Goal: Communication & Community: Answer question/provide support

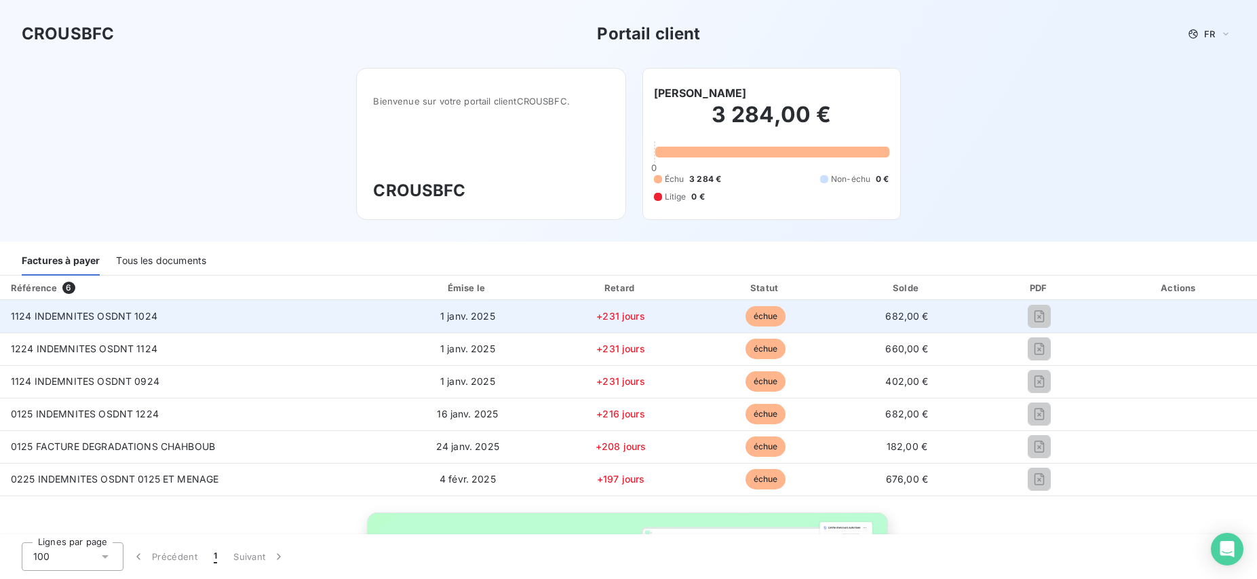
click at [852, 318] on td "682,00 €" at bounding box center [907, 316] width 140 height 33
click at [756, 319] on span "échue" at bounding box center [766, 316] width 41 height 20
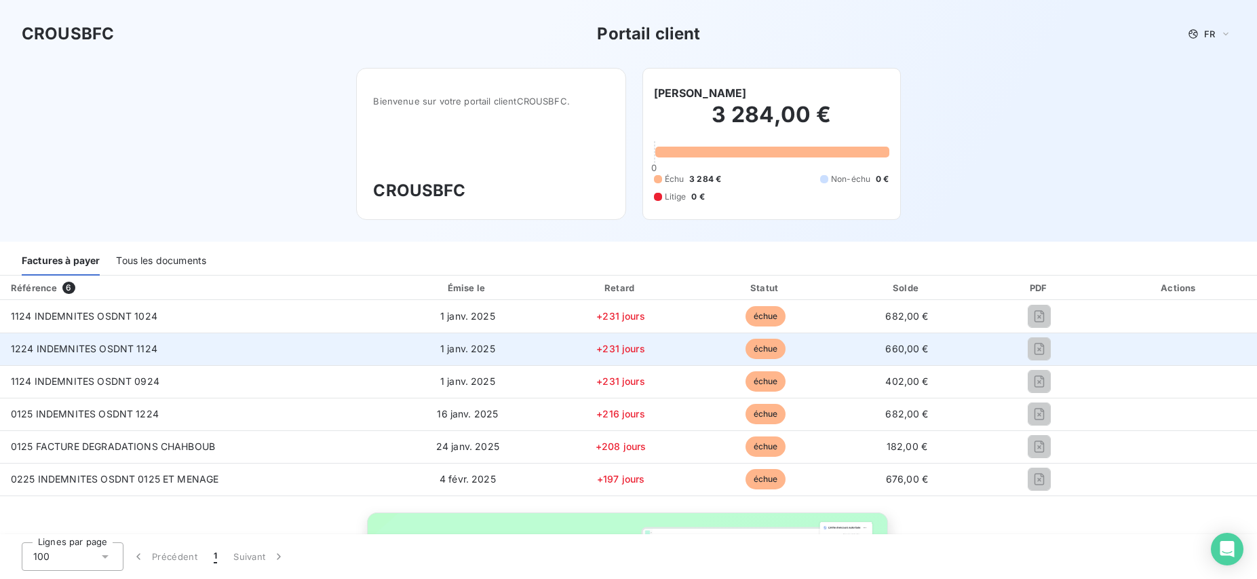
click at [54, 356] on td "1224 INDEMNITES OSDNT 1124" at bounding box center [194, 348] width 388 height 33
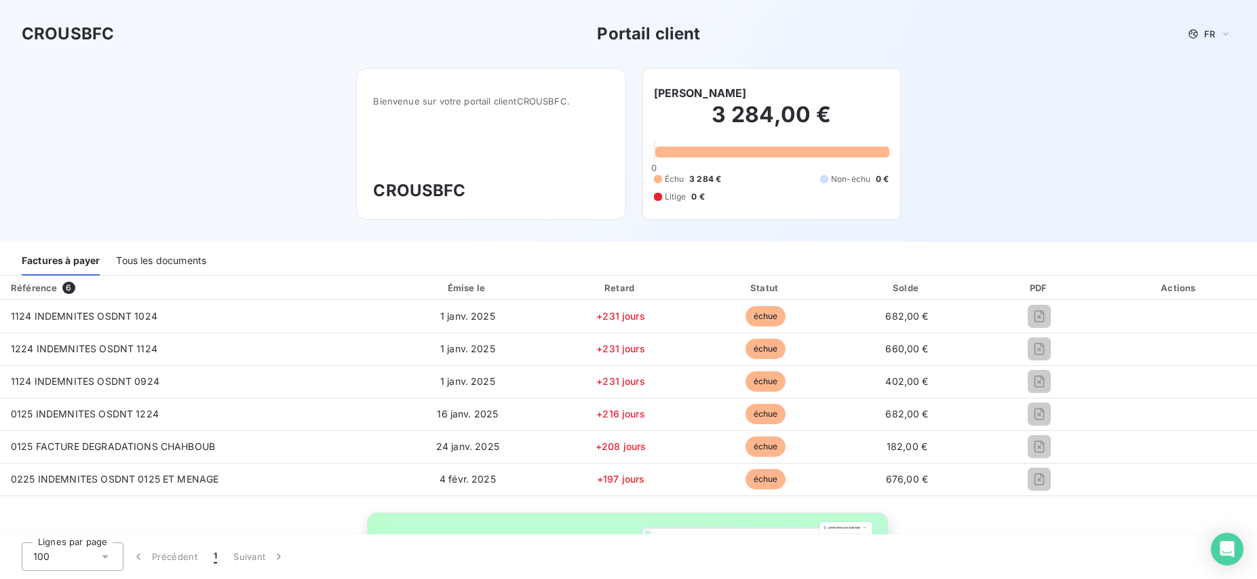
click at [154, 259] on div "Tous les documents" at bounding box center [161, 261] width 90 height 28
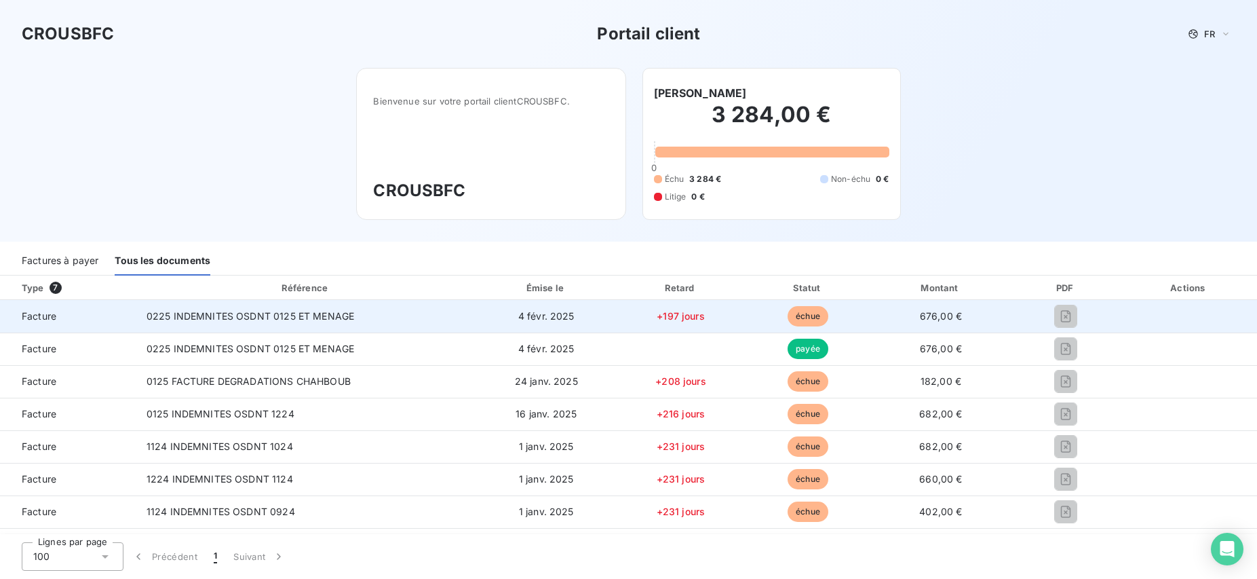
click at [590, 320] on td "4 févr. 2025" at bounding box center [546, 316] width 140 height 33
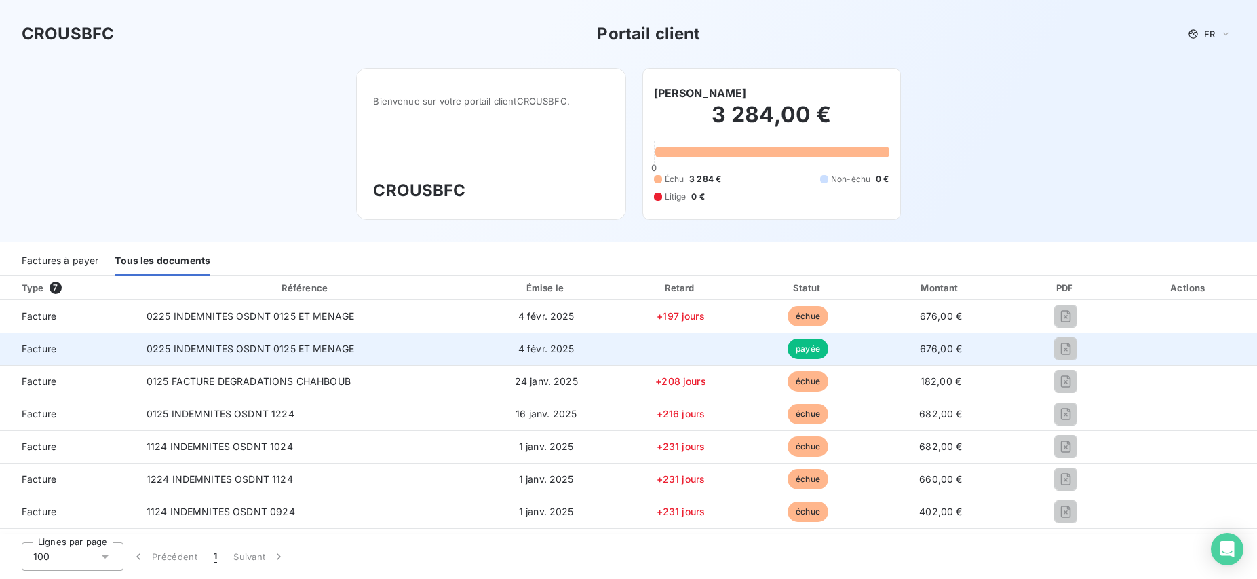
click at [613, 362] on td "4 févr. 2025" at bounding box center [546, 348] width 140 height 33
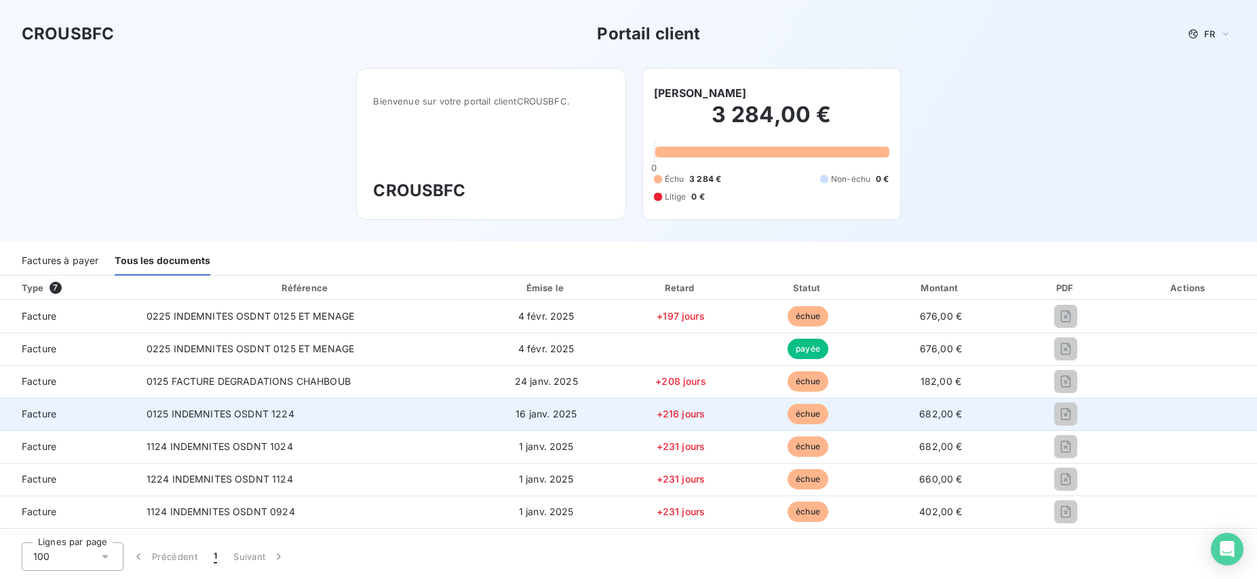
click at [628, 408] on td "+216 jours" at bounding box center [681, 414] width 129 height 33
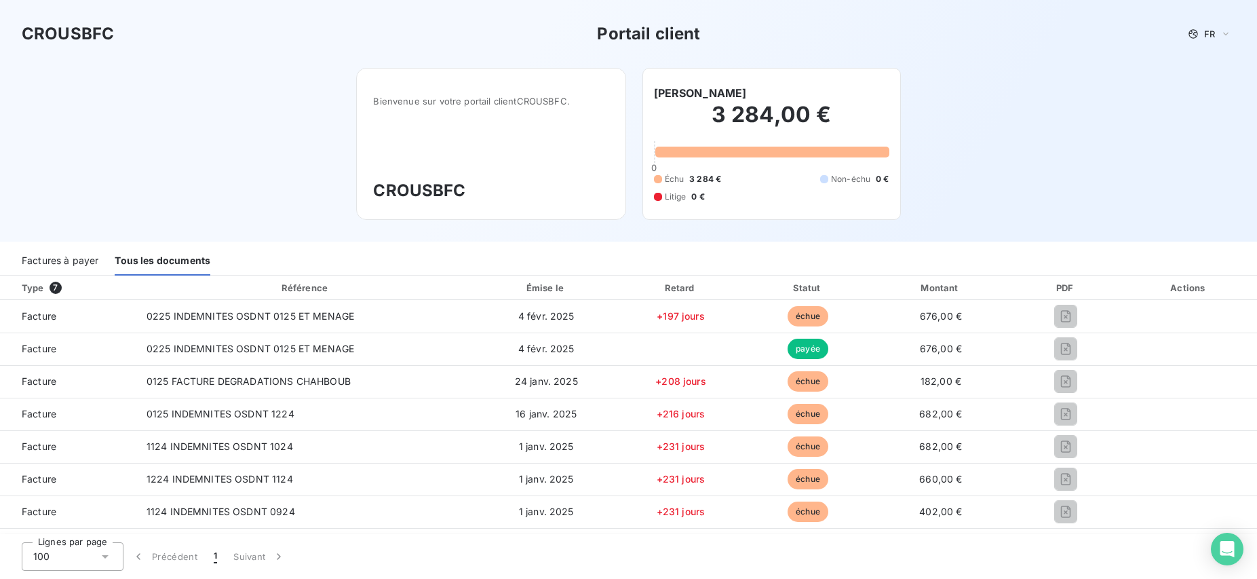
click at [47, 260] on div "Factures à payer" at bounding box center [60, 261] width 77 height 28
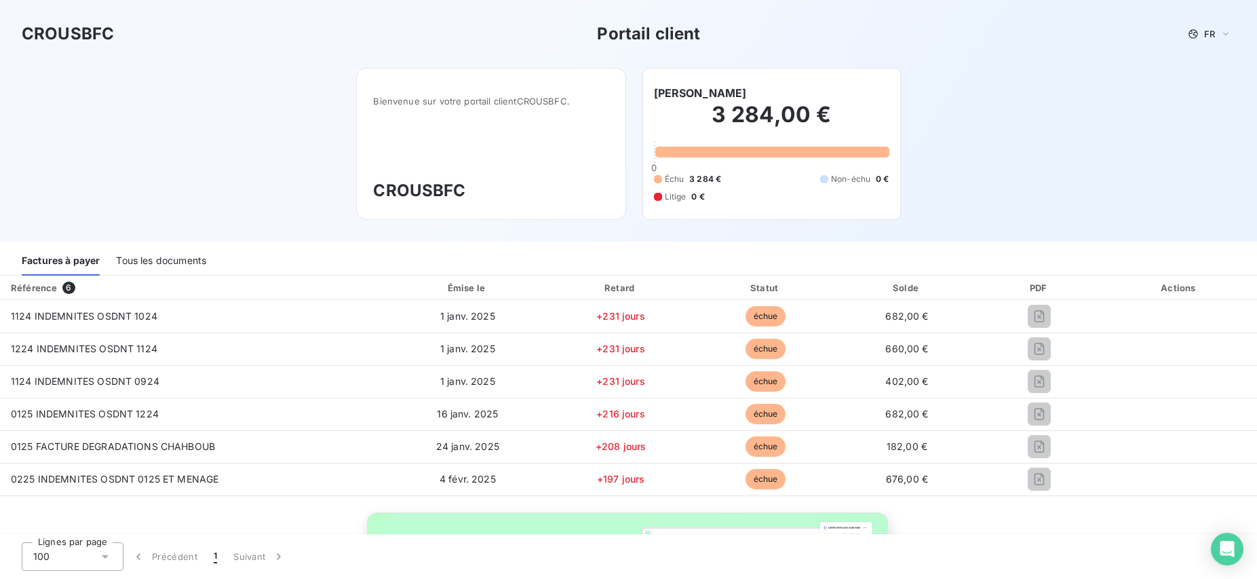
drag, startPoint x: 1061, startPoint y: 68, endPoint x: 955, endPoint y: 27, distance: 114.0
drag, startPoint x: 6, startPoint y: 25, endPoint x: 1, endPoint y: 12, distance: 14.6
click at [6, 19] on div "CROUSBFC Portail client FR" at bounding box center [628, 34] width 1257 height 68
drag, startPoint x: 6, startPoint y: 550, endPoint x: 486, endPoint y: 41, distance: 700.3
click at [5, 543] on div "Lignes par page 100 Précédent 1 Suivant" at bounding box center [158, 556] width 316 height 45
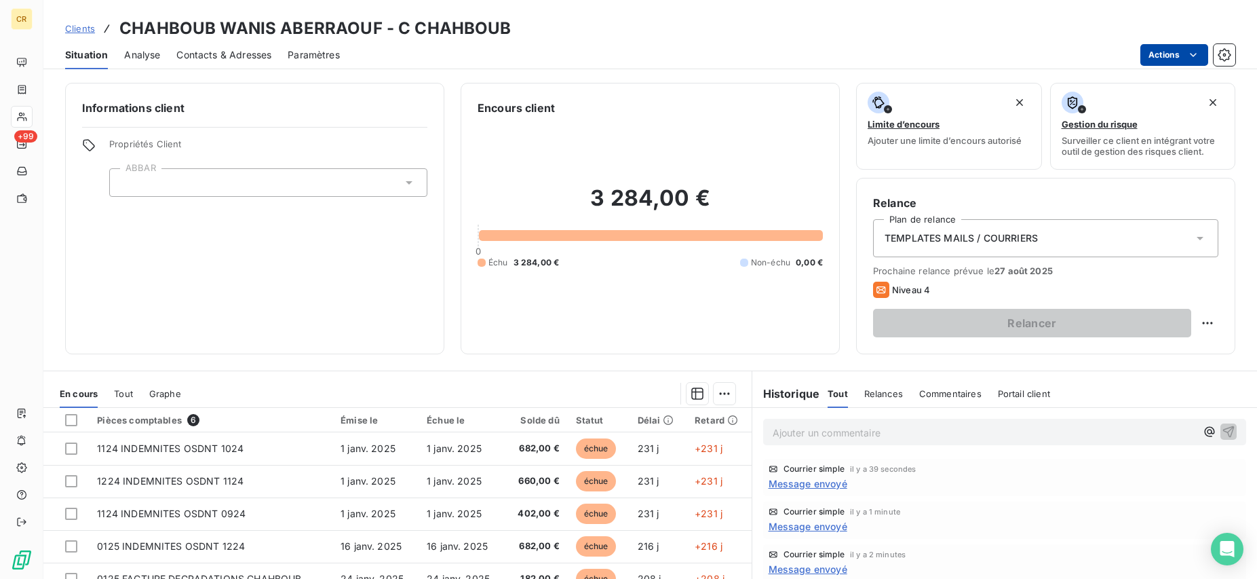
click at [1198, 56] on html "CR +99 Clients CHAHBOUB WANIS ABERRAOUF - C CHAHBOUB Situation Analyse Contacts…" at bounding box center [628, 289] width 1257 height 579
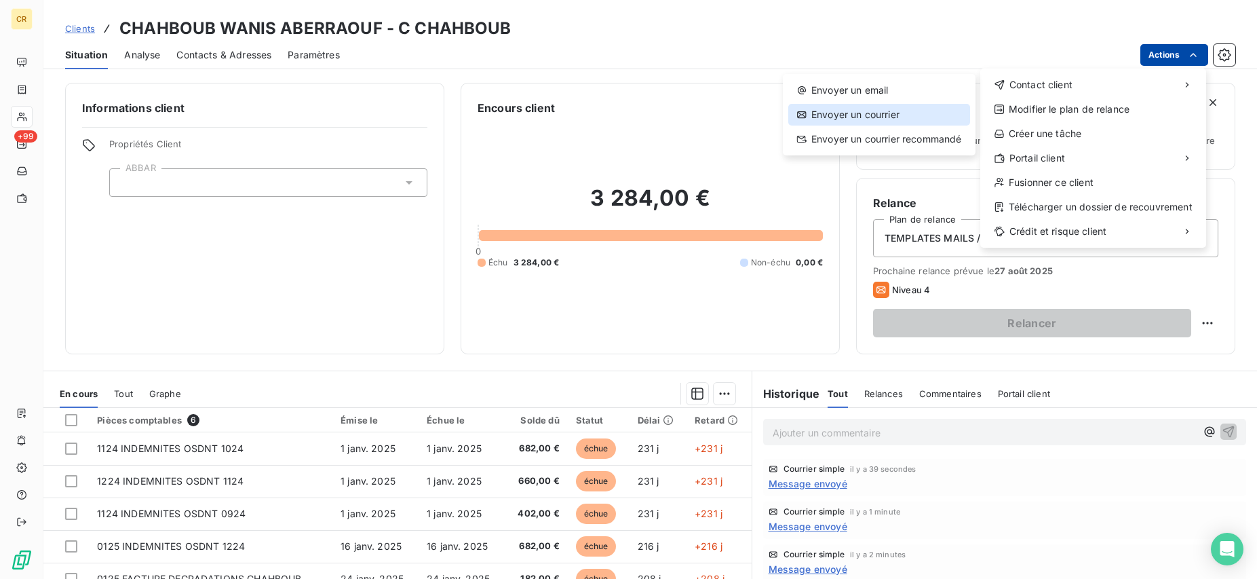
click at [898, 106] on div "Envoyer un courrier" at bounding box center [879, 115] width 182 height 22
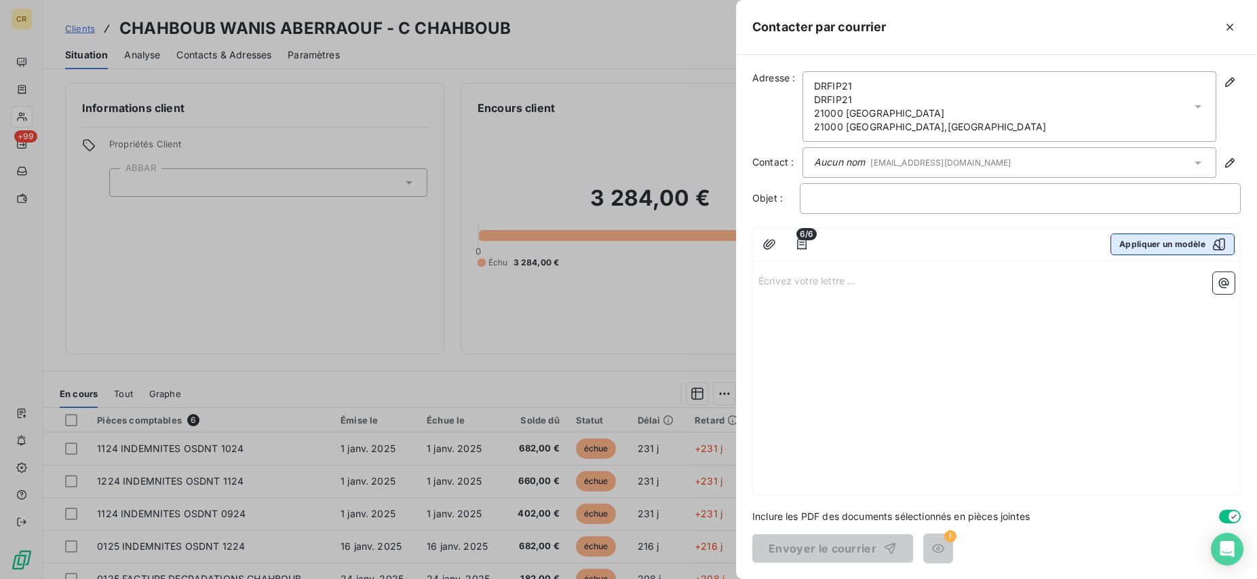
click at [1168, 247] on button "Appliquer un modèle" at bounding box center [1173, 244] width 124 height 22
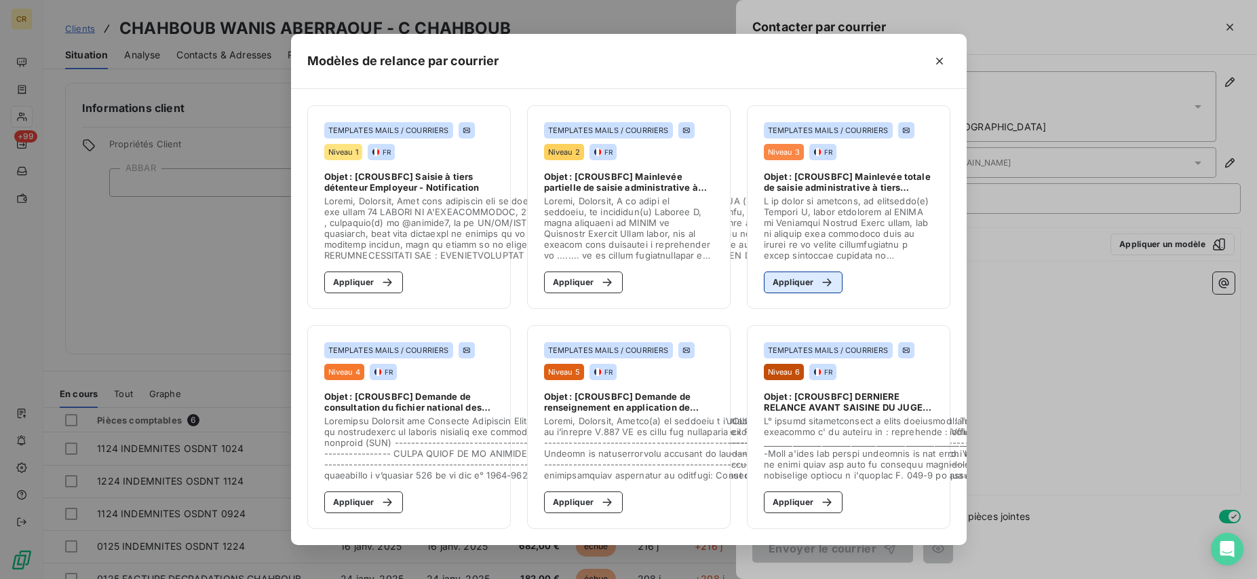
click at [799, 283] on button "Appliquer" at bounding box center [803, 282] width 79 height 22
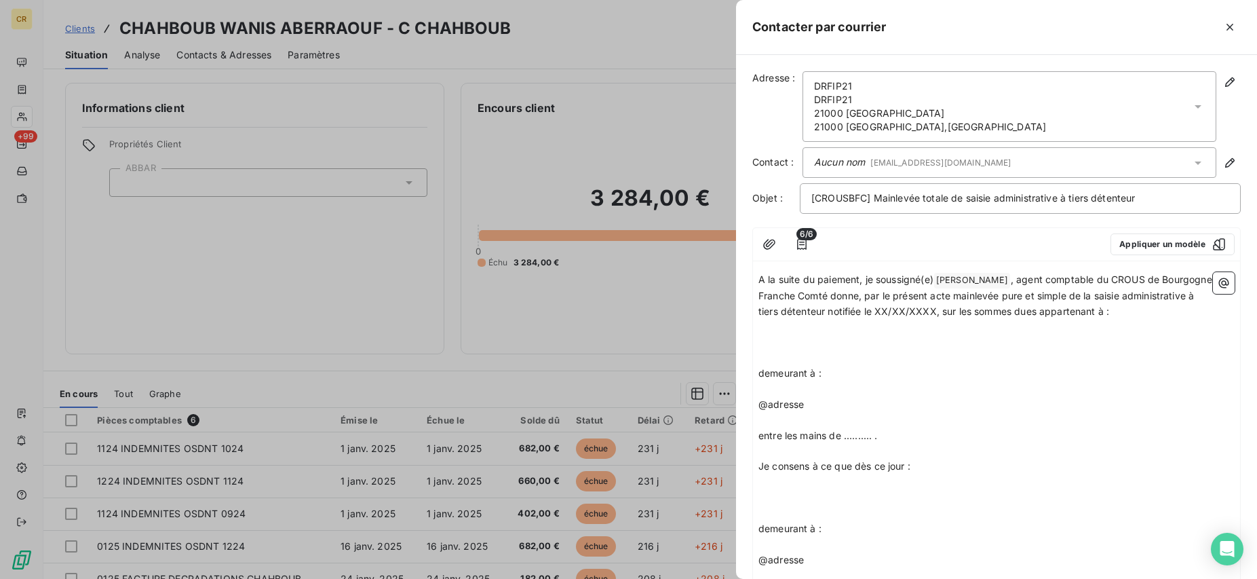
scroll to position [235, 0]
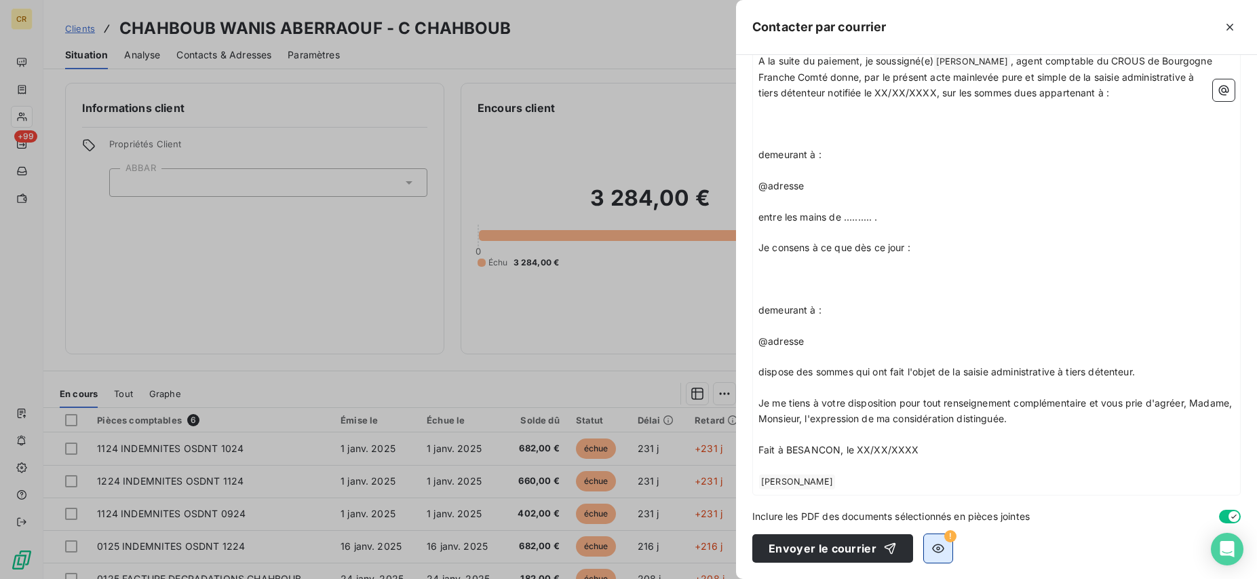
click at [934, 555] on button "button" at bounding box center [938, 548] width 28 height 28
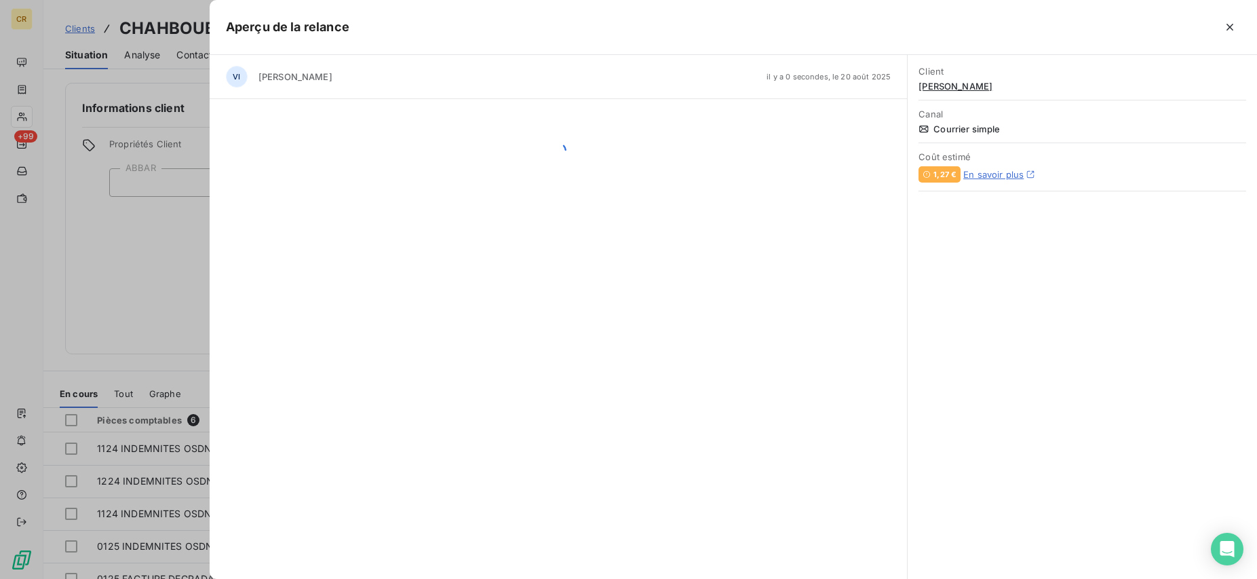
click at [935, 550] on div "Client CHAHBOUB WANIS ABERRAOUF Canal Courrier simple Coût estimé 1,27 € En sav…" at bounding box center [1082, 317] width 349 height 524
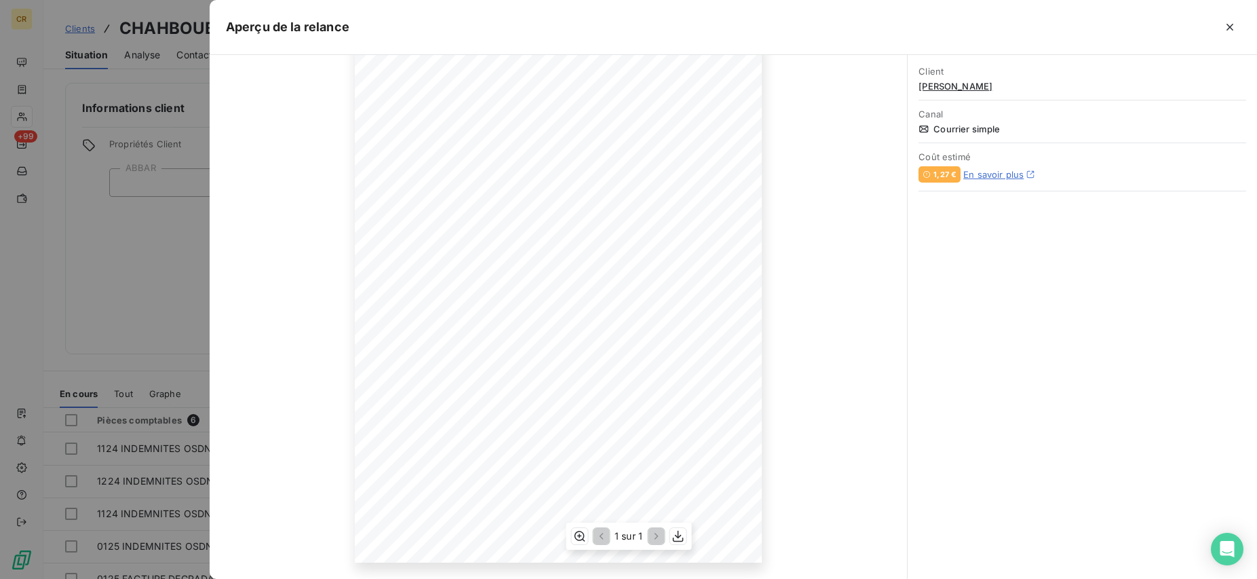
scroll to position [0, 0]
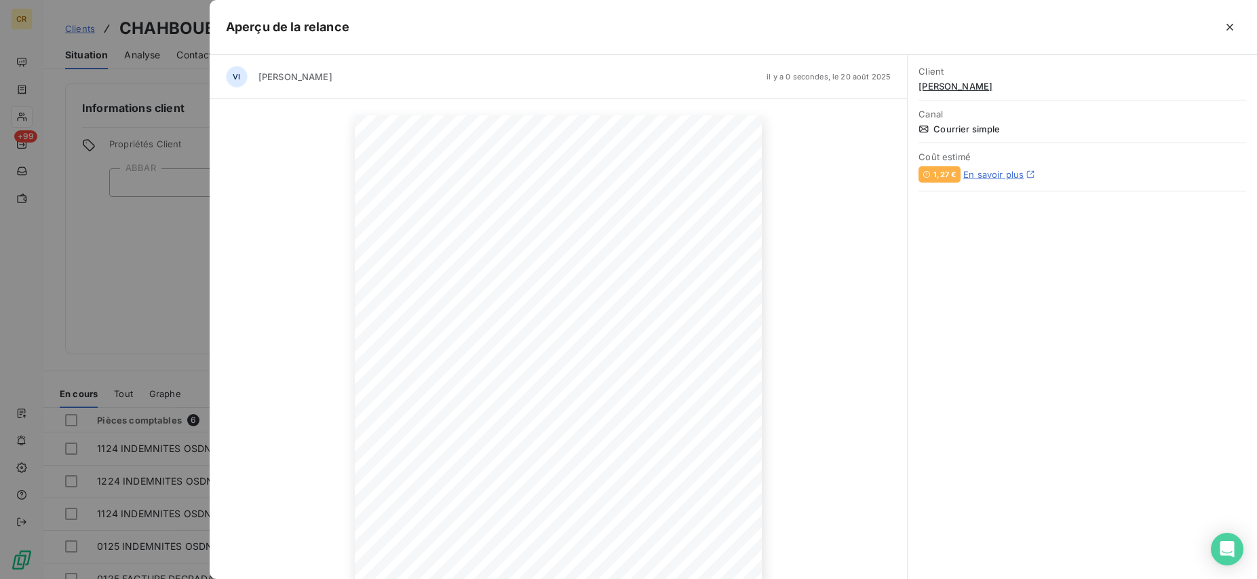
click at [859, 257] on div "20 août 2025 Objet : [CROUSBFC] Mainlevée totale de saisie administrative à tie…" at bounding box center [558, 403] width 697 height 609
click at [1236, 24] on icon "button" at bounding box center [1230, 27] width 14 height 14
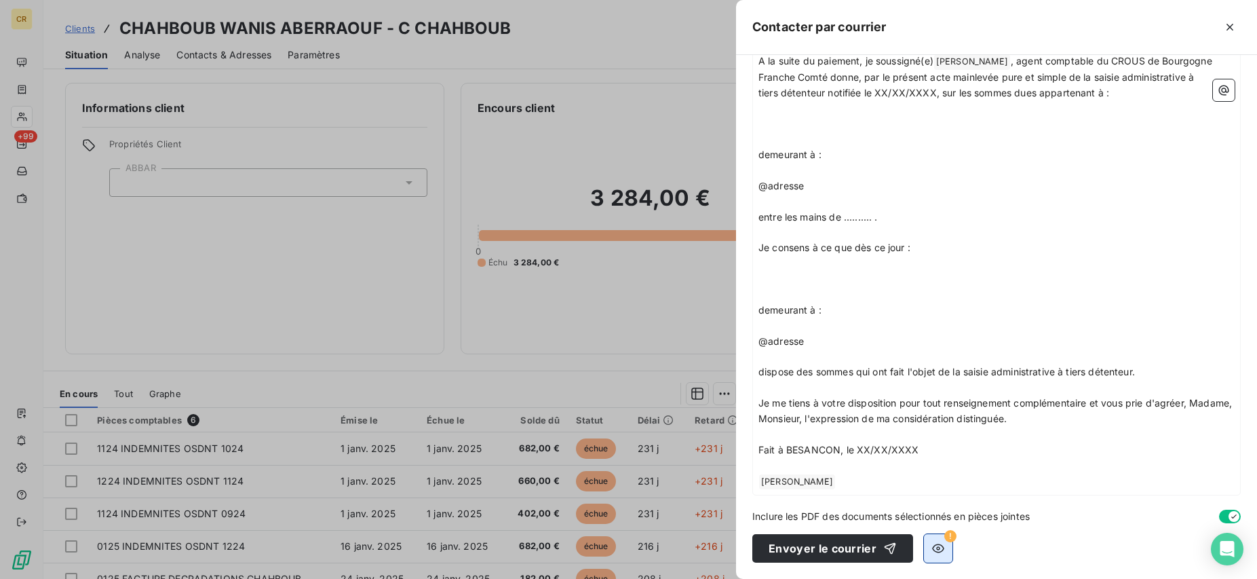
click at [932, 547] on icon "button" at bounding box center [939, 548] width 14 height 14
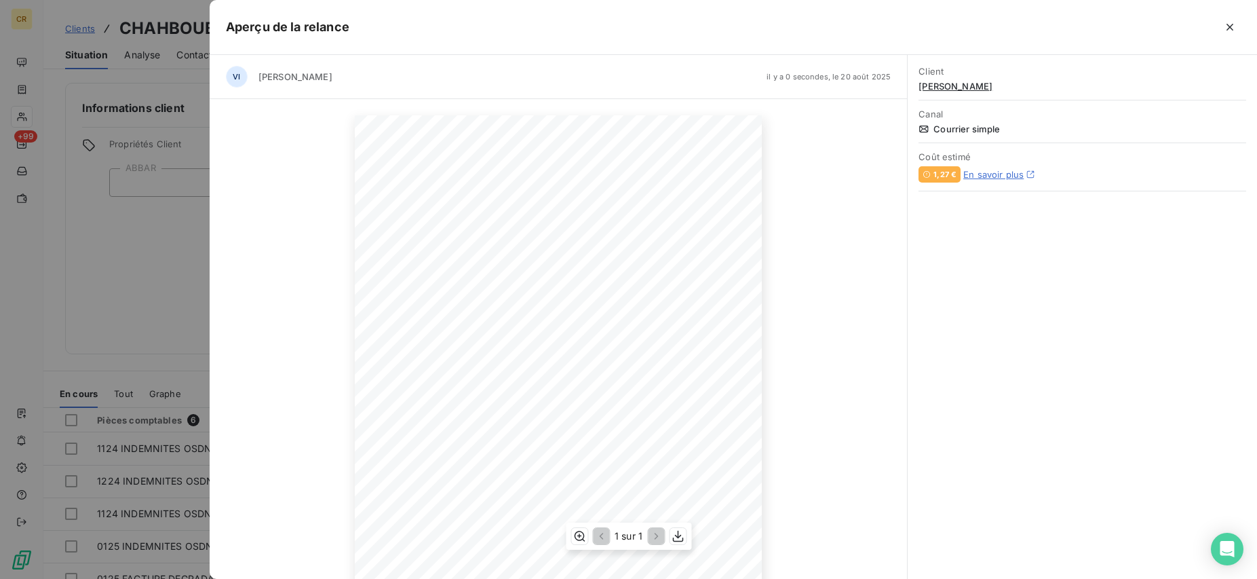
scroll to position [129, 0]
click at [676, 534] on icon "button" at bounding box center [678, 536] width 14 height 14
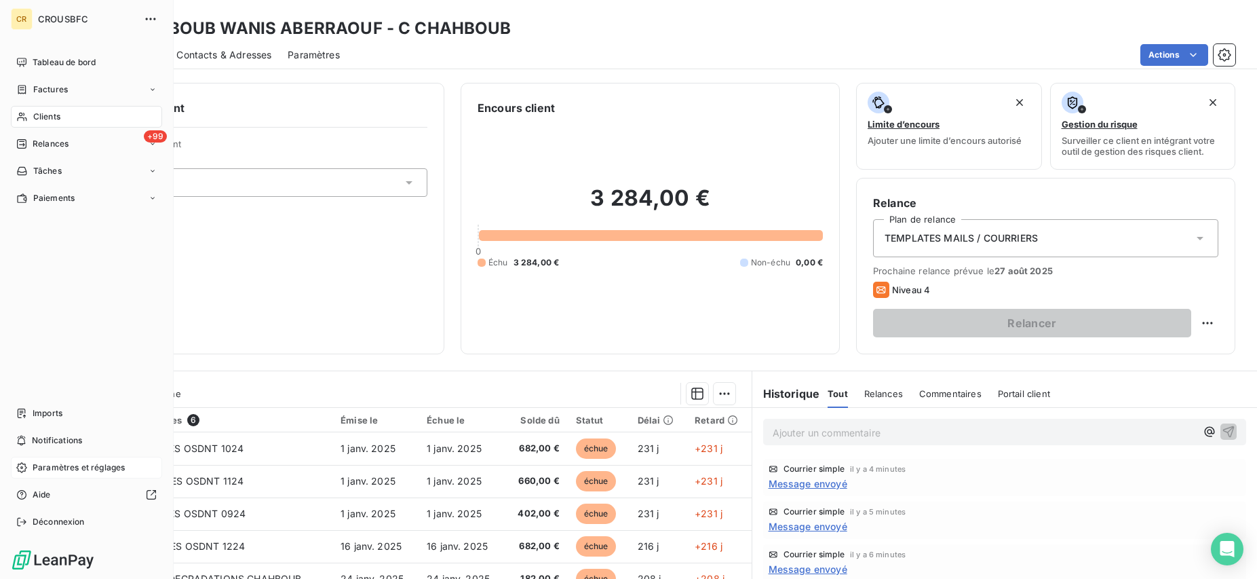
click at [28, 470] on div "Paramètres et réglages" at bounding box center [86, 468] width 151 height 22
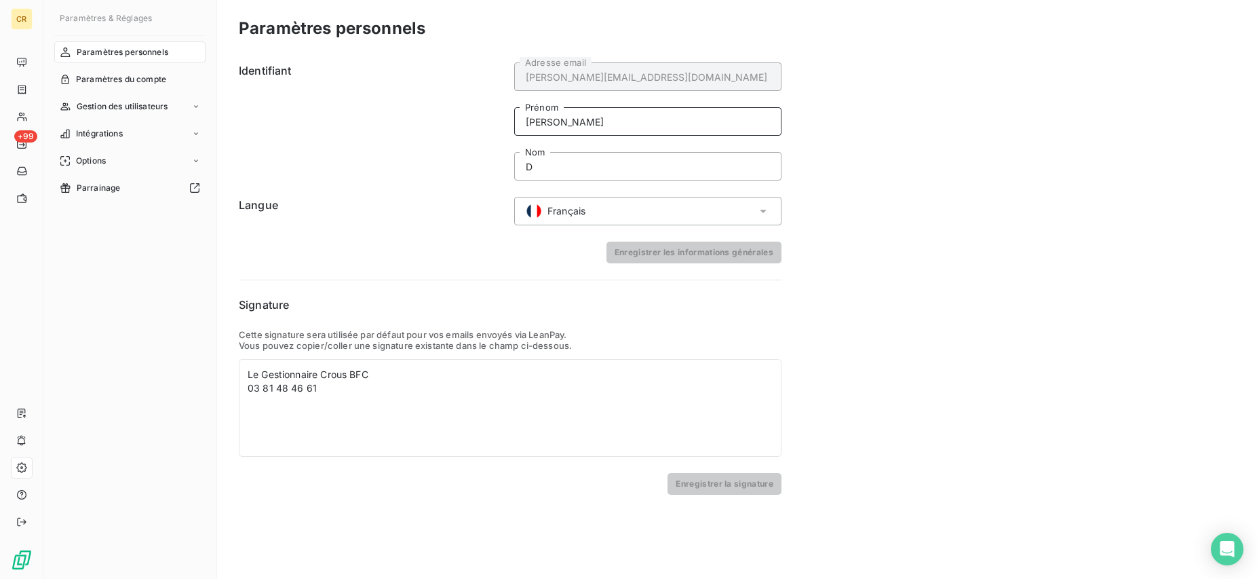
click at [595, 121] on input "Vincent" at bounding box center [647, 121] width 267 height 28
drag, startPoint x: 595, startPoint y: 121, endPoint x: 446, endPoint y: 106, distance: 149.4
click at [514, 107] on input "Vincent" at bounding box center [647, 121] width 267 height 28
type input "L'Agent comptable"
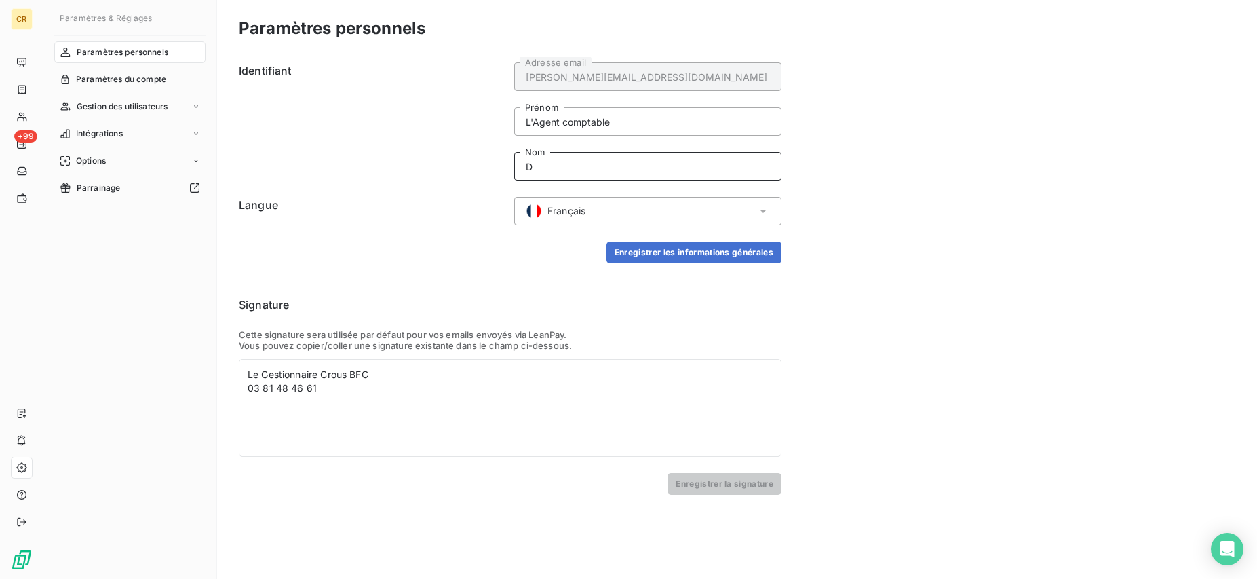
drag, startPoint x: 559, startPoint y: 170, endPoint x: 499, endPoint y: 170, distance: 59.7
click at [514, 170] on input "D" at bounding box center [647, 166] width 267 height 28
type input "Emmanuelle RICHARD"
drag, startPoint x: 635, startPoint y: 260, endPoint x: 360, endPoint y: 400, distance: 309.2
click at [361, 403] on div "Identifiant vincent.debzac@crous-bfc.fr Adresse email L'Agent comptable Prénom …" at bounding box center [510, 276] width 543 height 438
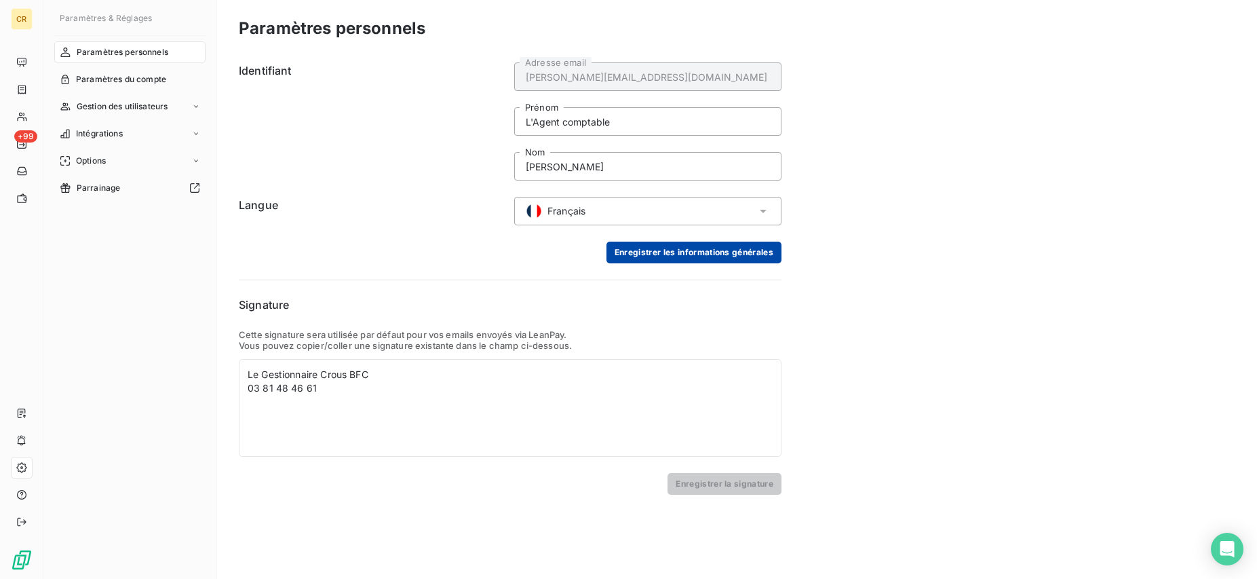
click at [676, 255] on button "Enregistrer les informations générales" at bounding box center [694, 253] width 175 height 22
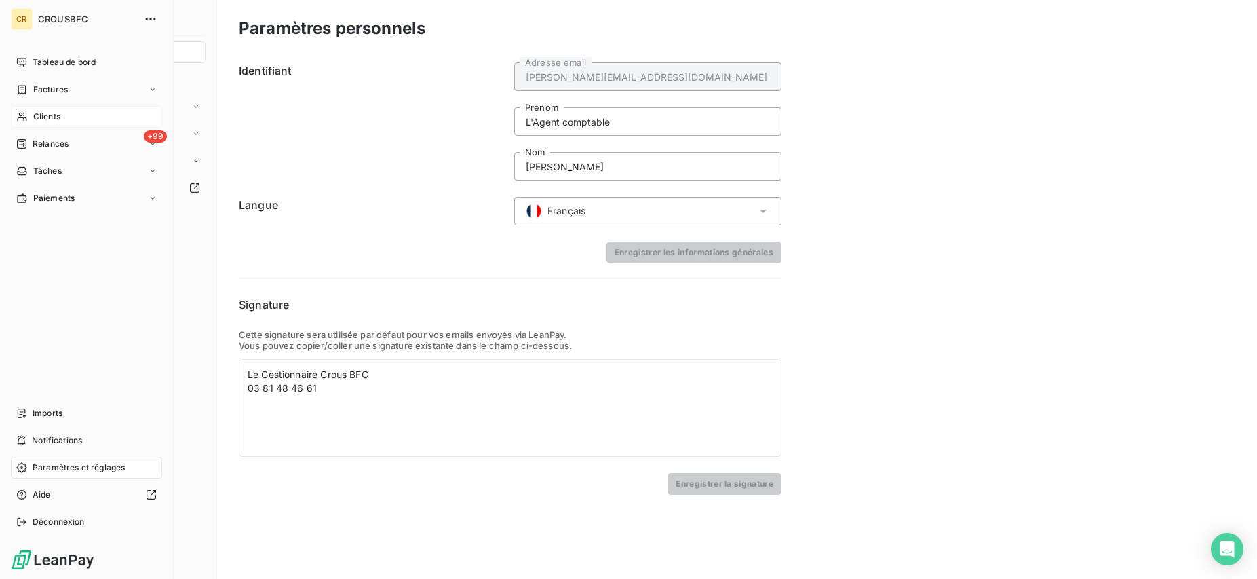
click at [47, 113] on span "Clients" at bounding box center [46, 117] width 27 height 12
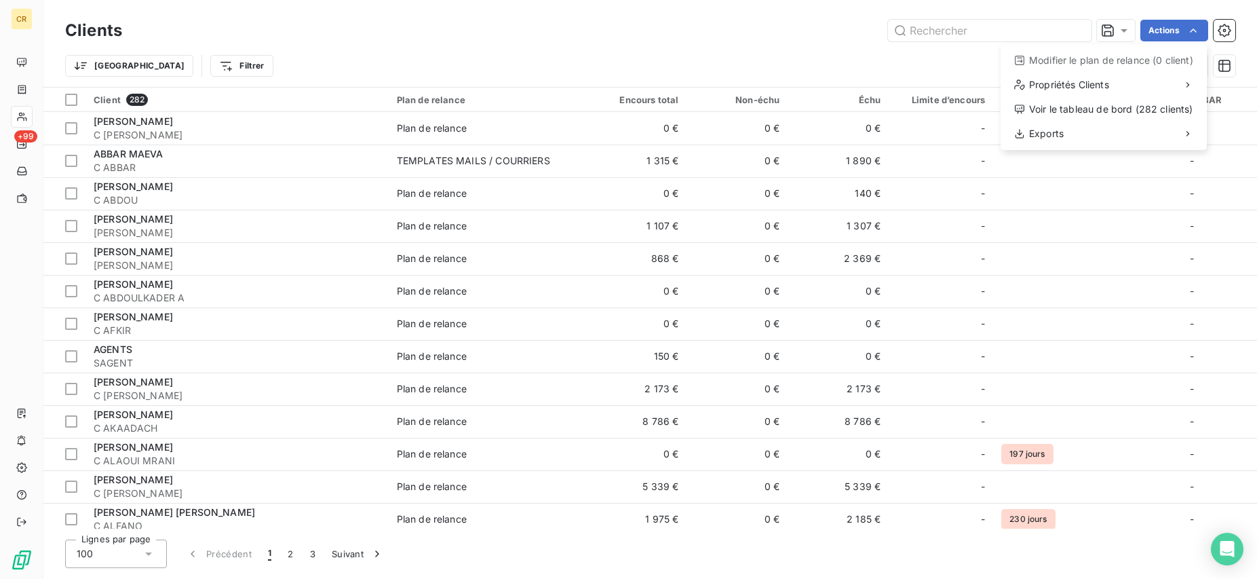
click at [1199, 26] on html "CR +99 Clients Actions Modifier le plan de relance (0 client) Propriétés Client…" at bounding box center [628, 289] width 1257 height 579
click at [114, 153] on html "CR +99 Clients Actions Modifier le plan de relance (0 client) Propriétés Client…" at bounding box center [628, 289] width 1257 height 579
click at [114, 153] on span "ABBAR MAEVA" at bounding box center [129, 154] width 70 height 12
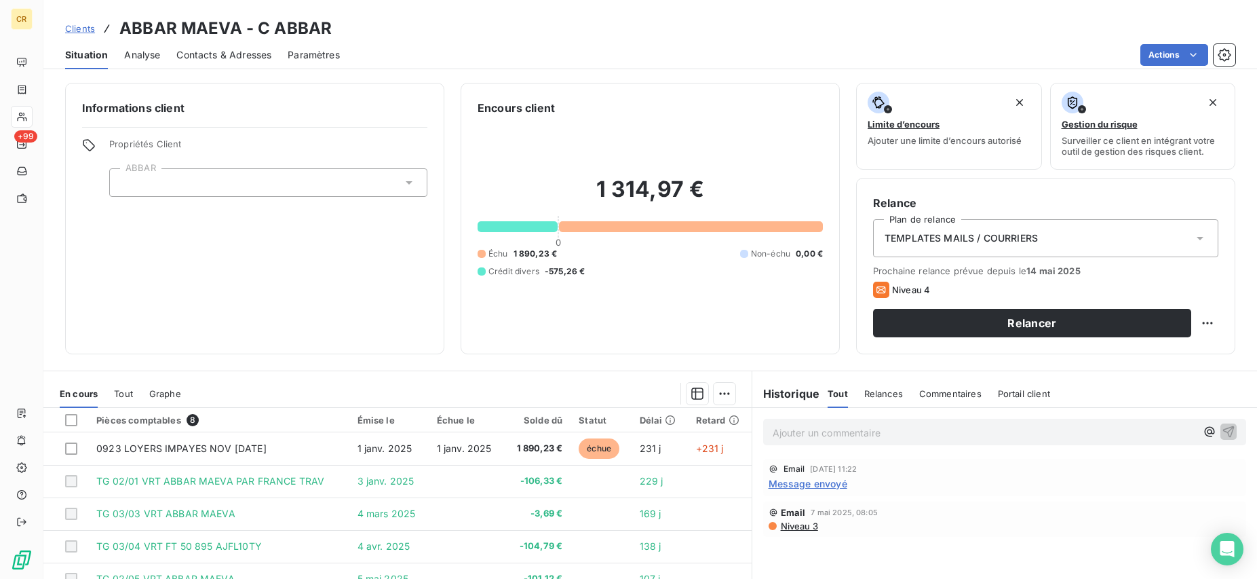
click at [70, 24] on span "Clients" at bounding box center [80, 28] width 30 height 11
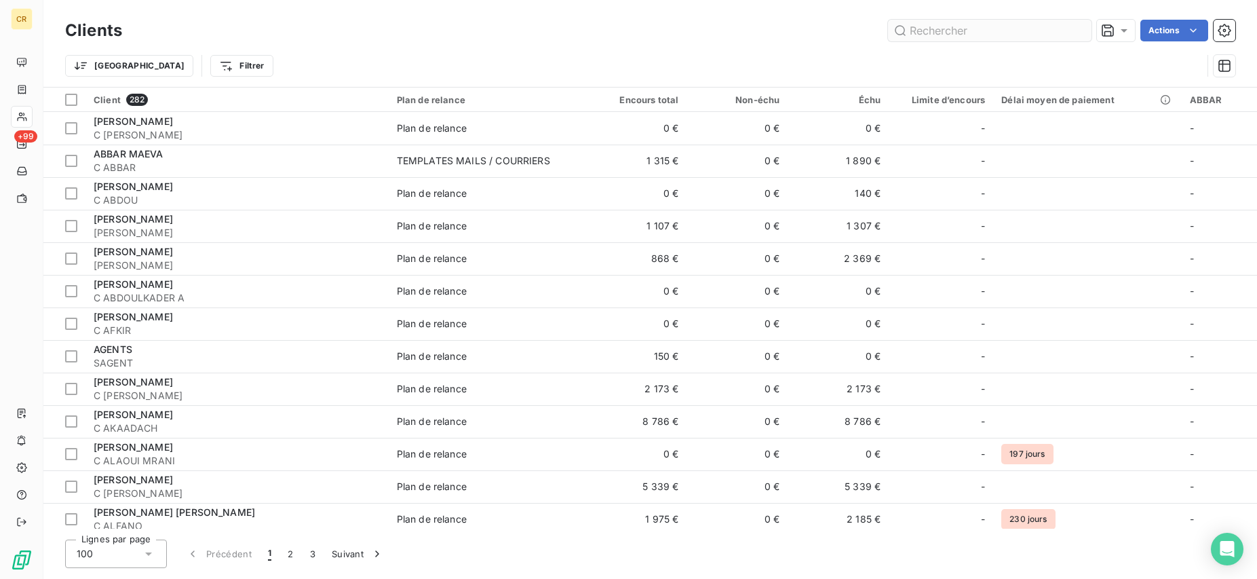
click at [1055, 38] on input "text" at bounding box center [990, 31] width 204 height 22
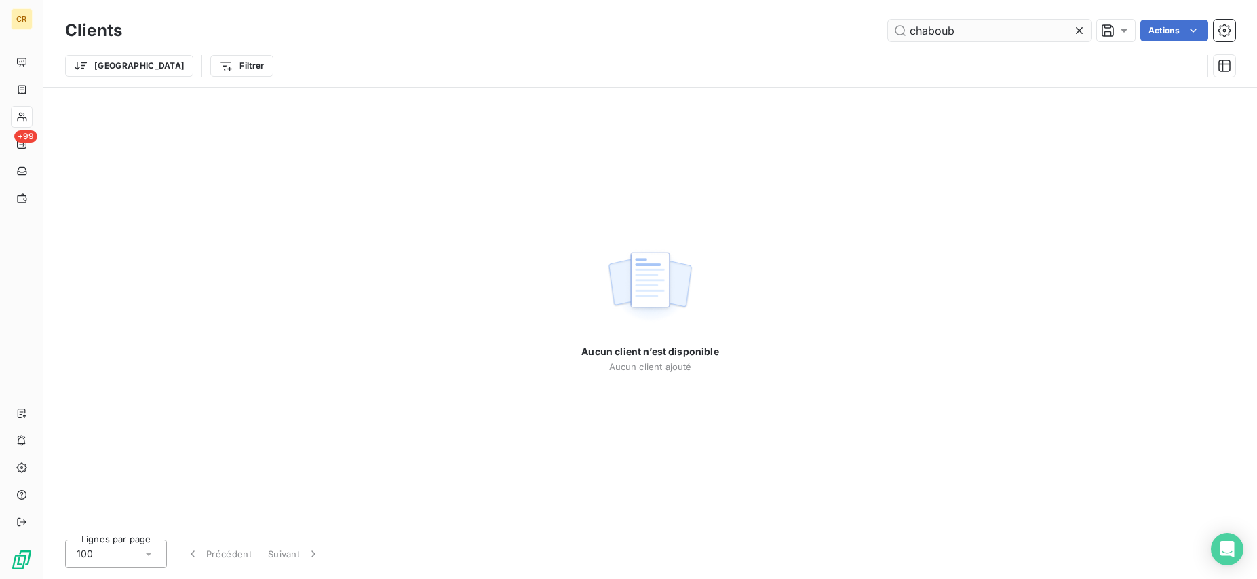
click at [926, 28] on input "chaboub" at bounding box center [990, 31] width 204 height 22
drag, startPoint x: 980, startPoint y: 32, endPoint x: 882, endPoint y: 34, distance: 98.4
click at [888, 34] on input "chaboub" at bounding box center [990, 31] width 204 height 22
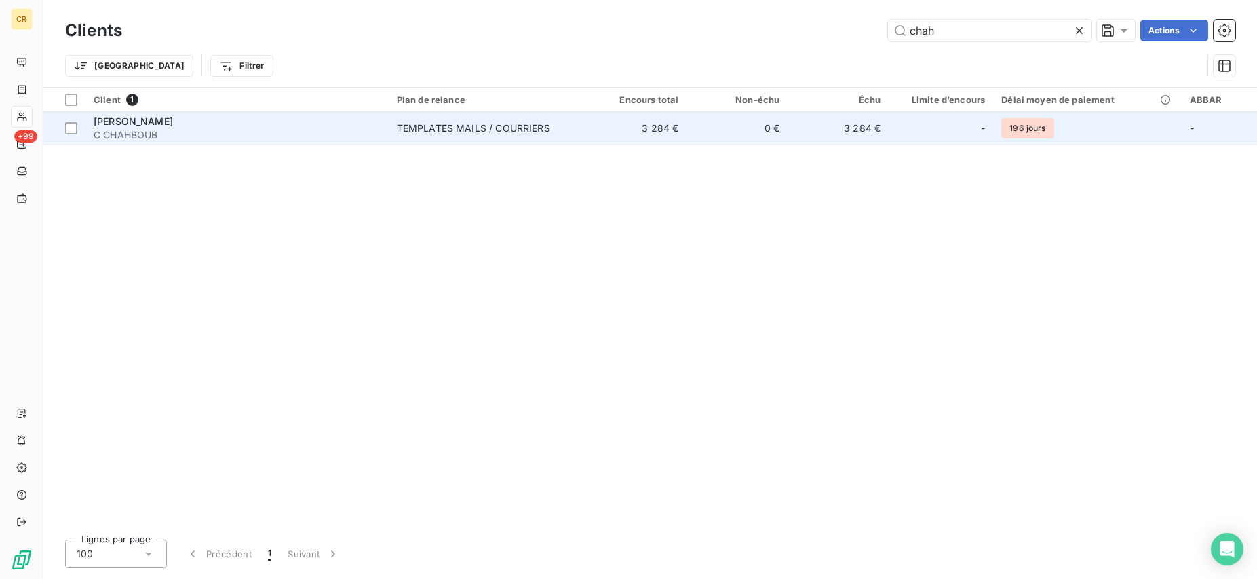
type input "chah"
click at [211, 115] on div "[PERSON_NAME]" at bounding box center [237, 122] width 287 height 14
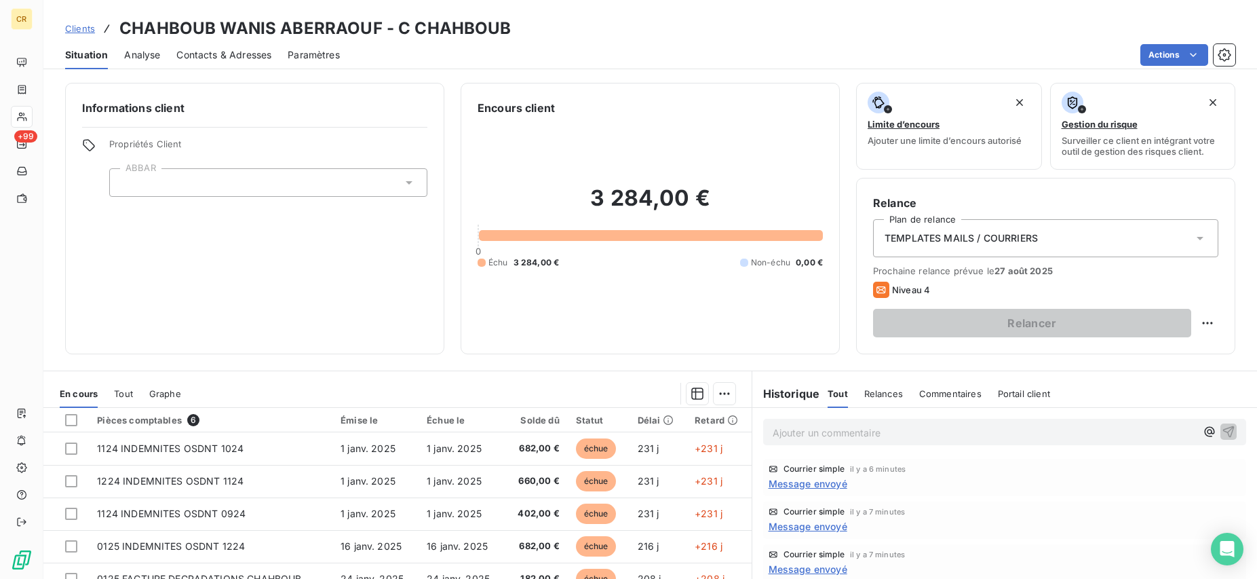
click at [1193, 53] on html "CR +99 Clients CHAHBOUB WANIS ABERRAOUF - C CHAHBOUB Situation Analyse Contacts…" at bounding box center [628, 289] width 1257 height 579
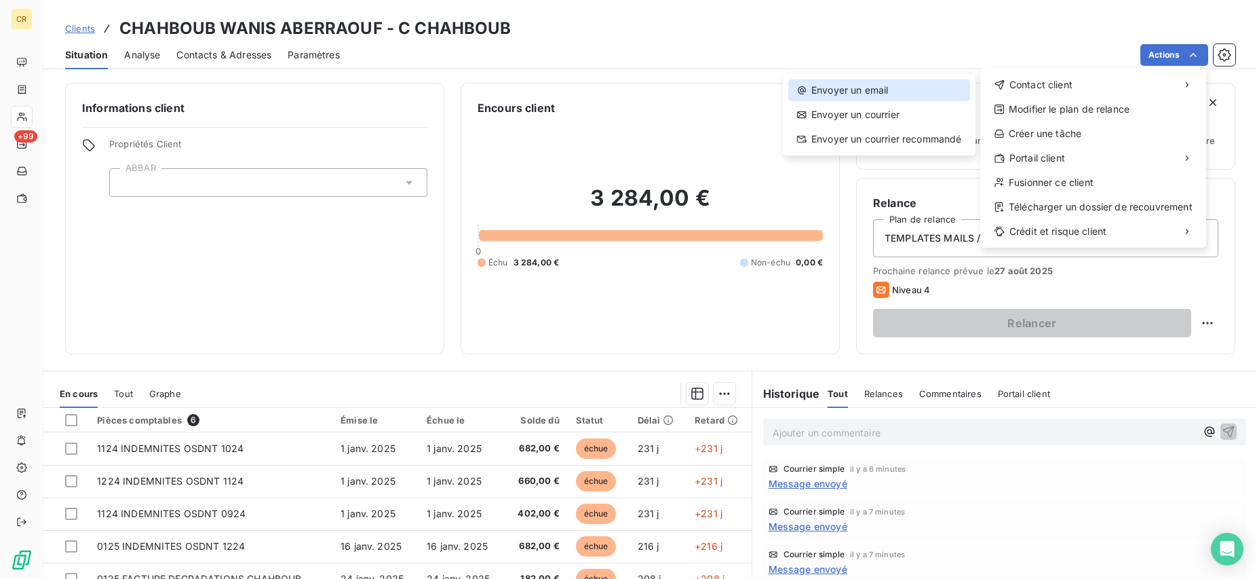
click at [892, 89] on div "Envoyer un email" at bounding box center [879, 90] width 182 height 22
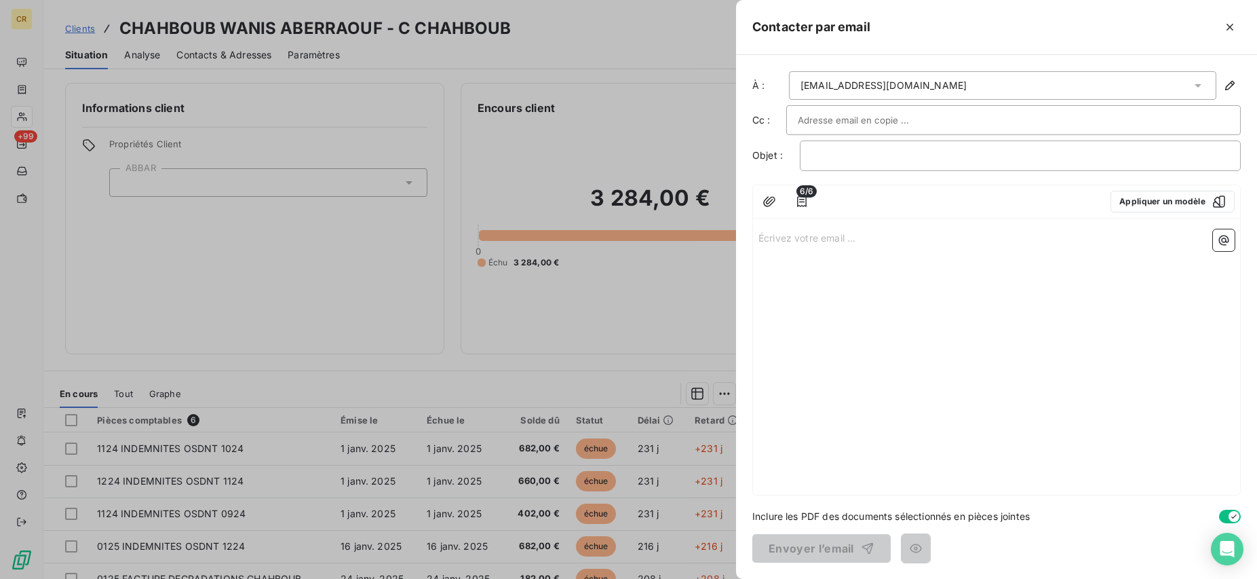
click at [896, 341] on div "Écrivez votre email ... ﻿" at bounding box center [996, 359] width 487 height 271
click at [862, 263] on div "Écrivez votre email ... ﻿" at bounding box center [996, 359] width 487 height 271
click at [860, 242] on p "Écrivez votre email ... ﻿" at bounding box center [997, 237] width 476 height 16
click at [1229, 33] on icon "button" at bounding box center [1230, 27] width 14 height 14
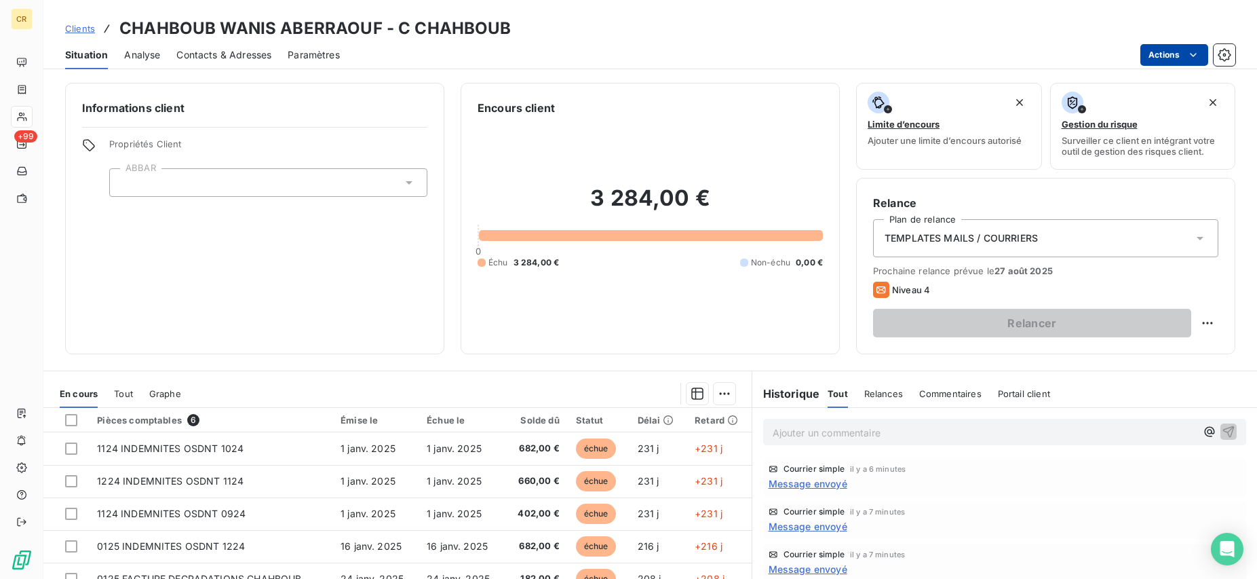
click at [1198, 52] on html "CR +99 Clients CHAHBOUB WANIS ABERRAOUF - C CHAHBOUB Situation Analyse Contacts…" at bounding box center [628, 289] width 1257 height 579
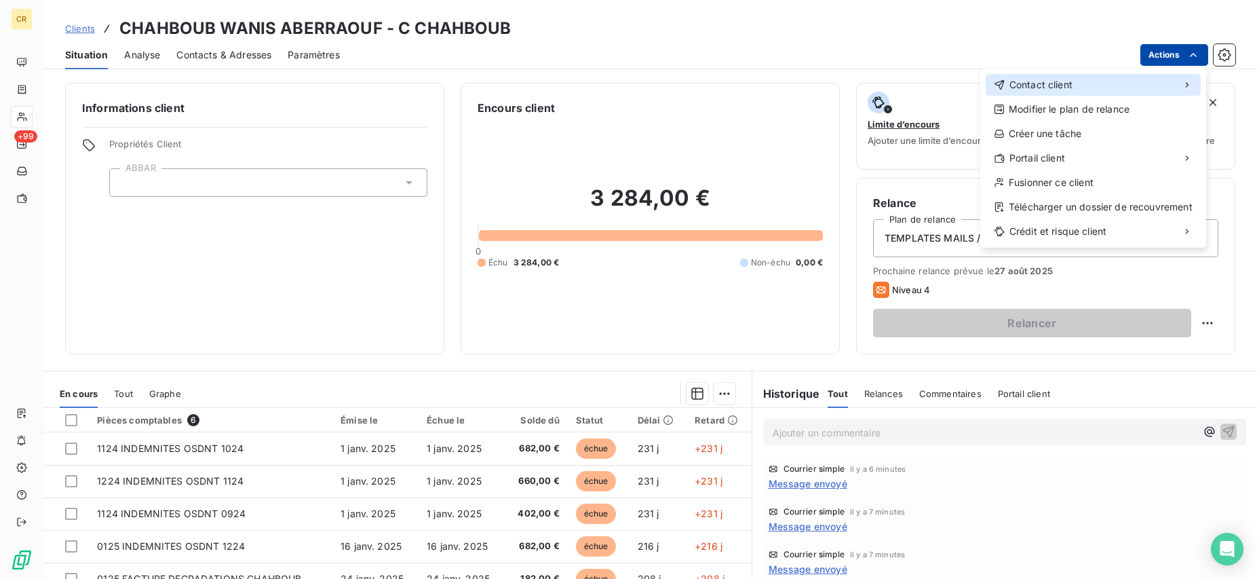
click at [1087, 85] on div "Contact client" at bounding box center [1093, 85] width 215 height 22
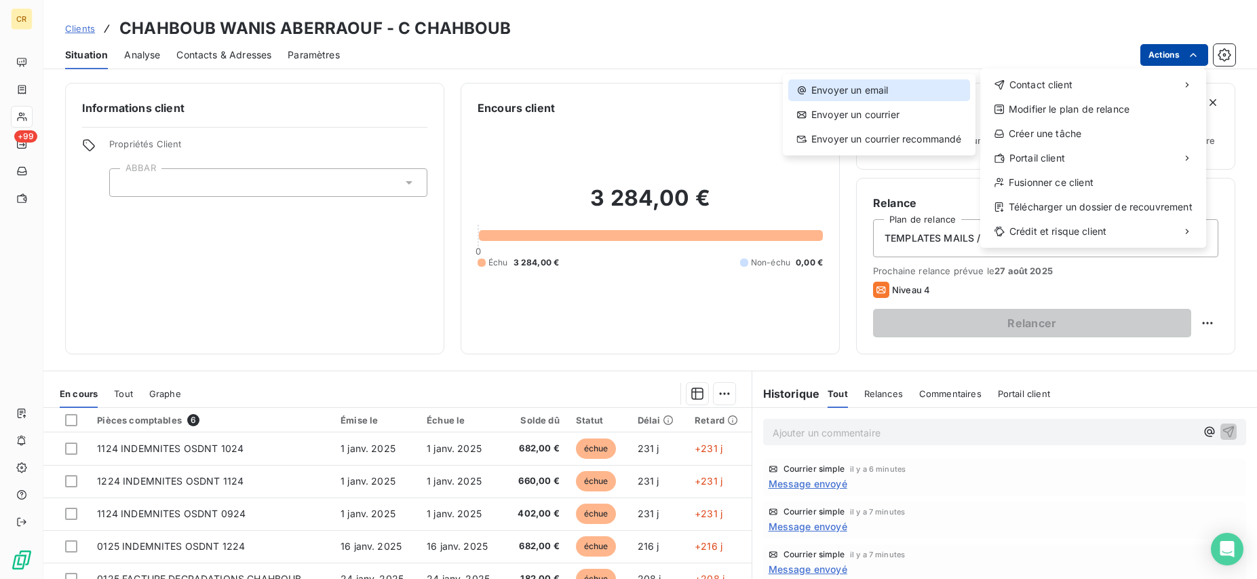
click at [879, 91] on div "Envoyer un email" at bounding box center [879, 90] width 182 height 22
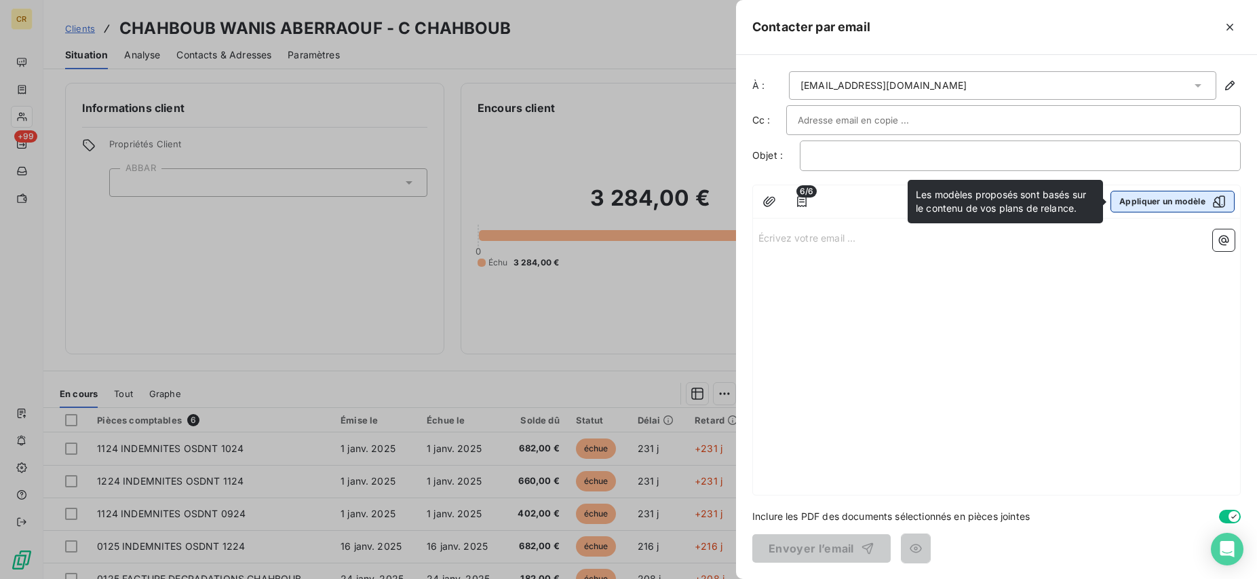
click at [1189, 197] on button "Appliquer un modèle" at bounding box center [1173, 202] width 124 height 22
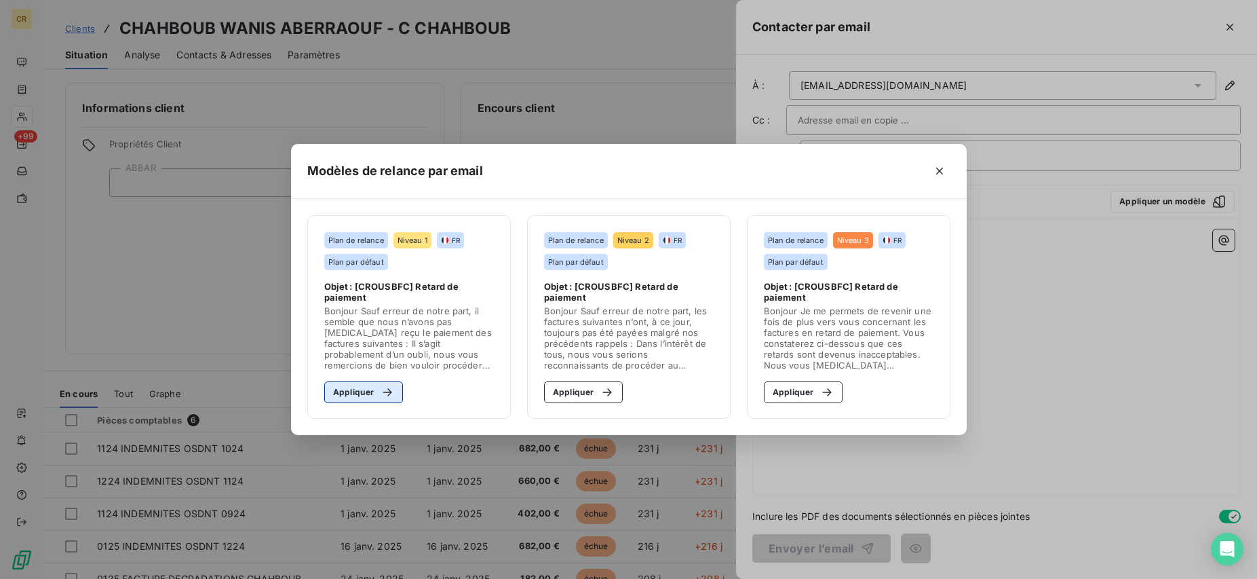
click at [354, 388] on button "Appliquer" at bounding box center [363, 392] width 79 height 22
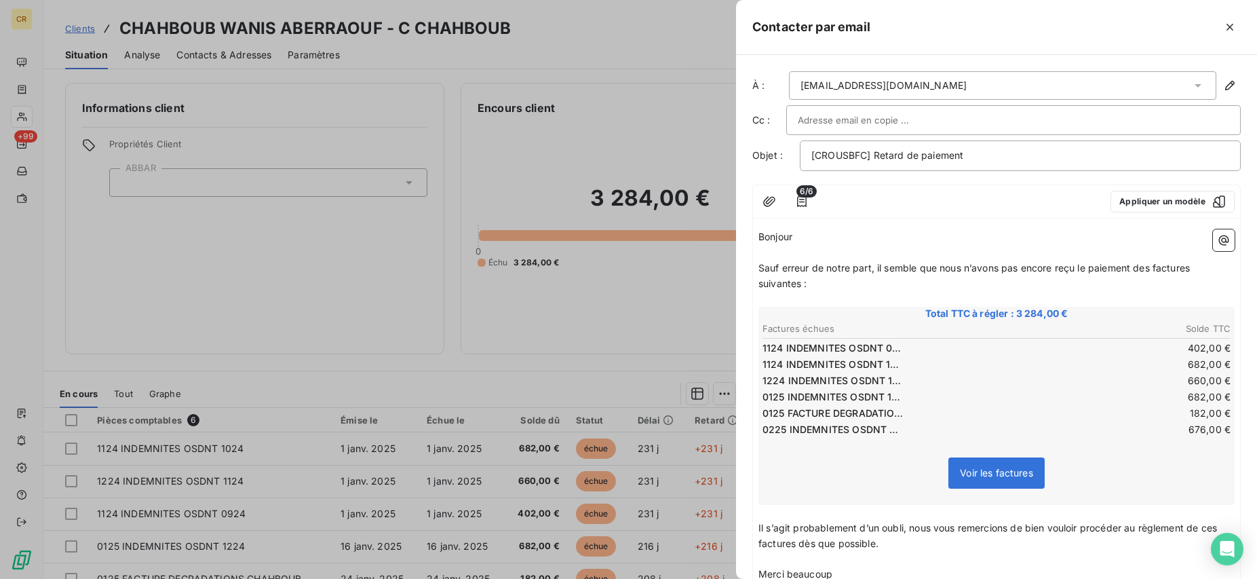
scroll to position [149, 0]
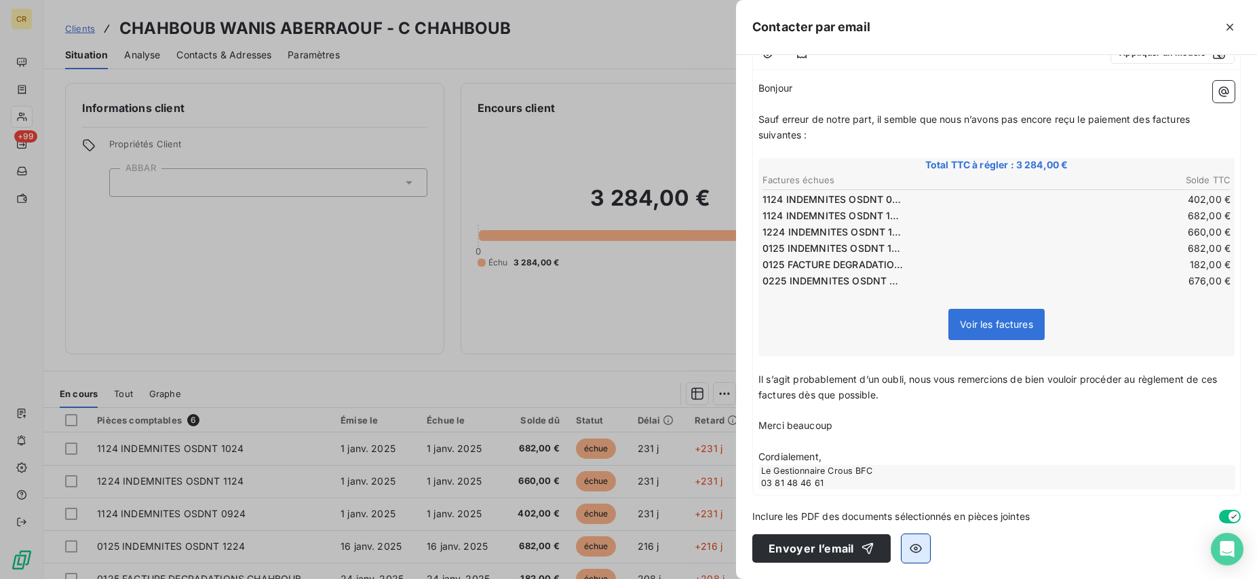
click at [911, 546] on icon "button" at bounding box center [916, 548] width 12 height 9
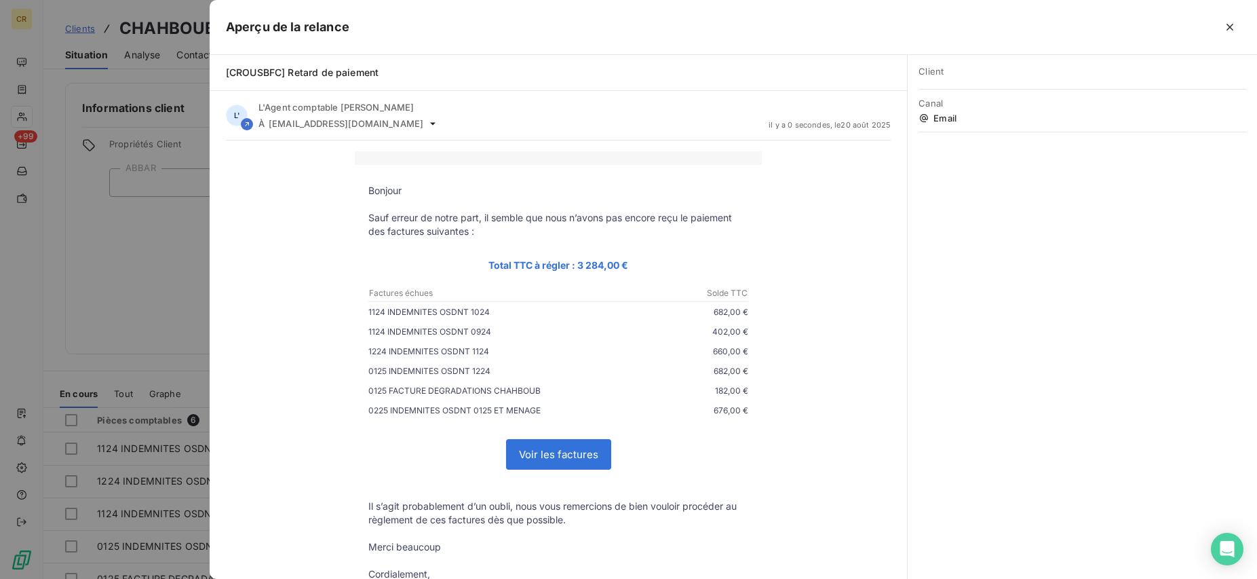
scroll to position [107, 0]
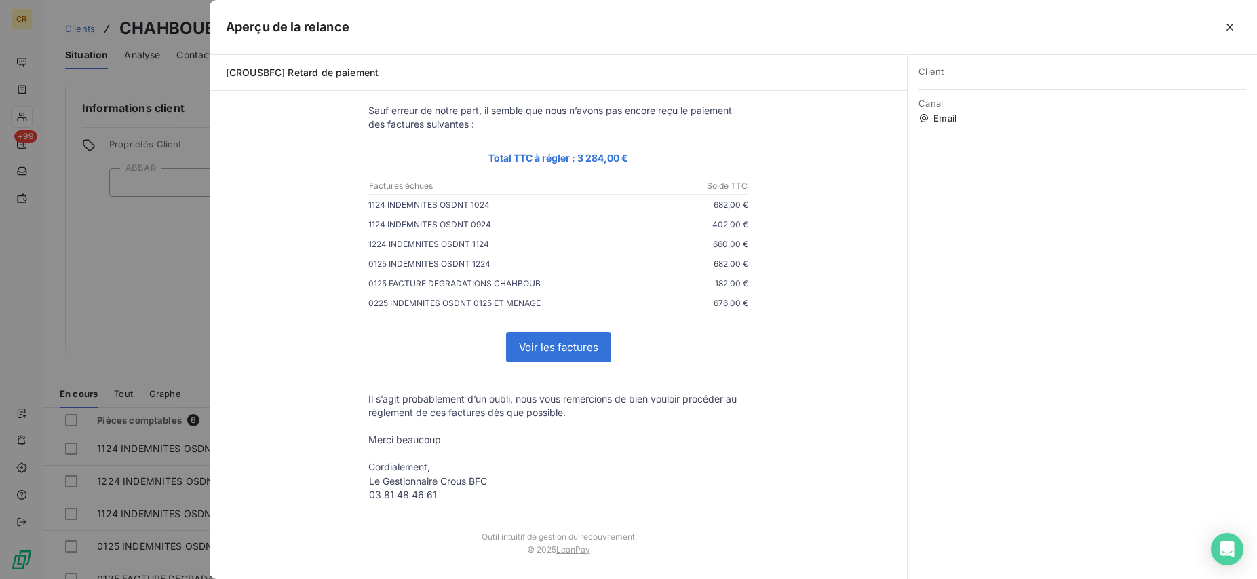
click at [145, 252] on div at bounding box center [628, 289] width 1257 height 579
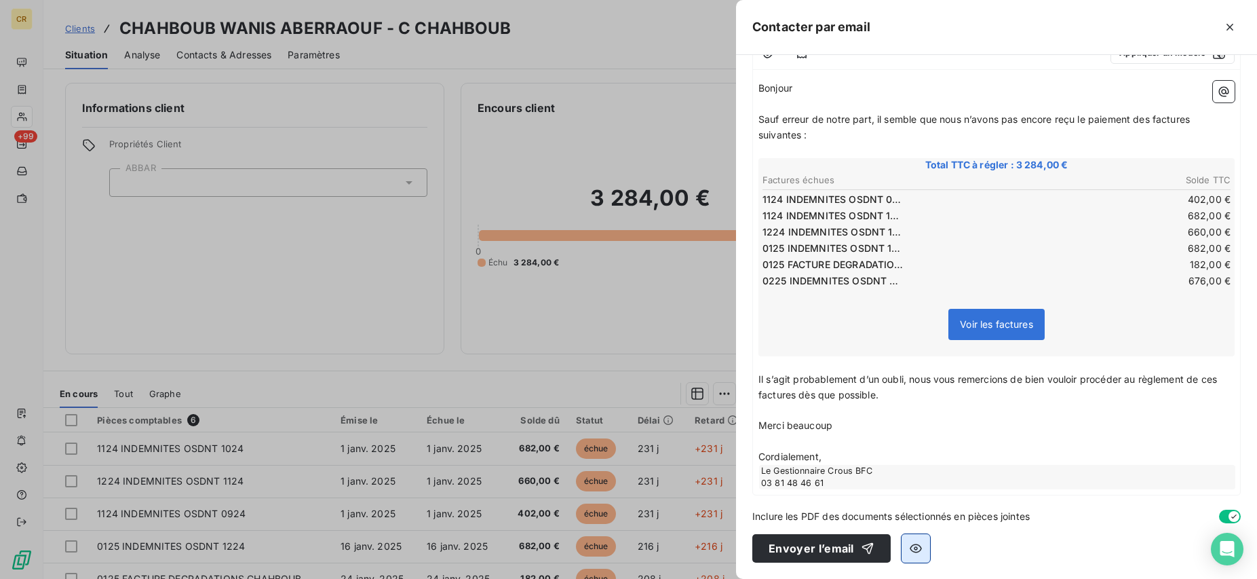
click at [916, 550] on icon "button" at bounding box center [916, 548] width 14 height 14
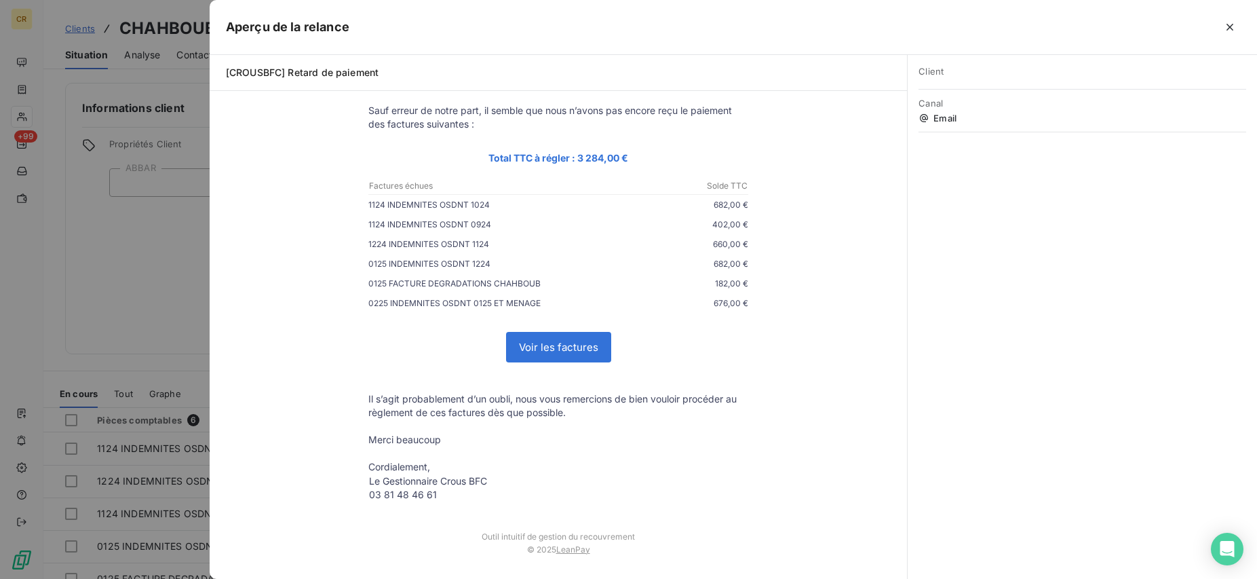
scroll to position [0, 0]
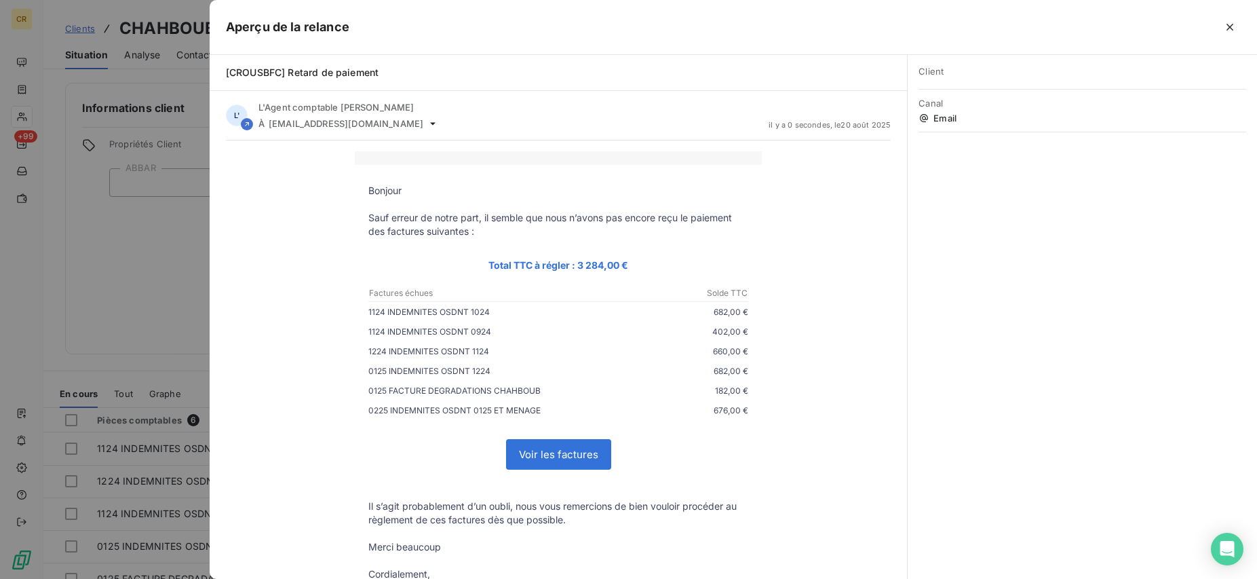
click at [162, 248] on div at bounding box center [628, 289] width 1257 height 579
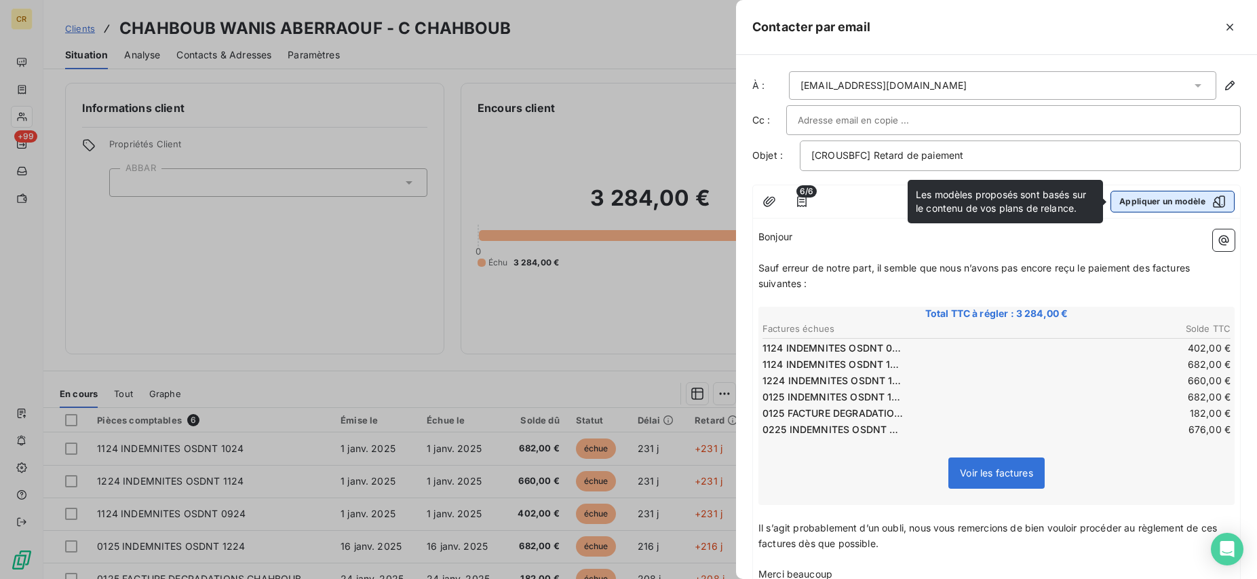
click at [1160, 200] on button "Appliquer un modèle" at bounding box center [1173, 202] width 124 height 22
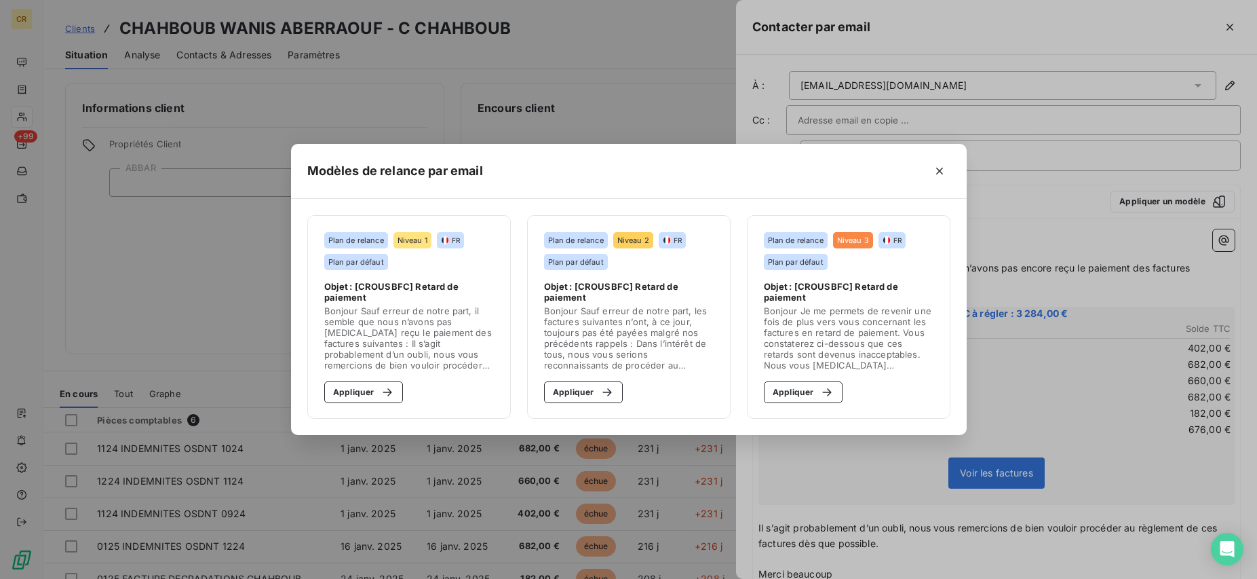
click at [1160, 202] on div "Modèles de relance par email Plan de relance Niveau 1 FR Plan par défaut Objet …" at bounding box center [628, 289] width 1257 height 579
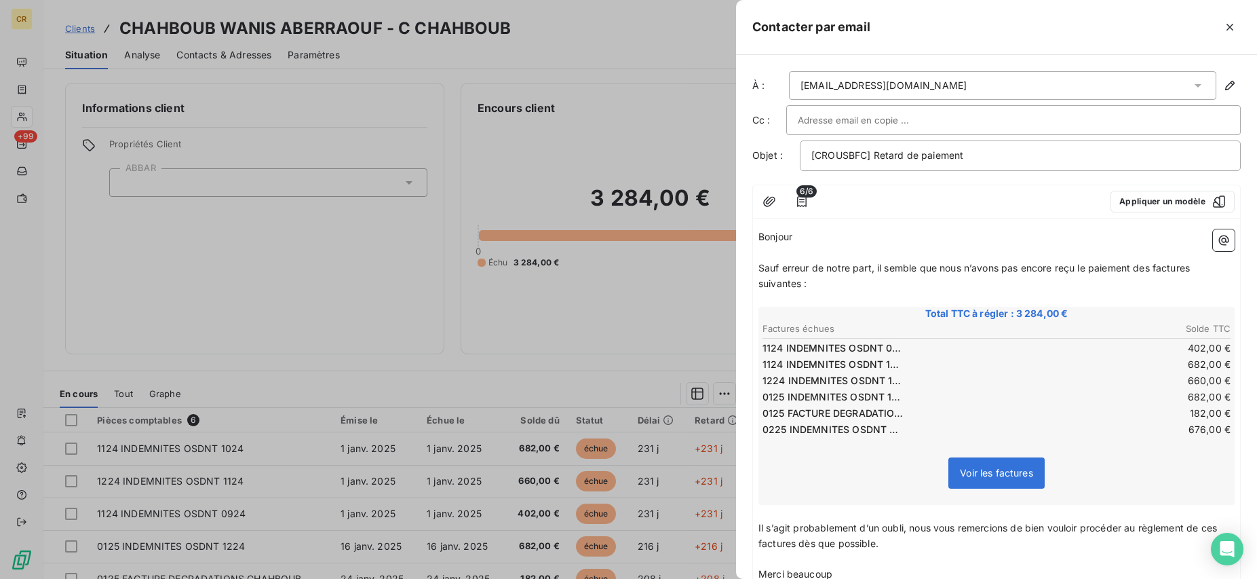
click at [585, 168] on div at bounding box center [628, 289] width 1257 height 579
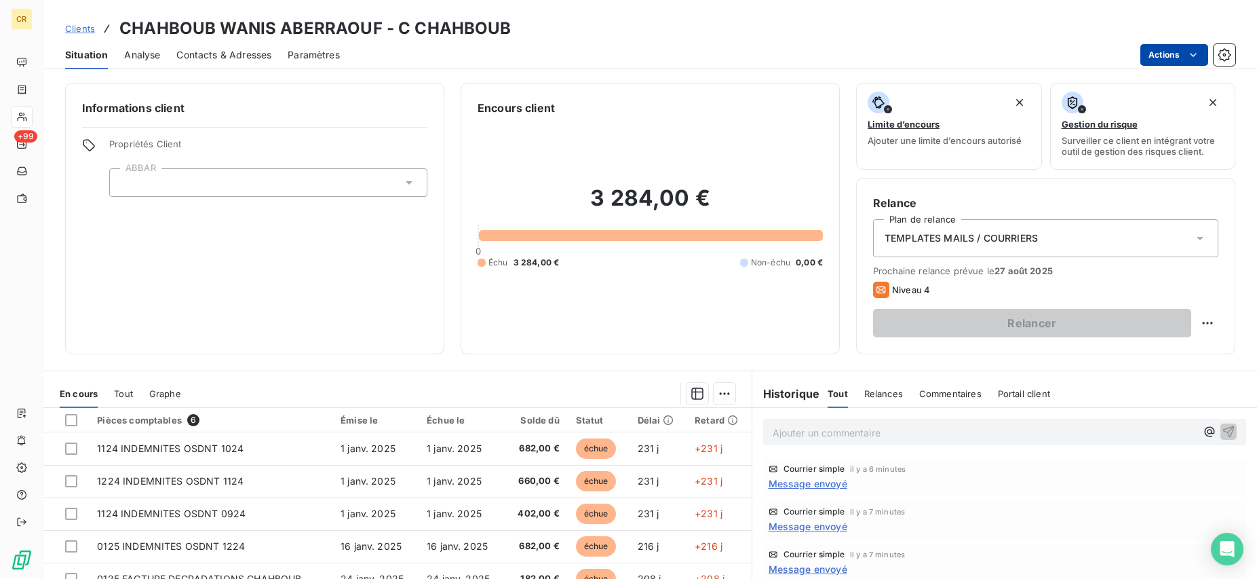
click at [1193, 60] on html "CR +99 Clients CHAHBOUB WANIS ABERRAOUF - C CHAHBOUB Situation Analyse Contacts…" at bounding box center [628, 289] width 1257 height 579
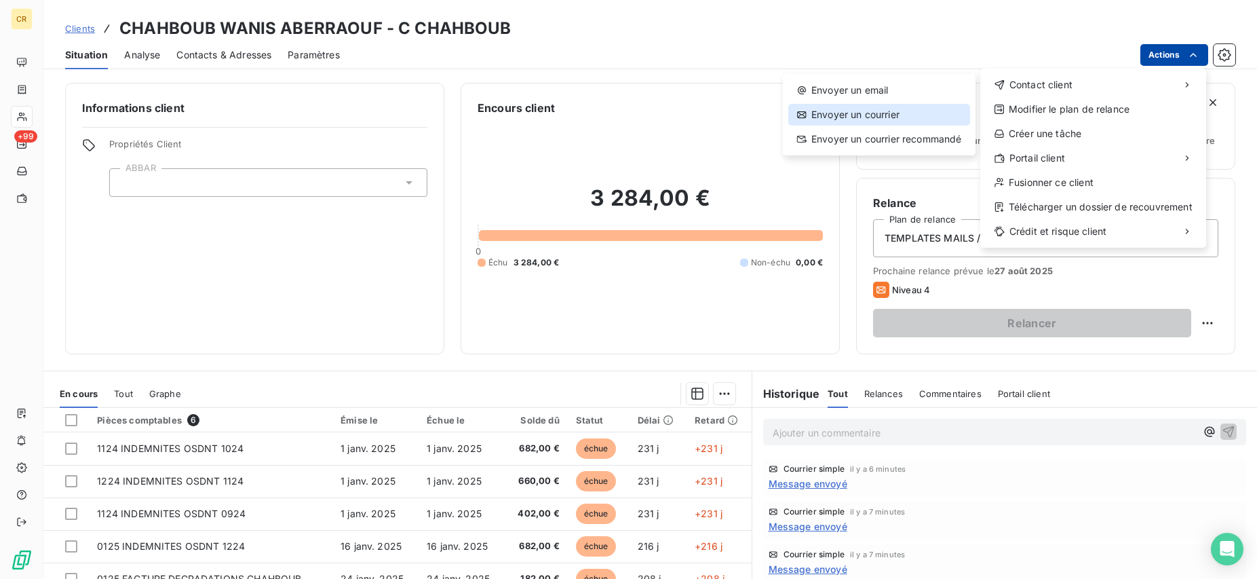
click at [875, 121] on div "Envoyer un courrier" at bounding box center [879, 115] width 182 height 22
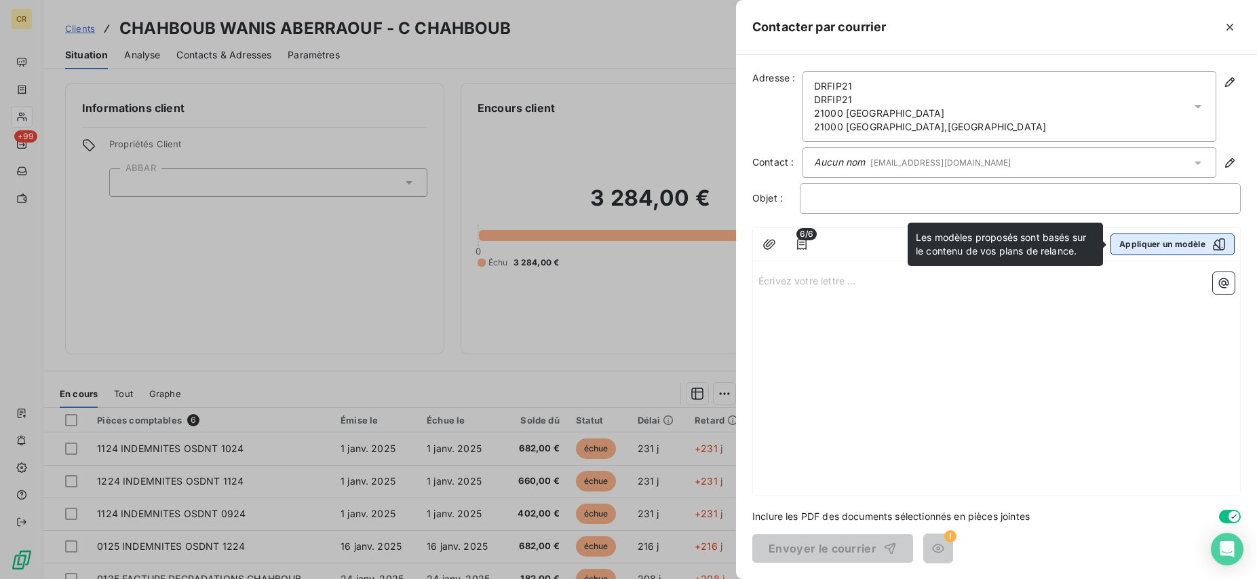
click at [1155, 246] on button "Appliquer un modèle" at bounding box center [1173, 244] width 124 height 22
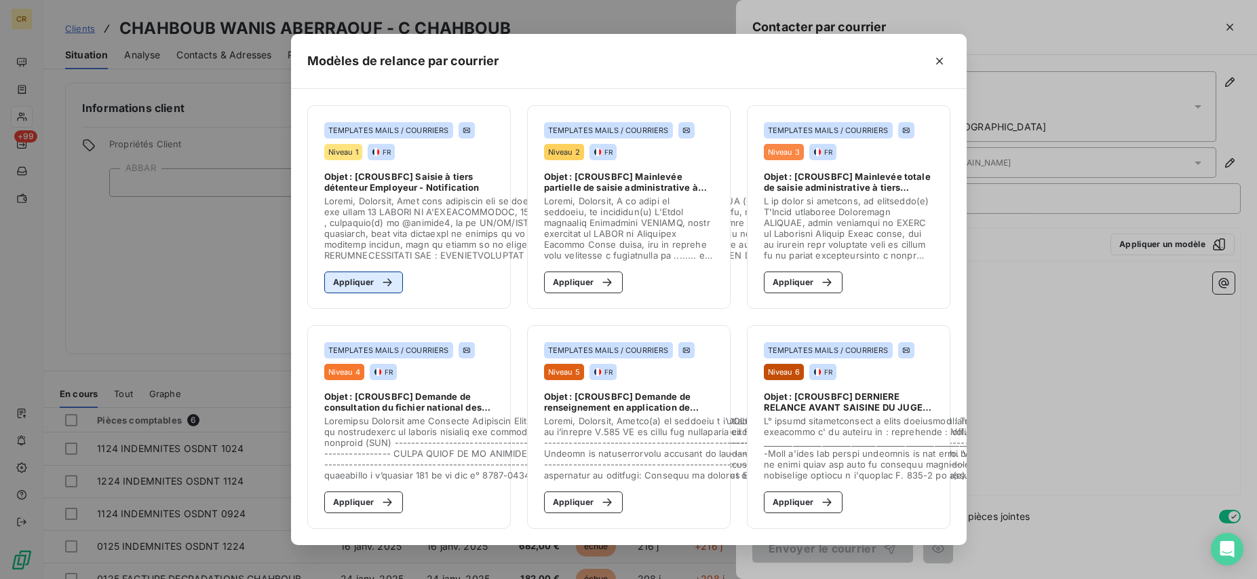
click at [347, 287] on button "Appliquer" at bounding box center [363, 282] width 79 height 22
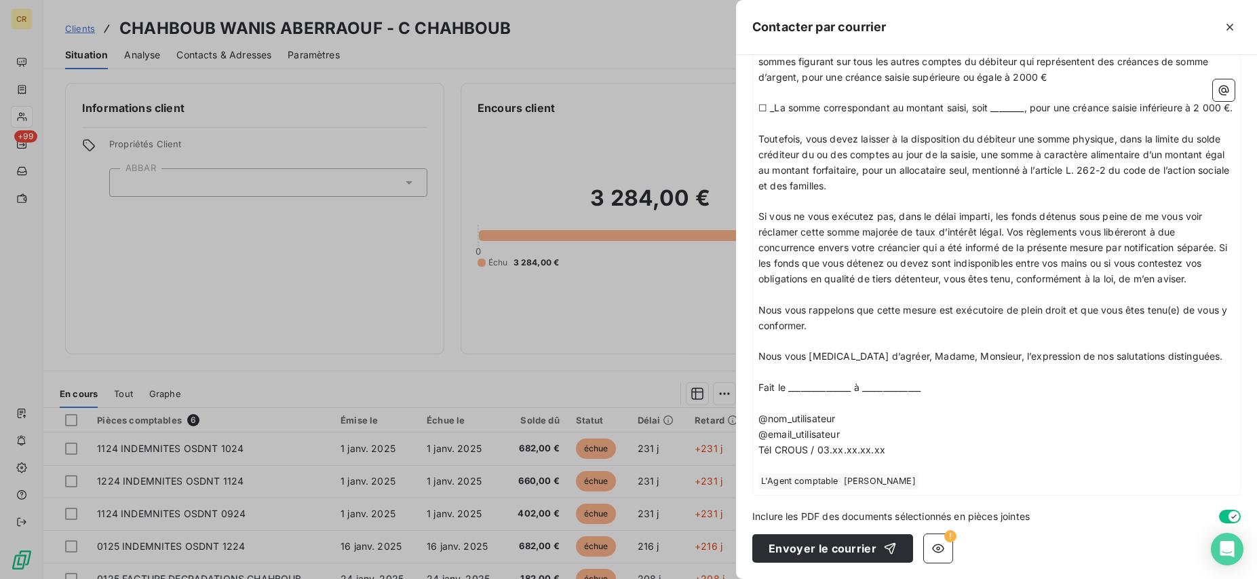
scroll to position [987, 0]
click at [932, 546] on icon "button" at bounding box center [938, 548] width 12 height 9
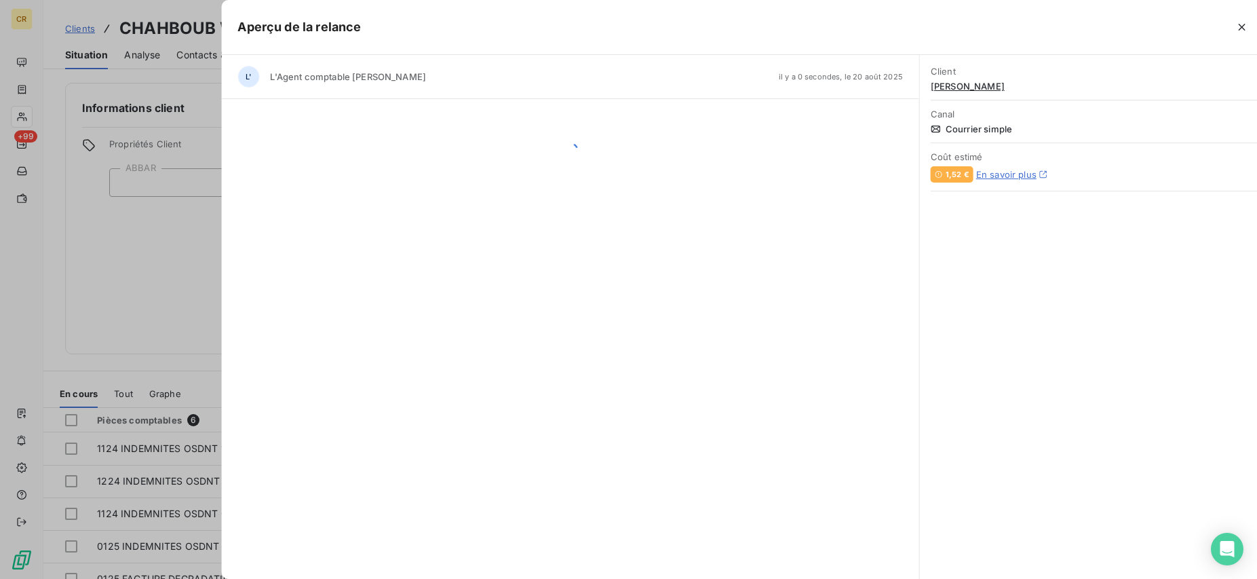
click at [934, 578] on div "Aperçu de la relance L' L'Agent comptable Emmanuelle RICHARD il y a 0 secondes,…" at bounding box center [628, 579] width 1257 height 0
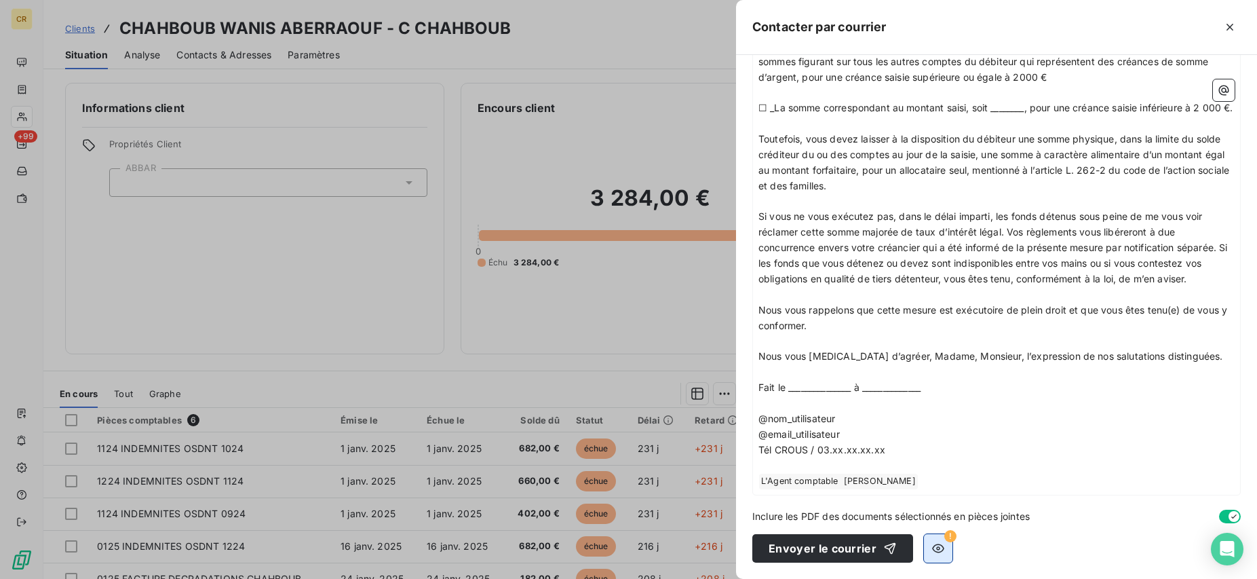
click at [934, 553] on icon "button" at bounding box center [939, 548] width 14 height 14
click at [932, 555] on button "button" at bounding box center [938, 548] width 28 height 28
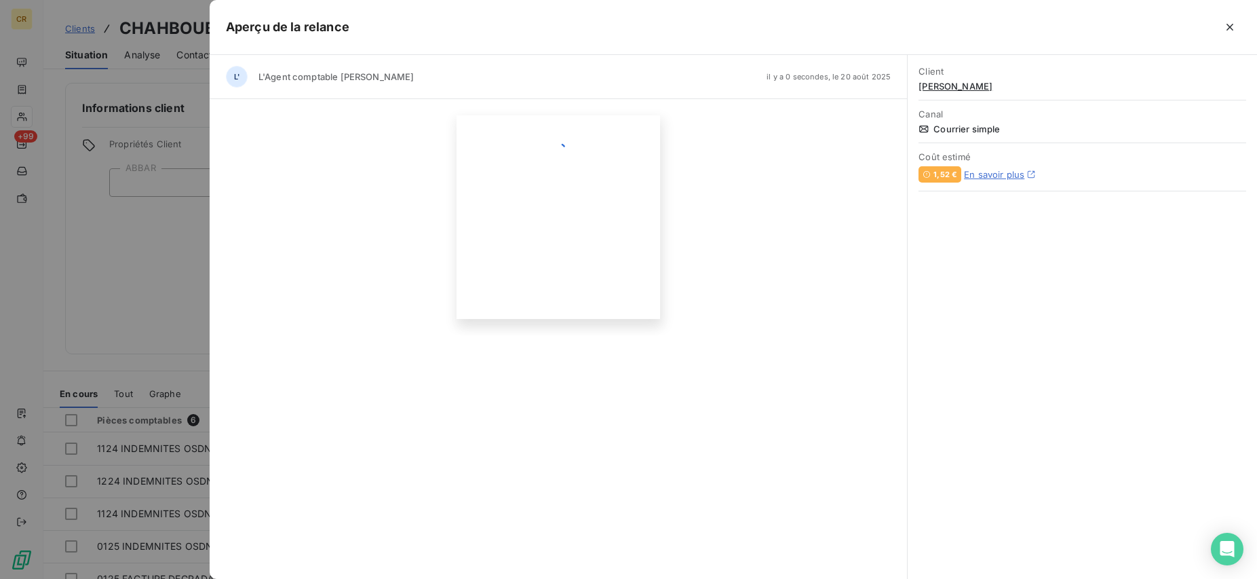
scroll to position [129, 0]
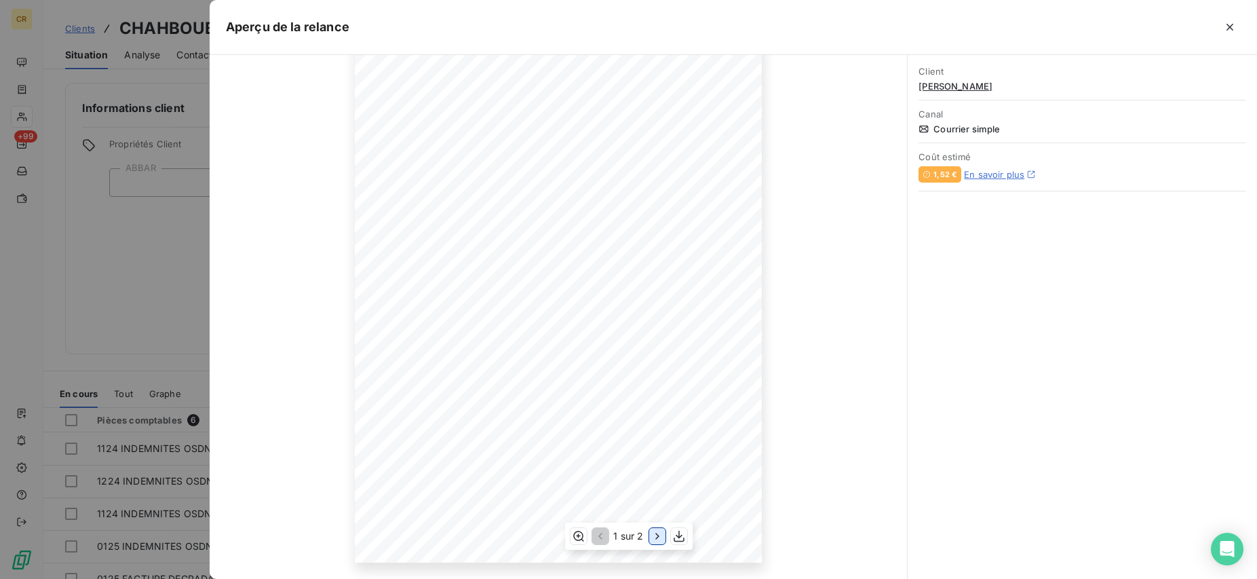
click at [657, 537] on icon "button" at bounding box center [658, 536] width 14 height 14
click at [606, 534] on icon "button" at bounding box center [599, 536] width 14 height 14
click at [653, 537] on icon "button" at bounding box center [658, 536] width 14 height 14
click at [600, 535] on icon "button" at bounding box center [599, 536] width 14 height 14
click at [141, 271] on div at bounding box center [628, 289] width 1257 height 579
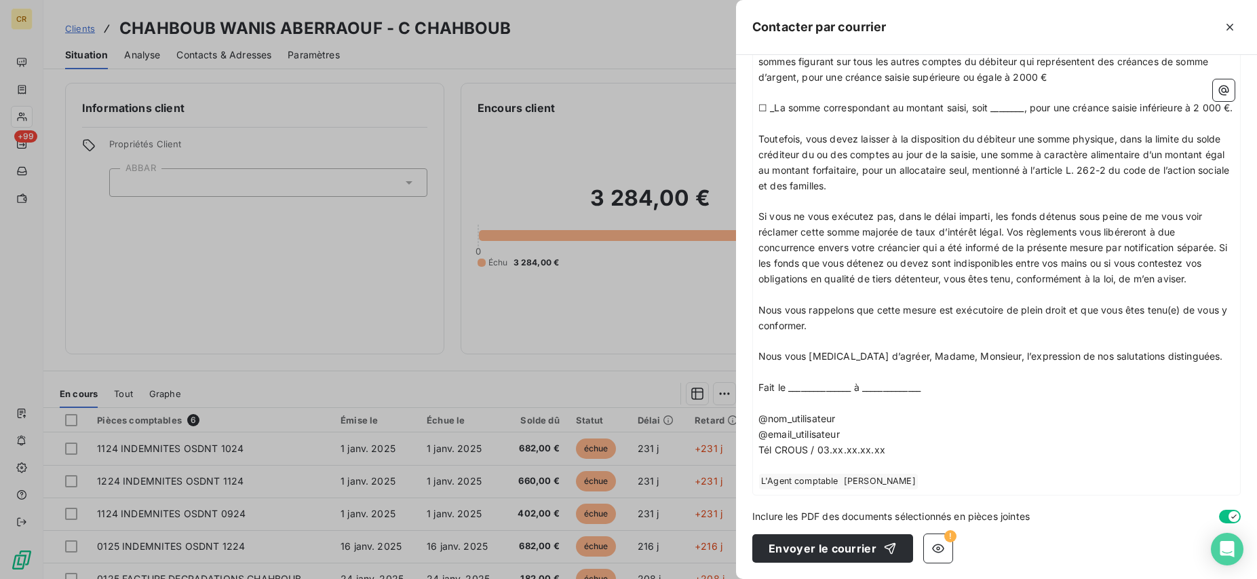
click at [861, 483] on span "L'Agent comptable Emmanuelle RICHARD ﻿" at bounding box center [838, 482] width 159 height 16
click at [918, 480] on span "L'Agent comptable Emmanuelle RICHARD ﻿" at bounding box center [838, 482] width 159 height 16
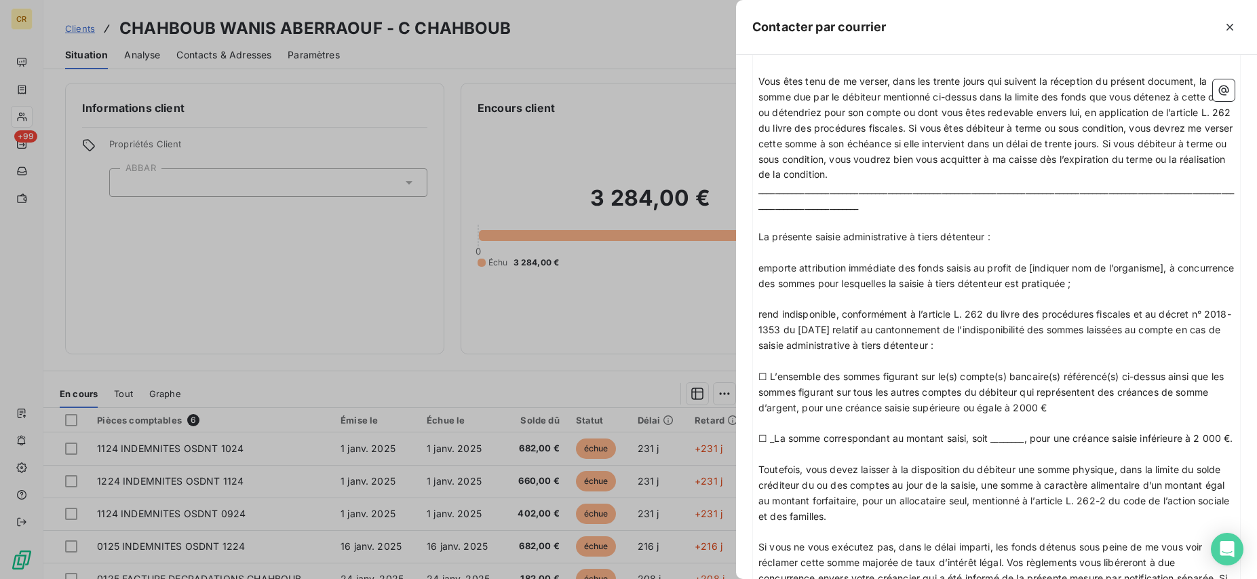
scroll to position [970, 0]
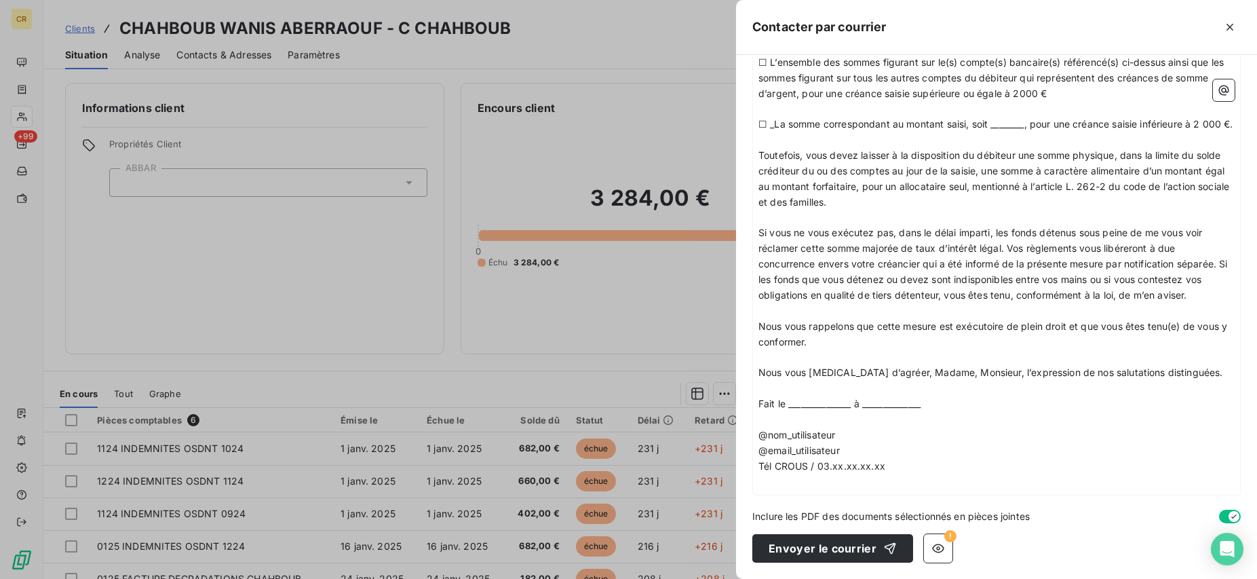
click at [832, 486] on p "﻿" at bounding box center [997, 482] width 476 height 16
click at [862, 482] on p "﻿" at bounding box center [997, 482] width 476 height 16
click at [937, 546] on icon "button" at bounding box center [939, 548] width 14 height 14
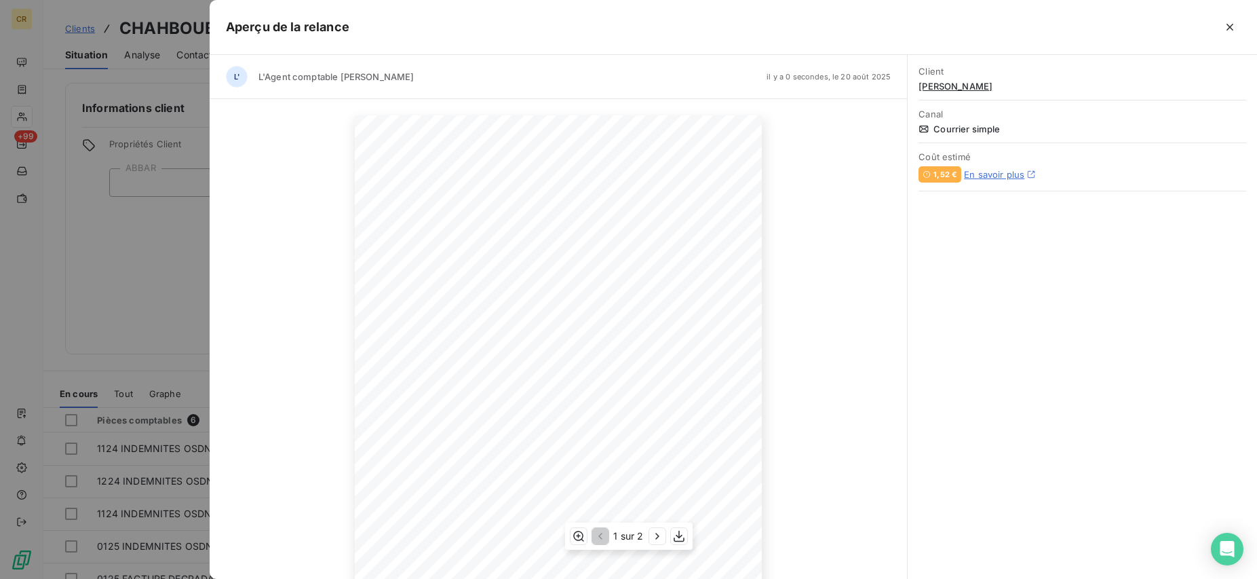
scroll to position [129, 0]
click at [659, 533] on icon "button" at bounding box center [658, 536] width 14 height 14
click at [599, 539] on icon "button" at bounding box center [599, 536] width 14 height 14
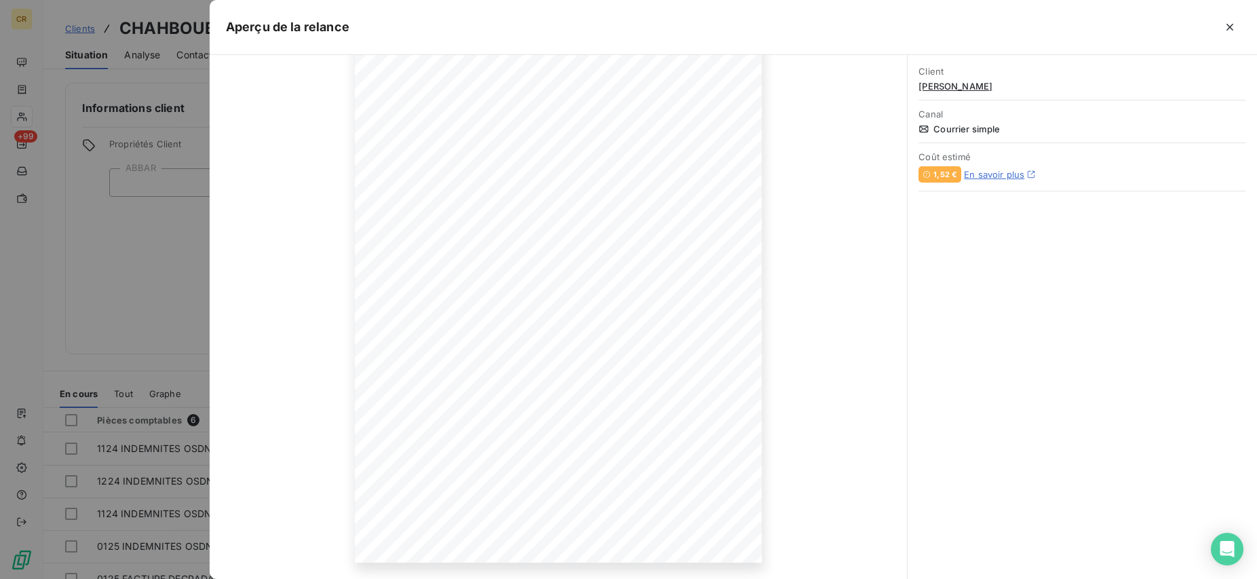
click at [155, 318] on div at bounding box center [628, 289] width 1257 height 579
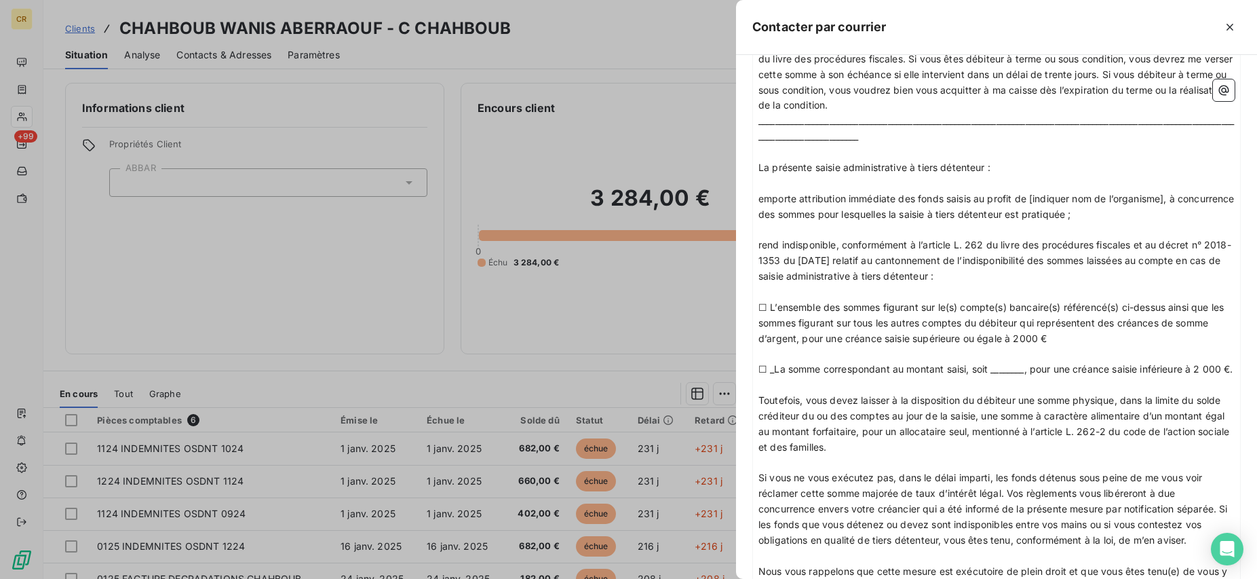
scroll to position [970, 0]
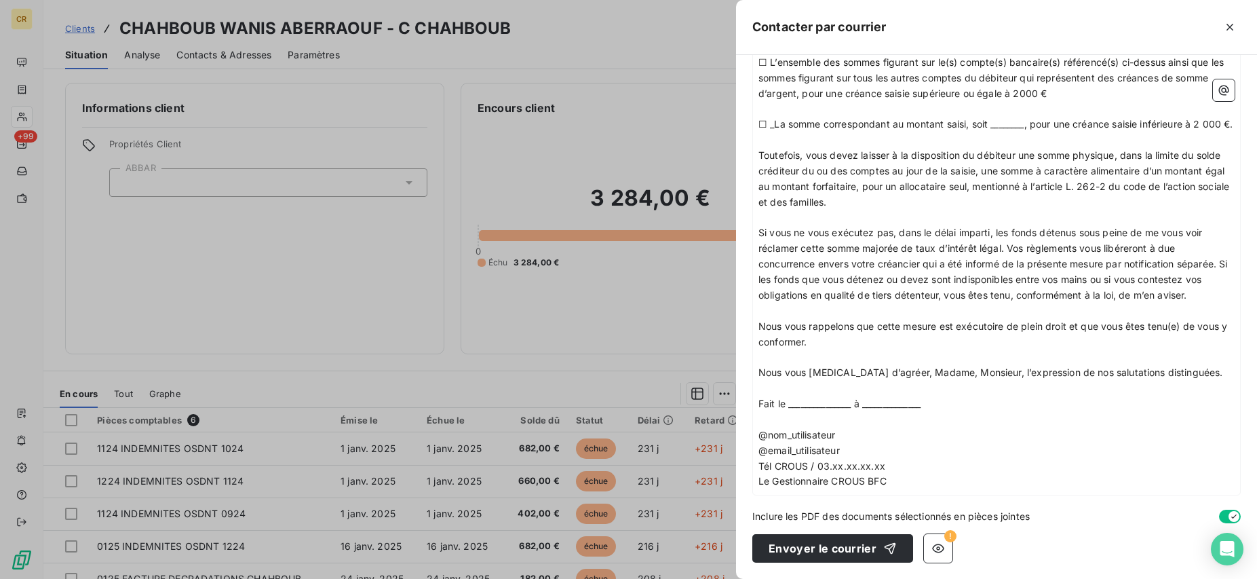
click at [613, 108] on div at bounding box center [628, 289] width 1257 height 579
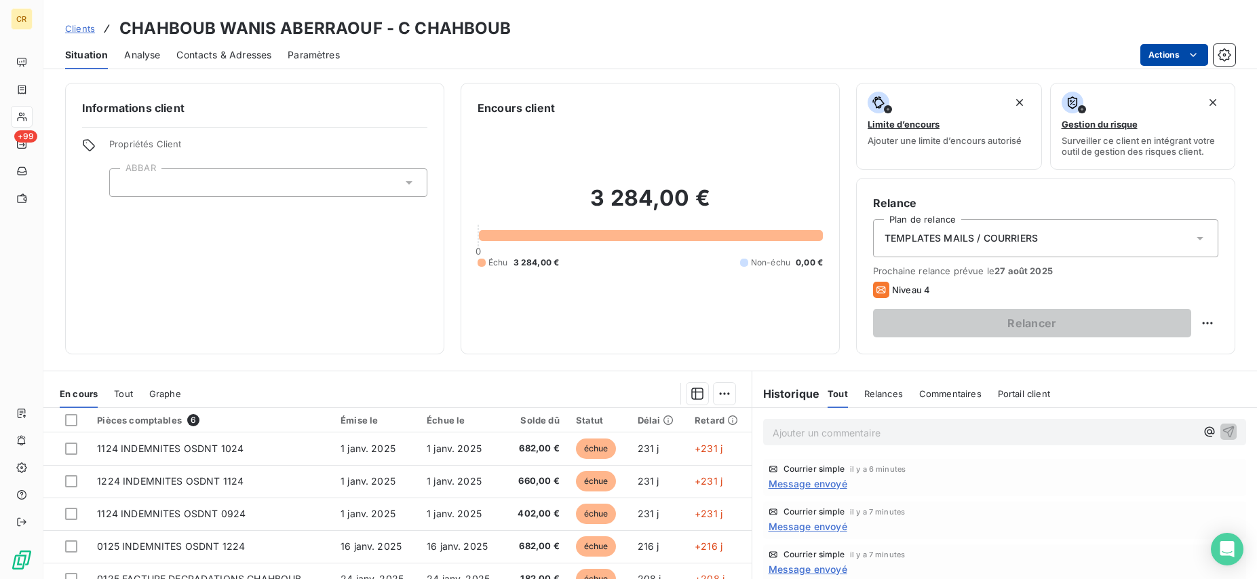
click at [1196, 55] on html "CR +99 Clients CHAHBOUB WANIS ABERRAOUF - C CHAHBOUB Situation Analyse Contacts…" at bounding box center [628, 289] width 1257 height 579
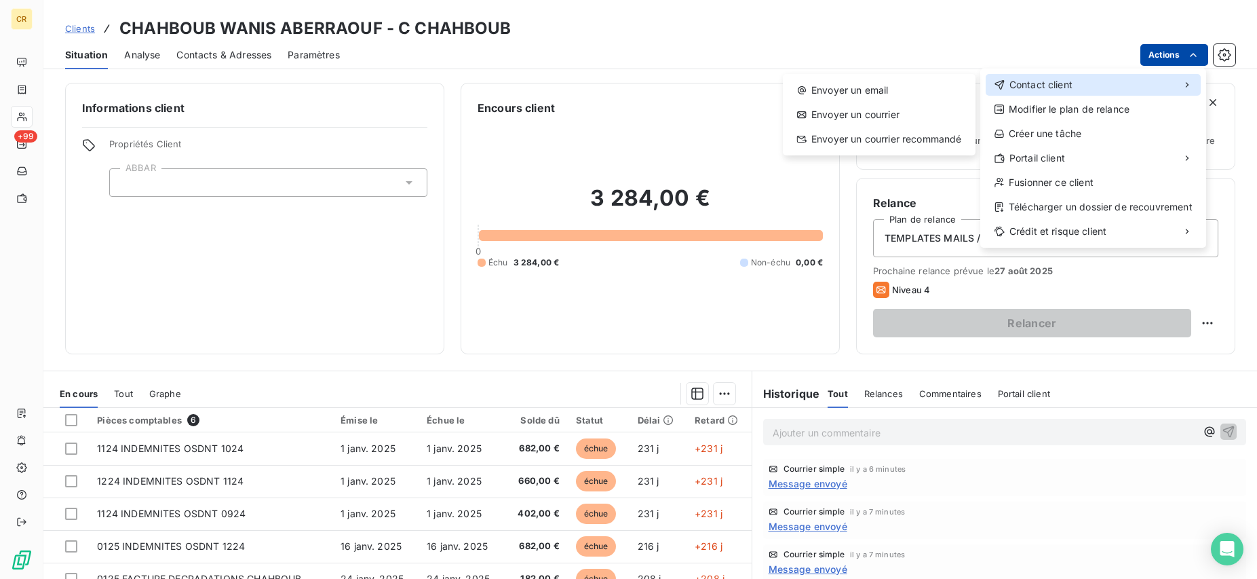
click at [1077, 91] on div "Contact client" at bounding box center [1093, 85] width 215 height 22
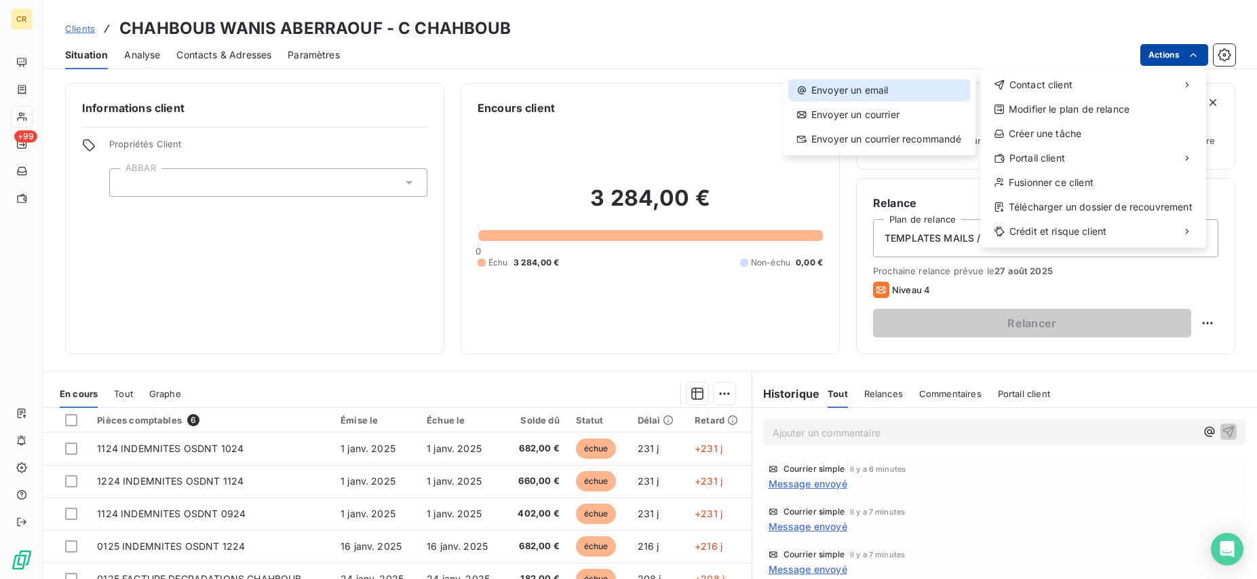
click at [895, 89] on div "Envoyer un email" at bounding box center [879, 90] width 182 height 22
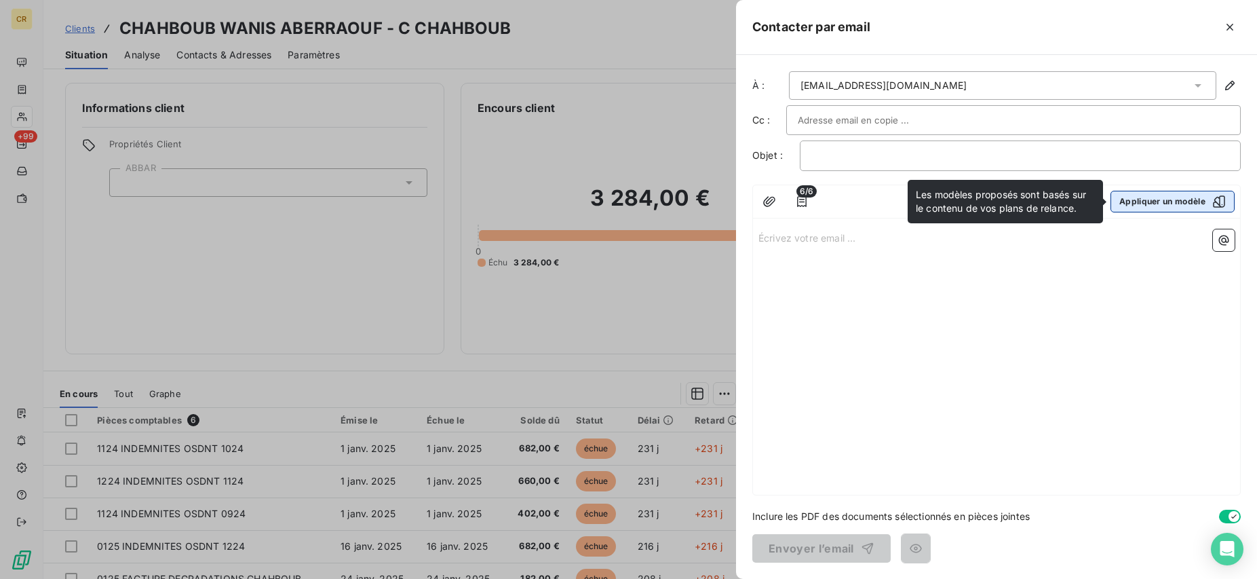
click at [1177, 206] on button "Appliquer un modèle" at bounding box center [1173, 202] width 124 height 22
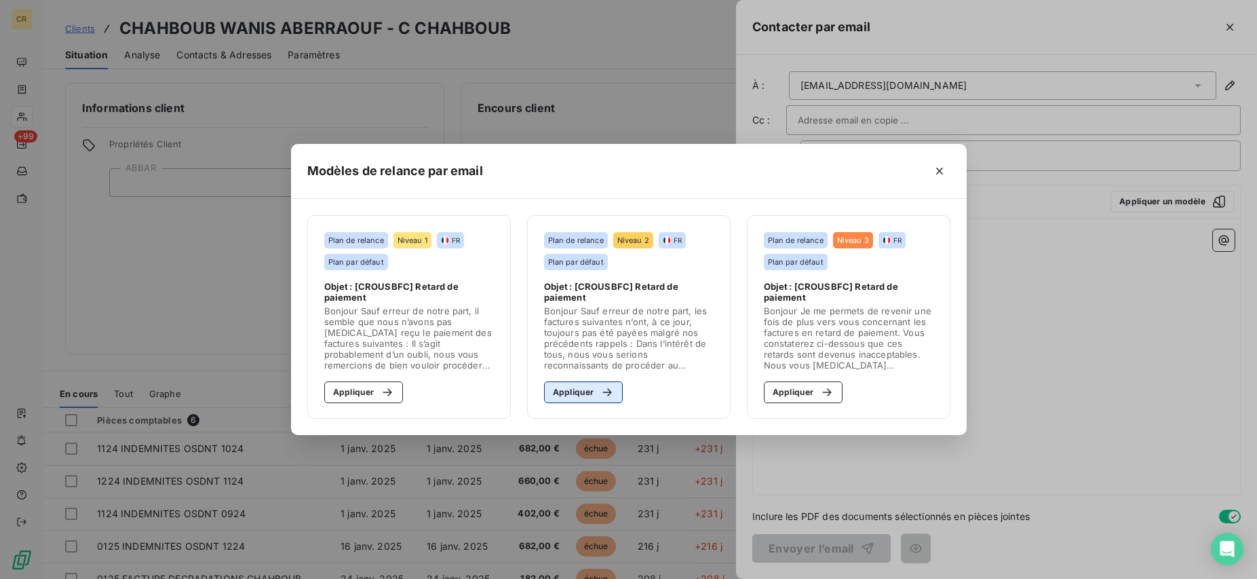
click at [580, 390] on button "Appliquer" at bounding box center [583, 392] width 79 height 22
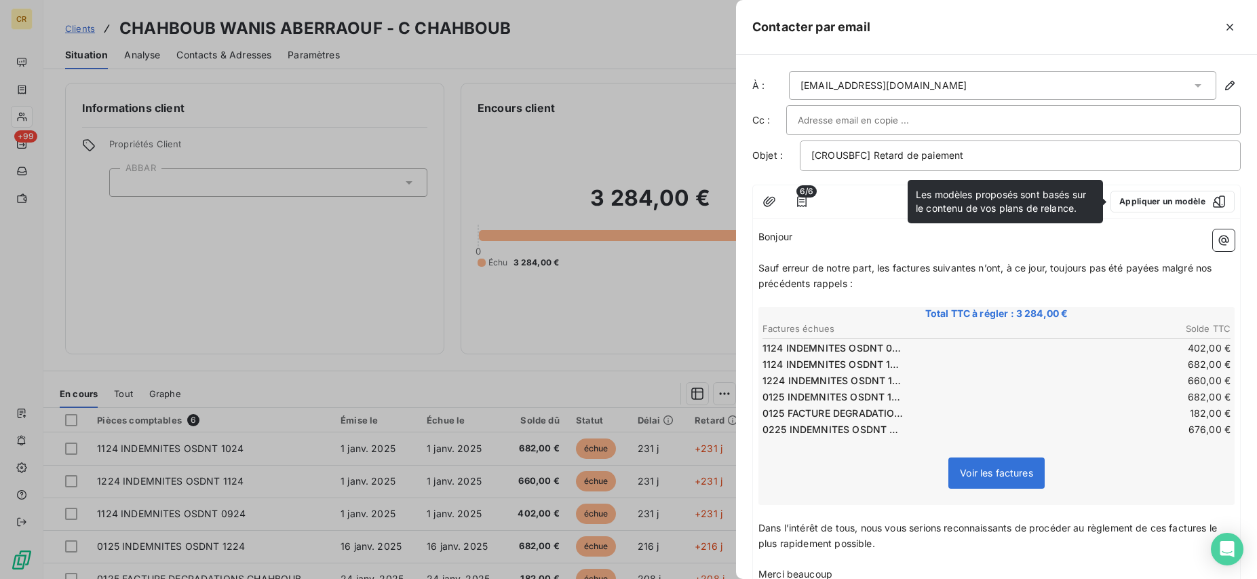
scroll to position [149, 0]
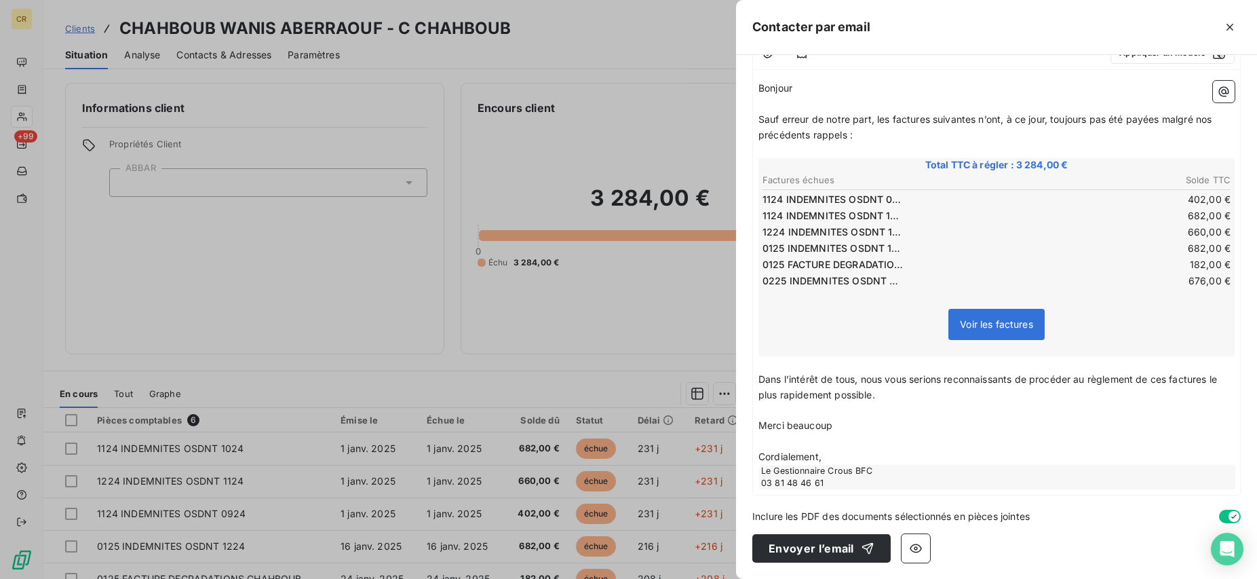
click at [833, 455] on p "Cordialement," at bounding box center [997, 457] width 476 height 16
click at [859, 480] on div "Le Gestionnaire Crous BFC 03 81 48 46 61" at bounding box center [997, 477] width 476 height 24
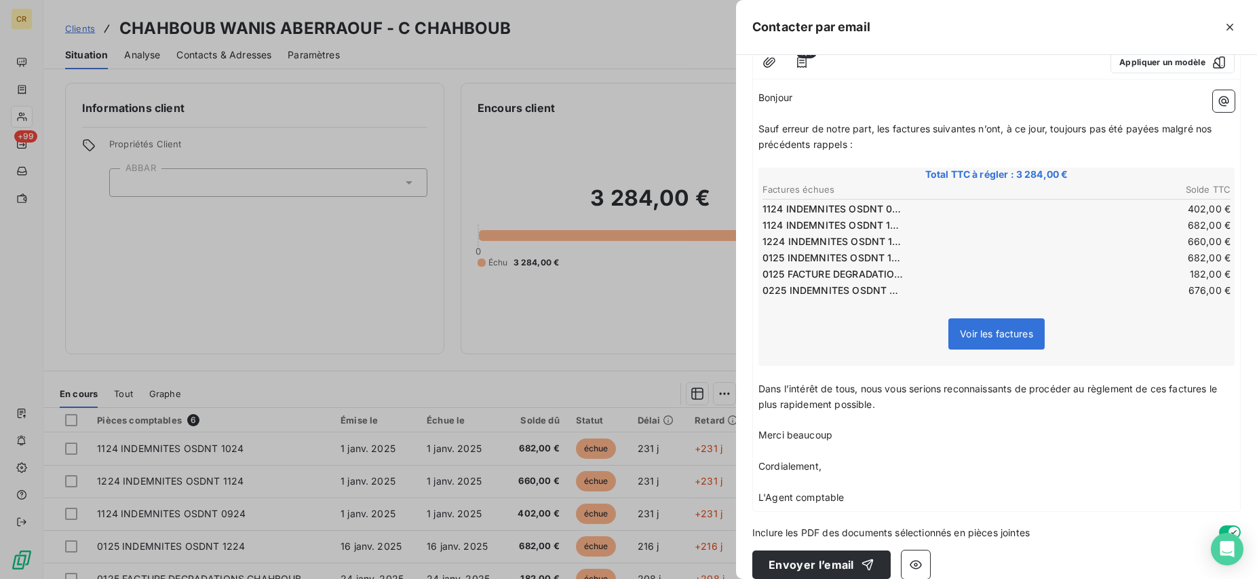
scroll to position [155, 0]
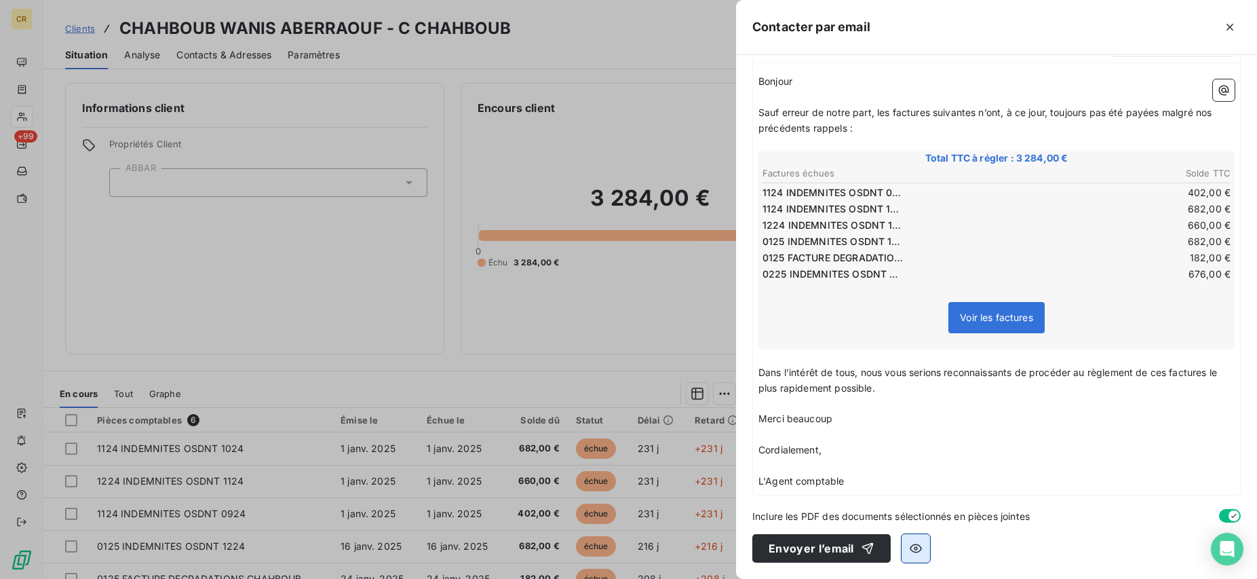
click at [923, 547] on button "button" at bounding box center [916, 548] width 28 height 28
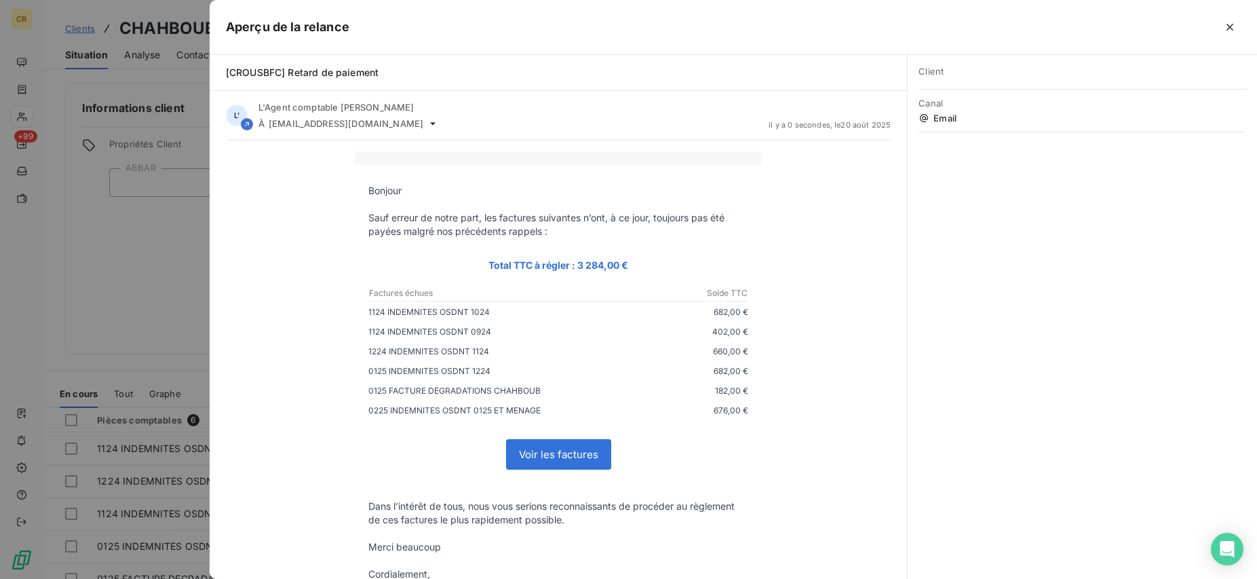
scroll to position [104, 0]
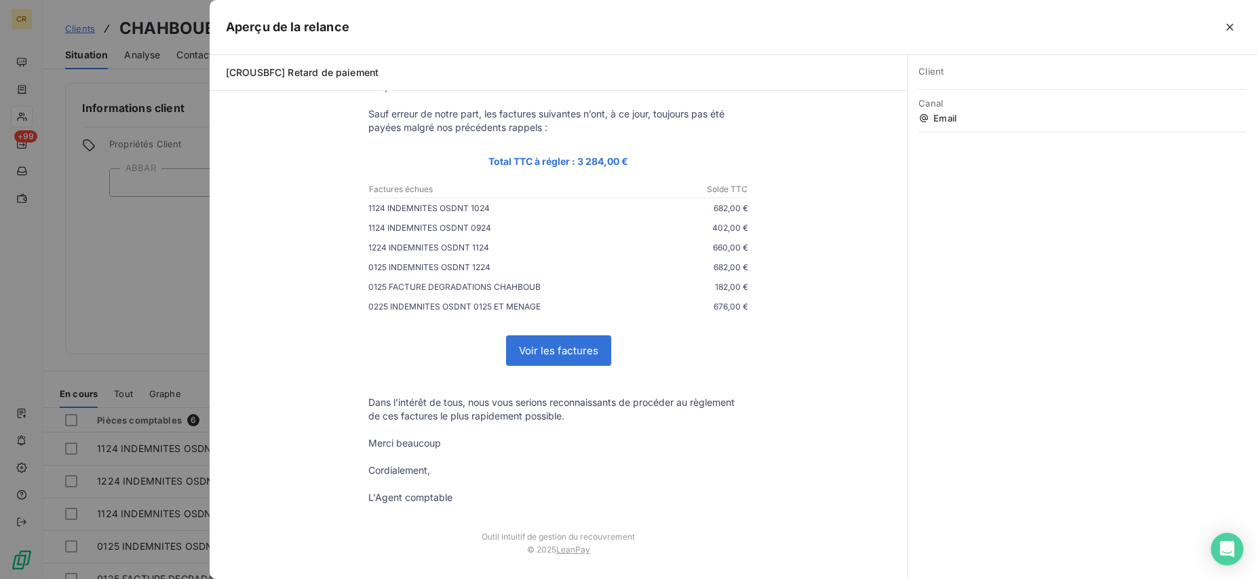
click at [187, 279] on div at bounding box center [628, 289] width 1257 height 579
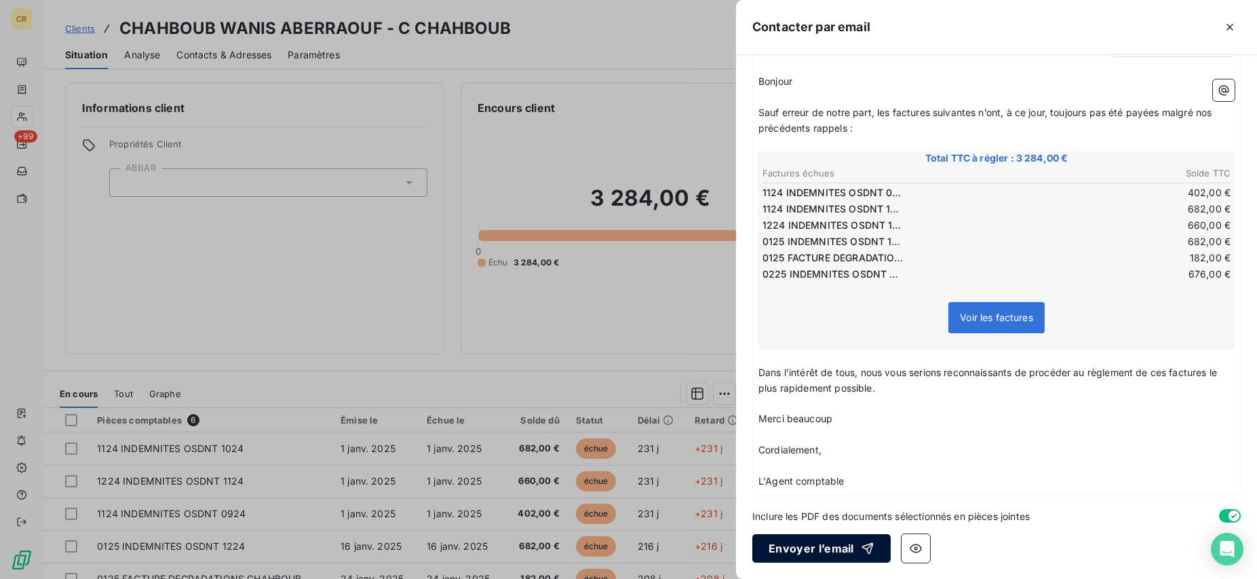
click at [824, 556] on button "Envoyer l’email" at bounding box center [821, 548] width 138 height 28
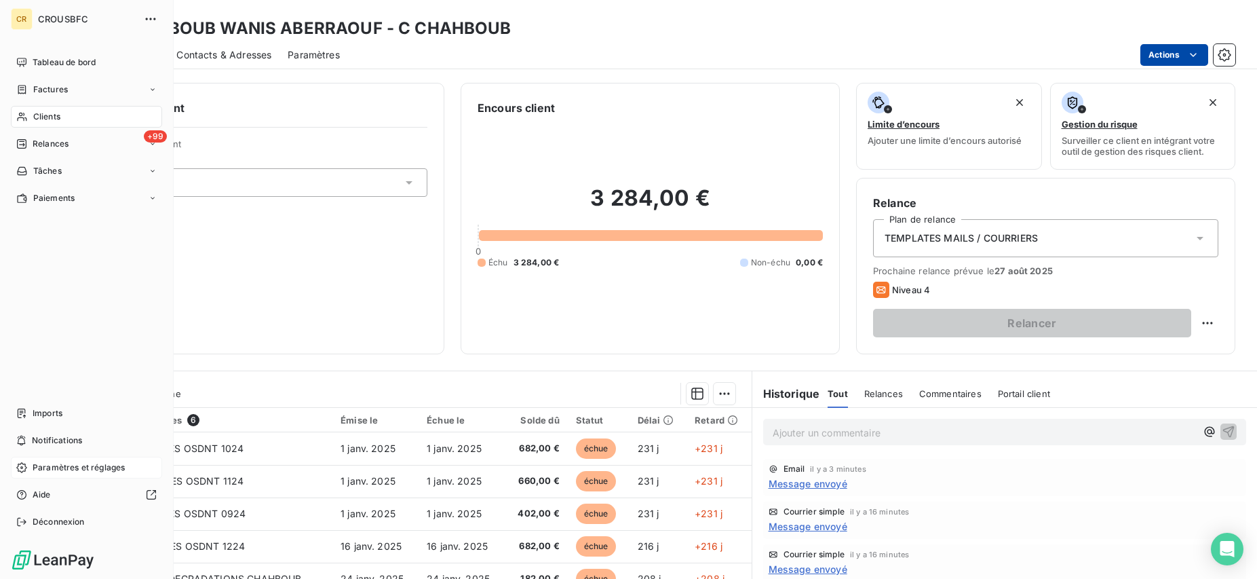
click at [32, 463] on div "Paramètres et réglages" at bounding box center [86, 468] width 151 height 22
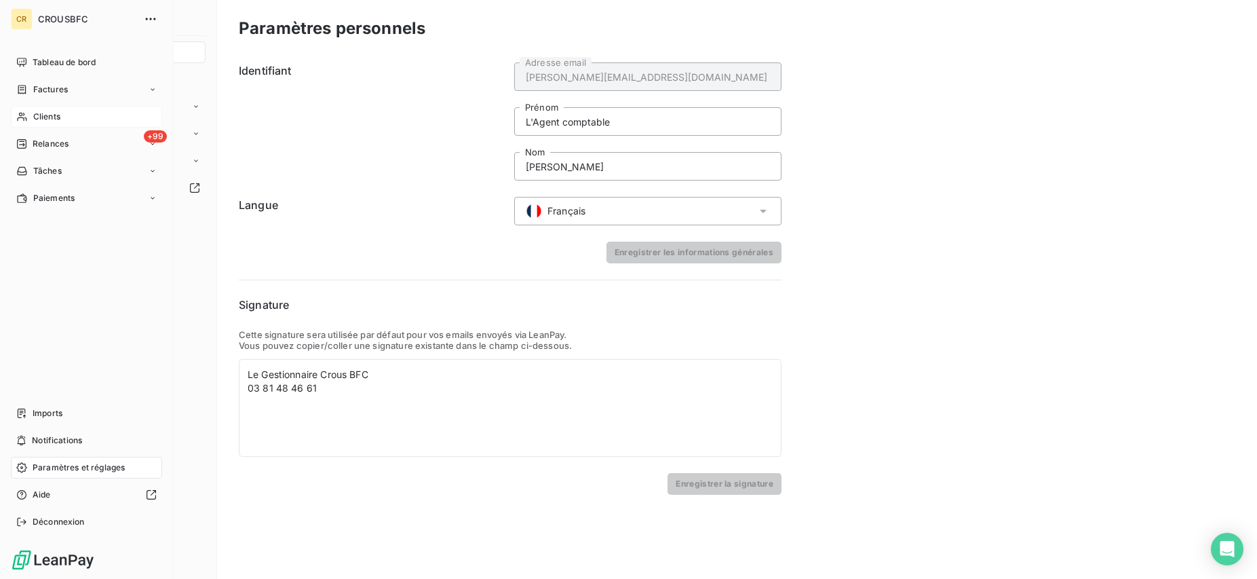
click at [25, 113] on icon at bounding box center [22, 116] width 12 height 11
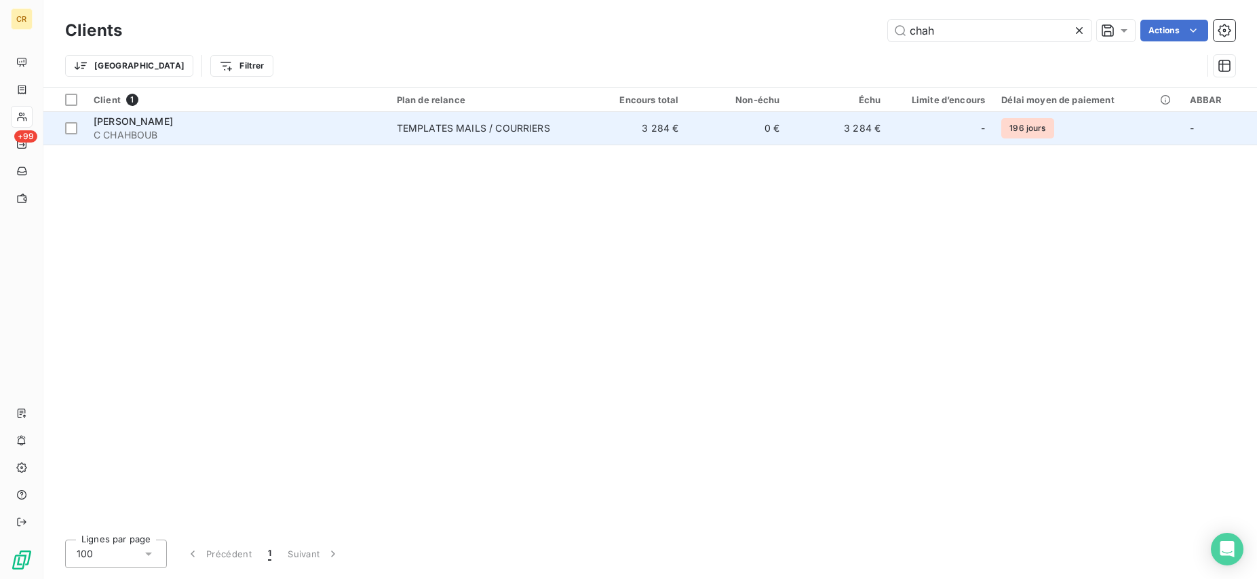
click at [203, 131] on span "C CHAHBOUB" at bounding box center [237, 135] width 287 height 14
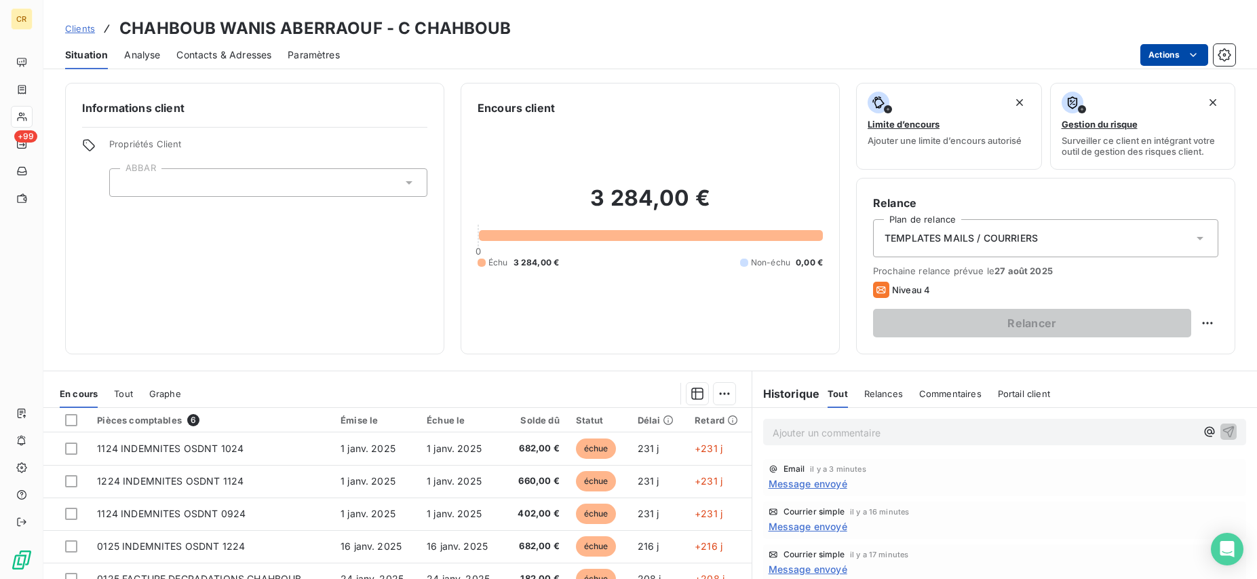
click at [1200, 53] on html "CR +99 Clients CHAHBOUB WANIS ABERRAOUF - C CHAHBOUB Situation Analyse Contacts…" at bounding box center [628, 289] width 1257 height 579
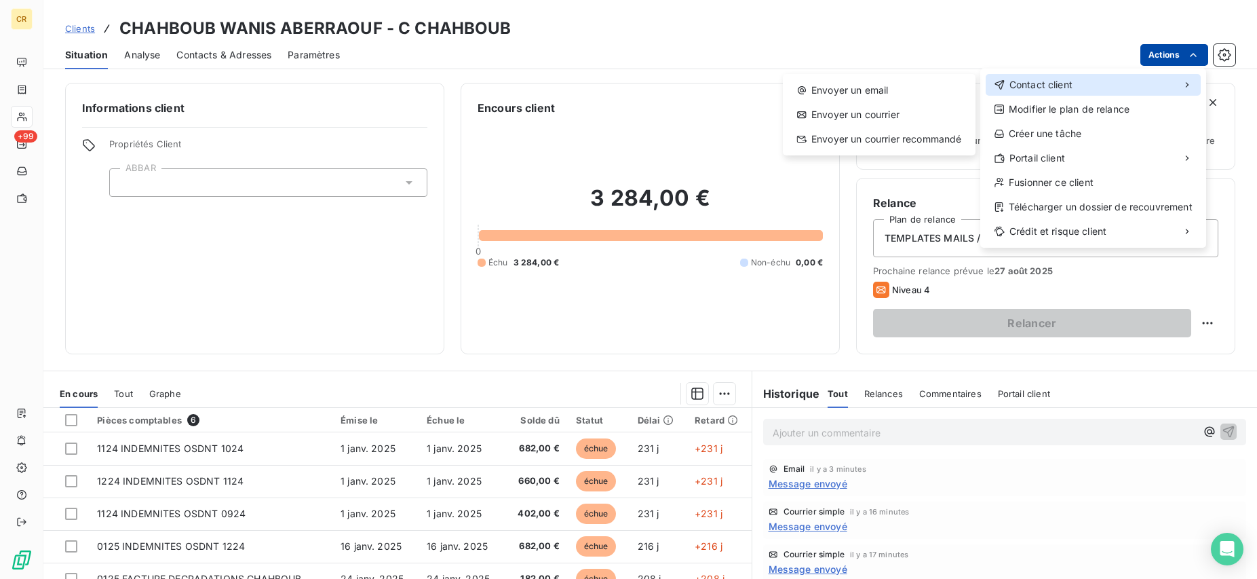
click at [1048, 90] on span "Contact client" at bounding box center [1041, 85] width 63 height 14
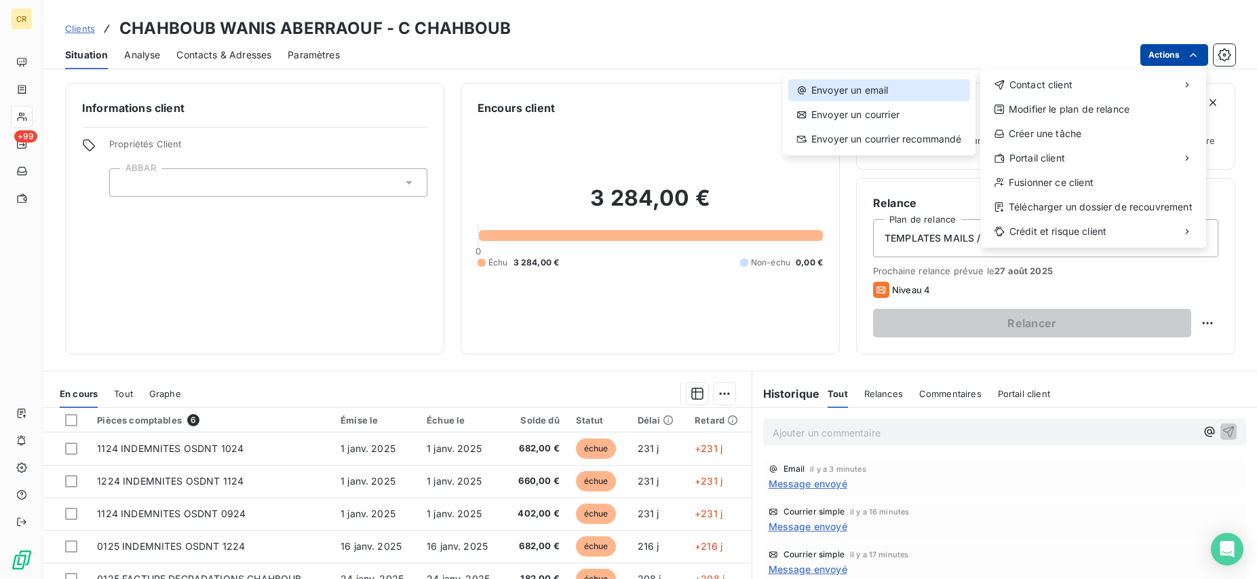
click at [868, 90] on div "Envoyer un email" at bounding box center [879, 90] width 182 height 22
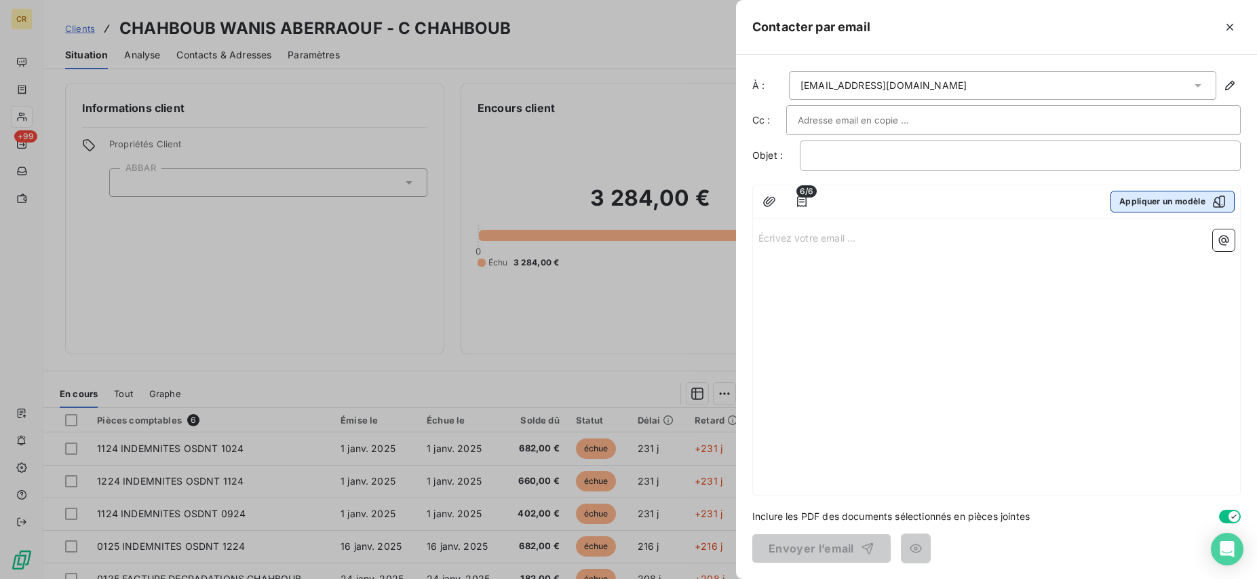
click at [1161, 193] on button "Appliquer un modèle" at bounding box center [1173, 202] width 124 height 22
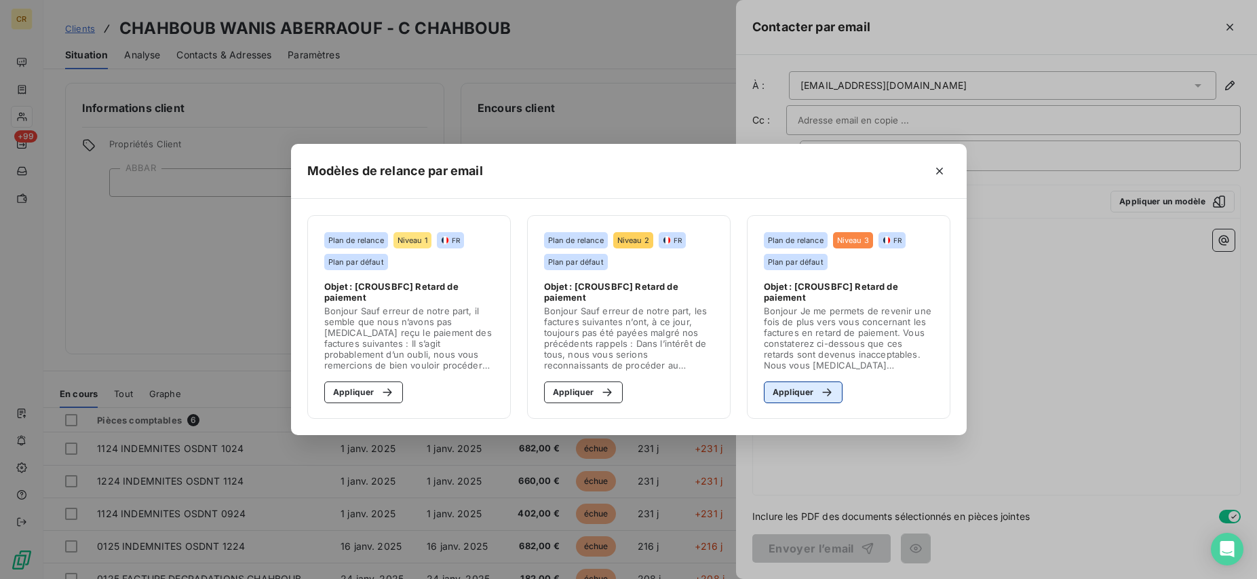
click at [803, 390] on button "Appliquer" at bounding box center [803, 392] width 79 height 22
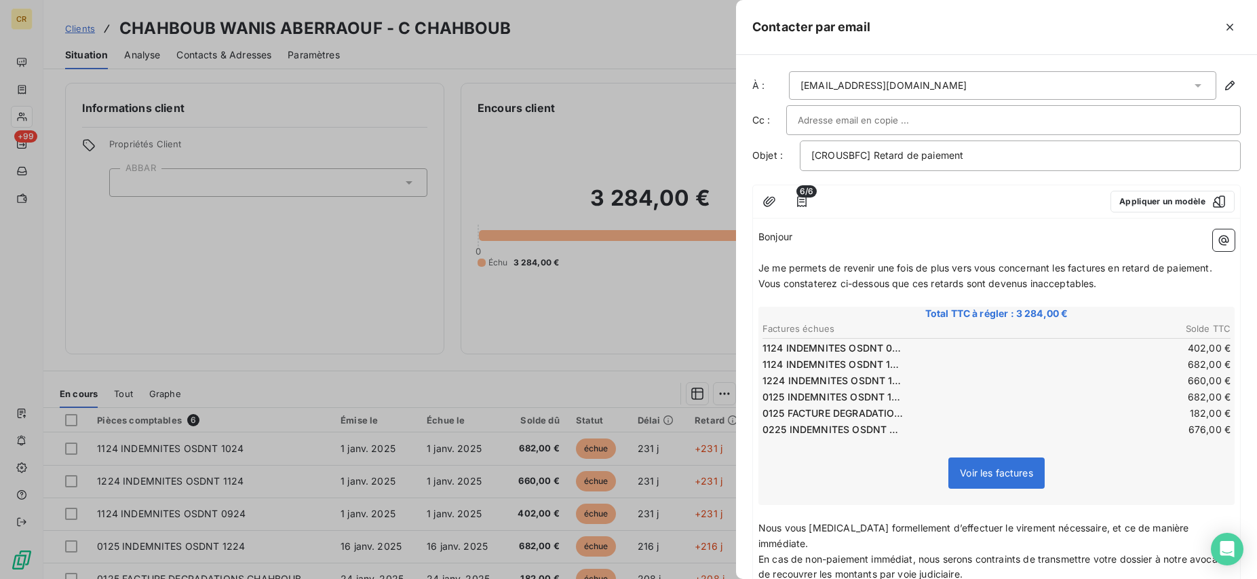
scroll to position [195, 0]
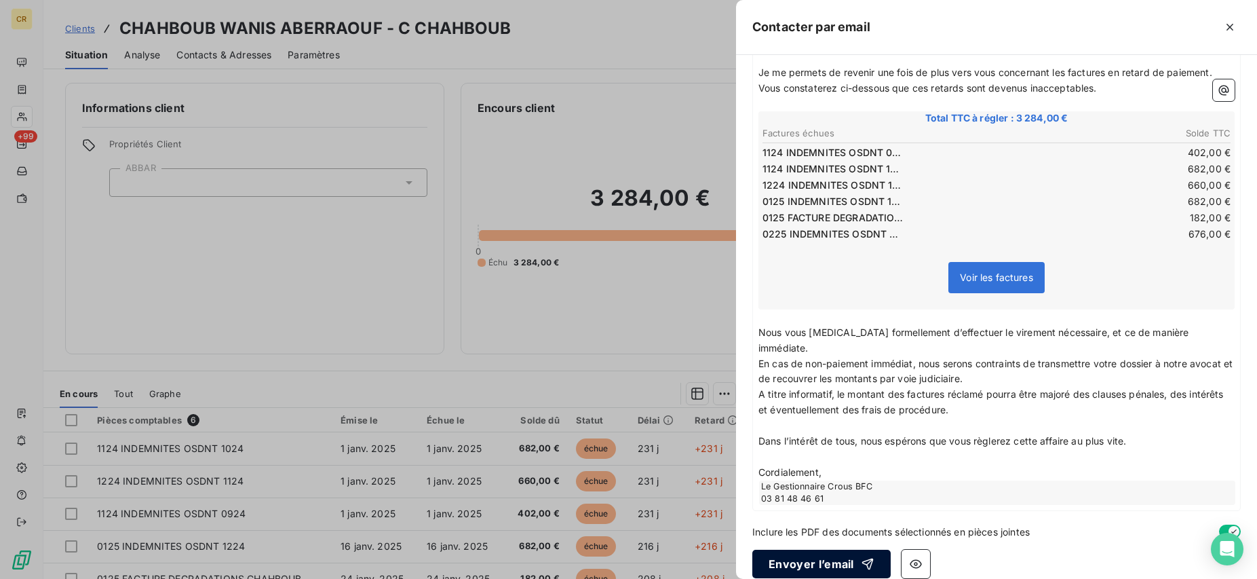
click at [821, 550] on button "Envoyer l’email" at bounding box center [821, 564] width 138 height 28
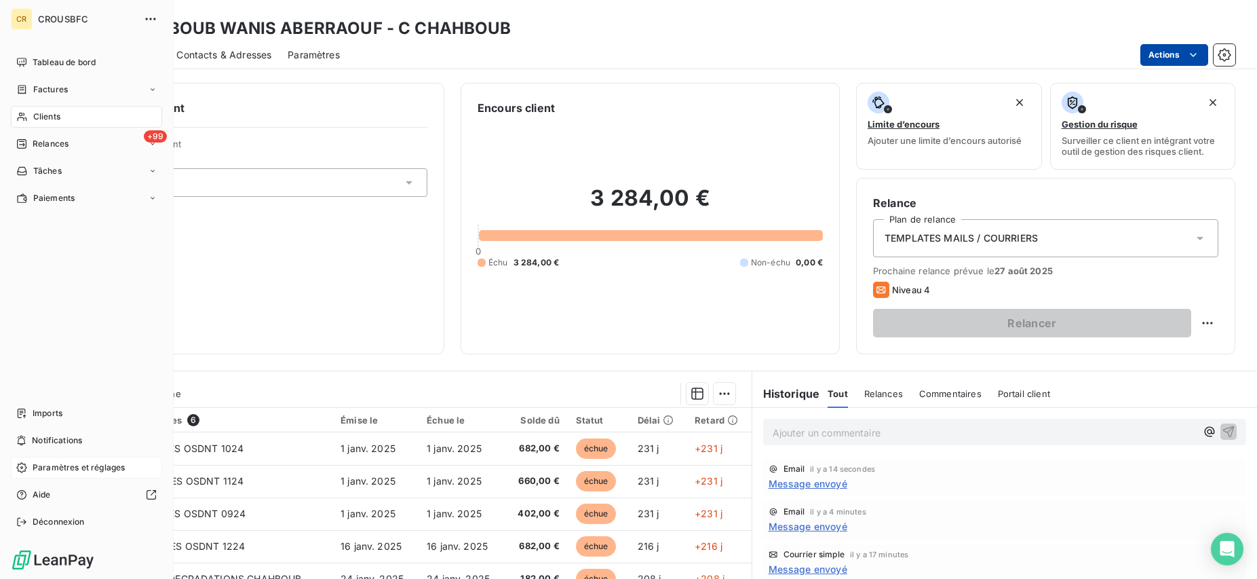
click at [28, 463] on div "Paramètres et réglages" at bounding box center [86, 468] width 151 height 22
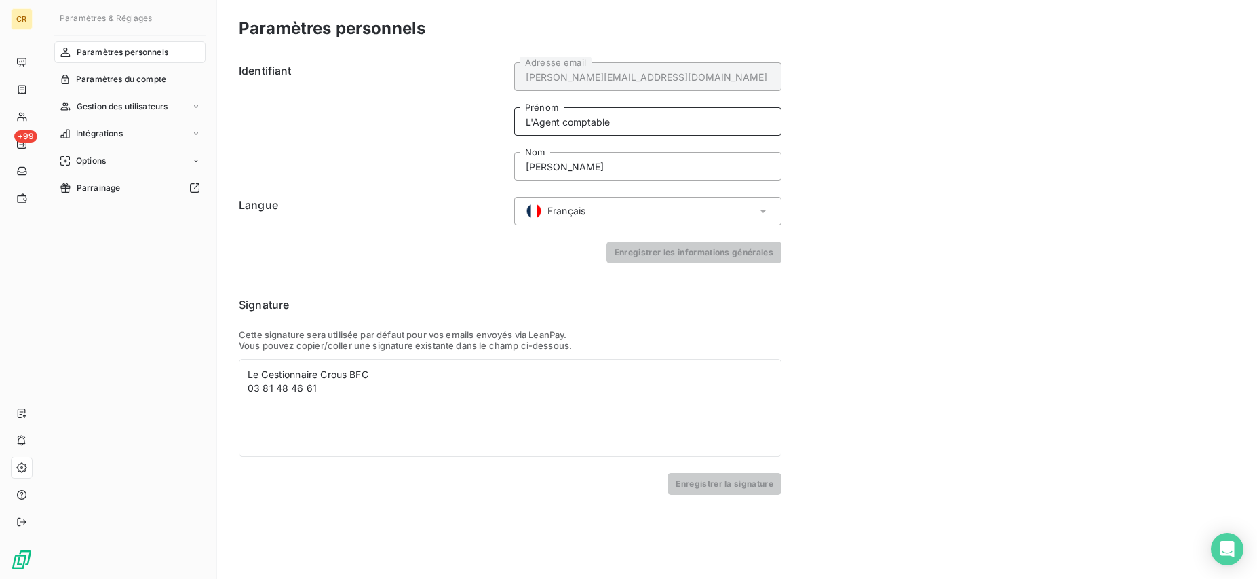
drag, startPoint x: 618, startPoint y: 119, endPoint x: 514, endPoint y: 117, distance: 104.5
click at [514, 117] on div "Identifiant vincent.debzac@crous-bfc.fr Adresse email L'Agent comptable Prénom …" at bounding box center [510, 121] width 543 height 118
drag, startPoint x: 618, startPoint y: 117, endPoint x: 517, endPoint y: 120, distance: 101.1
click at [517, 120] on input "L'Agent comptable" at bounding box center [647, 121] width 267 height 28
drag, startPoint x: 629, startPoint y: 170, endPoint x: 523, endPoint y: 170, distance: 105.8
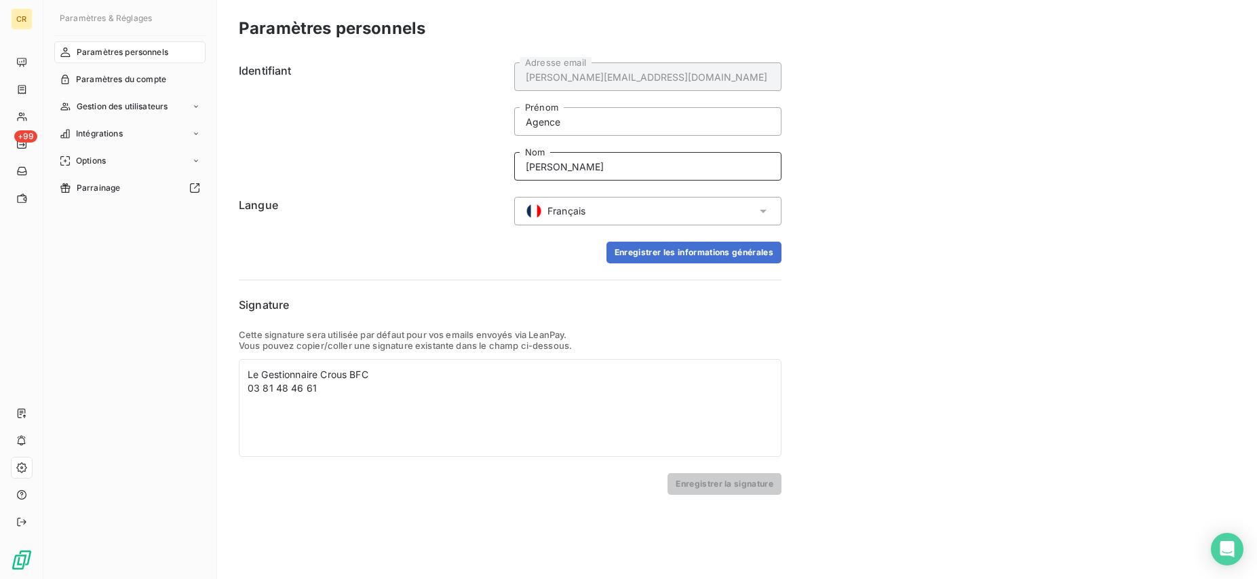
click at [523, 170] on input "Emmanuelle RICHARD" at bounding box center [647, 166] width 267 height 28
click at [600, 115] on input "Agence" at bounding box center [647, 121] width 267 height 28
type input "Agence Comptable"
click at [628, 164] on input "Emmanuelle RICHARD" at bounding box center [647, 166] width 267 height 28
drag, startPoint x: 634, startPoint y: 166, endPoint x: 527, endPoint y: 166, distance: 107.2
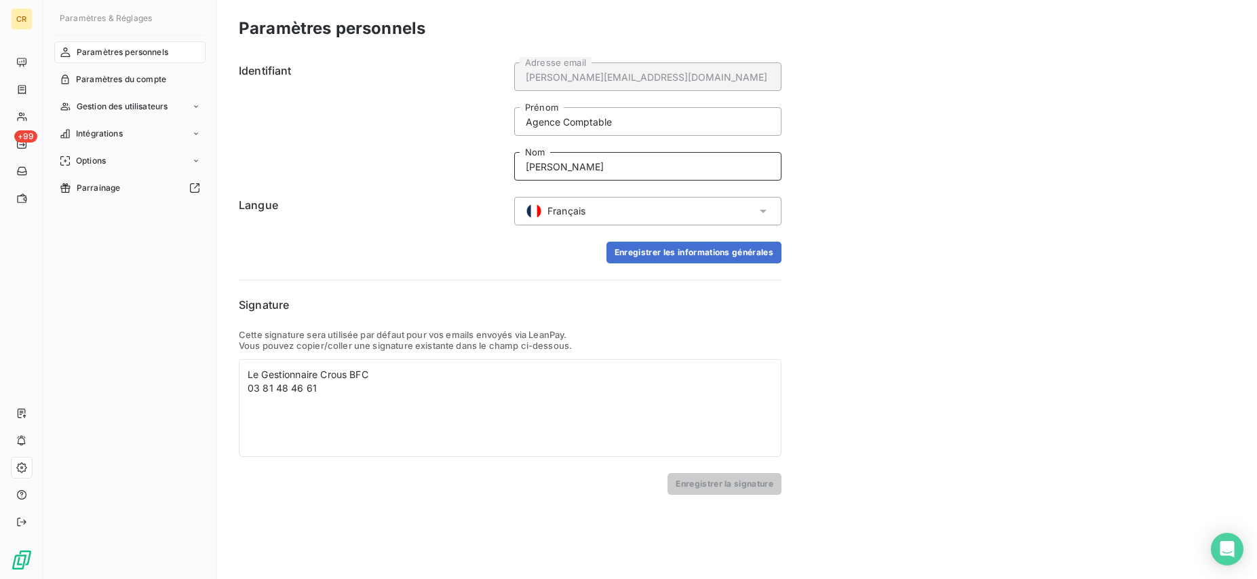
click at [527, 166] on input "Emmanuelle RICHARD" at bounding box center [647, 166] width 267 height 28
type input "Crous BFC"
click at [545, 254] on div "Enregistrer les informations générales" at bounding box center [510, 253] width 543 height 22
click at [685, 250] on button "Enregistrer les informations générales" at bounding box center [694, 253] width 175 height 22
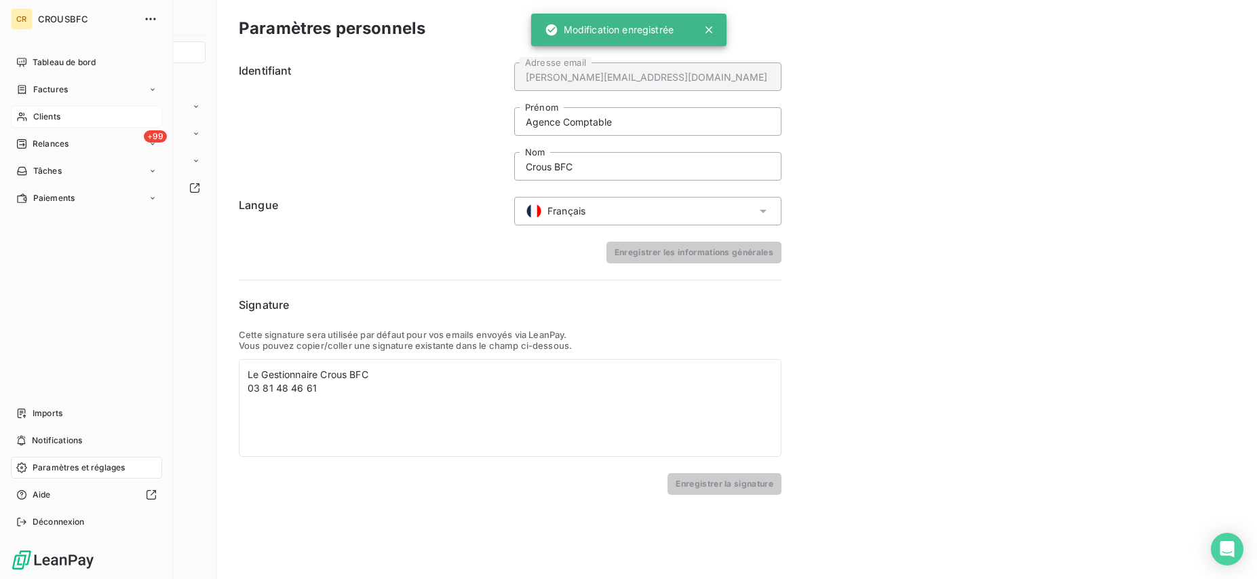
click at [24, 113] on icon at bounding box center [21, 117] width 9 height 9
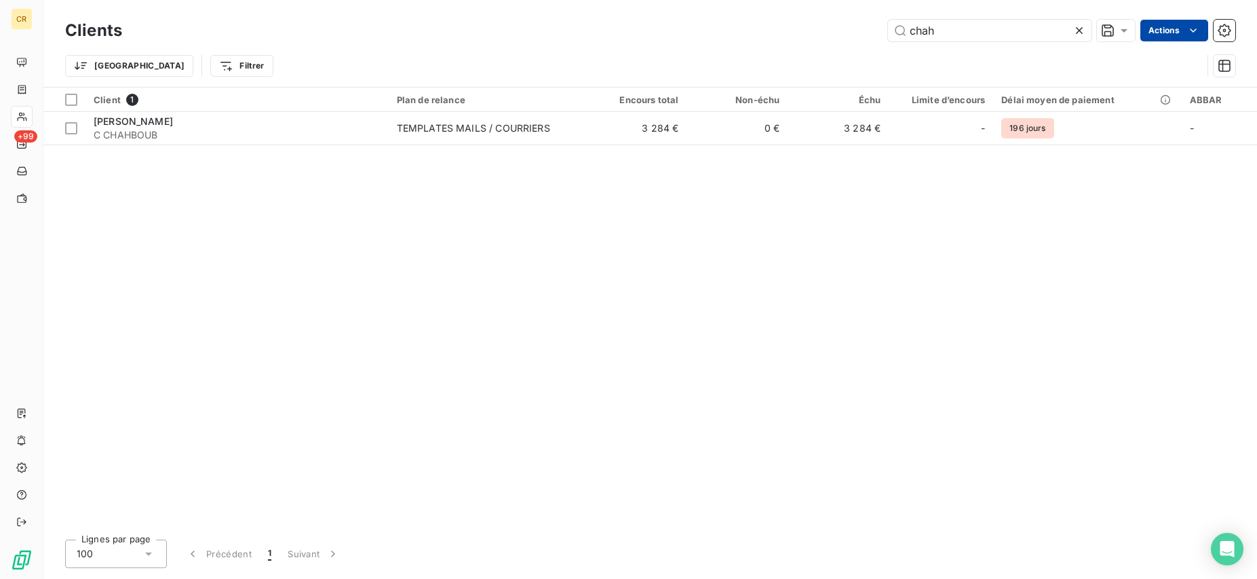
click at [1198, 30] on html "CR +99 Clients chah Actions Trier Filtrer Client 1 Plan de relance Encours tota…" at bounding box center [628, 289] width 1257 height 579
click at [957, 35] on html "CR +99 Clients chah Actions Modifier le plan de relance (0 client) Propriétés C…" at bounding box center [628, 289] width 1257 height 579
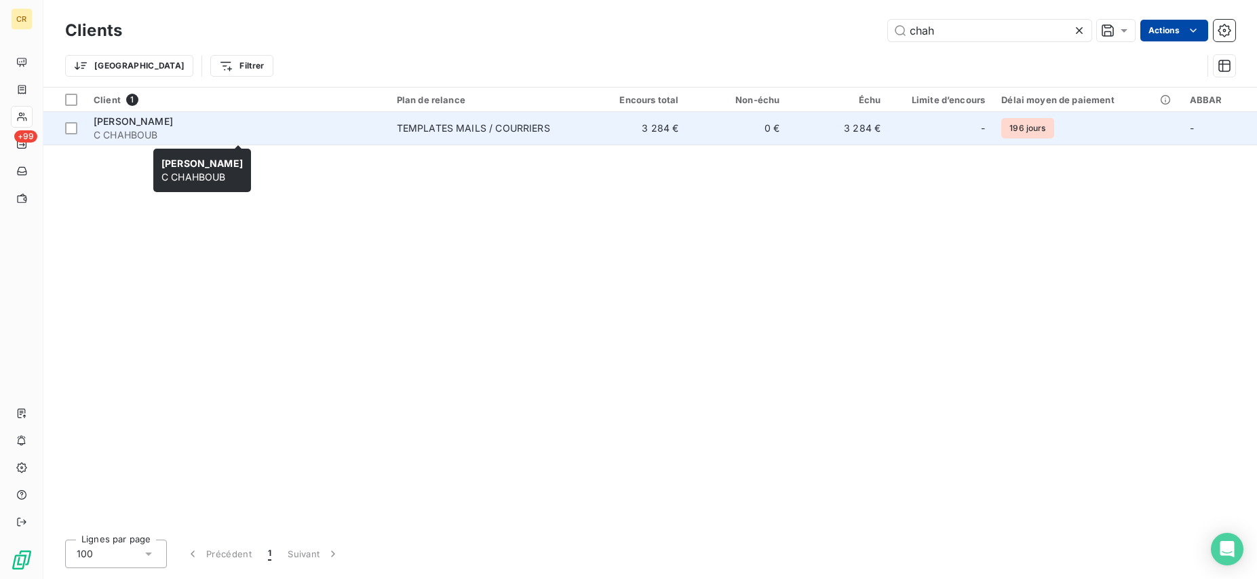
click at [257, 126] on div "[PERSON_NAME]" at bounding box center [237, 122] width 287 height 14
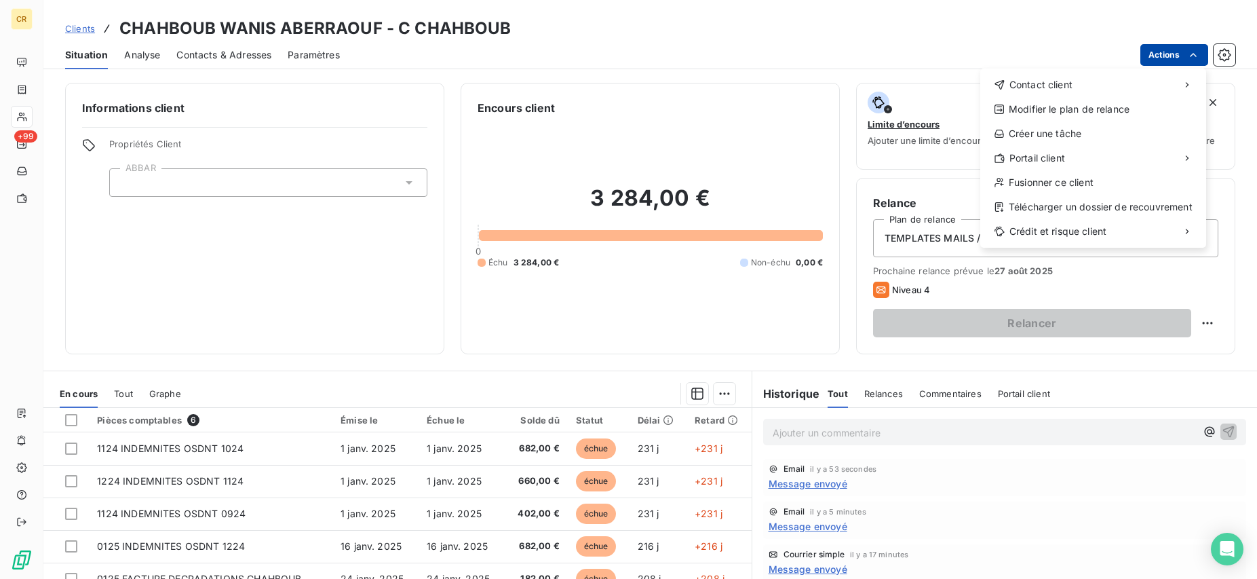
click at [1201, 56] on html "CR +99 Clients CHAHBOUB WANIS ABERRAOUF - C CHAHBOUB Situation Analyse Contacts…" at bounding box center [628, 289] width 1257 height 579
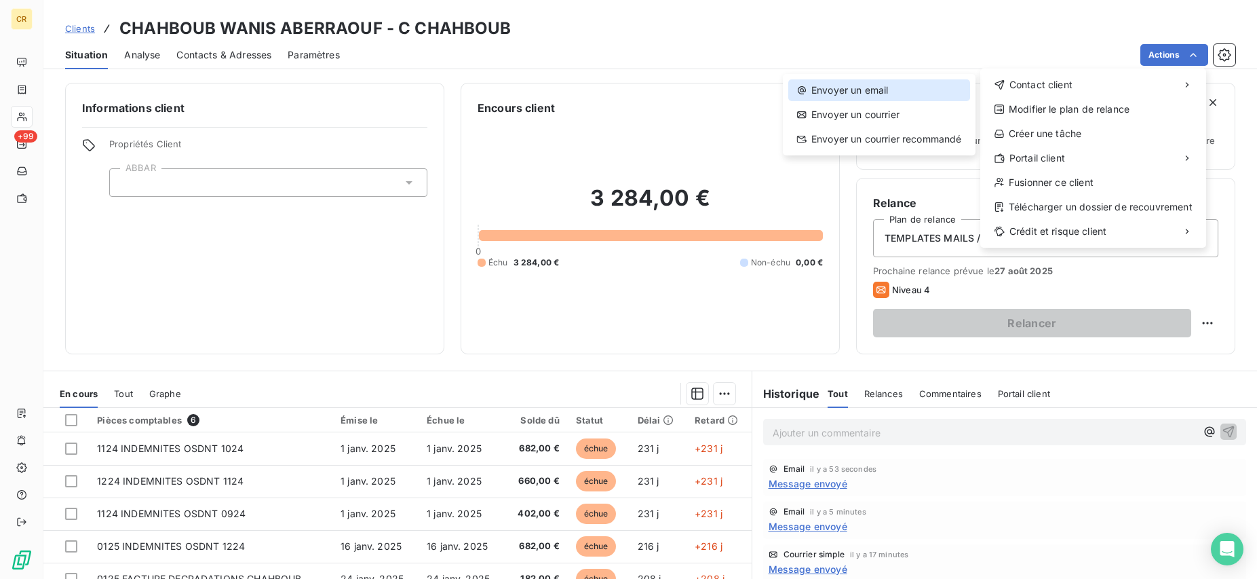
click at [898, 91] on div "Envoyer un email" at bounding box center [879, 90] width 182 height 22
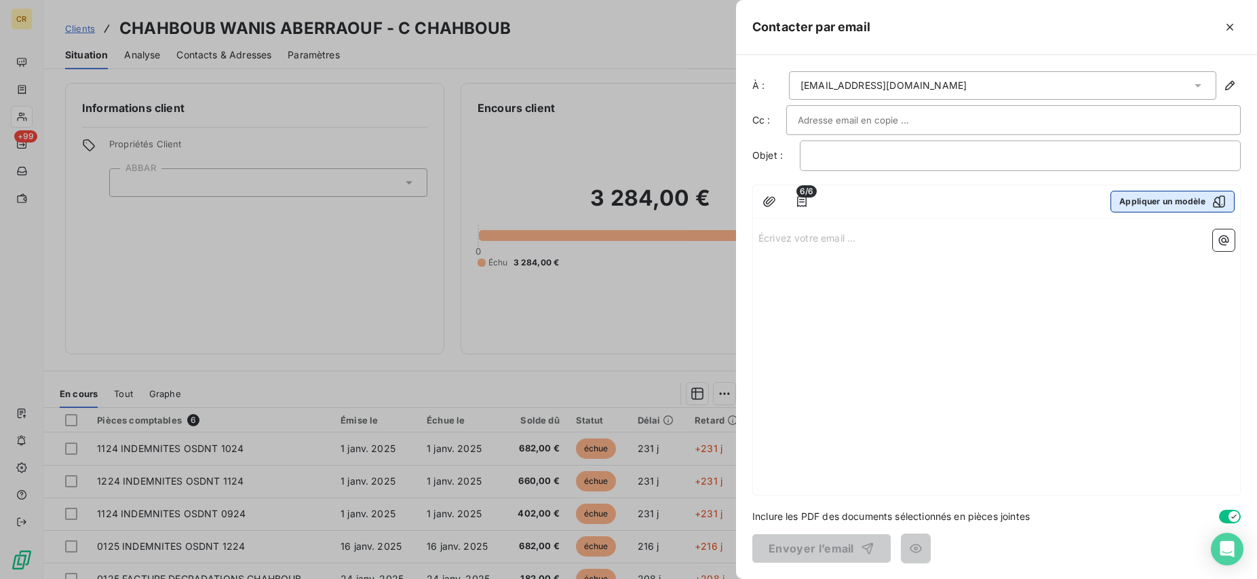
click at [1144, 201] on button "Appliquer un modèle" at bounding box center [1173, 202] width 124 height 22
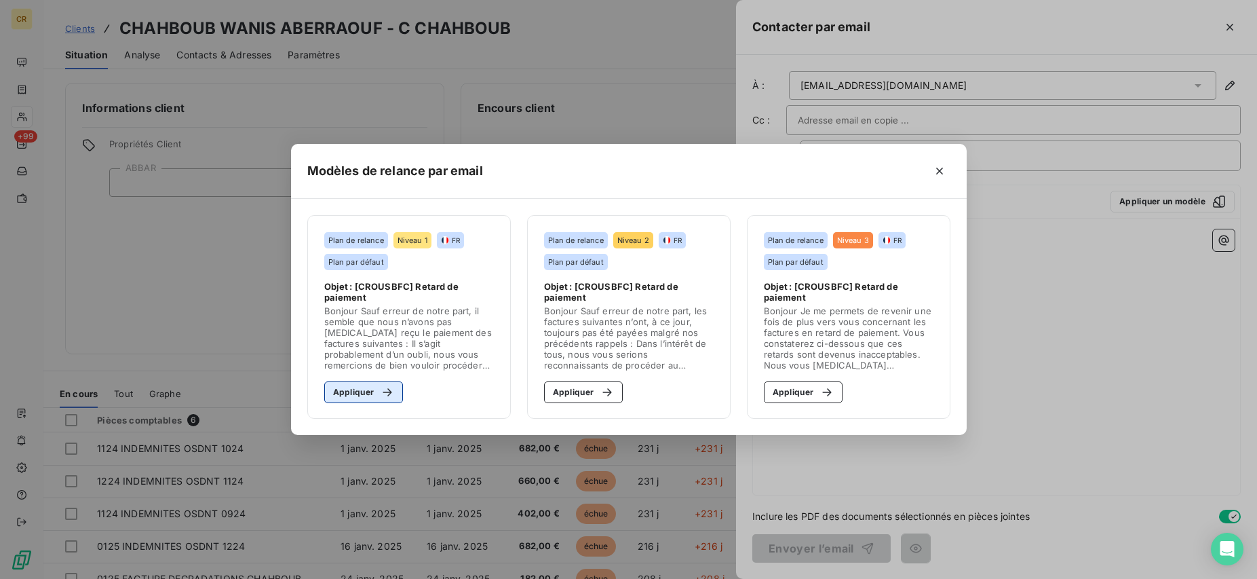
click at [369, 393] on button "Appliquer" at bounding box center [363, 392] width 79 height 22
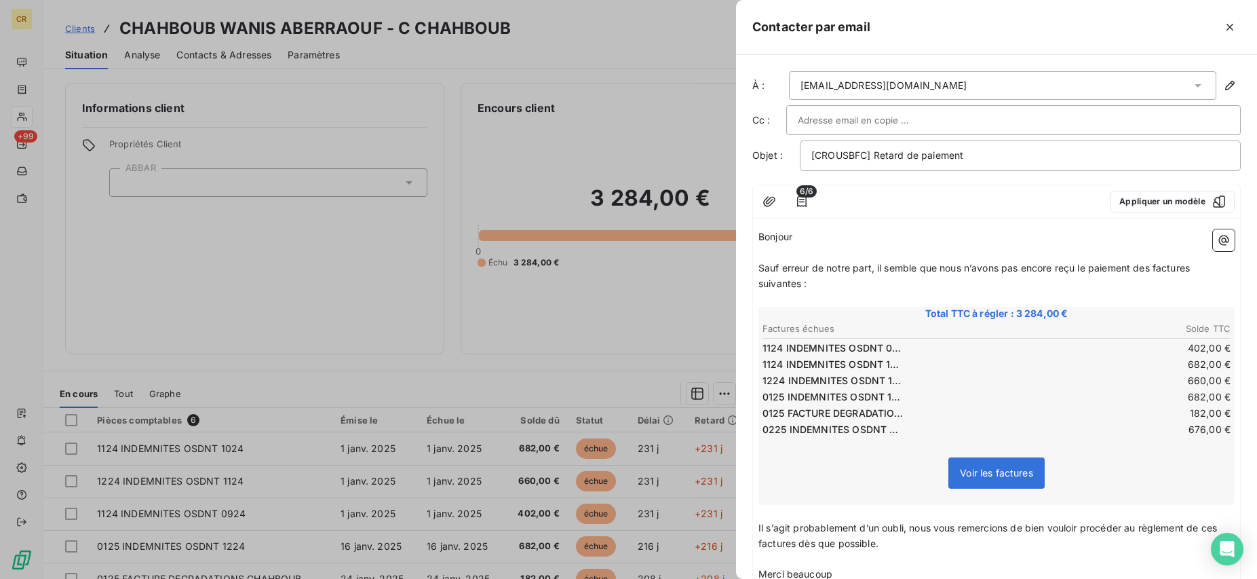
scroll to position [149, 0]
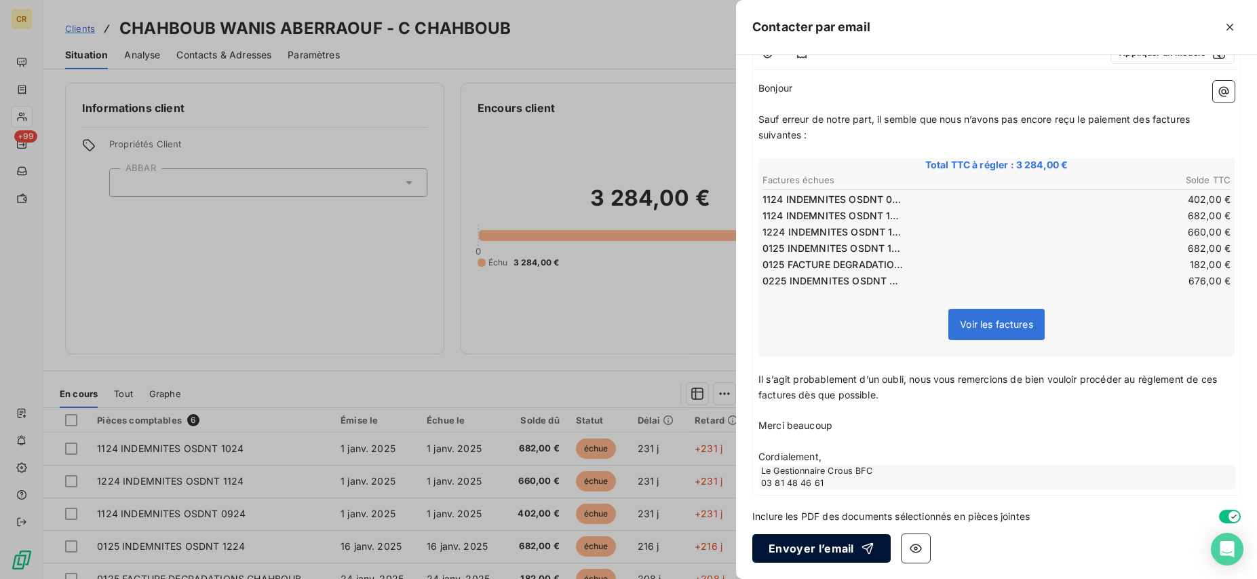
click at [818, 554] on button "Envoyer l’email" at bounding box center [821, 548] width 138 height 28
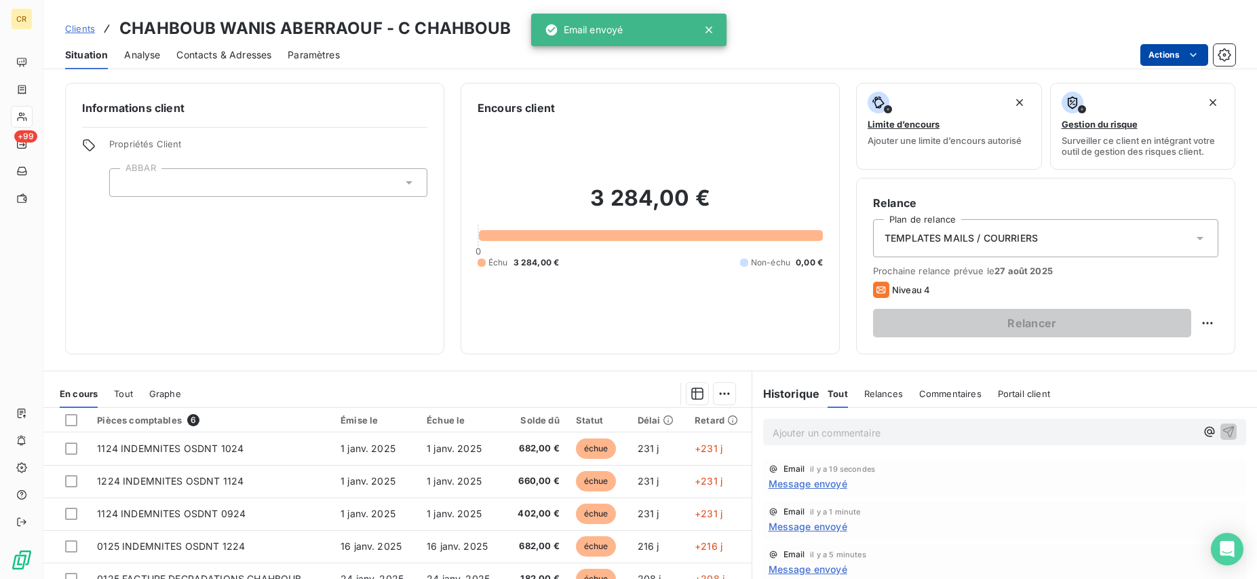
click at [1196, 55] on html "CR +99 Clients CHAHBOUB WANIS ABERRAOUF - C CHAHBOUB Situation Analyse Contacts…" at bounding box center [628, 289] width 1257 height 579
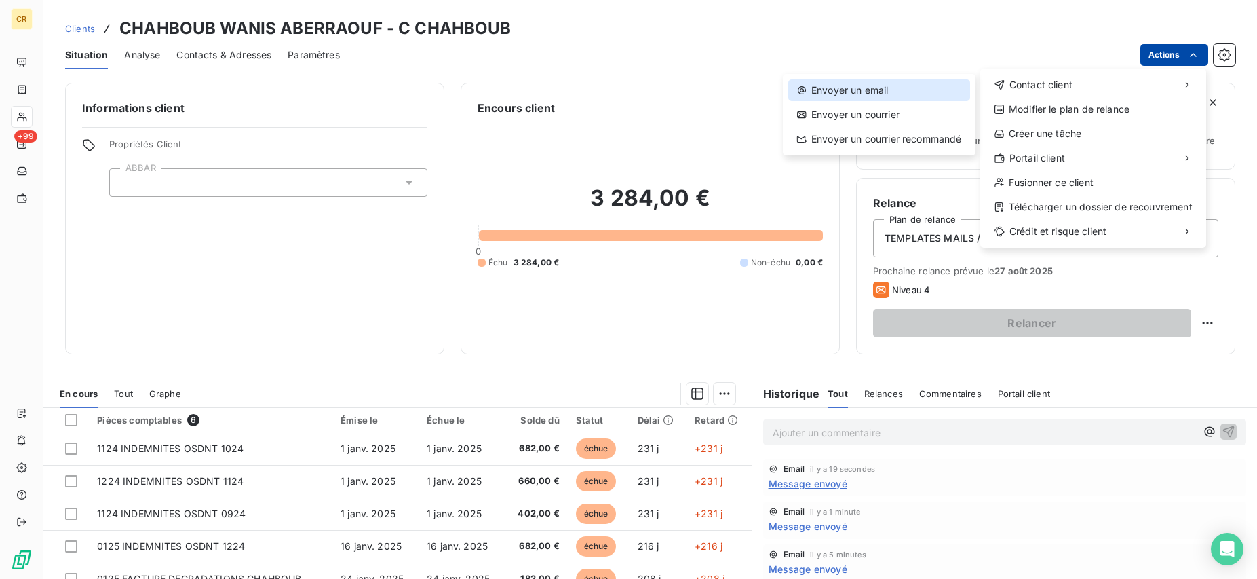
click at [897, 87] on div "Envoyer un email" at bounding box center [879, 90] width 182 height 22
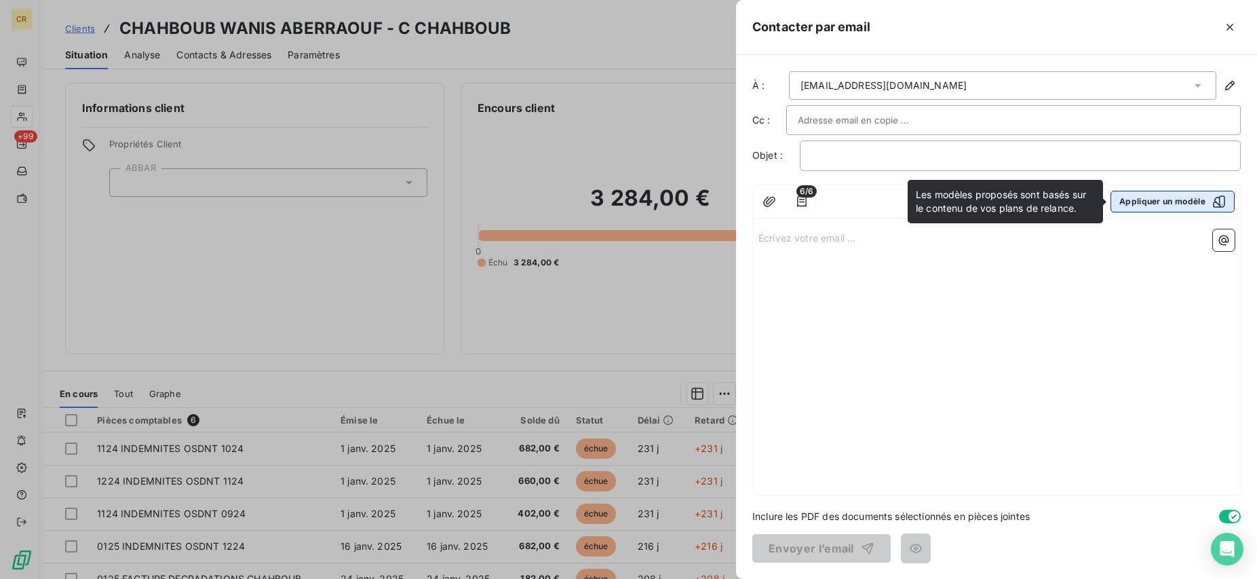
click at [1166, 202] on button "Appliquer un modèle" at bounding box center [1173, 202] width 124 height 22
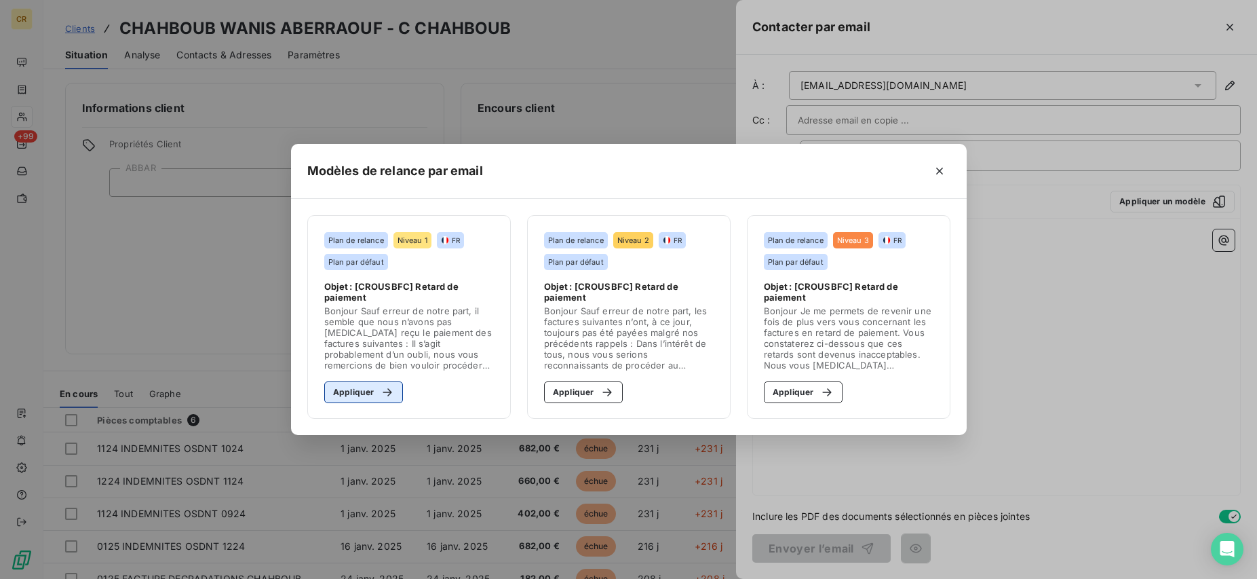
click at [362, 396] on button "Appliquer" at bounding box center [363, 392] width 79 height 22
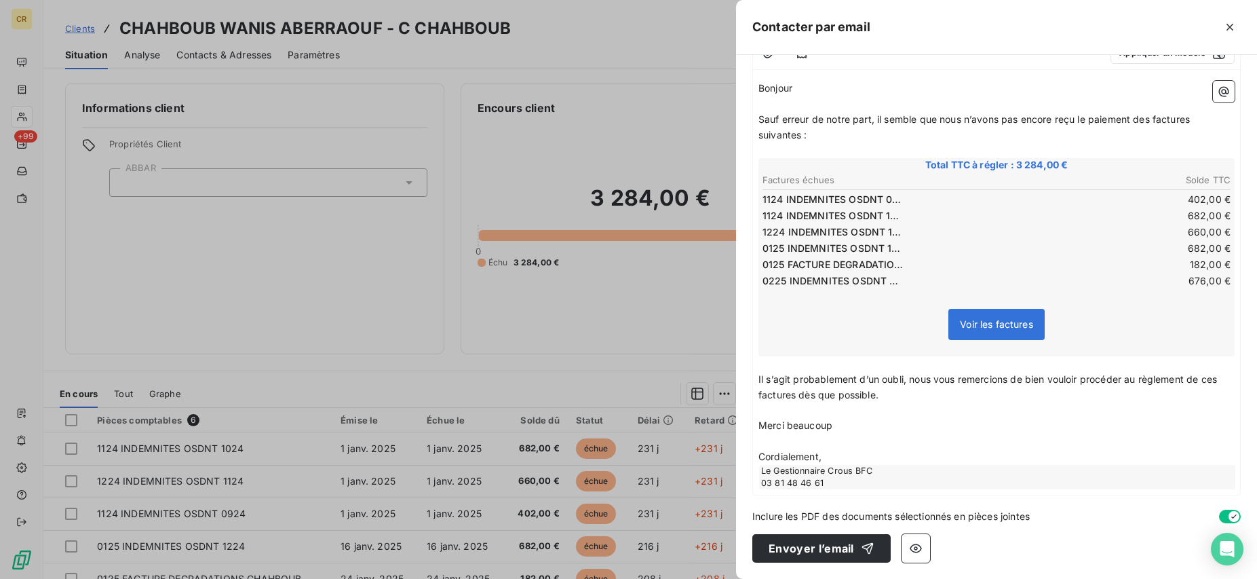
click at [839, 456] on p "Cordialement," at bounding box center [997, 457] width 476 height 16
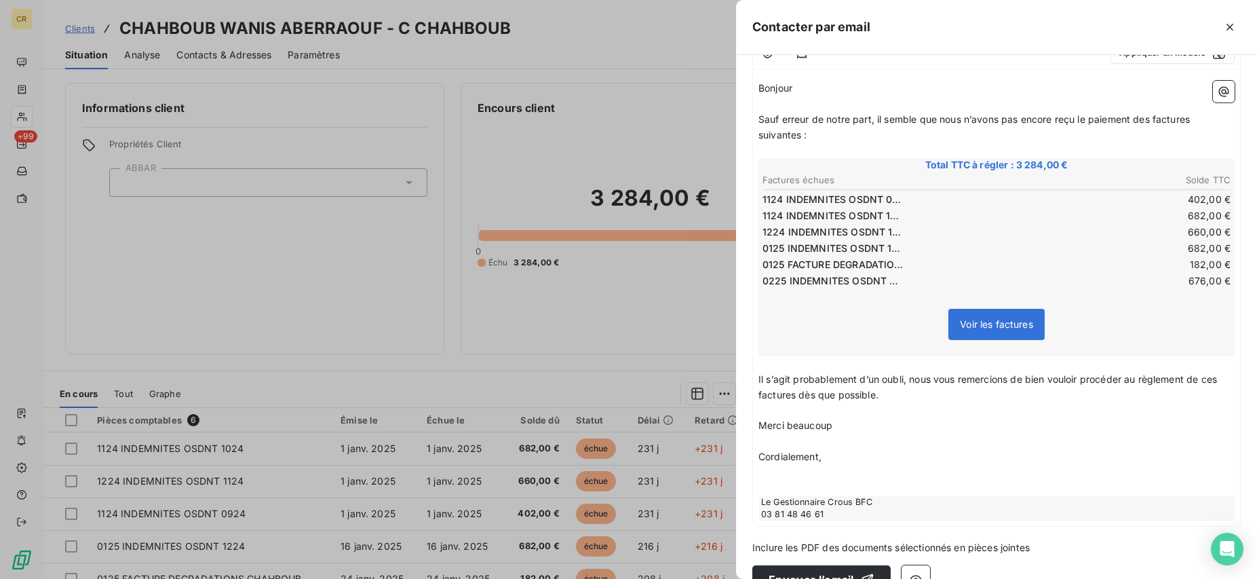
click at [799, 482] on p "﻿" at bounding box center [997, 488] width 476 height 16
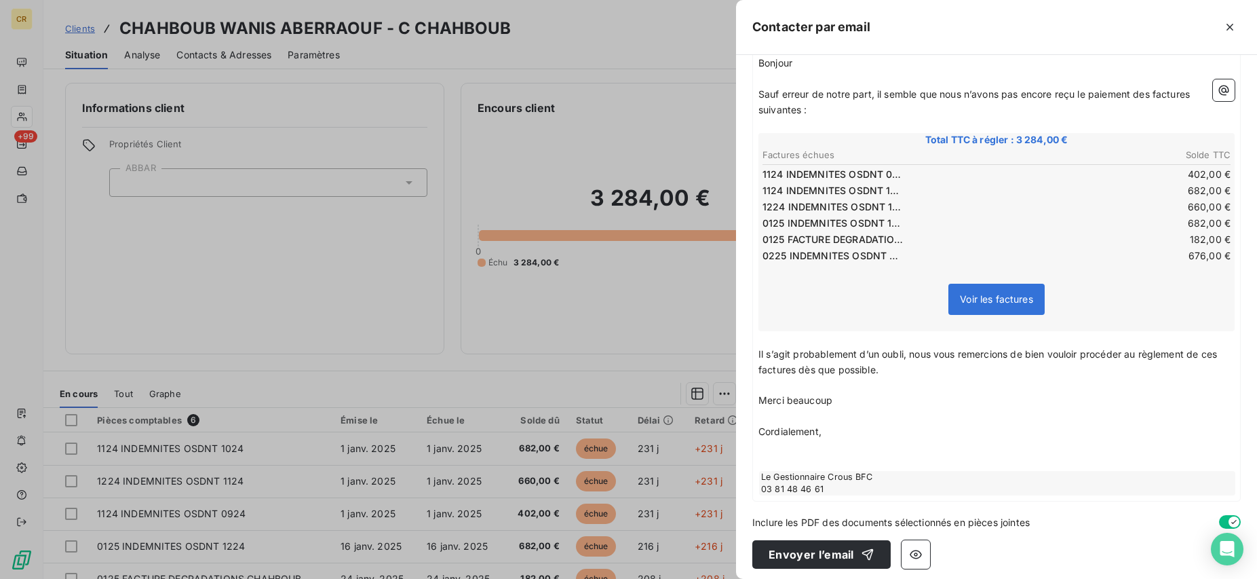
scroll to position [180, 0]
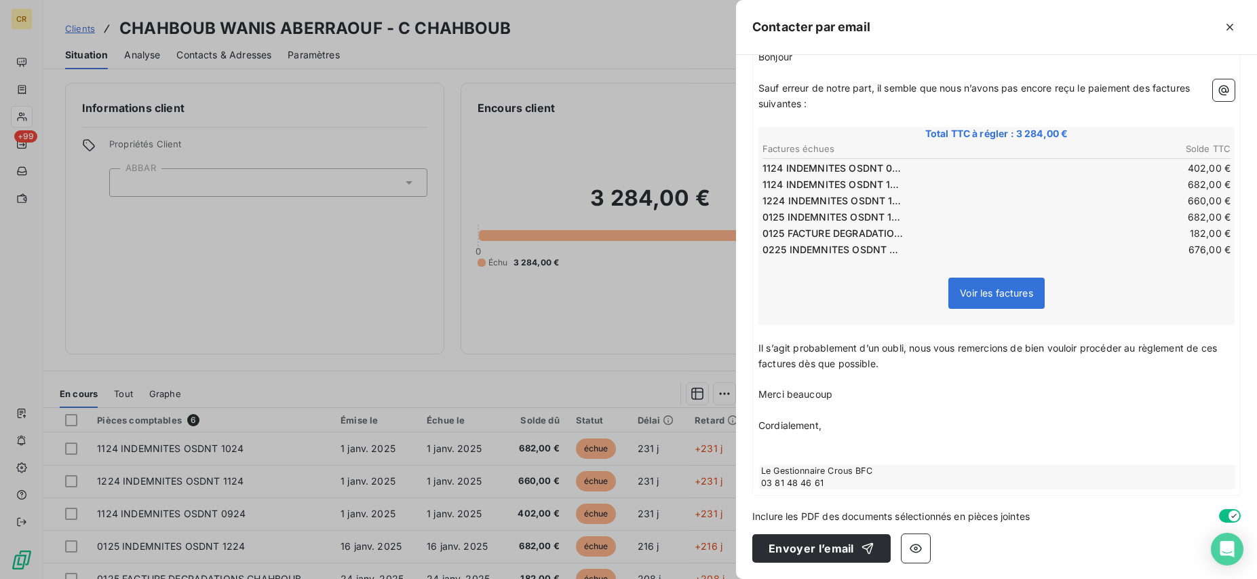
click at [822, 454] on p "﻿" at bounding box center [997, 457] width 476 height 16
click at [949, 505] on div "À : recouvrement@crous-bfc.fr Cc : Objet : [CROUSBFC] Retard de paiement 6/6 Ap…" at bounding box center [996, 317] width 521 height 524
click at [890, 456] on p "﻿" at bounding box center [997, 457] width 476 height 16
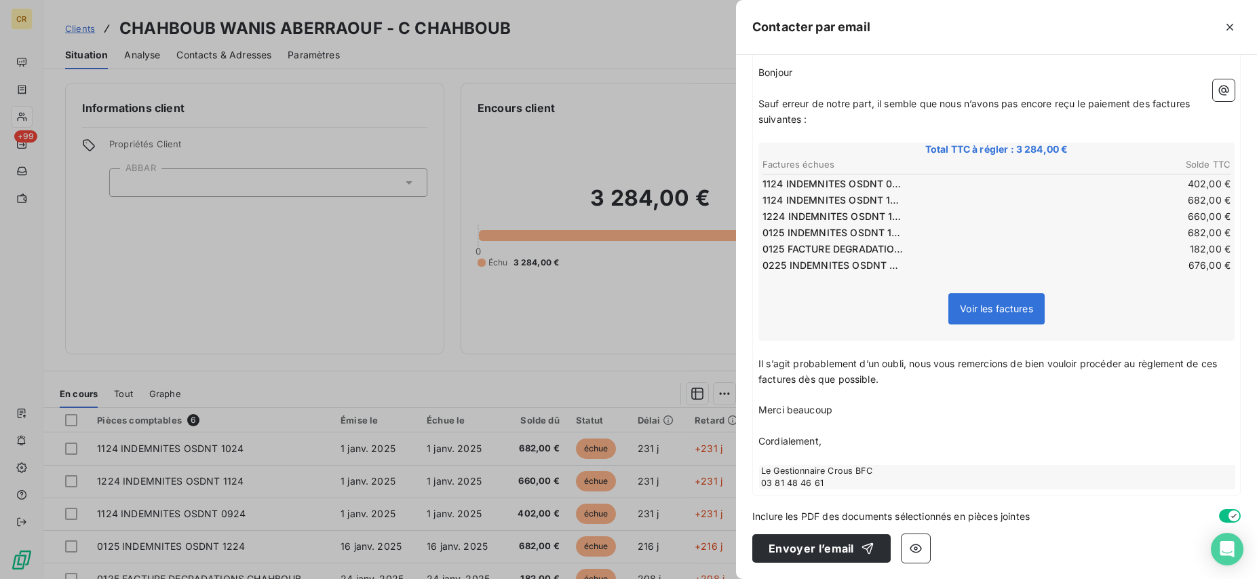
scroll to position [164, 0]
click at [879, 491] on div "Bonjour ﻿ ﻿ ﻿ ﻿ Sauf erreur de notre part, il semble que nous n’avons pas encor…" at bounding box center [996, 277] width 487 height 435
click at [860, 455] on p "﻿" at bounding box center [997, 457] width 476 height 16
drag, startPoint x: 841, startPoint y: 451, endPoint x: 732, endPoint y: 464, distance: 109.4
click at [736, 464] on div "À : recouvrement@crous-bfc.fr Cc : Objet : [CROUSBFC] Retard de paiement 6/6 Ap…" at bounding box center [996, 317] width 521 height 524
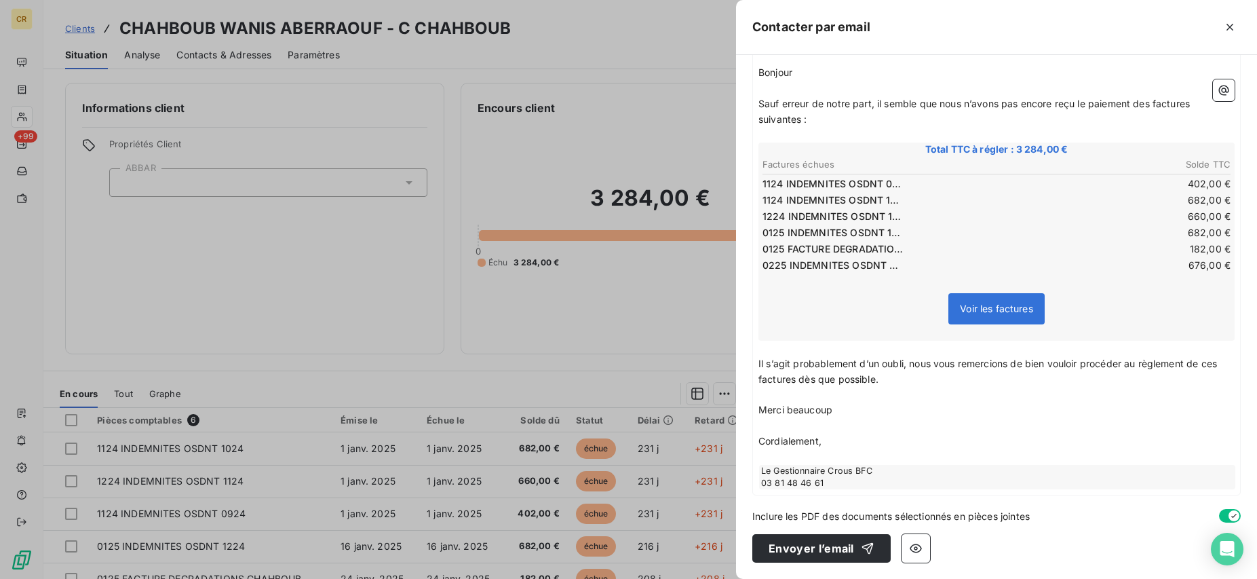
click at [856, 457] on p "﻿" at bounding box center [997, 457] width 476 height 16
click at [862, 451] on p "﻿" at bounding box center [997, 457] width 476 height 16
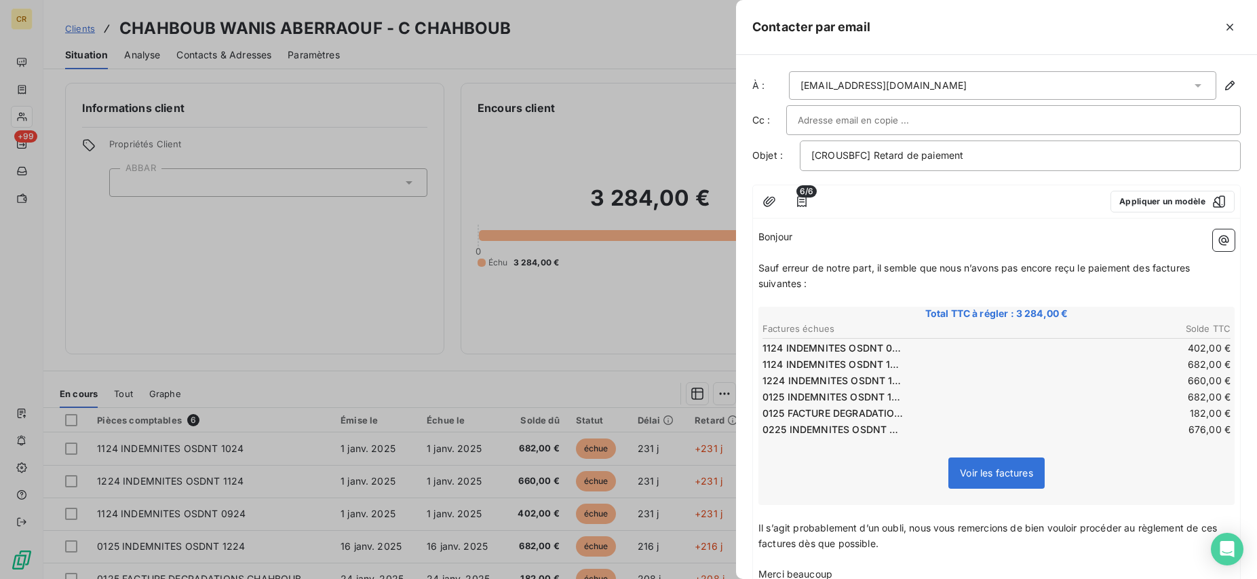
click at [887, 340] on table "Factures échues Solde TTC 1124 INDEMNITES OSDNT 0924 402,00 € 1124 INDEMNITES O…" at bounding box center [997, 379] width 472 height 118
drag, startPoint x: 887, startPoint y: 340, endPoint x: 891, endPoint y: 386, distance: 46.3
click at [891, 386] on table "Factures échues Solde TTC 1124 INDEMNITES OSDNT 0924 402,00 € 1124 INDEMNITES O…" at bounding box center [997, 379] width 472 height 118
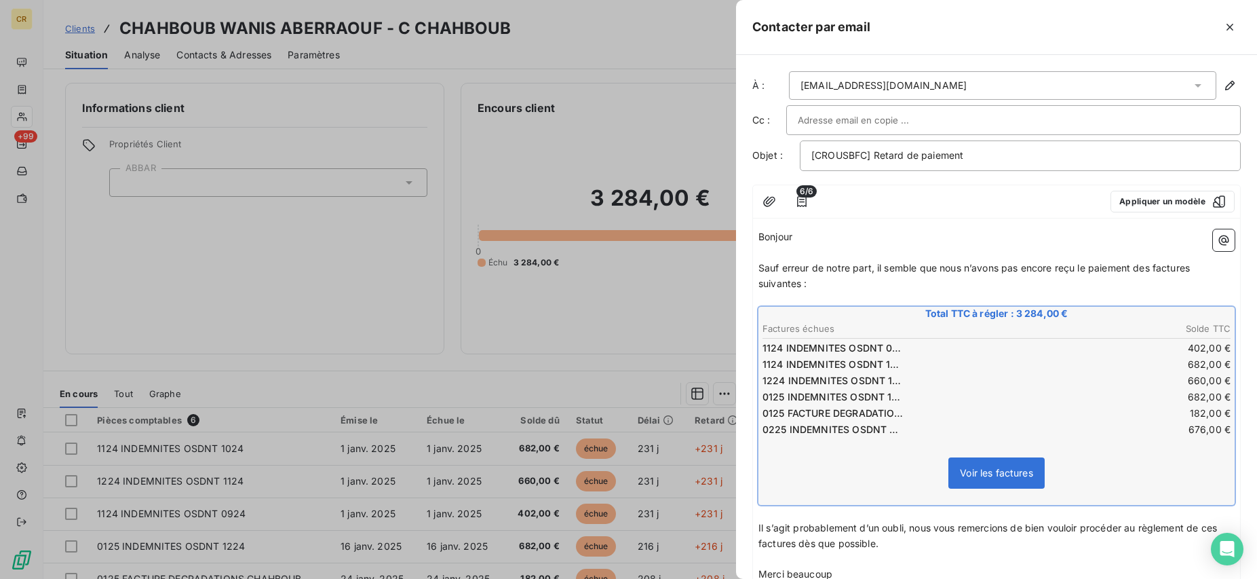
click at [930, 377] on td "1224 INDEMNITES OSDNT 1124" at bounding box center [879, 380] width 234 height 15
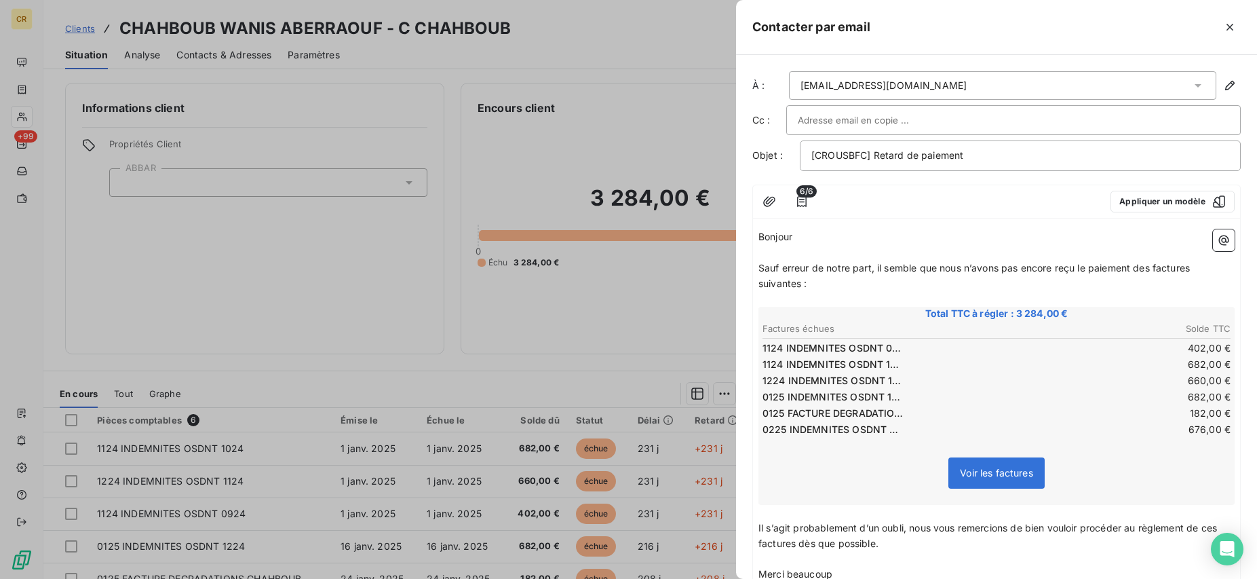
scroll to position [164, 0]
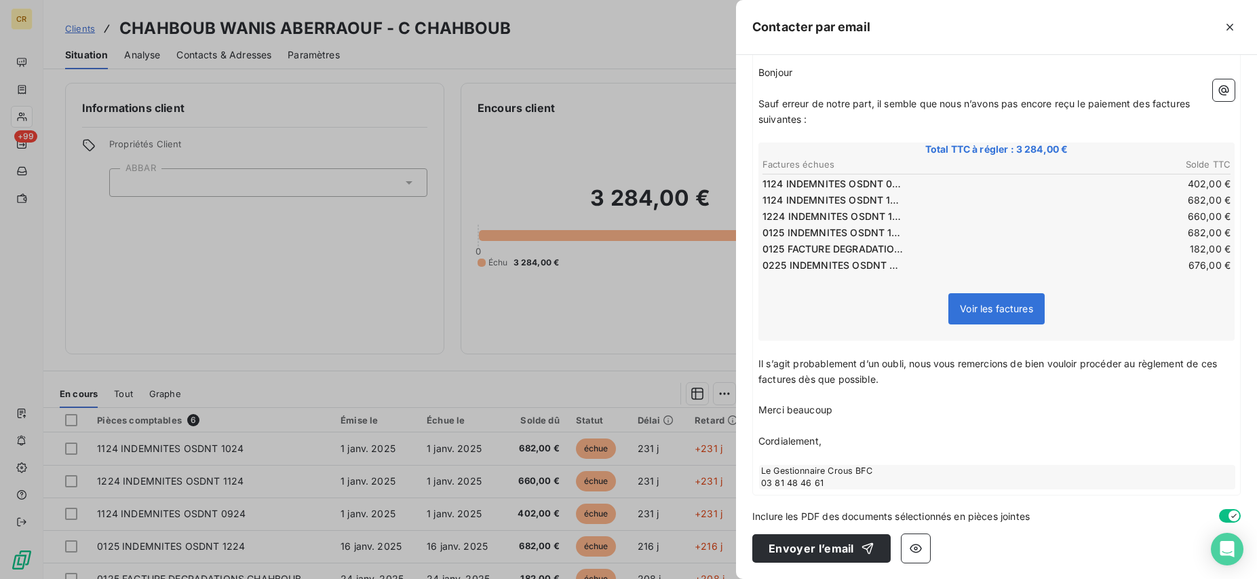
click at [615, 115] on div at bounding box center [628, 289] width 1257 height 579
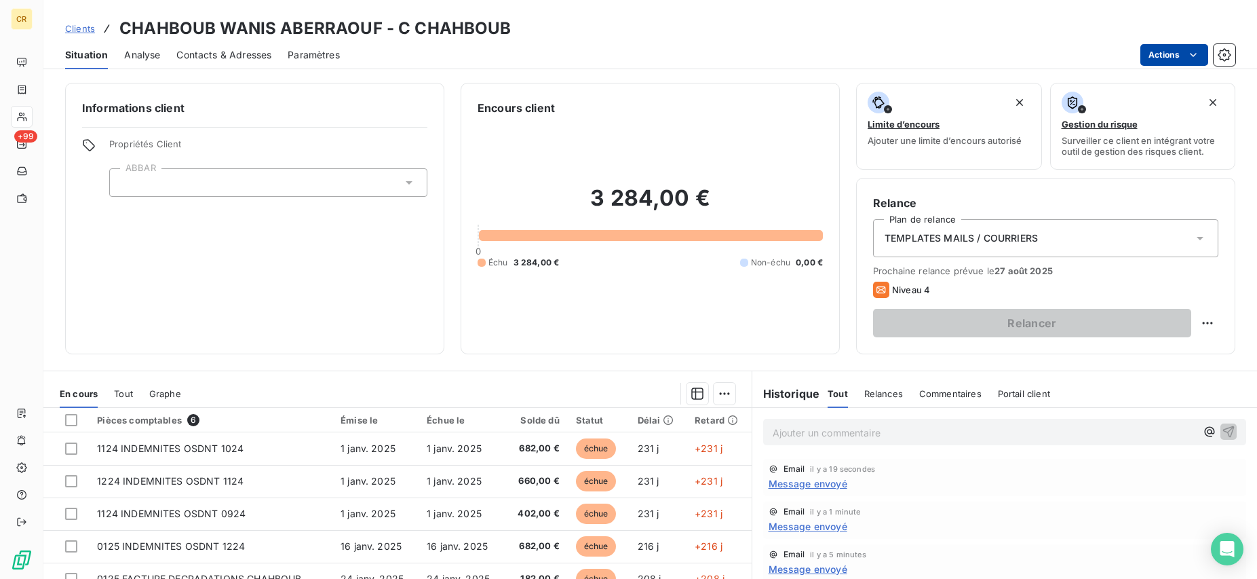
click at [1189, 57] on html "CR +99 Clients CHAHBOUB WANIS ABERRAOUF - C CHAHBOUB Situation Analyse Contacts…" at bounding box center [628, 289] width 1257 height 579
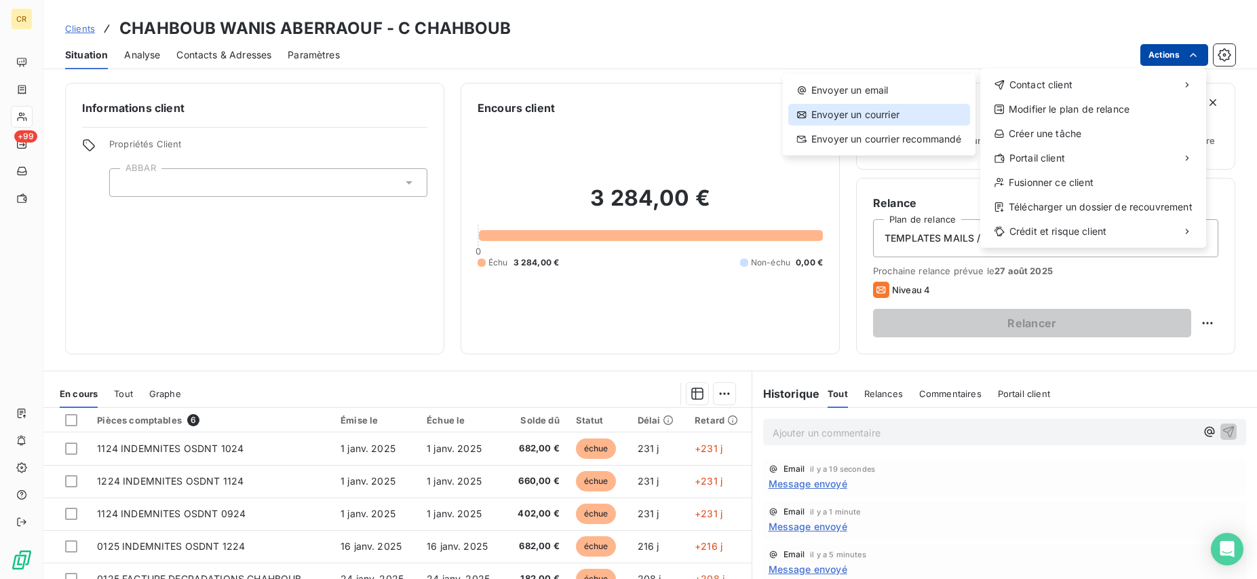
click at [904, 111] on div "Envoyer un courrier" at bounding box center [879, 115] width 182 height 22
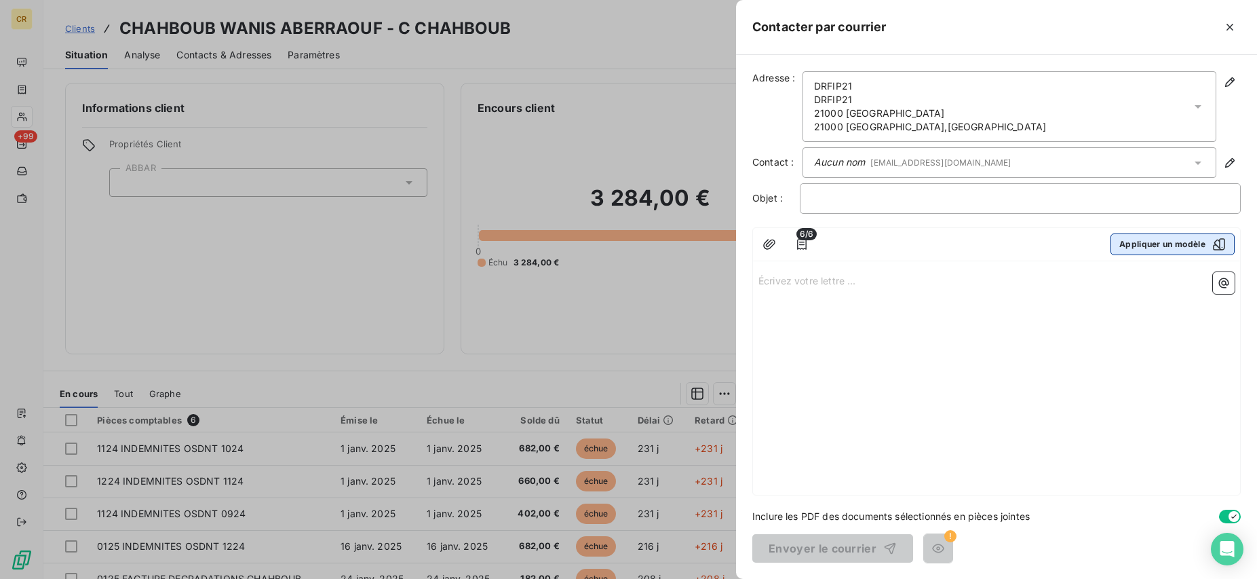
click at [1140, 236] on button "Appliquer un modèle" at bounding box center [1173, 244] width 124 height 22
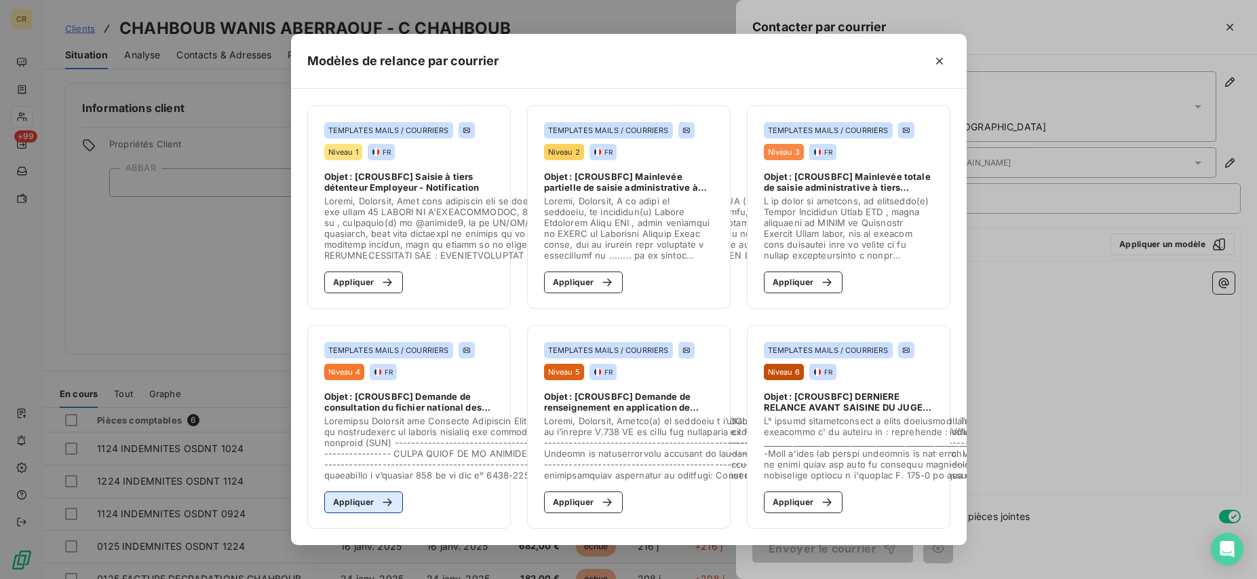
click at [356, 497] on button "Appliquer" at bounding box center [363, 502] width 79 height 22
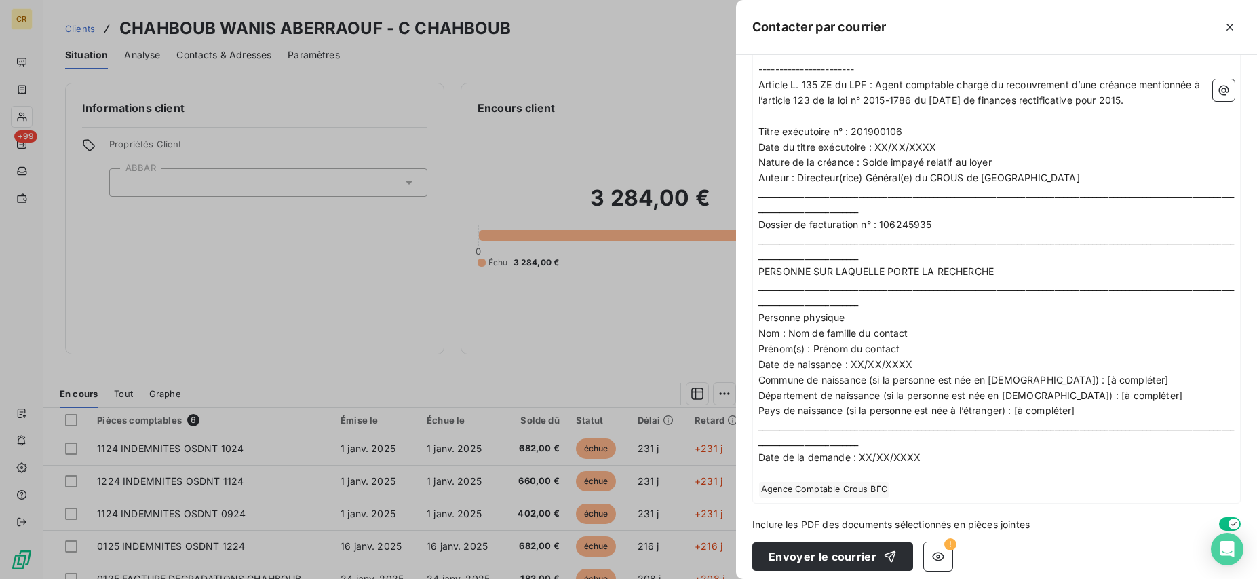
scroll to position [436, 0]
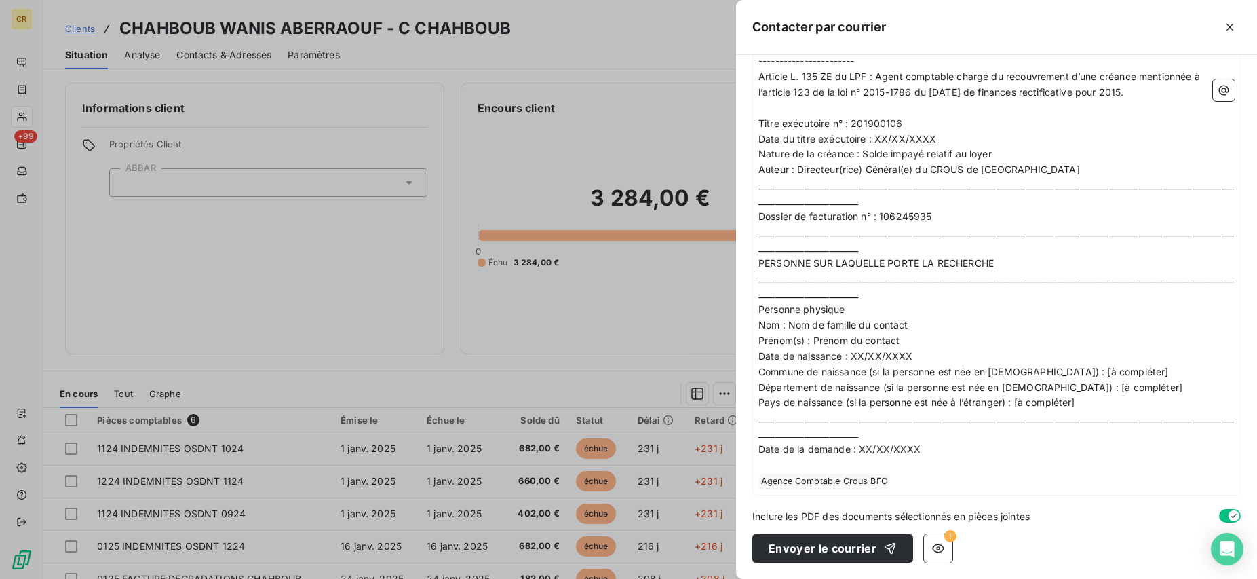
click at [917, 333] on p "Nom : Nom de famille du contact" at bounding box center [997, 326] width 476 height 16
click at [679, 297] on div at bounding box center [628, 289] width 1257 height 579
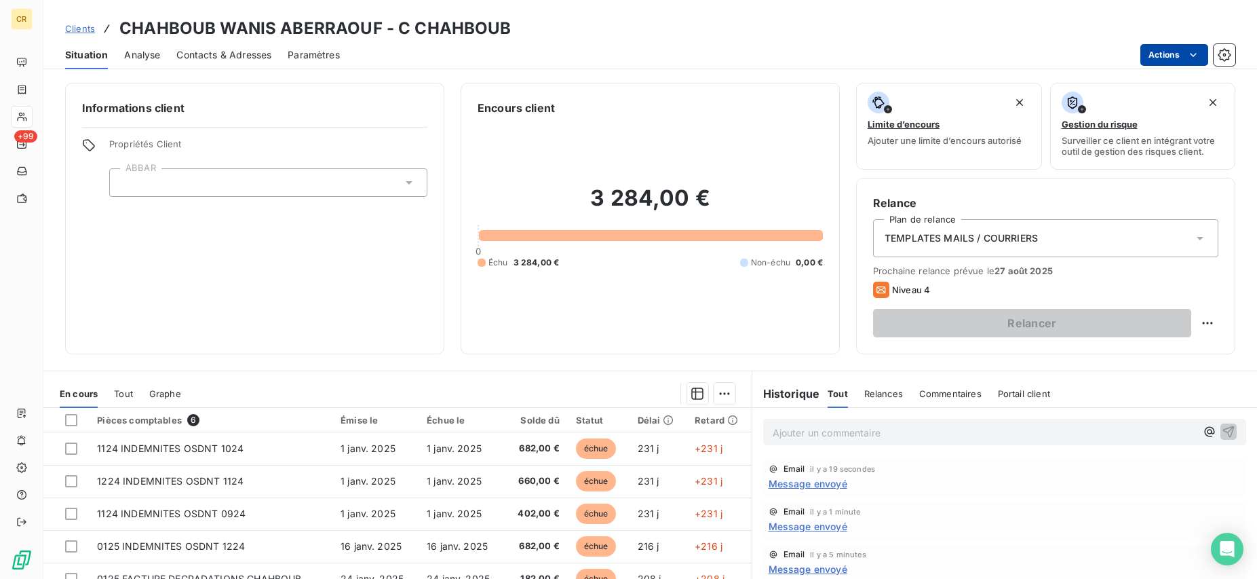
click at [157, 50] on span "Analyse" at bounding box center [142, 55] width 36 height 14
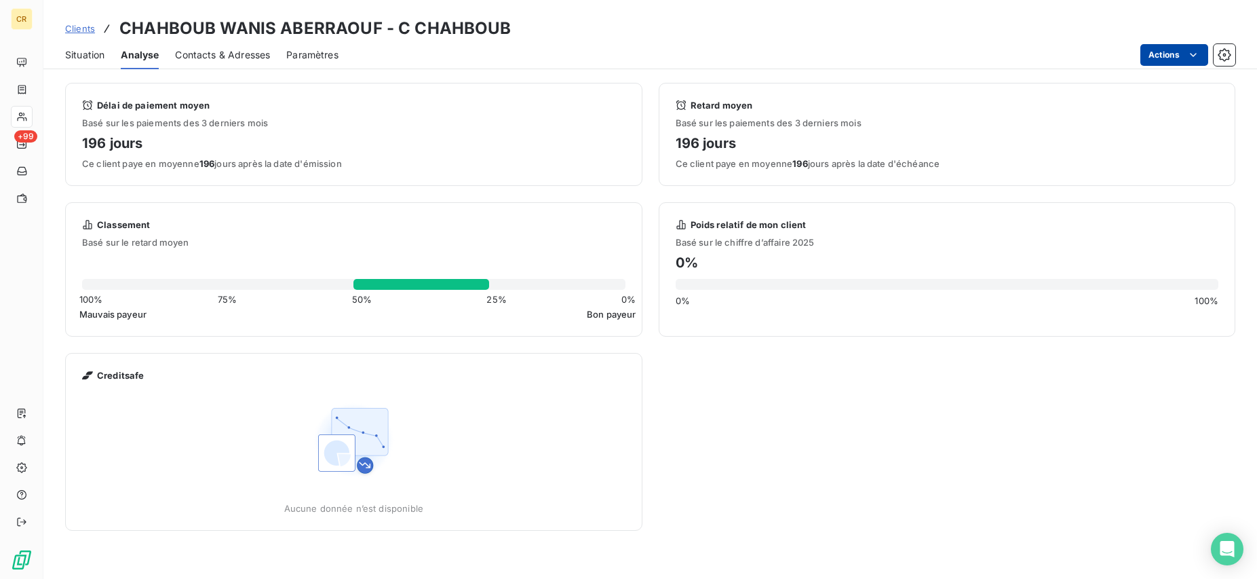
click at [218, 57] on span "Contacts & Adresses" at bounding box center [222, 55] width 95 height 14
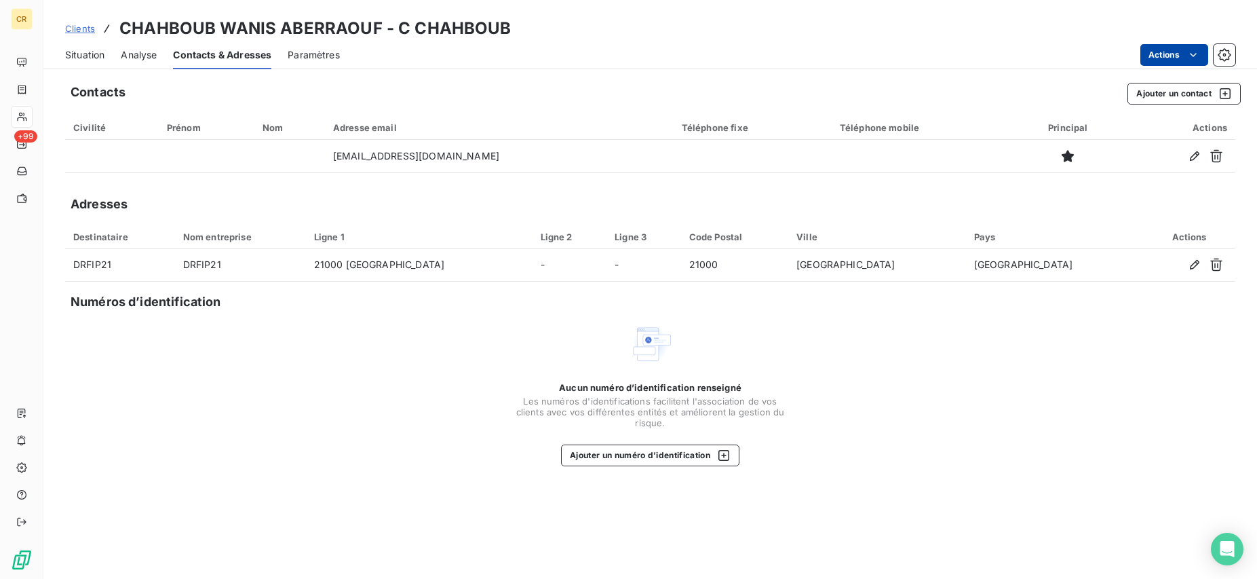
click at [186, 131] on div "Prénom" at bounding box center [206, 127] width 79 height 11
click at [288, 50] on div "Situation Analyse Contacts & Adresses Paramètres Actions" at bounding box center [650, 55] width 1214 height 28
click at [301, 54] on span "Paramètres" at bounding box center [314, 55] width 52 height 14
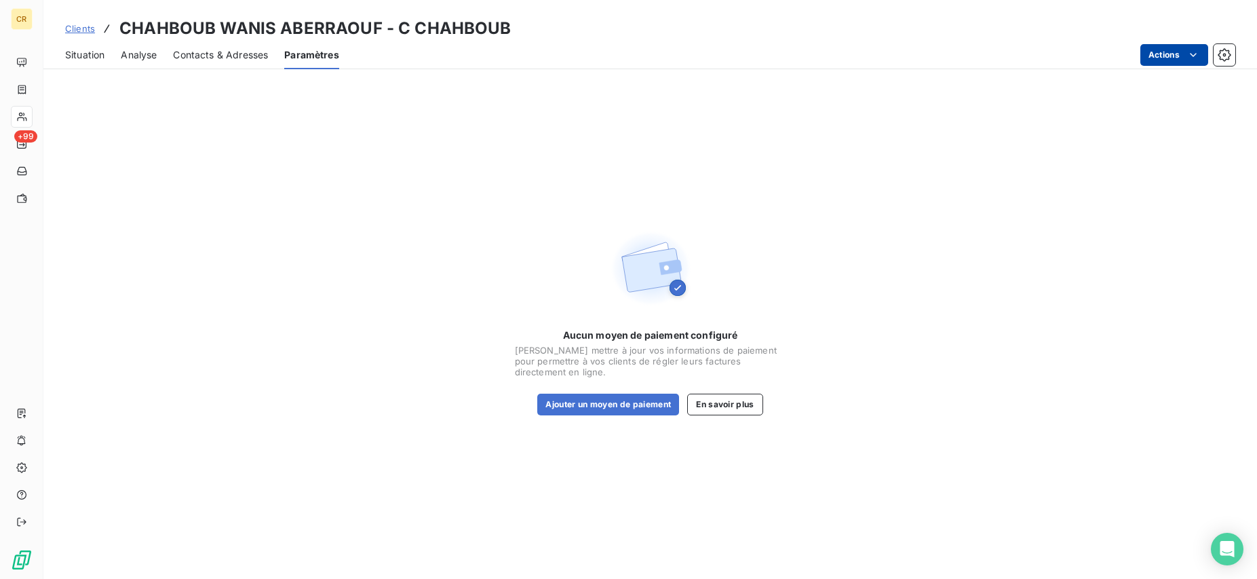
click at [256, 55] on span "Contacts & Adresses" at bounding box center [220, 55] width 95 height 14
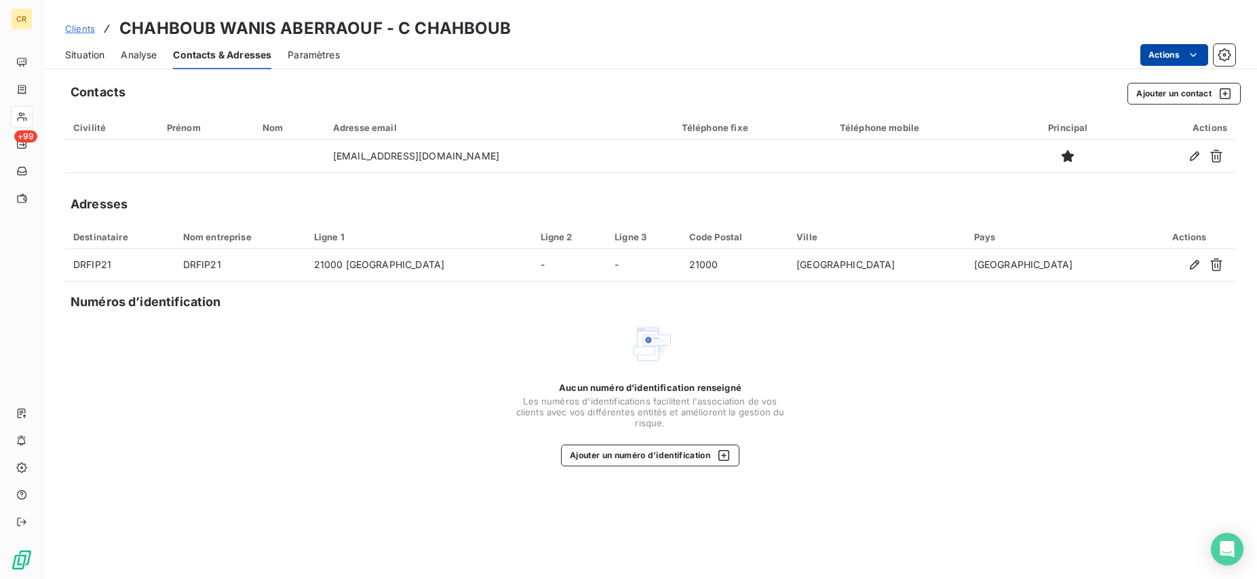
click at [158, 58] on div "Situation Analyse Contacts & Adresses Paramètres Actions" at bounding box center [650, 55] width 1214 height 28
click at [148, 56] on span "Analyse" at bounding box center [139, 55] width 36 height 14
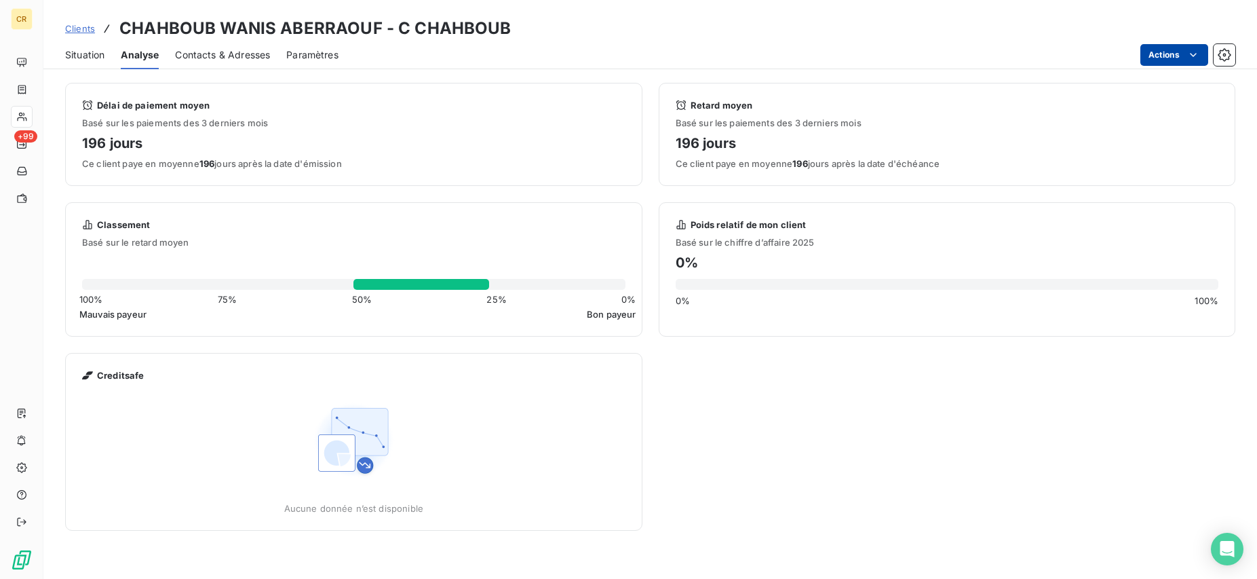
click at [86, 60] on span "Situation" at bounding box center [84, 55] width 39 height 14
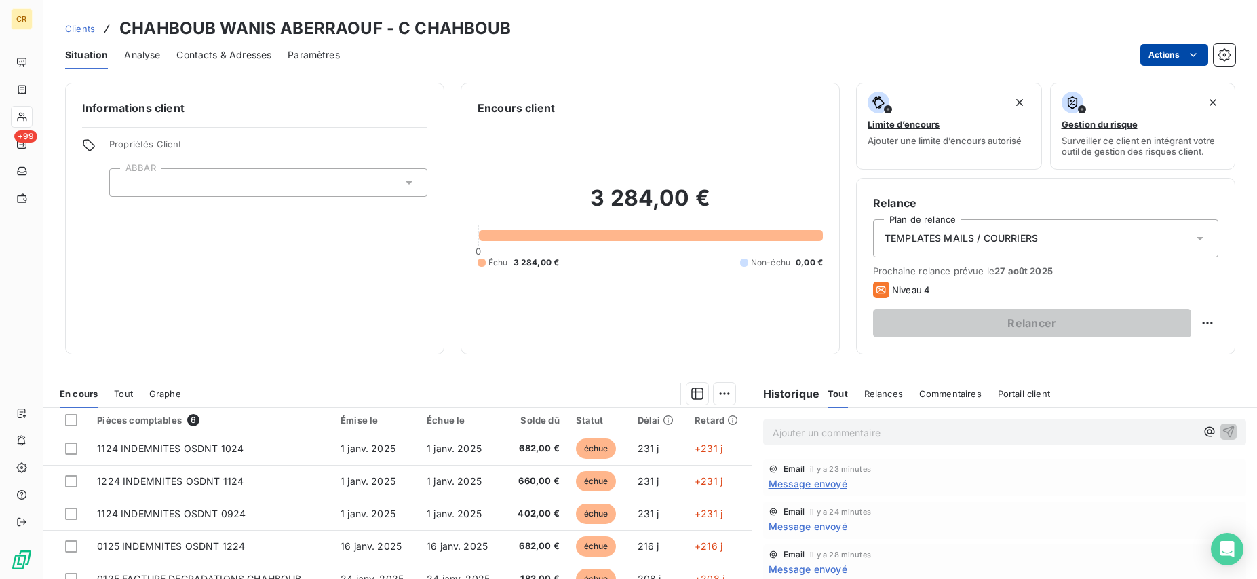
click at [1204, 235] on icon at bounding box center [1200, 238] width 14 height 14
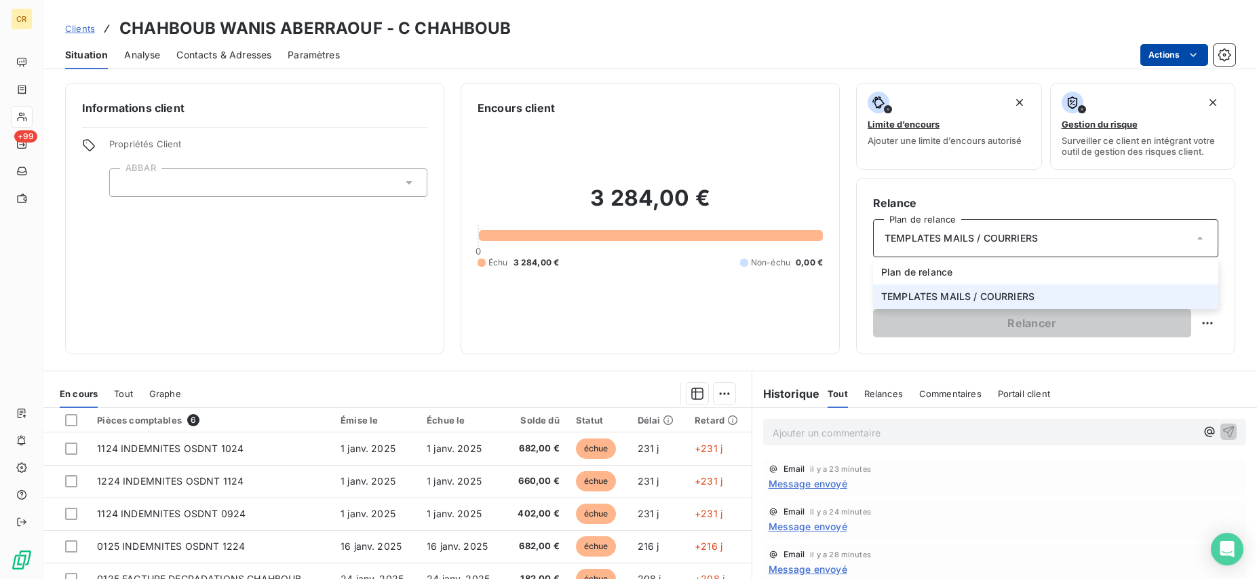
click at [987, 303] on li "TEMPLATES MAILS / COURRIERS" at bounding box center [1045, 296] width 345 height 24
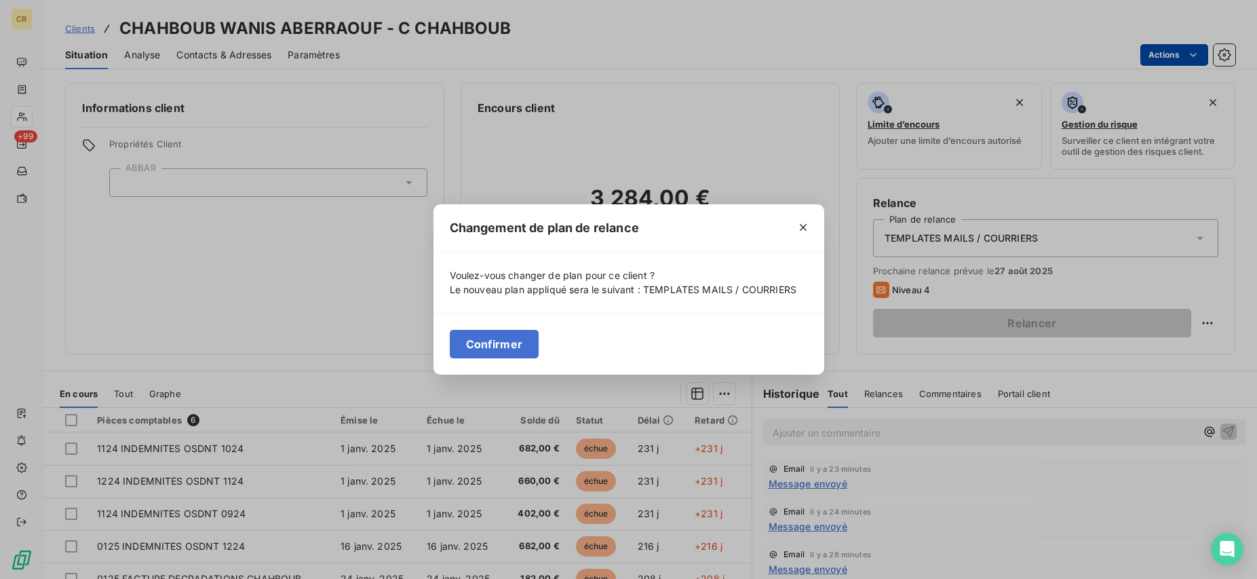
click at [987, 303] on div "Changement de plan de relance Voulez-vous changer de plan pour ce client ? Le n…" at bounding box center [628, 289] width 1257 height 579
drag, startPoint x: 505, startPoint y: 345, endPoint x: 811, endPoint y: 272, distance: 314.0
click at [817, 295] on div "Voulez-vous changer de plan pour ce client ? Le nouveau plan appliqué sera le s…" at bounding box center [629, 313] width 391 height 123
click at [809, 221] on icon "button" at bounding box center [804, 228] width 14 height 14
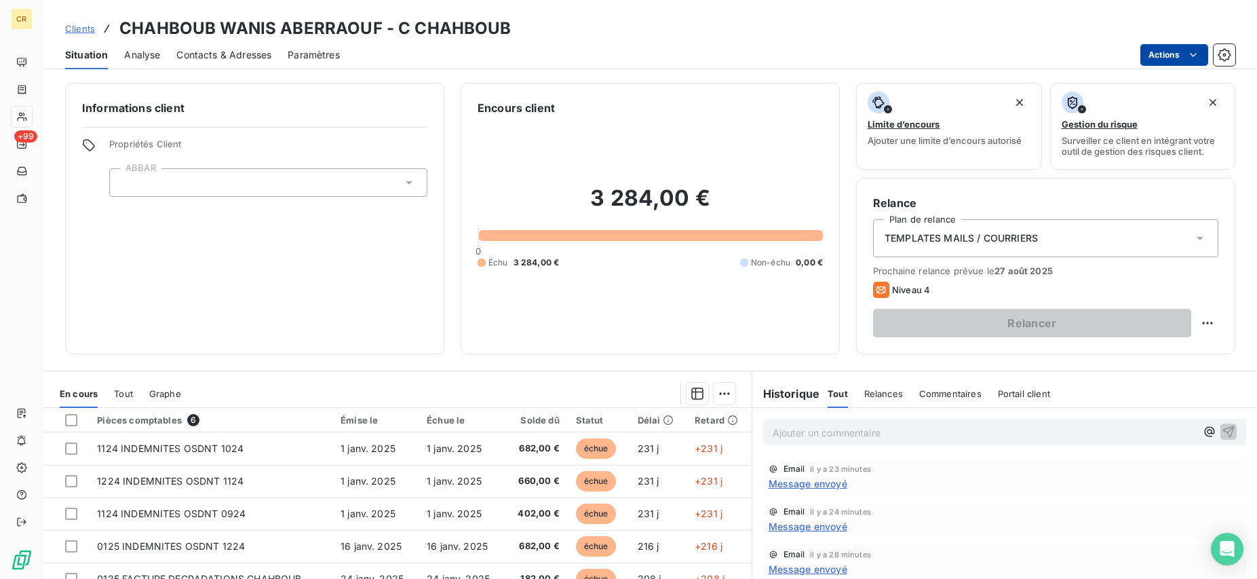
click at [1048, 230] on div "TEMPLATES MAILS / COURRIERS" at bounding box center [1045, 238] width 345 height 38
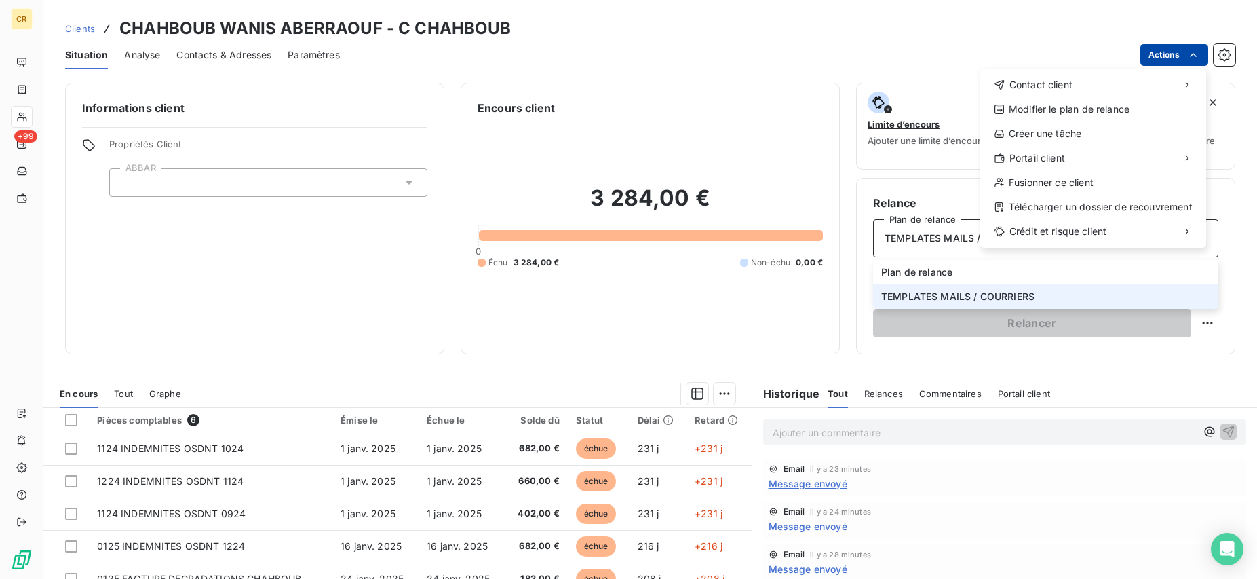
click at [1191, 45] on html "CR +99 Clients CHAHBOUB WANIS ABERRAOUF - C CHAHBOUB Situation Analyse Contacts…" at bounding box center [628, 289] width 1257 height 579
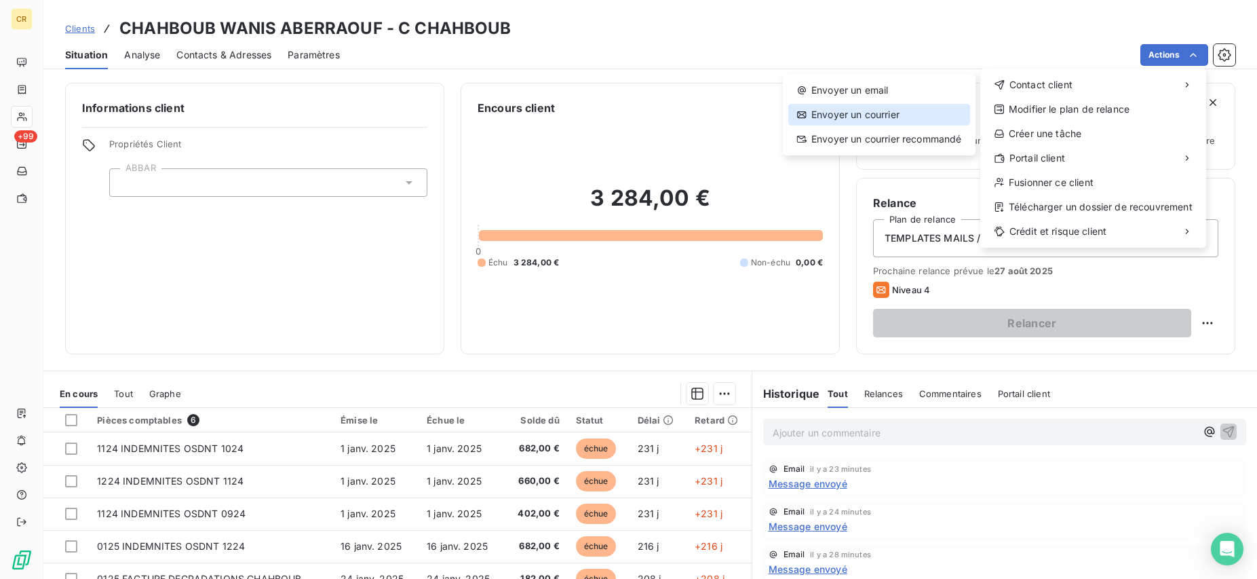
click at [882, 113] on div "Envoyer un courrier" at bounding box center [879, 115] width 182 height 22
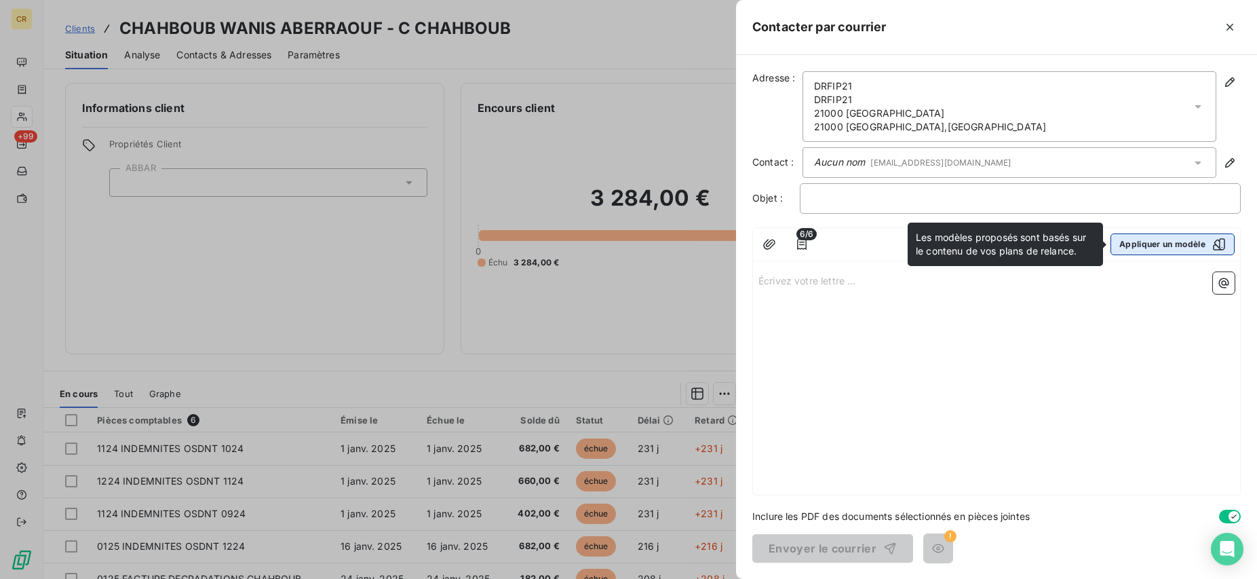
click at [1157, 244] on button "Appliquer un modèle" at bounding box center [1173, 244] width 124 height 22
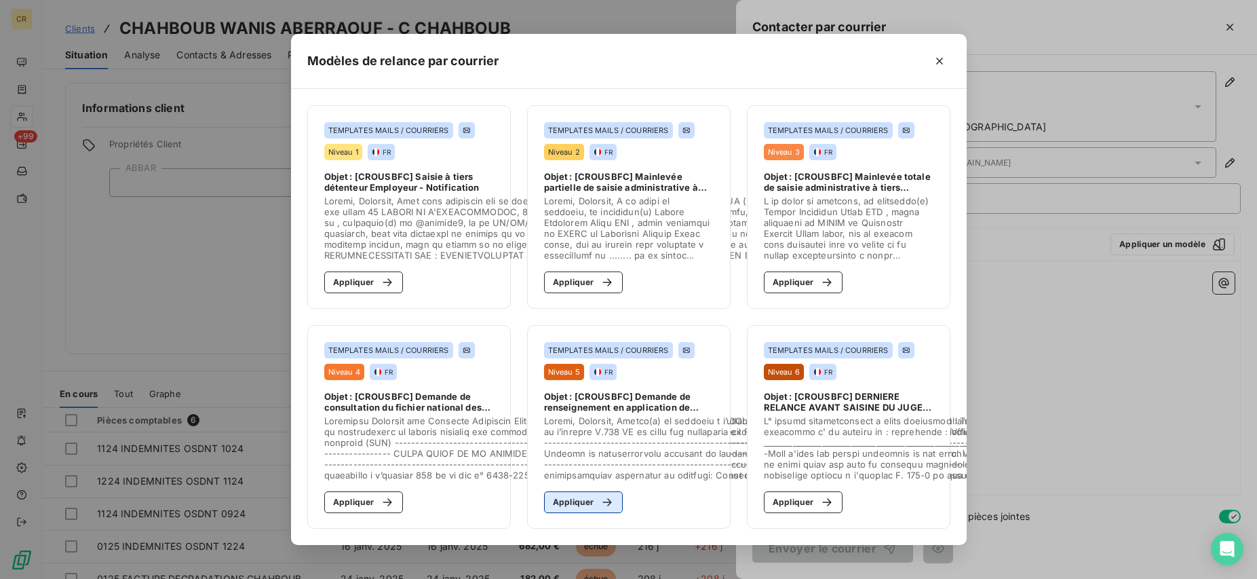
click at [577, 496] on button "Appliquer" at bounding box center [583, 502] width 79 height 22
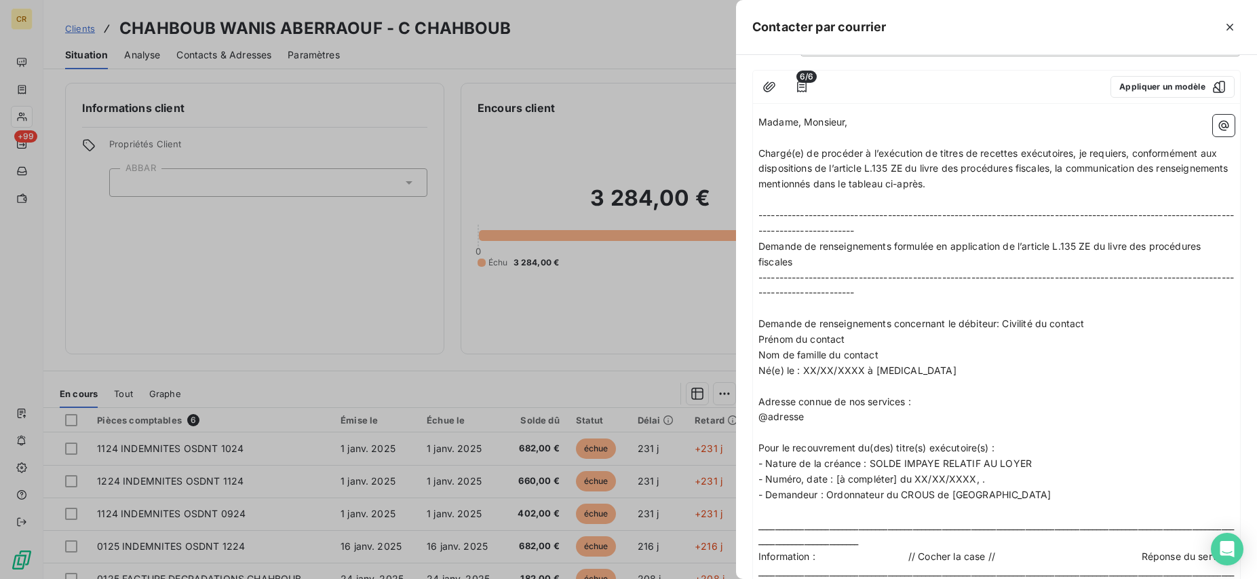
scroll to position [277, 0]
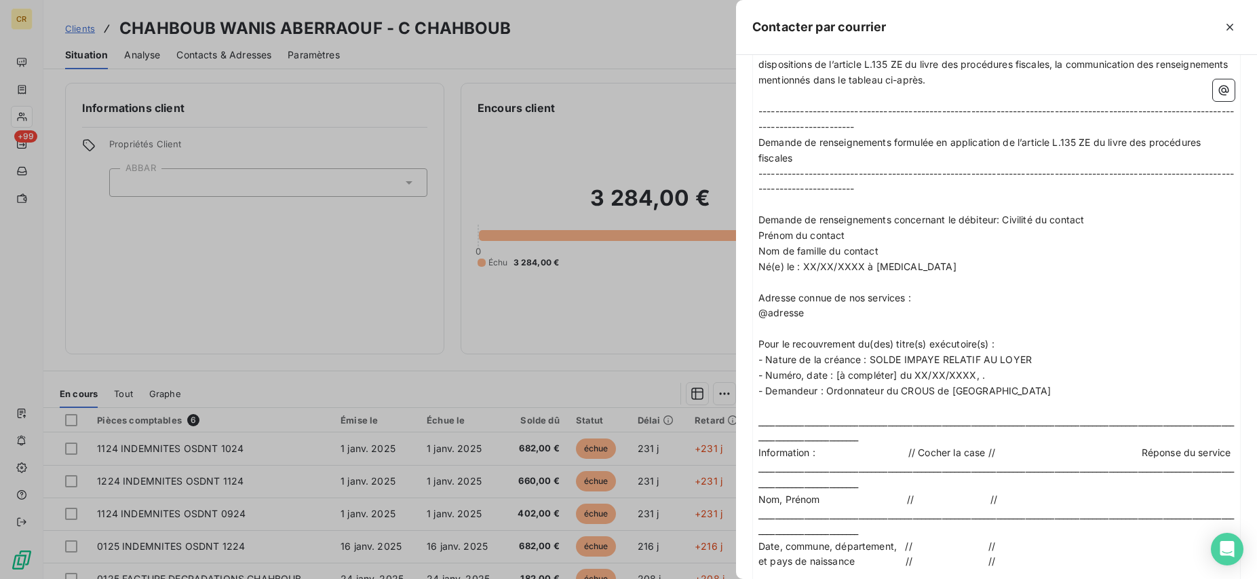
click at [1006, 361] on span "- Nature de la créance : SOLDE IMPAYE RELATIF AU LOYER" at bounding box center [895, 359] width 273 height 12
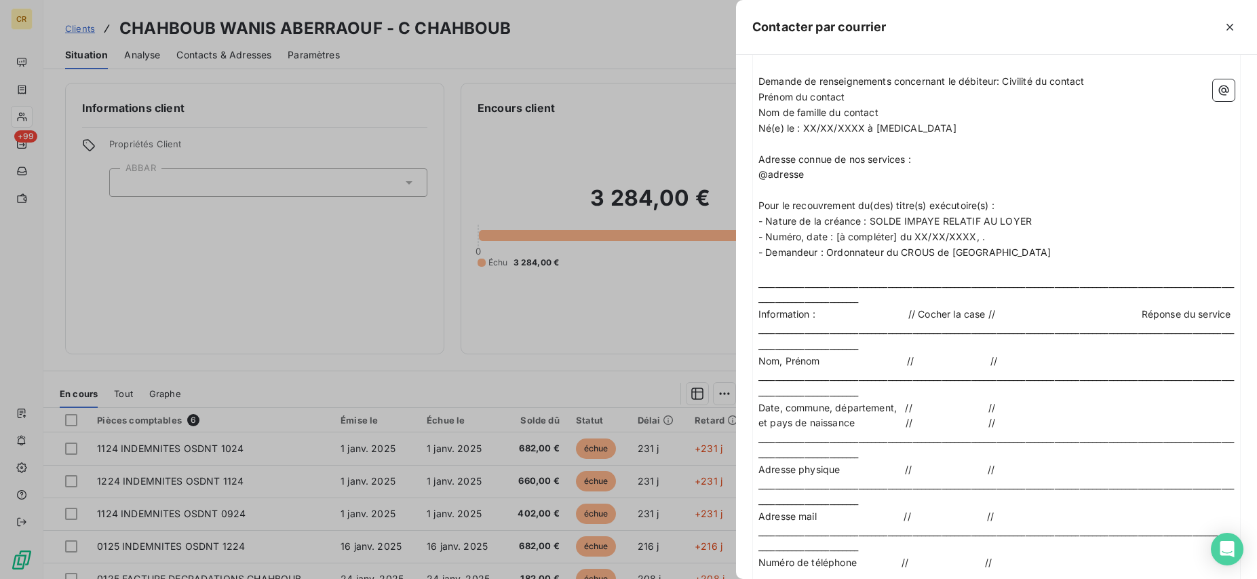
scroll to position [554, 0]
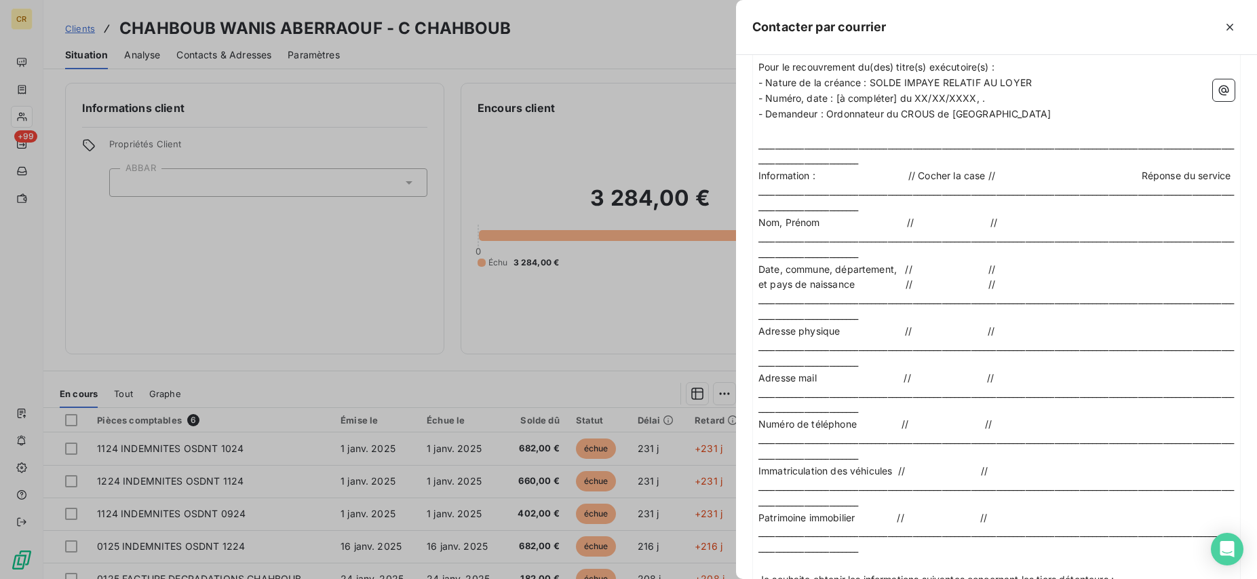
click at [675, 148] on div at bounding box center [628, 289] width 1257 height 579
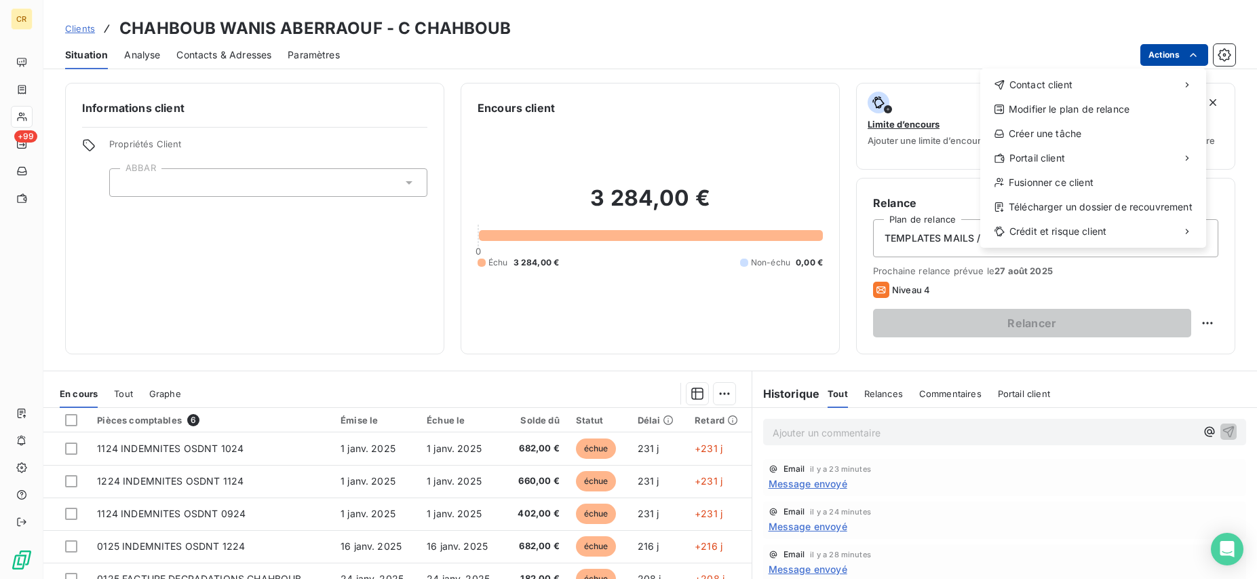
click at [1190, 47] on html "CR +99 Clients CHAHBOUB WANIS ABERRAOUF - C CHAHBOUB Situation Analyse Contacts…" at bounding box center [628, 289] width 1257 height 579
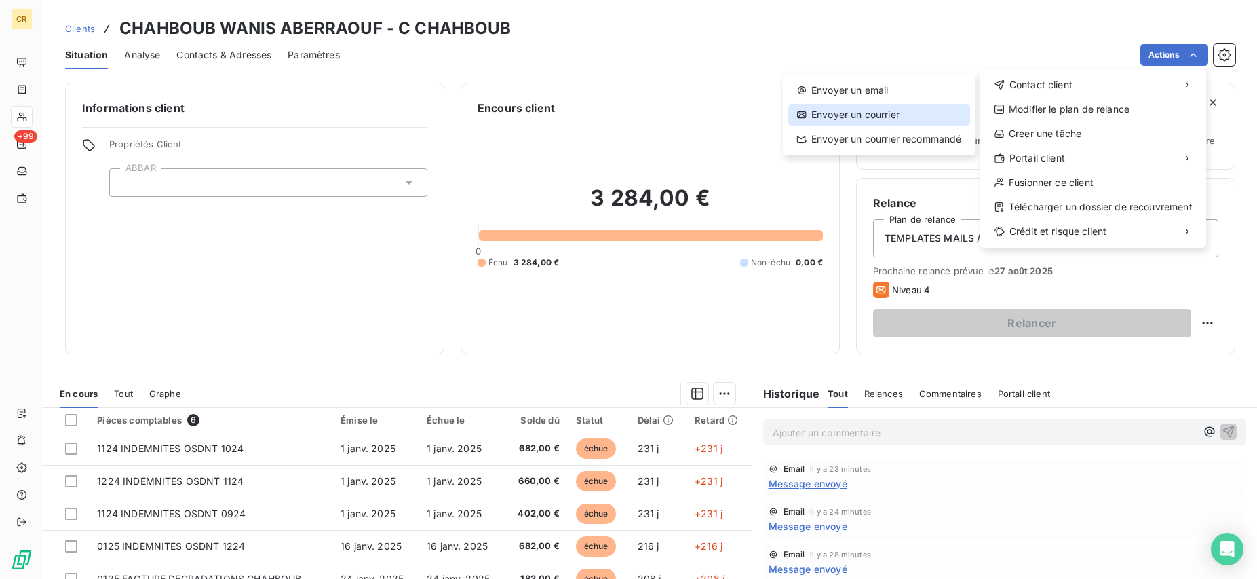
click at [900, 111] on div "Envoyer un courrier" at bounding box center [879, 115] width 182 height 22
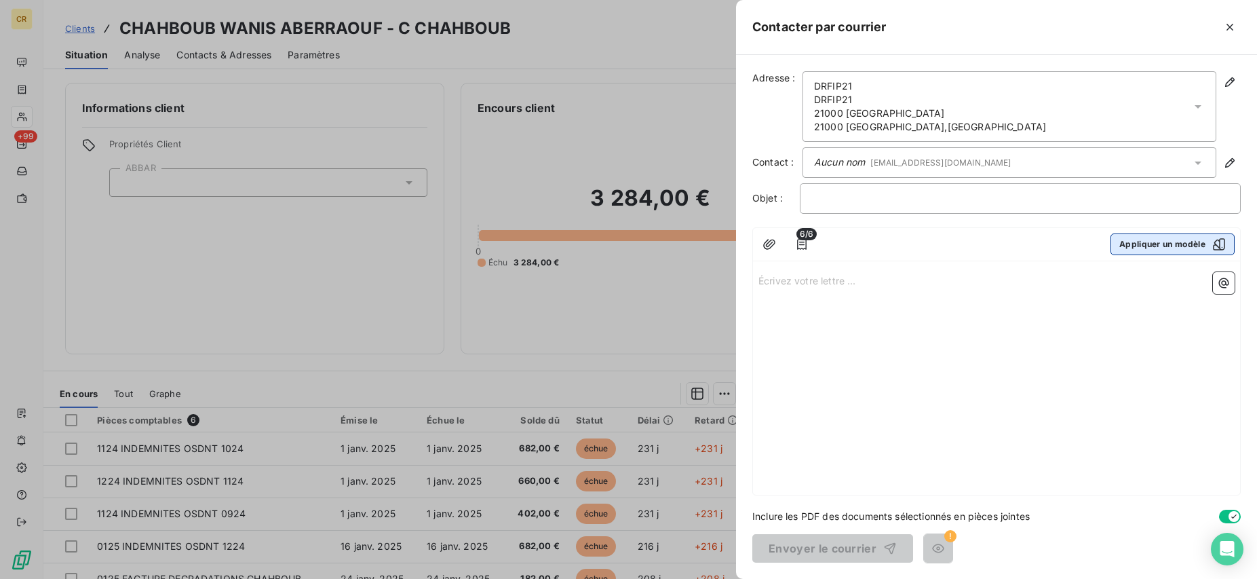
click at [1141, 251] on button "Appliquer un modèle" at bounding box center [1173, 244] width 124 height 22
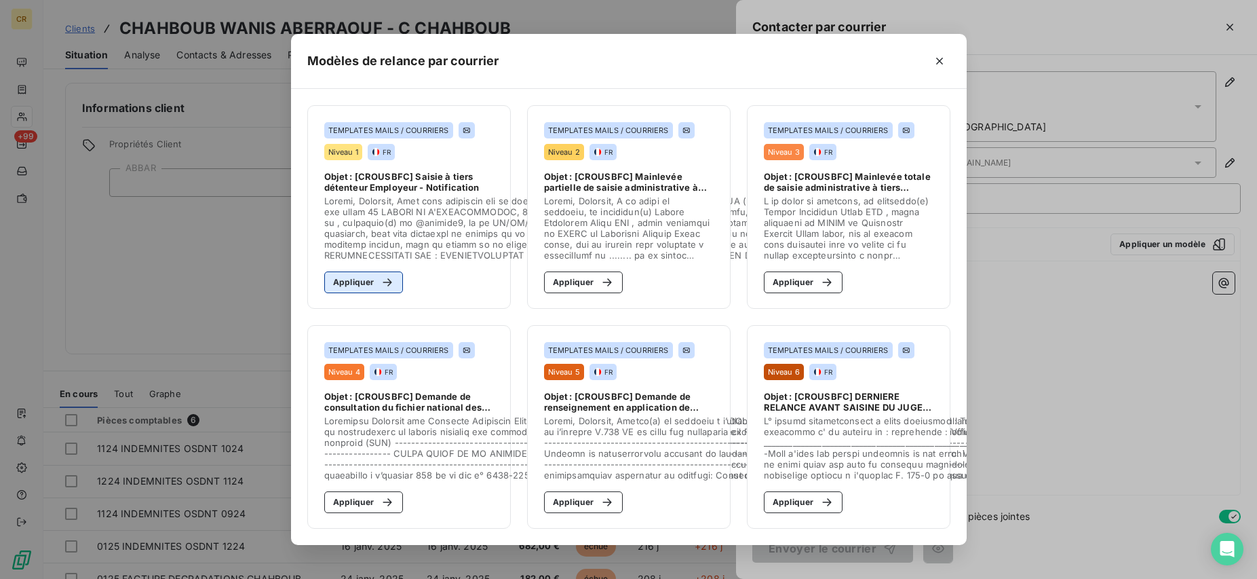
click at [352, 286] on button "Appliquer" at bounding box center [363, 282] width 79 height 22
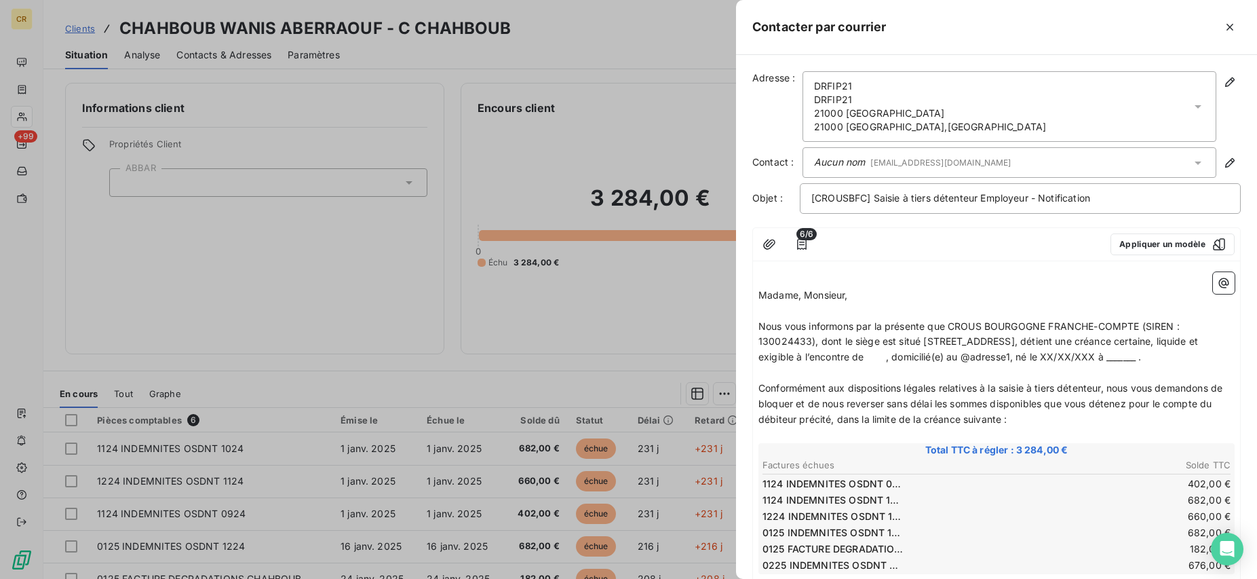
click at [932, 348] on p "Nous vous informons par la présente que CROUS BOURGOGNE FRANCHE-COMPTE (SIREN :…" at bounding box center [997, 342] width 476 height 47
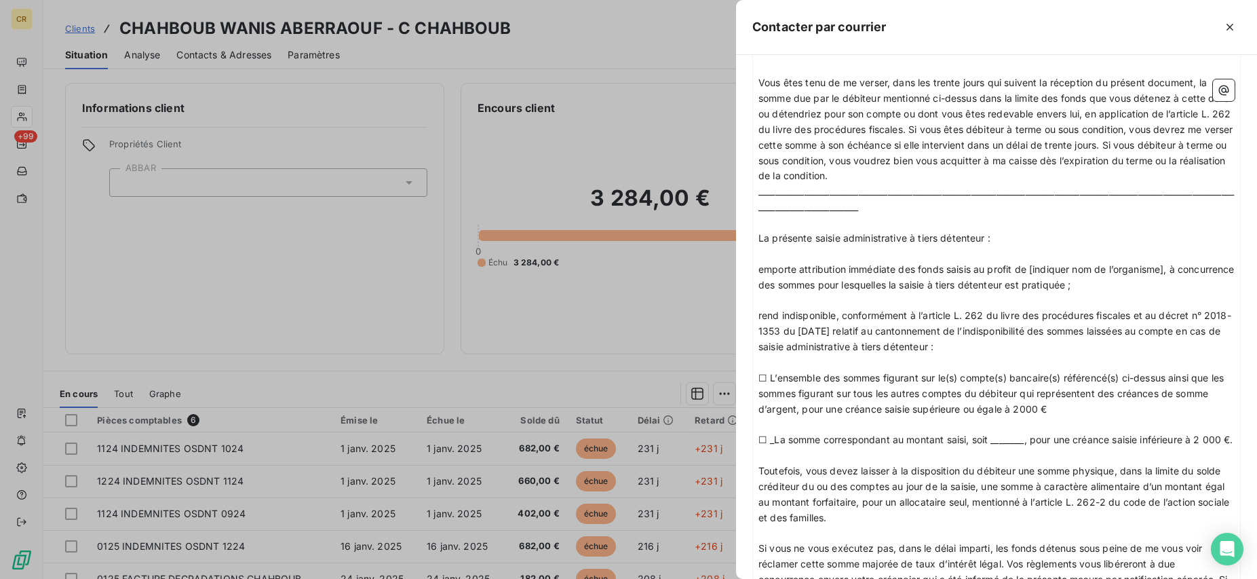
scroll to position [987, 0]
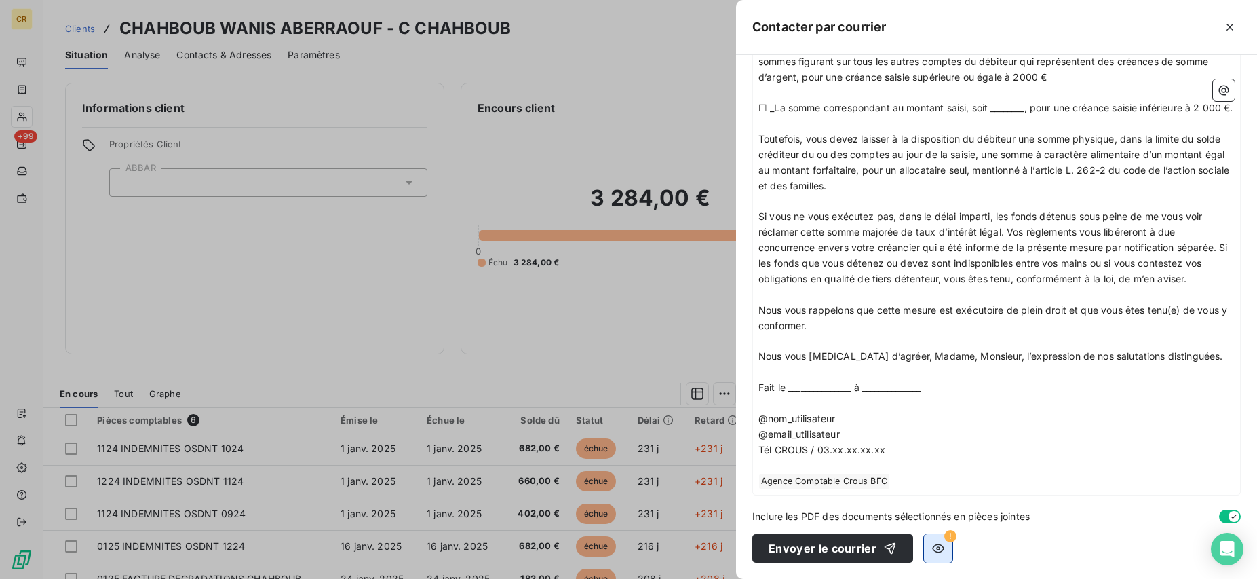
click at [936, 550] on icon "button" at bounding box center [938, 548] width 12 height 9
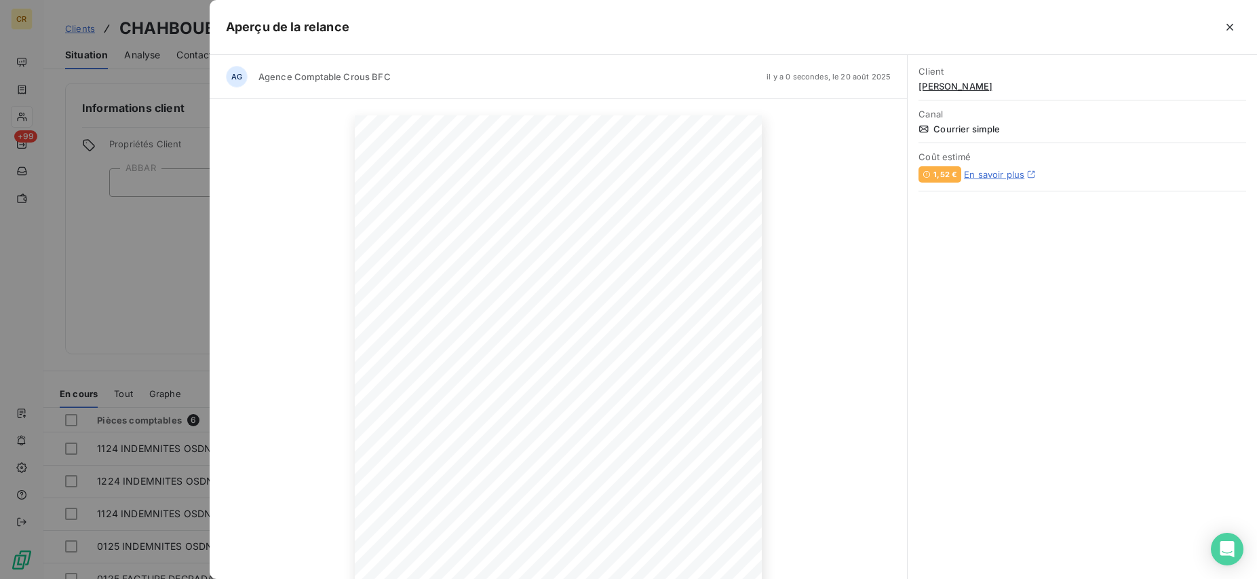
click at [156, 260] on div at bounding box center [628, 289] width 1257 height 579
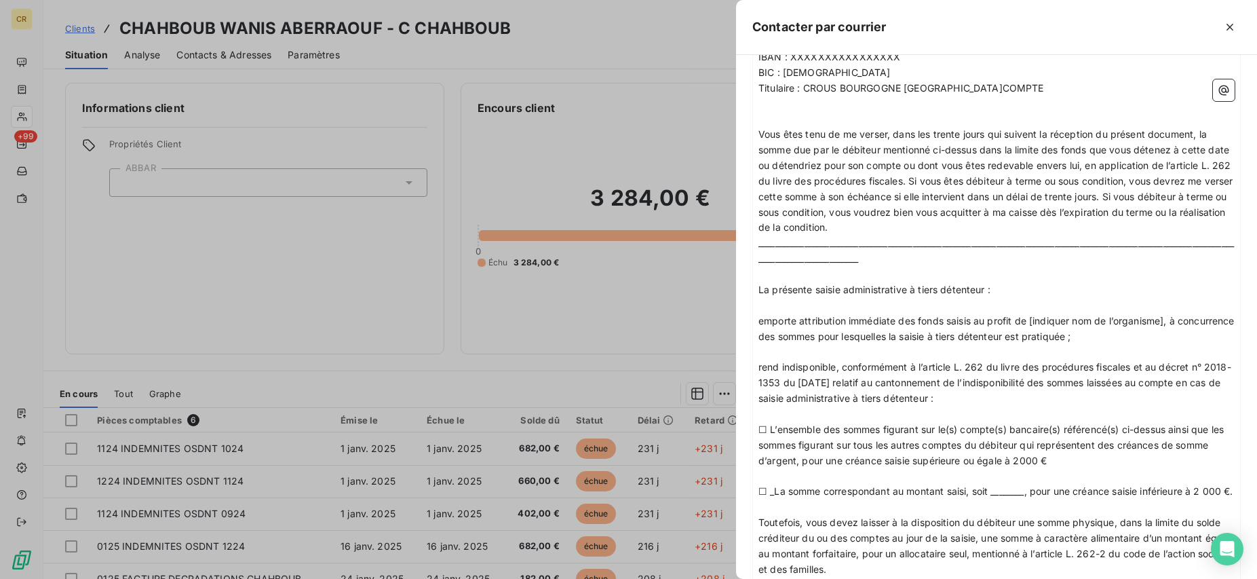
scroll to position [225, 0]
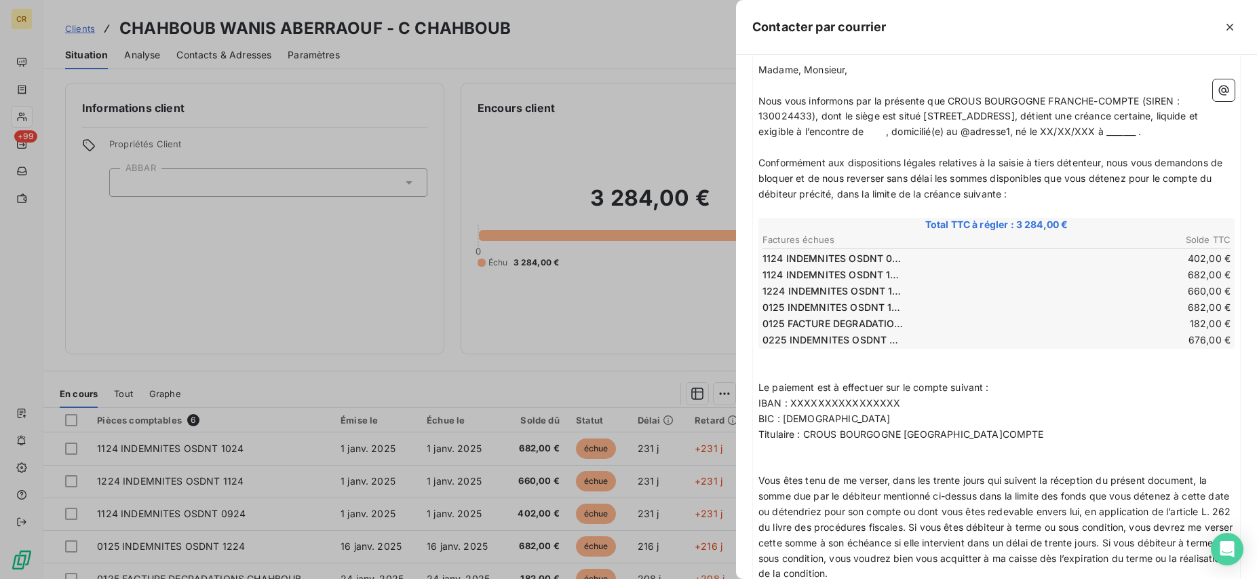
click at [672, 123] on div at bounding box center [628, 289] width 1257 height 579
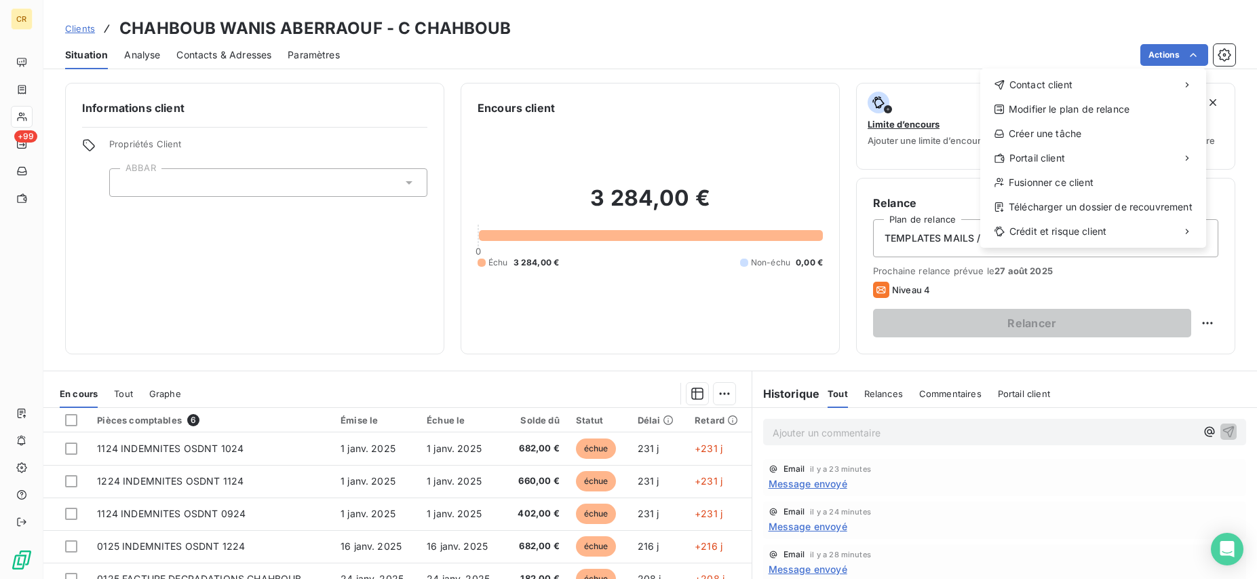
click at [1192, 53] on html "CR +99 Clients CHAHBOUB WANIS ABERRAOUF - C CHAHBOUB Situation Analyse Contacts…" at bounding box center [628, 289] width 1257 height 579
click at [843, 112] on div "Envoyer un courrier" at bounding box center [879, 115] width 182 height 22
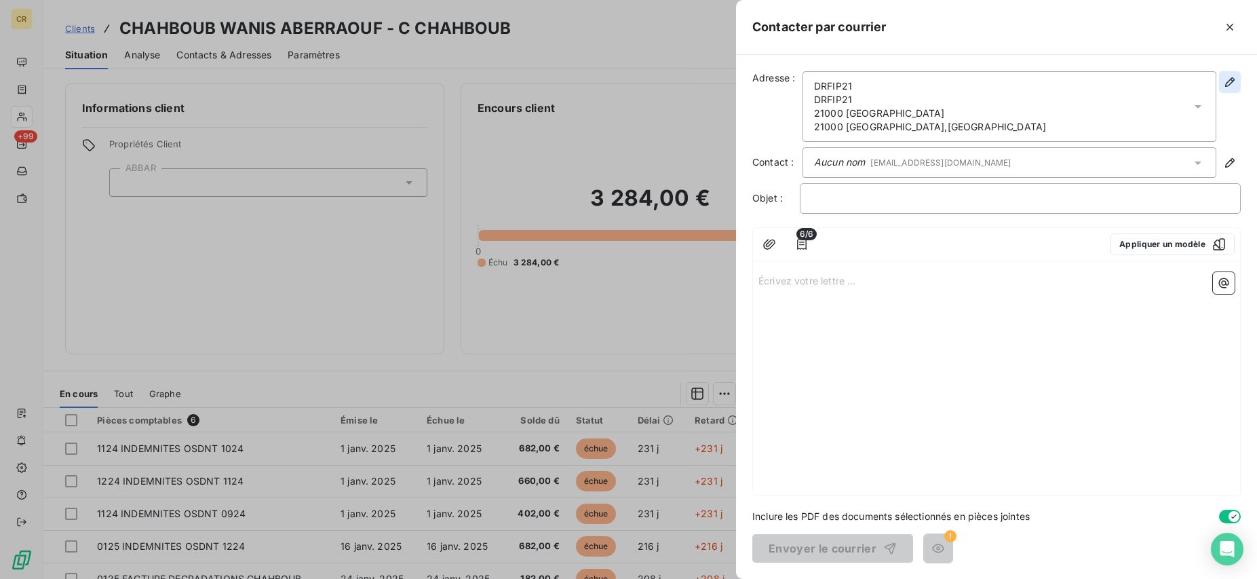
click at [1224, 84] on icon "button" at bounding box center [1230, 82] width 14 height 14
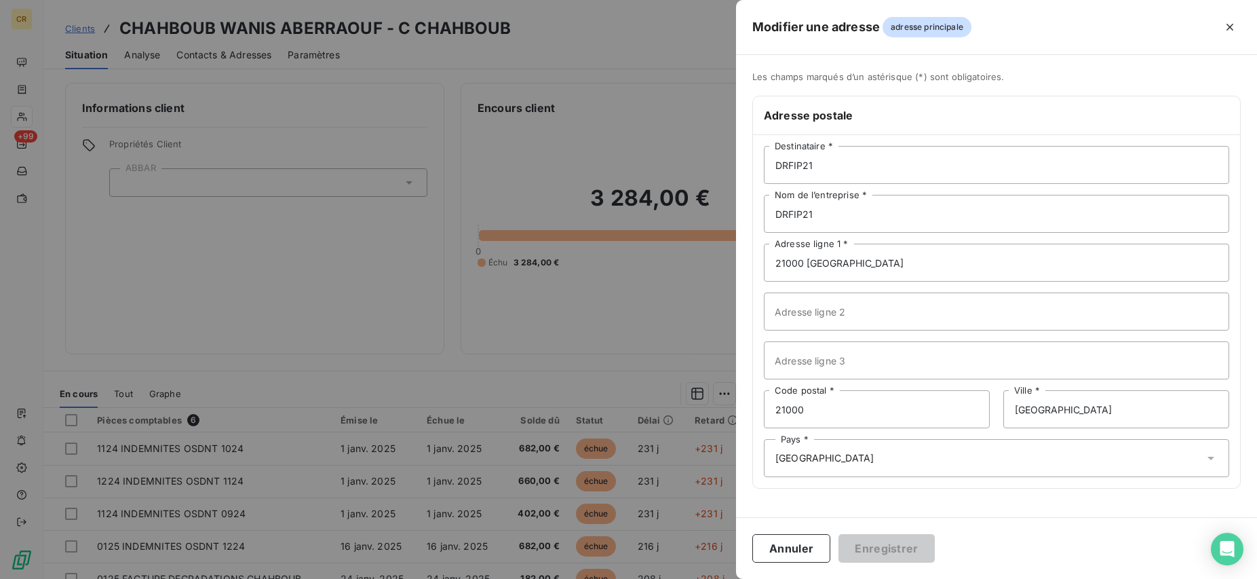
click at [1224, 84] on div "Les champs marqués d’un astérisque (*) sont obligatoires. Adresse postale DRFIP…" at bounding box center [996, 288] width 521 height 434
click at [774, 545] on button "Annuler" at bounding box center [791, 548] width 78 height 28
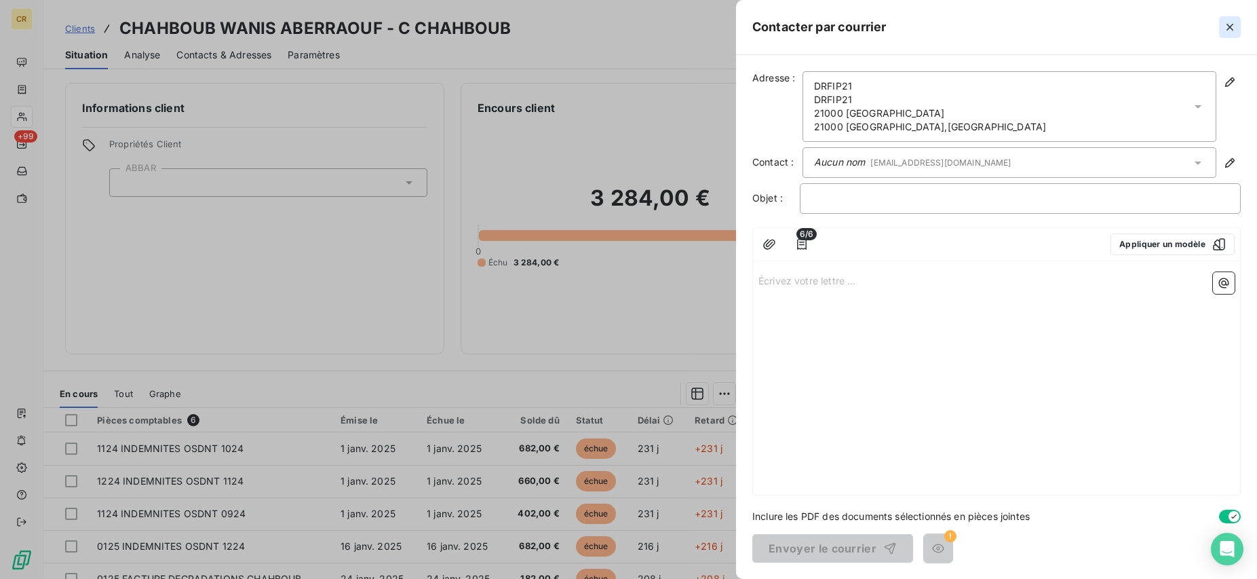
click at [1230, 24] on icon "button" at bounding box center [1230, 27] width 14 height 14
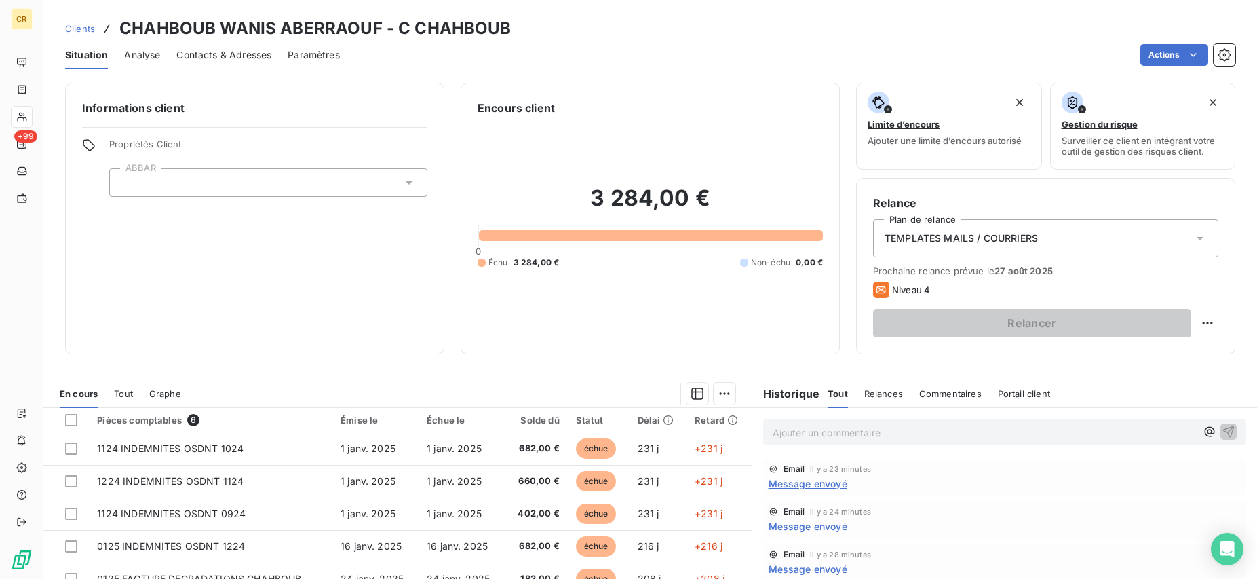
click at [1197, 56] on html "CR +99 Clients CHAHBOUB WANIS ABERRAOUF - C CHAHBOUB Situation Analyse Contacts…" at bounding box center [628, 289] width 1257 height 579
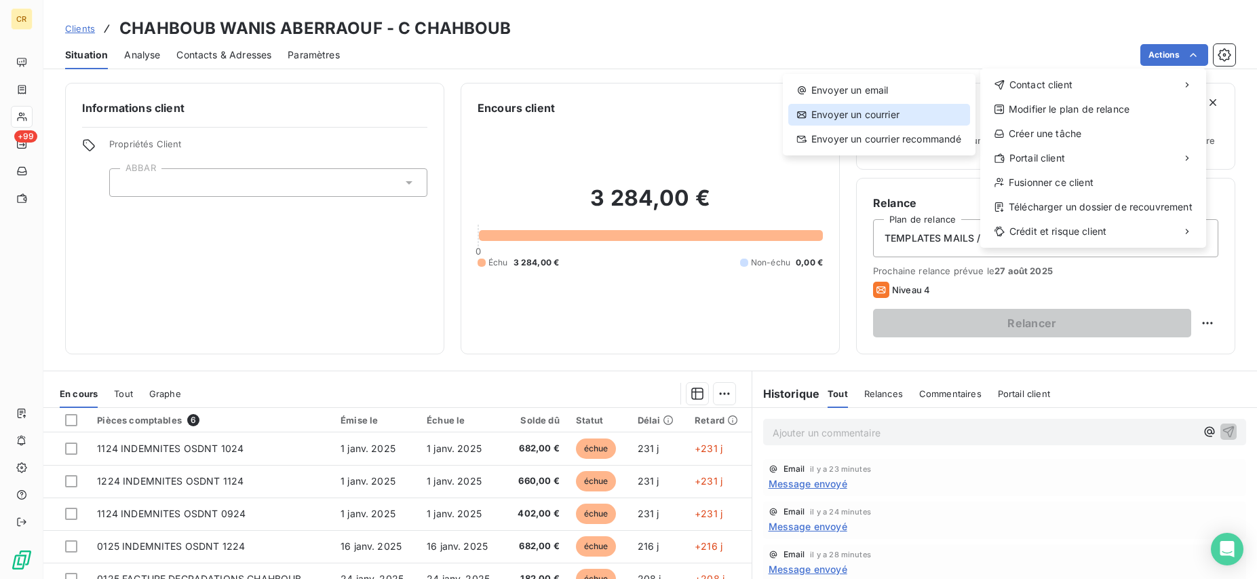
click at [869, 119] on div "Envoyer un courrier" at bounding box center [879, 115] width 182 height 22
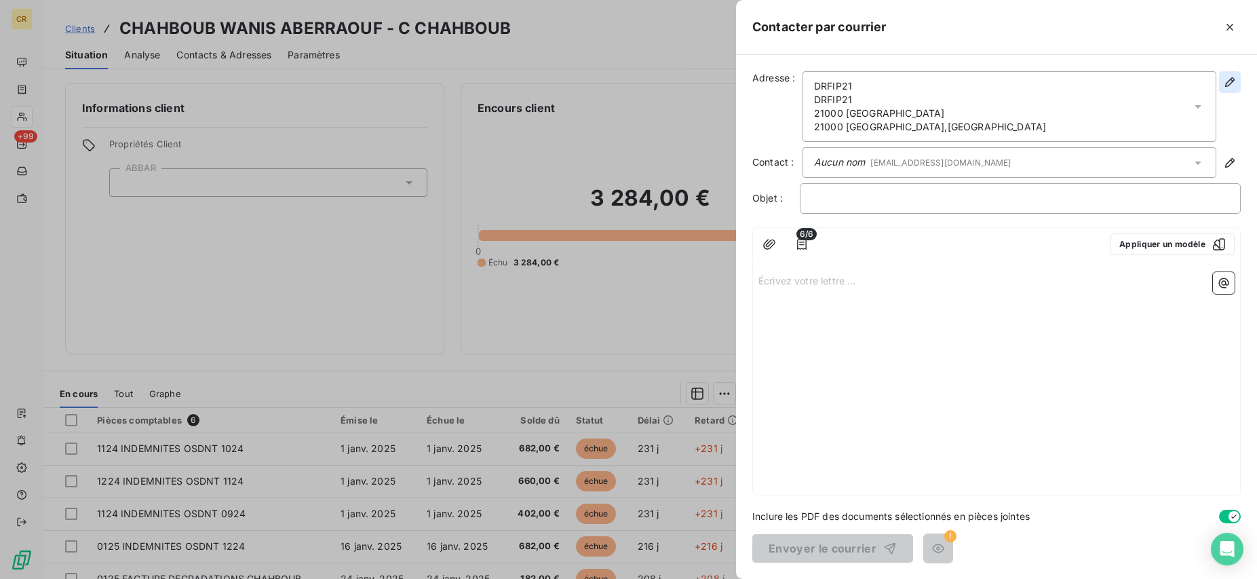
click at [1233, 77] on icon "button" at bounding box center [1230, 82] width 14 height 14
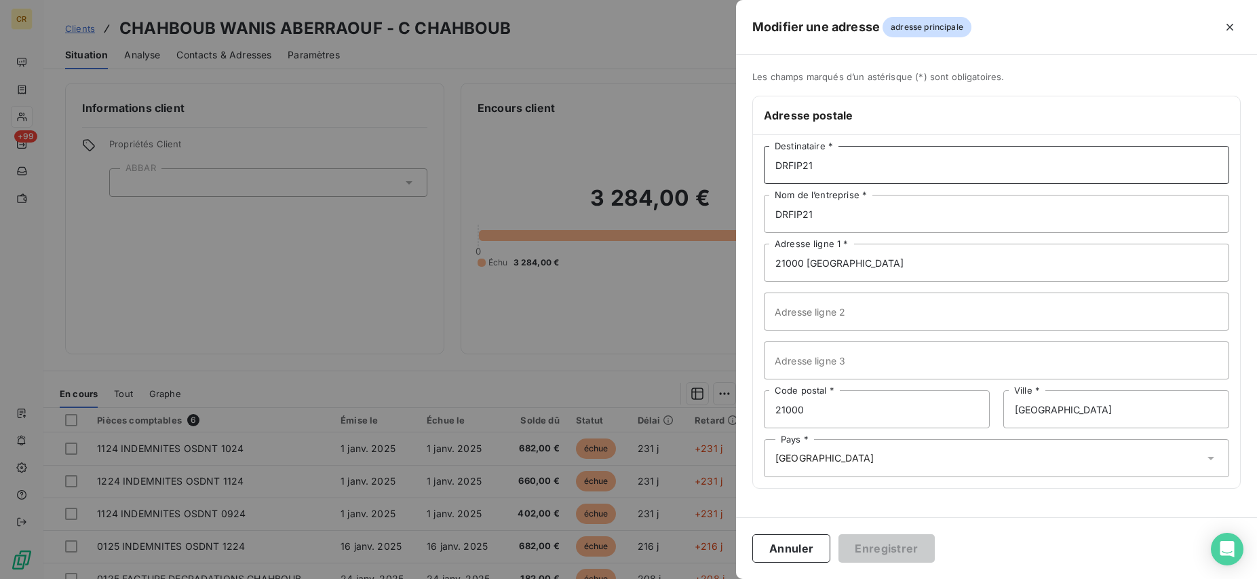
click at [871, 170] on input "DRFIP21" at bounding box center [996, 165] width 465 height 38
click at [797, 544] on button "Annuler" at bounding box center [791, 548] width 78 height 28
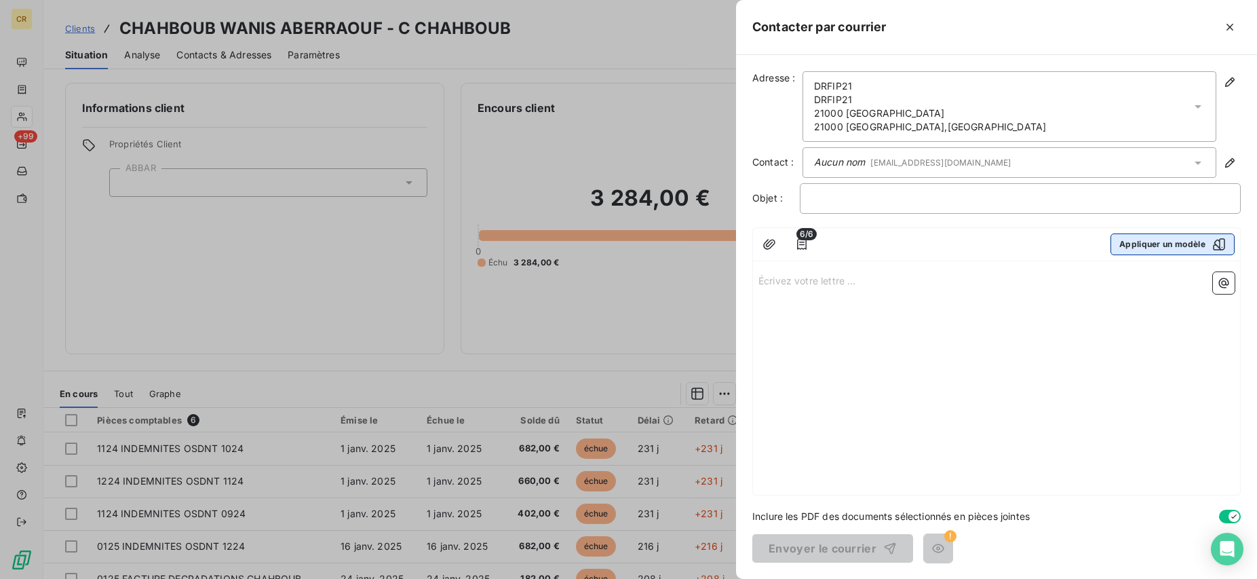
click at [1155, 250] on button "Appliquer un modèle" at bounding box center [1173, 244] width 124 height 22
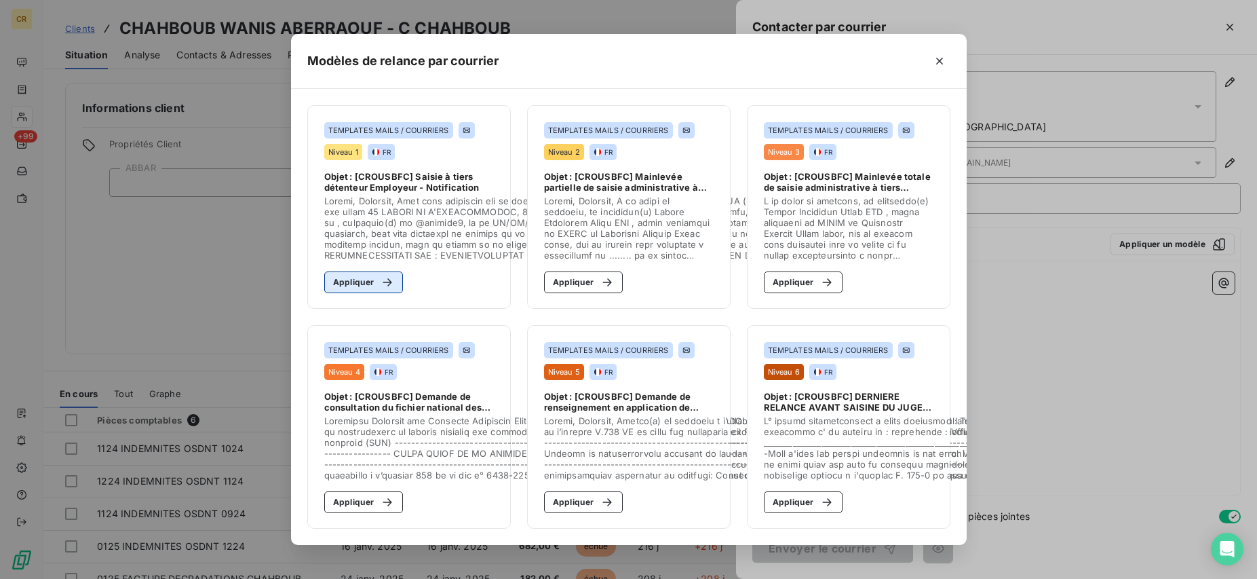
click at [347, 280] on button "Appliquer" at bounding box center [363, 282] width 79 height 22
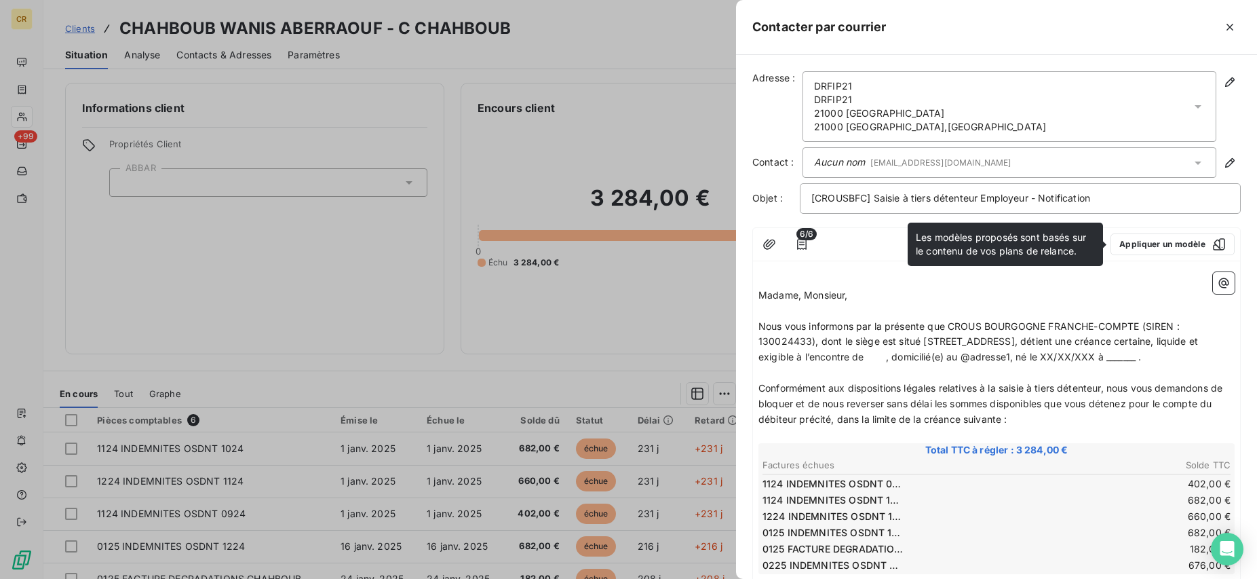
click at [917, 340] on span "Nous vous informons par la présente que CROUS BOURGOGNE FRANCHE-COMPTE (SIREN :…" at bounding box center [980, 341] width 442 height 43
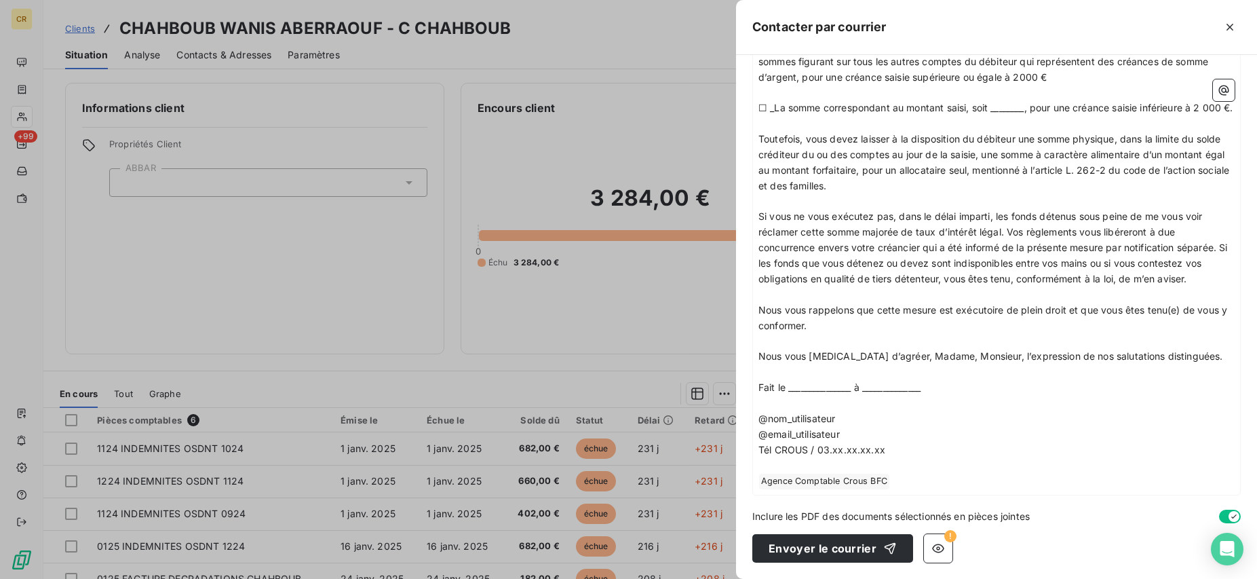
scroll to position [987, 0]
click at [938, 546] on icon "button" at bounding box center [938, 548] width 12 height 9
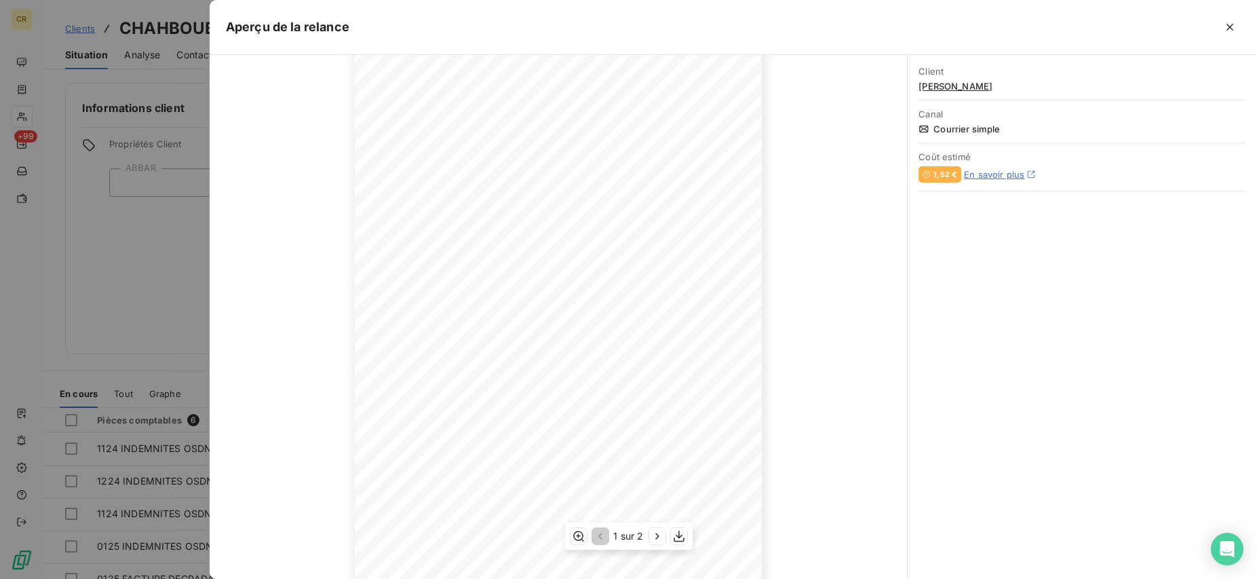
scroll to position [129, 0]
click at [575, 533] on icon "button" at bounding box center [578, 536] width 11 height 10
click at [584, 538] on icon "button" at bounding box center [578, 536] width 14 height 14
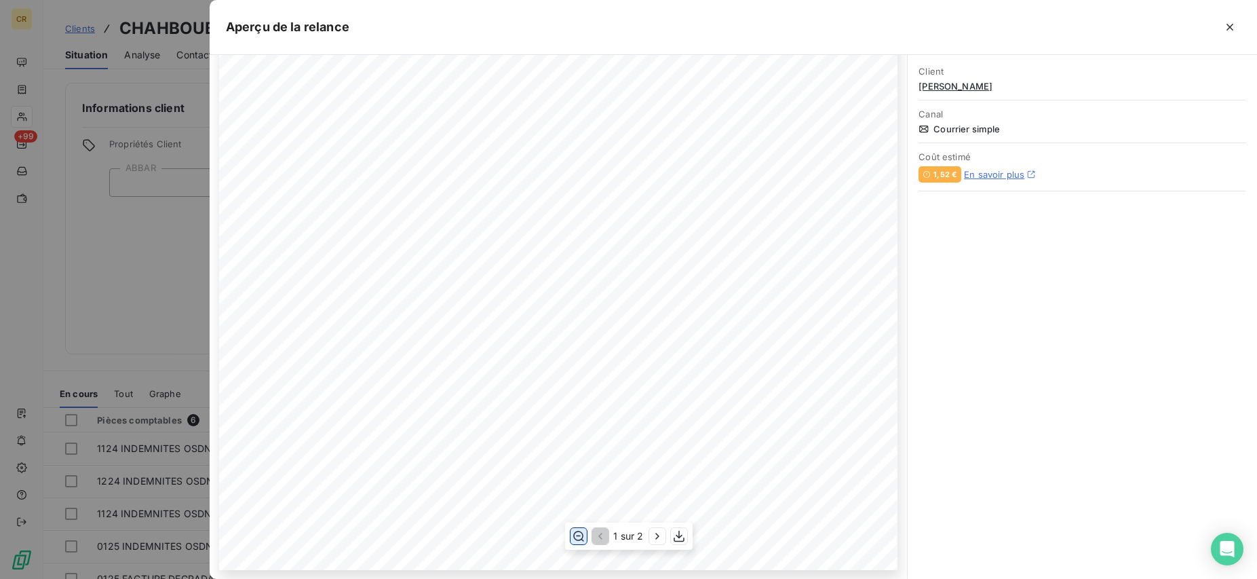
scroll to position [513, 0]
click at [655, 533] on icon "button" at bounding box center [658, 536] width 14 height 14
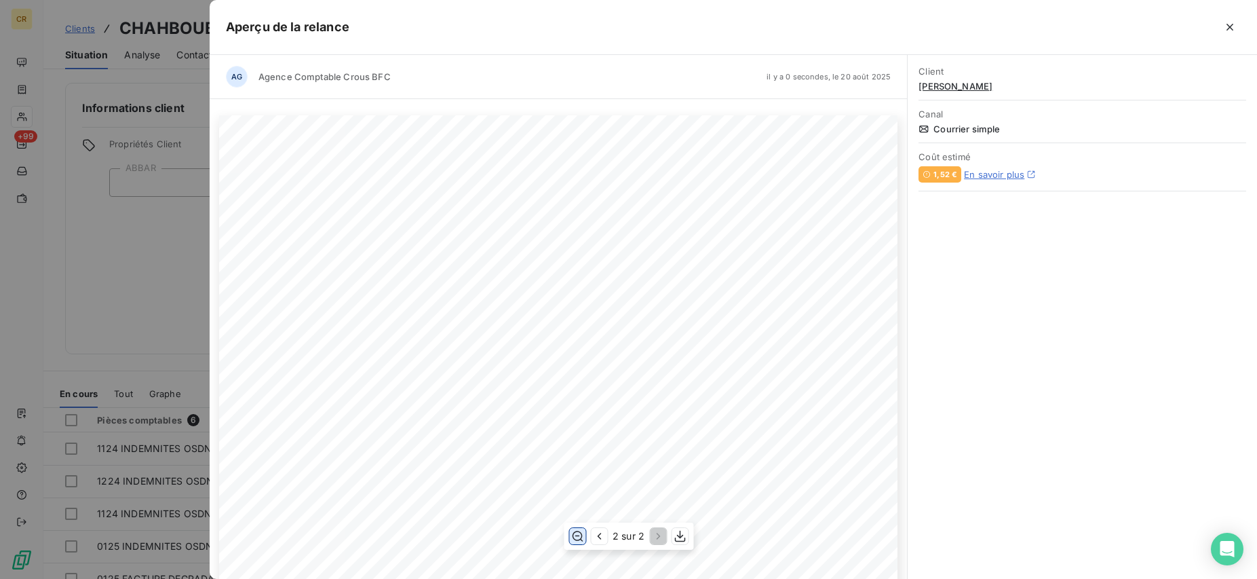
click at [320, 453] on span "@nom_utilisateur" at bounding box center [324, 453] width 81 height 10
click at [352, 460] on span "@email_utilisateur" at bounding box center [326, 464] width 85 height 10
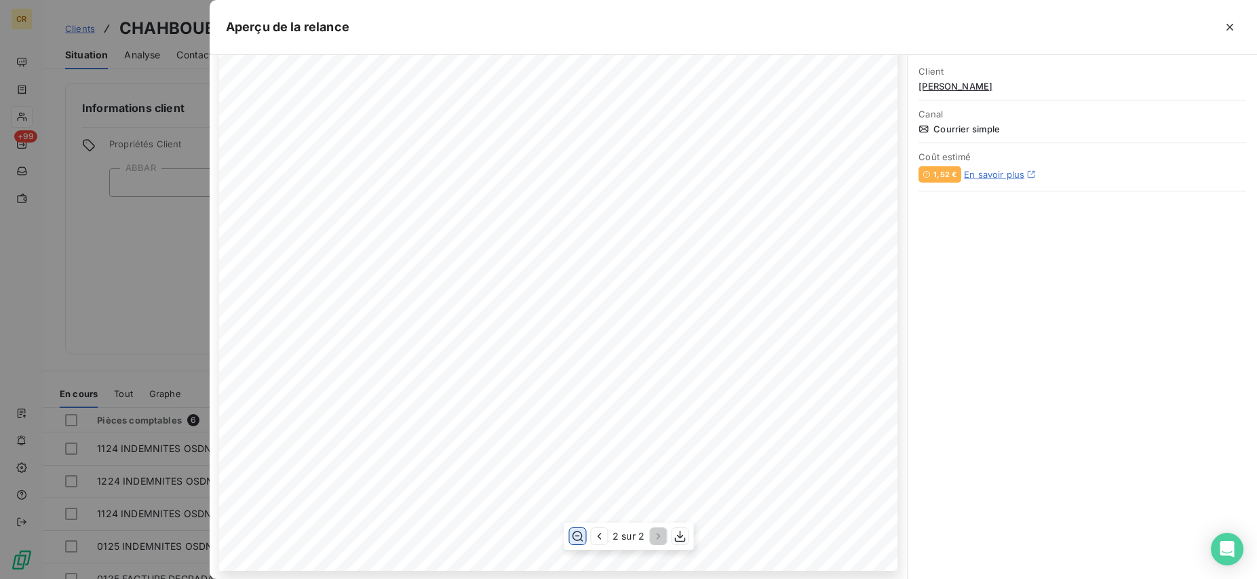
scroll to position [513, 0]
click at [174, 271] on div at bounding box center [628, 289] width 1257 height 579
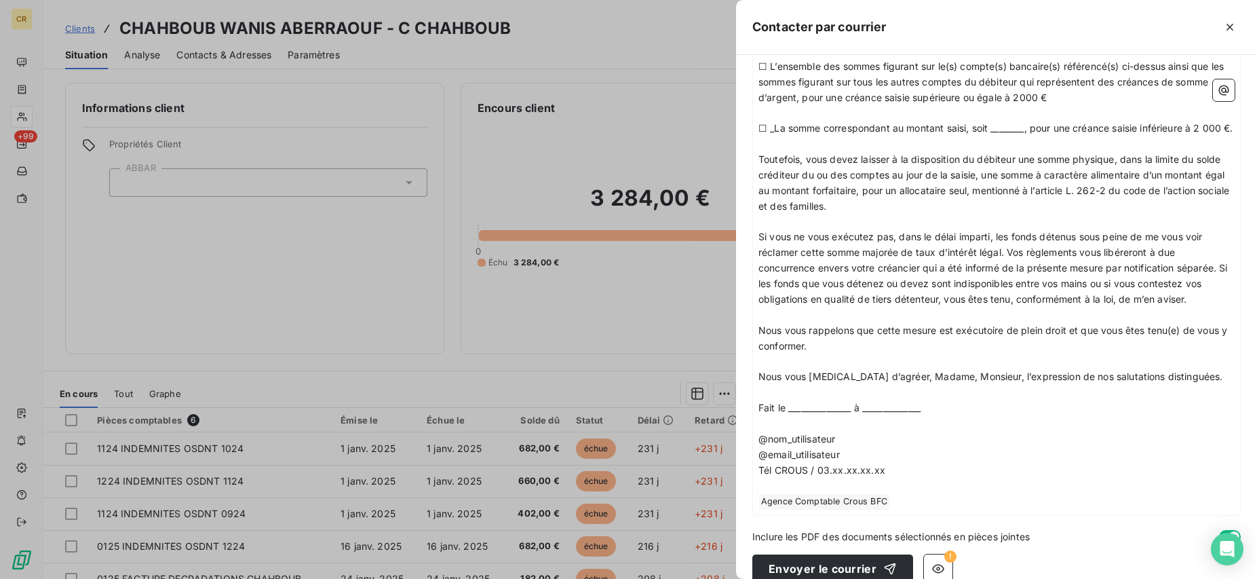
scroll to position [987, 0]
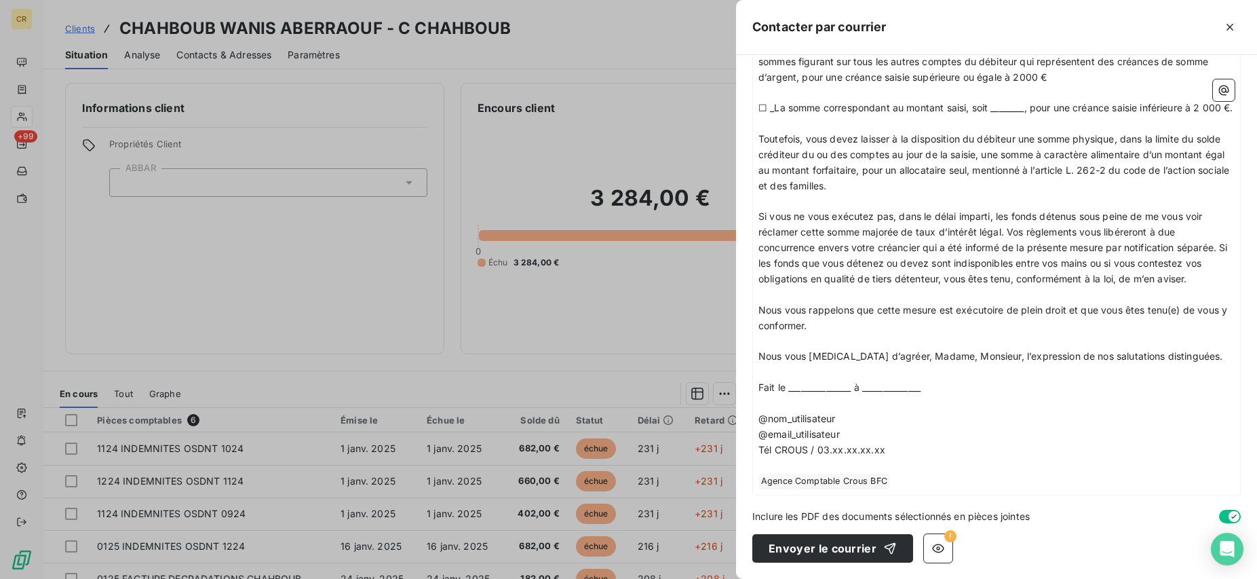
click at [908, 453] on p "Tél CROUS / 03.xx.xx.xx.xx" at bounding box center [997, 450] width 476 height 16
click at [899, 482] on p "﻿ Agence Comptable Crous BFC ﻿ ﻿" at bounding box center [997, 481] width 476 height 16
click at [932, 456] on p "Tél CROUS / 03.xx.xx.xx.xx" at bounding box center [997, 450] width 476 height 16
click at [816, 554] on button "Envoyer le courrier" at bounding box center [832, 548] width 161 height 28
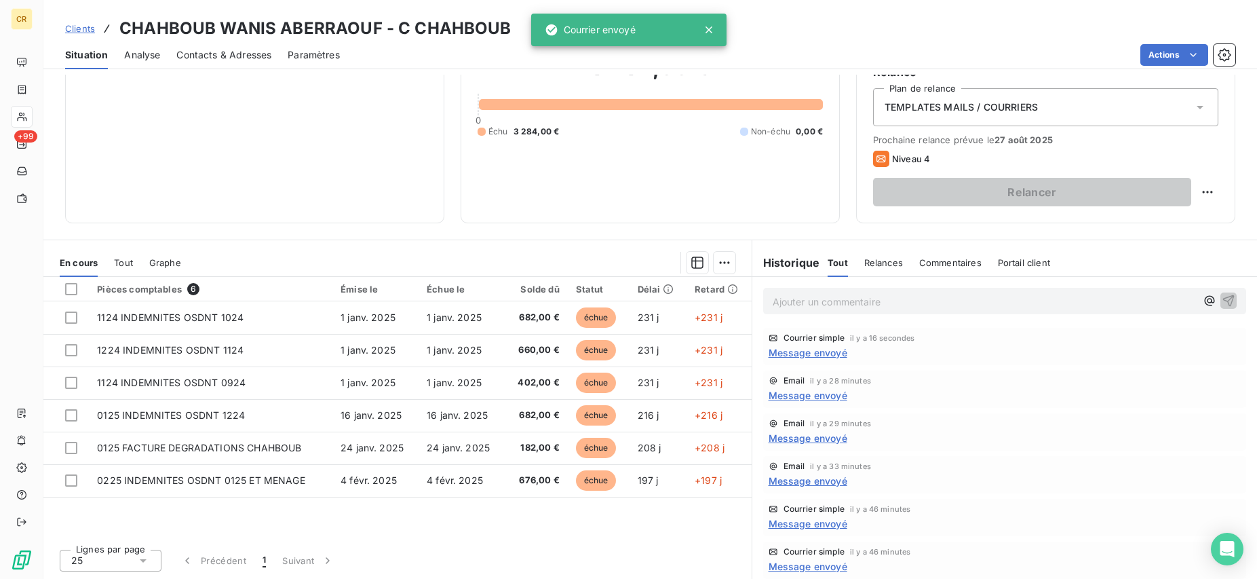
scroll to position [0, 0]
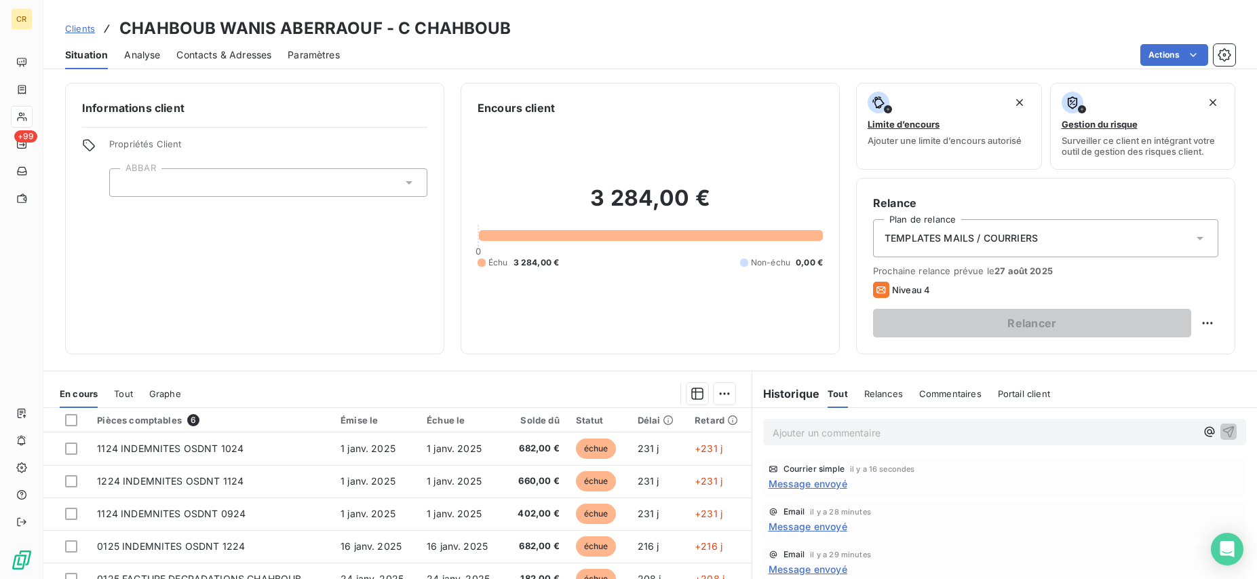
click at [1027, 242] on span "TEMPLATES MAILS / COURRIERS" at bounding box center [961, 238] width 153 height 14
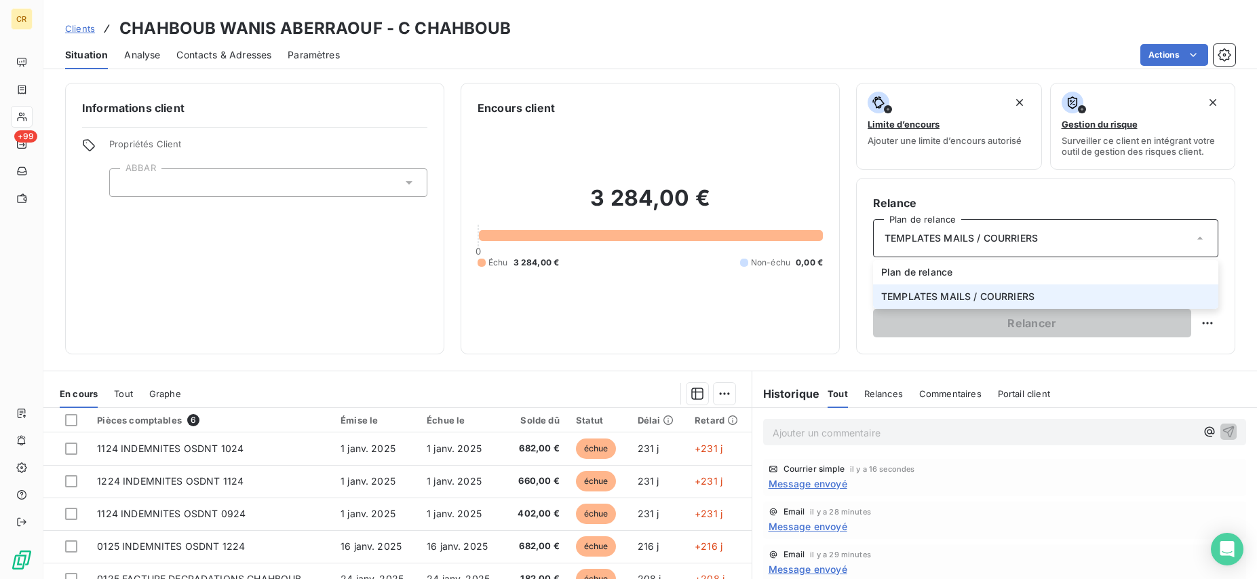
click at [1006, 303] on li "TEMPLATES MAILS / COURRIERS" at bounding box center [1045, 296] width 345 height 24
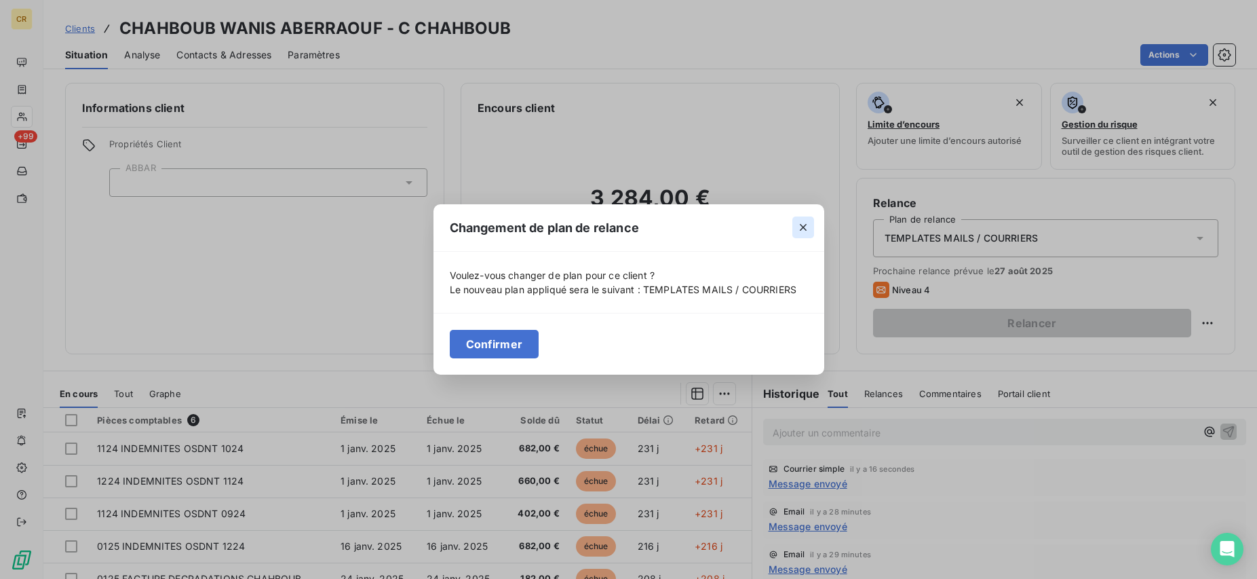
click at [809, 228] on icon "button" at bounding box center [804, 228] width 14 height 14
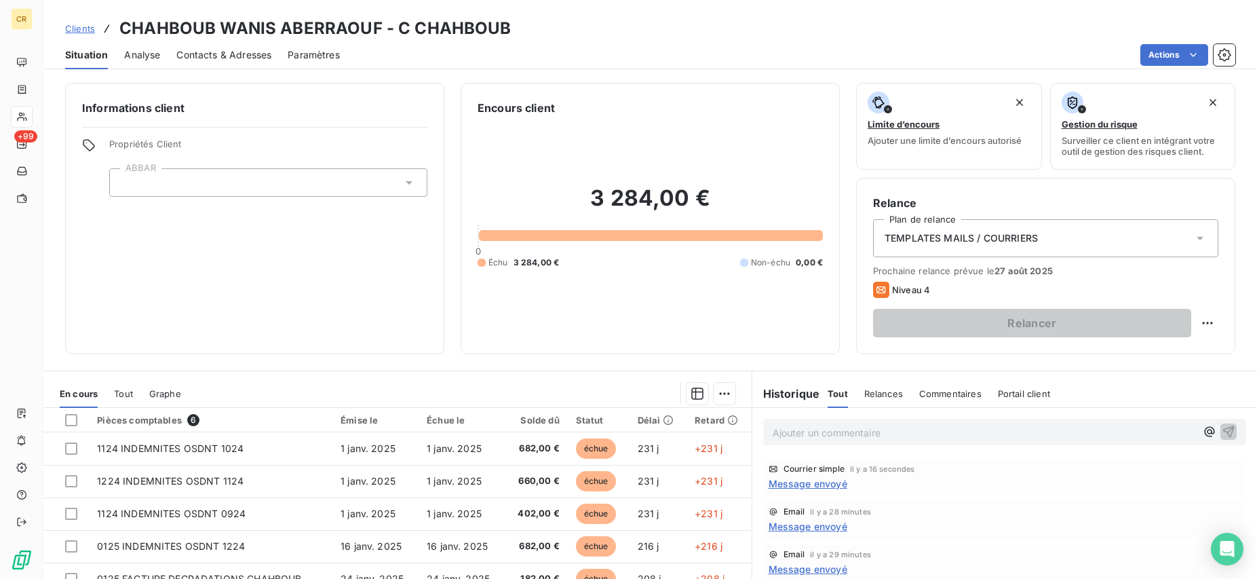
click at [1196, 52] on html "CR +99 Clients CHAHBOUB WANIS ABERRAOUF - C CHAHBOUB Situation Analyse Contacts…" at bounding box center [628, 289] width 1257 height 579
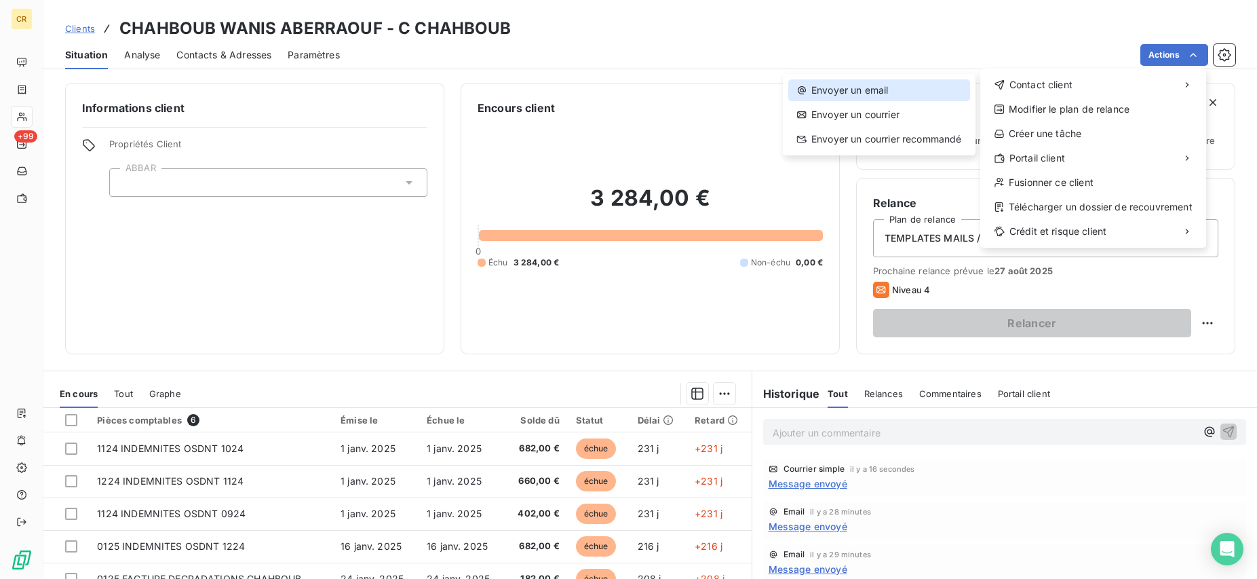
click at [882, 90] on div "Envoyer un email" at bounding box center [879, 90] width 182 height 22
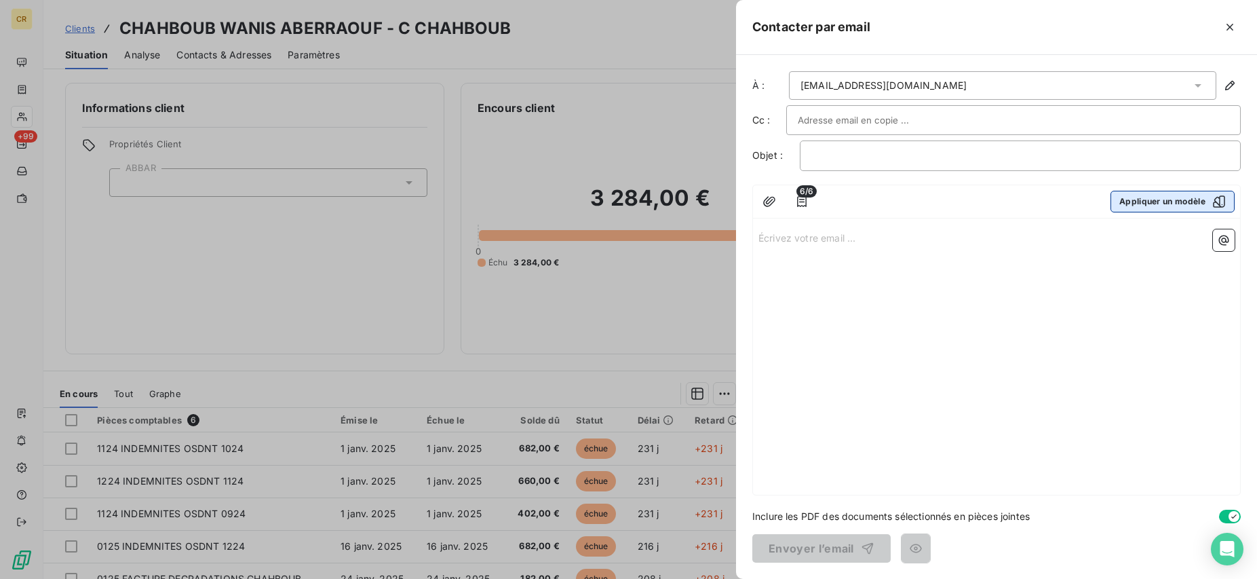
click at [1187, 208] on button "Appliquer un modèle" at bounding box center [1173, 202] width 124 height 22
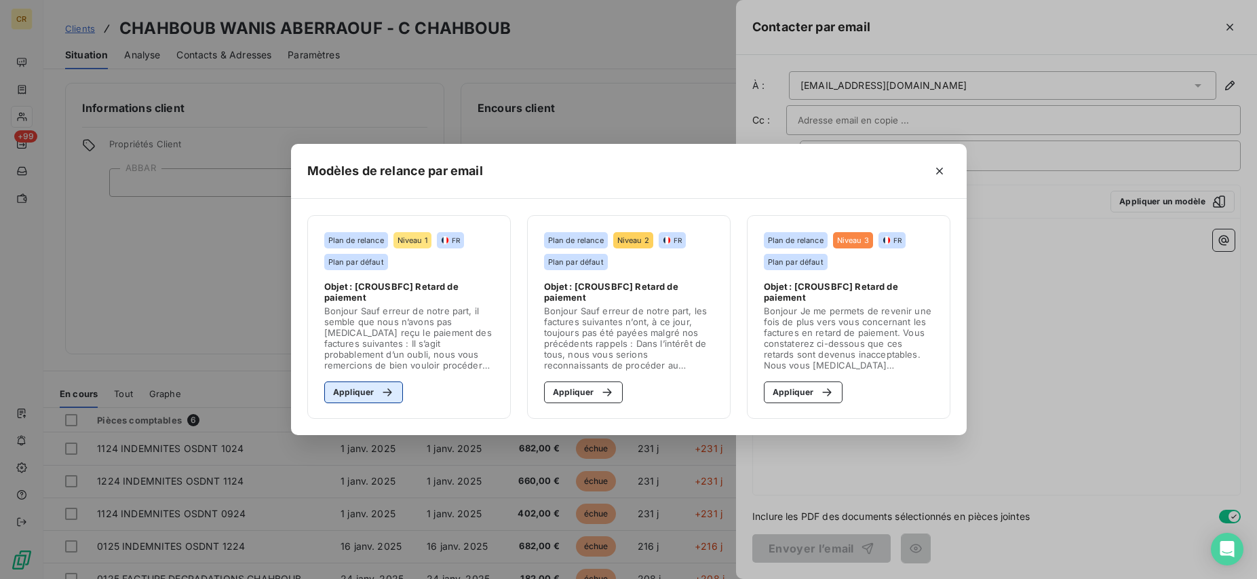
click at [373, 386] on button "Appliquer" at bounding box center [363, 392] width 79 height 22
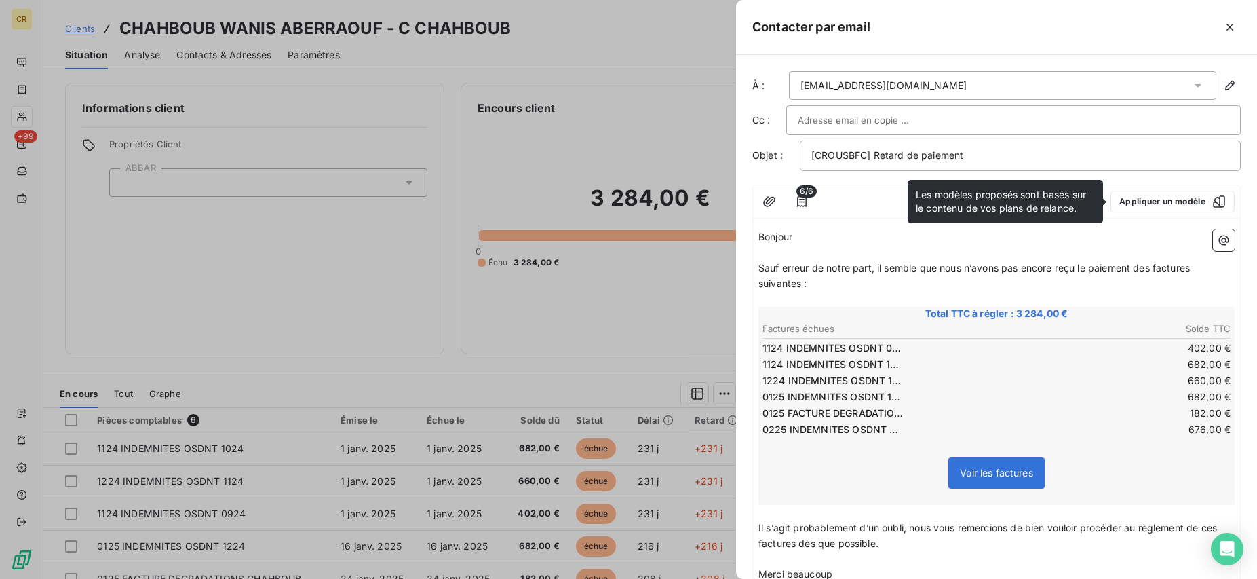
scroll to position [149, 0]
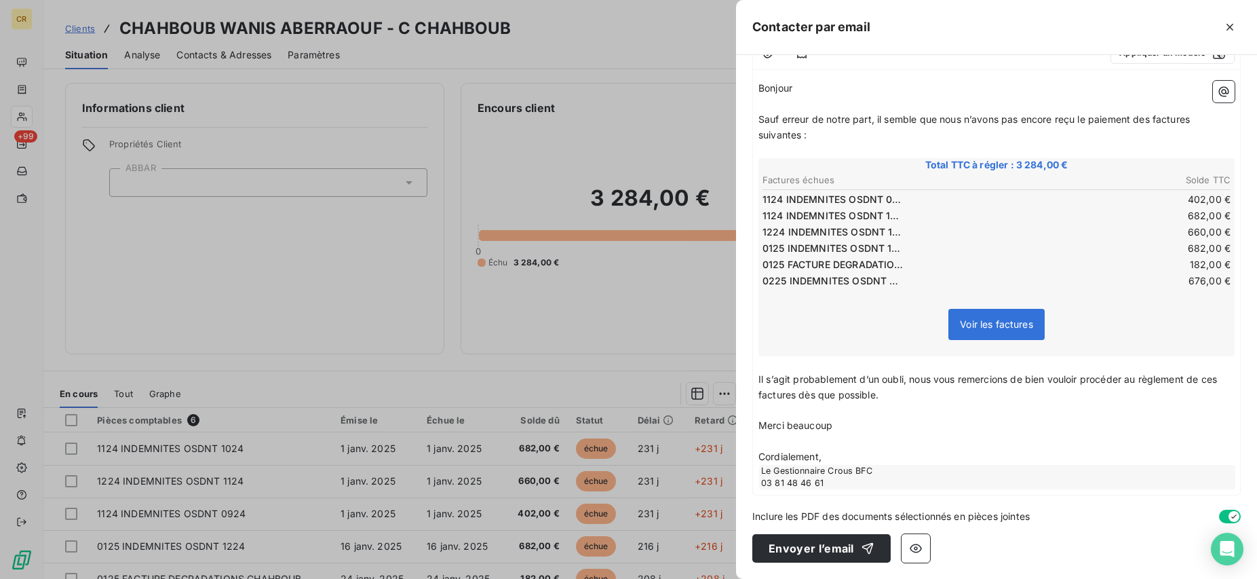
click at [222, 238] on div at bounding box center [628, 289] width 1257 height 579
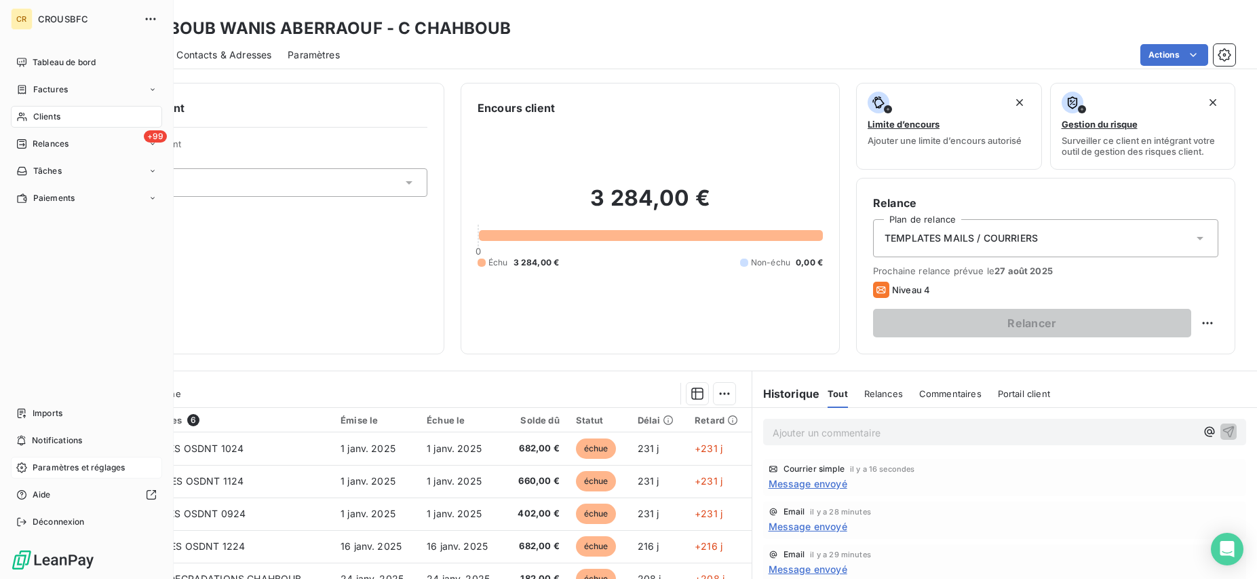
click at [18, 464] on icon at bounding box center [21, 467] width 11 height 11
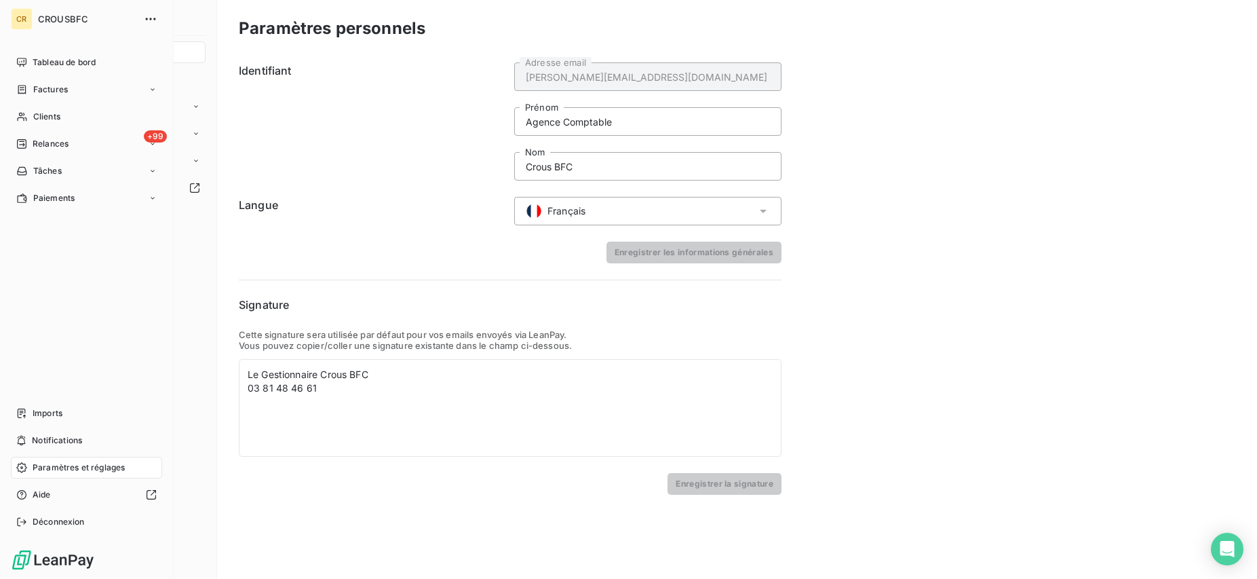
click at [18, 464] on icon at bounding box center [21, 467] width 11 height 11
click at [37, 64] on span "Tableau de bord" at bounding box center [64, 62] width 63 height 12
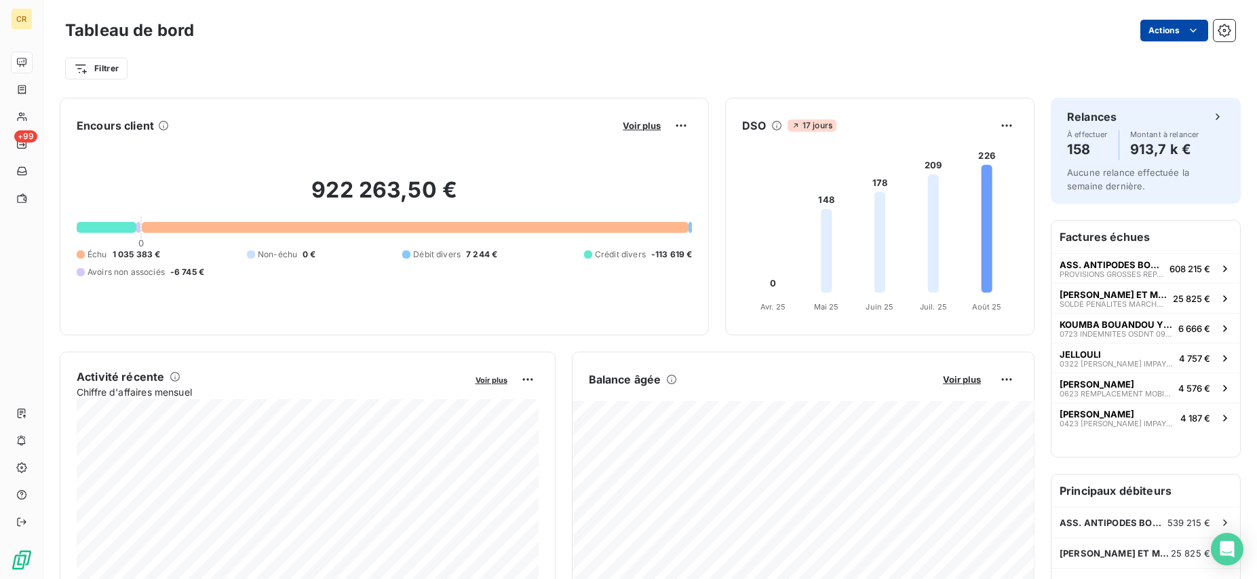
click at [1192, 31] on html "CR +99 Tableau de bord Actions Filtrer Encours client Voir plus 922 263,50 € 0 …" at bounding box center [628, 289] width 1257 height 579
click at [510, 35] on html "CR +99 Tableau de bord Actions Filtrer Encours client Voir plus 922 263,50 € 0 …" at bounding box center [628, 289] width 1257 height 579
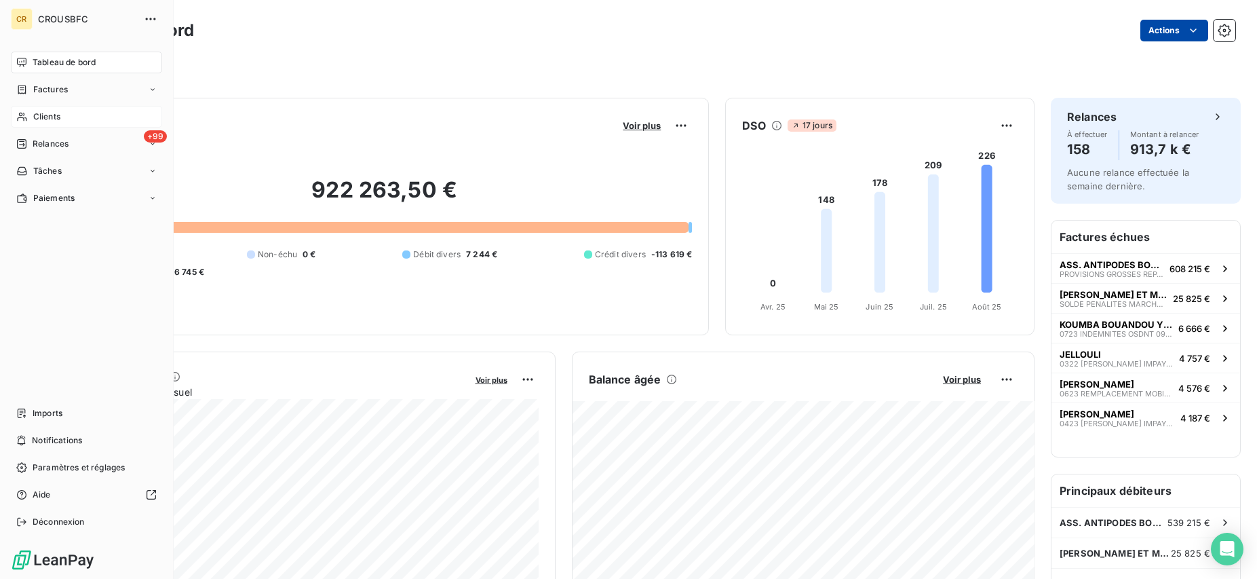
click at [38, 121] on span "Clients" at bounding box center [46, 117] width 27 height 12
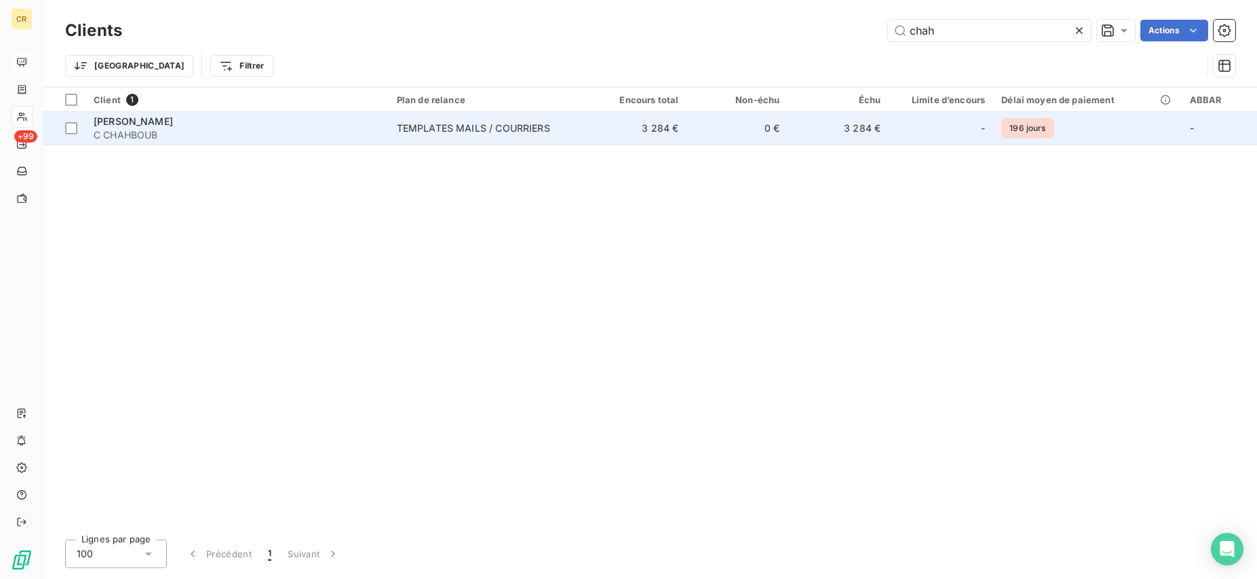
click at [176, 131] on span "C CHAHBOUB" at bounding box center [237, 135] width 287 height 14
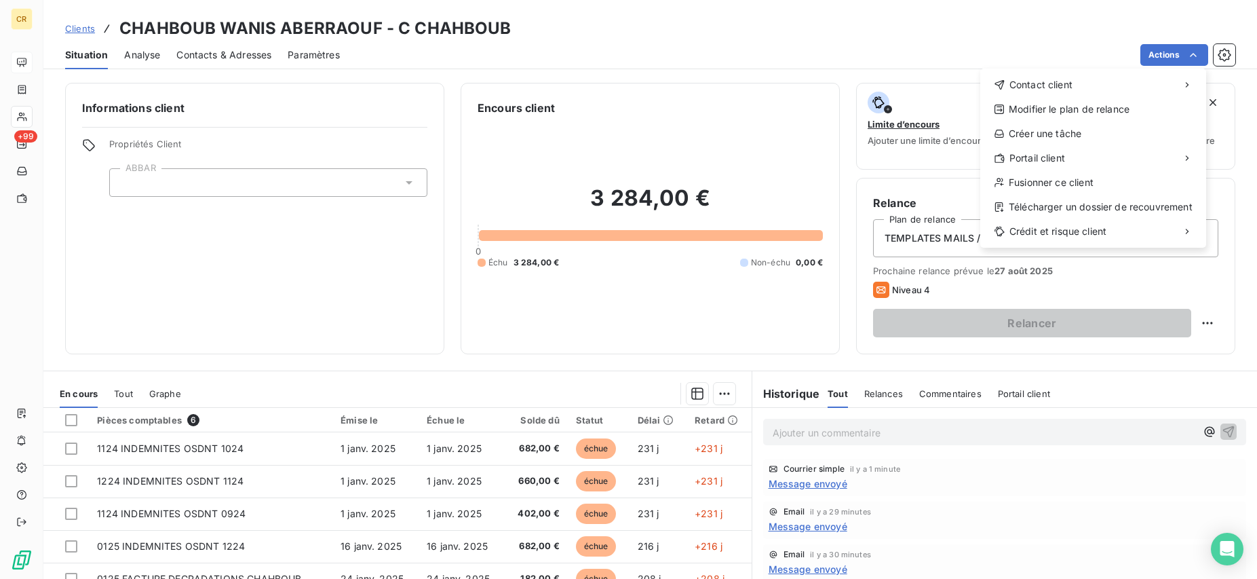
click at [1193, 53] on html "CR +99 Clients CHAHBOUB WANIS ABERRAOUF - C CHAHBOUB Situation Analyse Contacts…" at bounding box center [628, 289] width 1257 height 579
click at [889, 115] on div "Envoyer un courrier" at bounding box center [879, 115] width 182 height 22
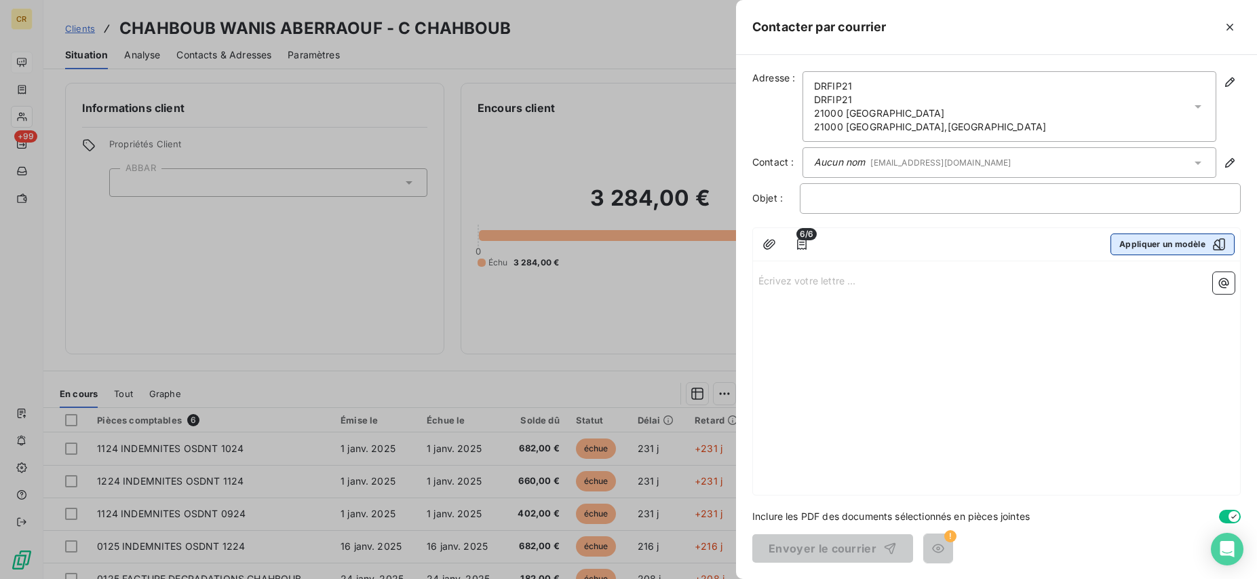
click at [1144, 252] on button "Appliquer un modèle" at bounding box center [1173, 244] width 124 height 22
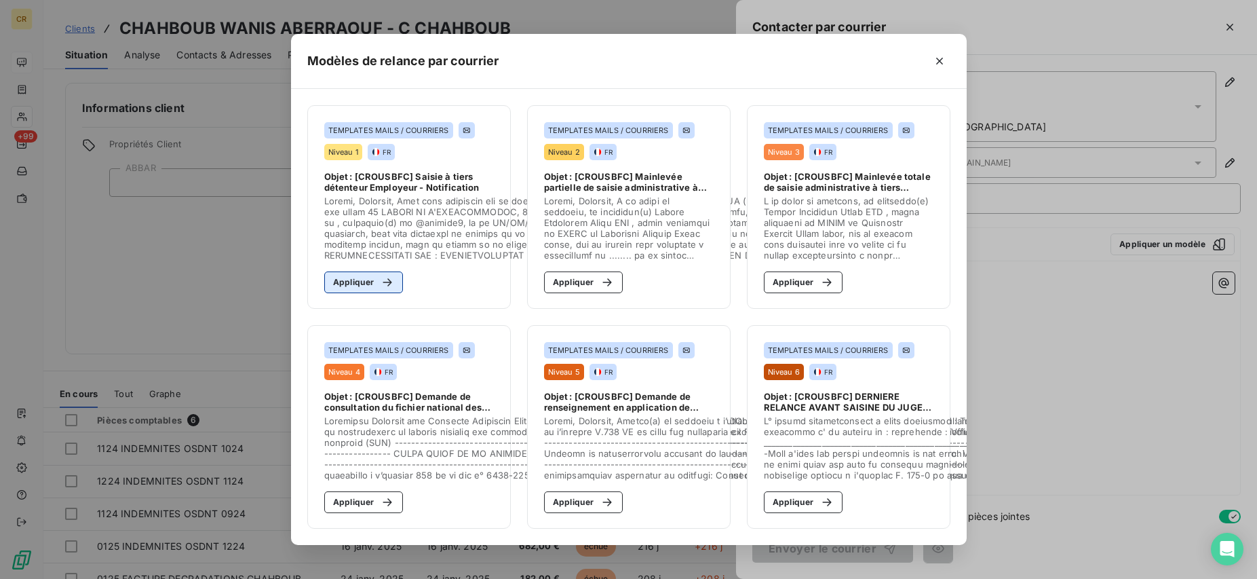
click at [350, 286] on button "Appliquer" at bounding box center [363, 282] width 79 height 22
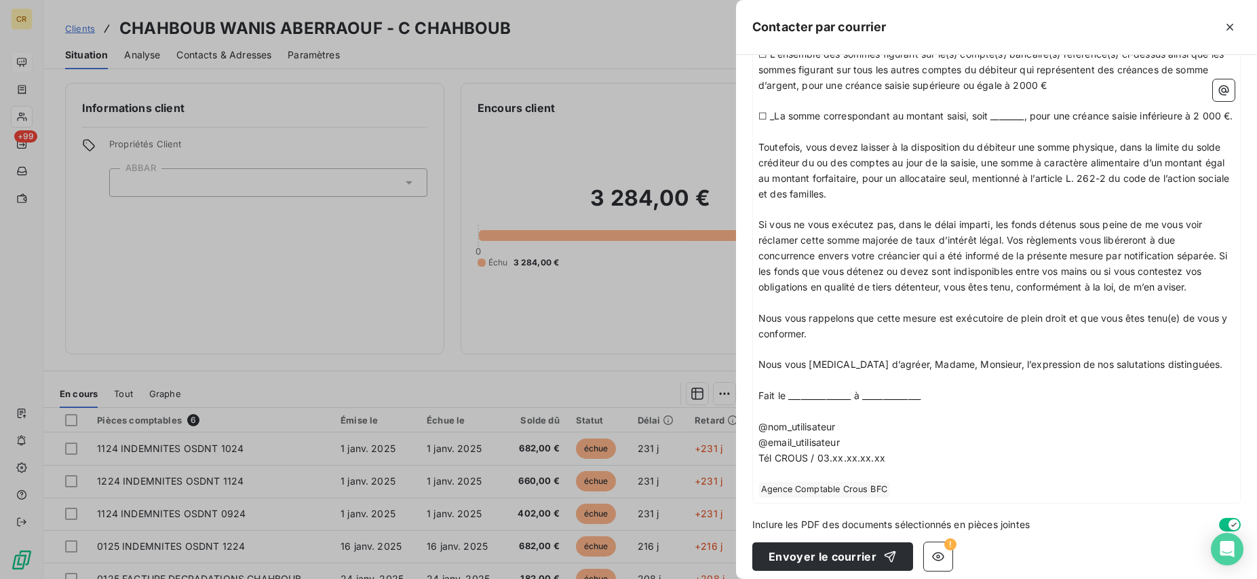
scroll to position [987, 0]
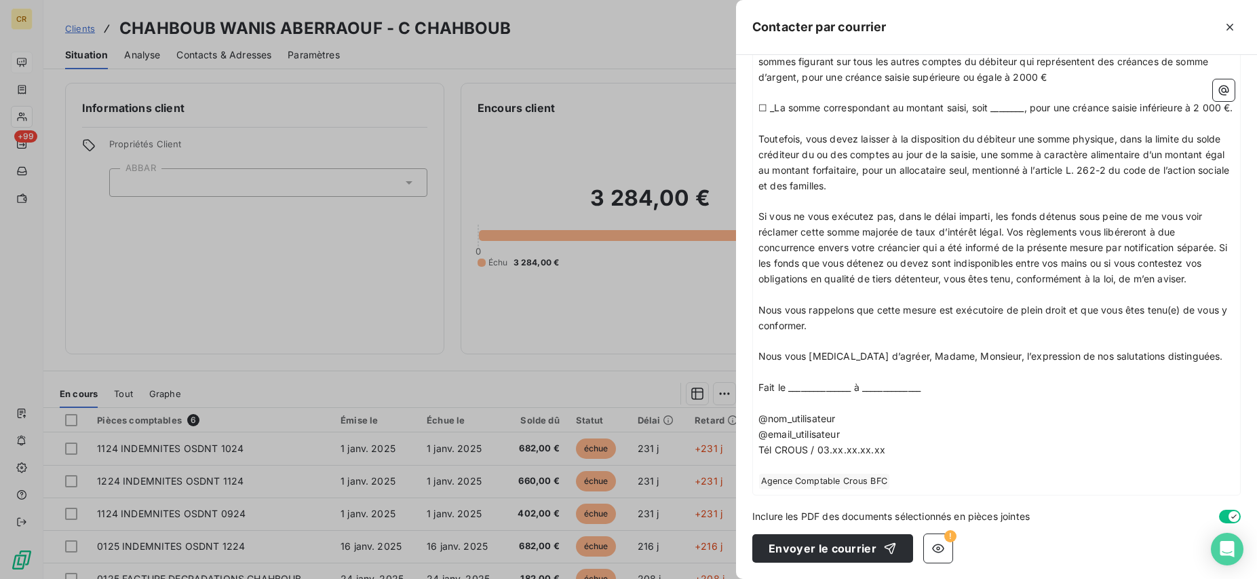
click at [167, 326] on div at bounding box center [628, 289] width 1257 height 579
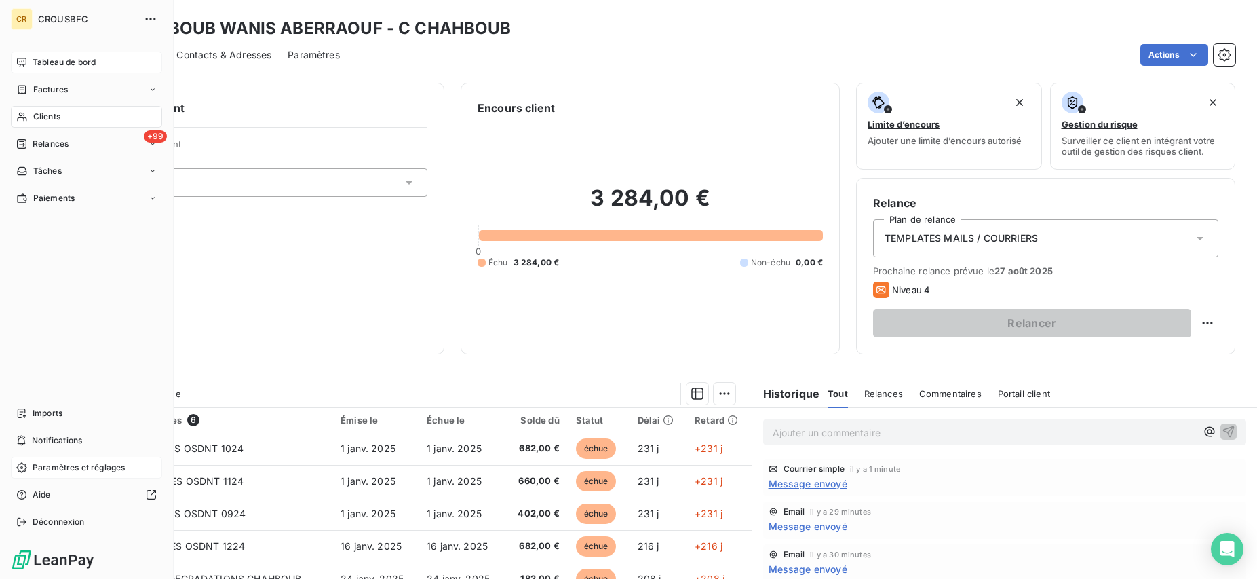
click at [23, 472] on icon at bounding box center [21, 467] width 11 height 11
